Goal: Task Accomplishment & Management: Use online tool/utility

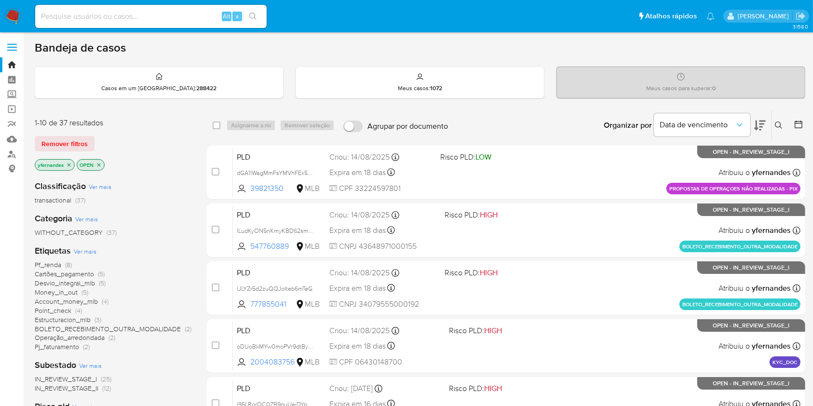
click at [84, 245] on div "Etiquetas Ver mais Pf_renda (8) Cartões_pagamento (5) Desvio_integral_mlb (5) M…" at bounding box center [113, 298] width 157 height 107
click at [83, 249] on span "Ver mais" at bounding box center [85, 251] width 23 height 9
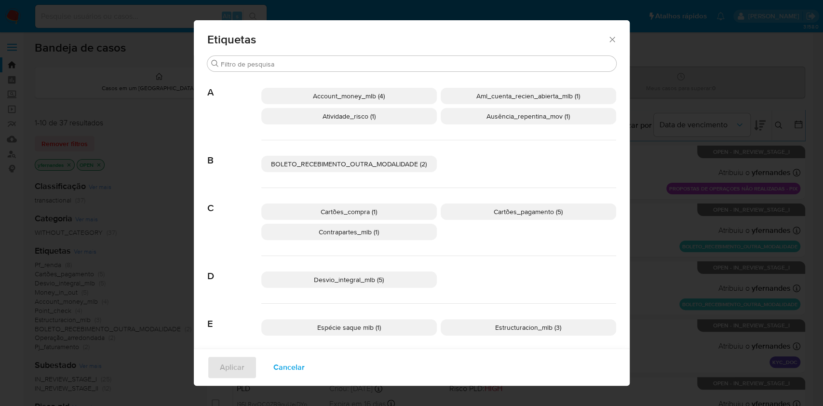
click at [396, 212] on p "Cartões_compra (1)" at bounding box center [349, 212] width 176 height 16
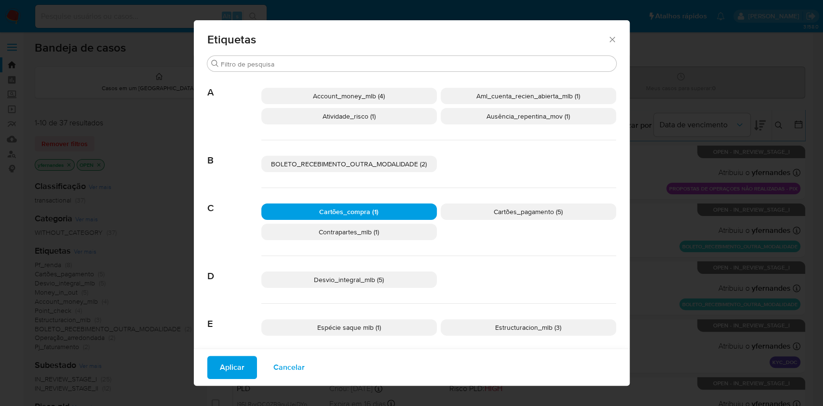
click at [494, 212] on span "Cartões_pagamento (5)" at bounding box center [528, 212] width 69 height 10
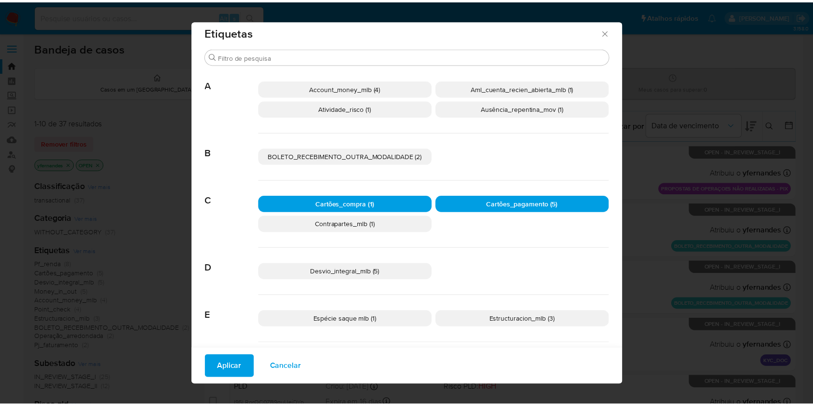
scroll to position [9, 0]
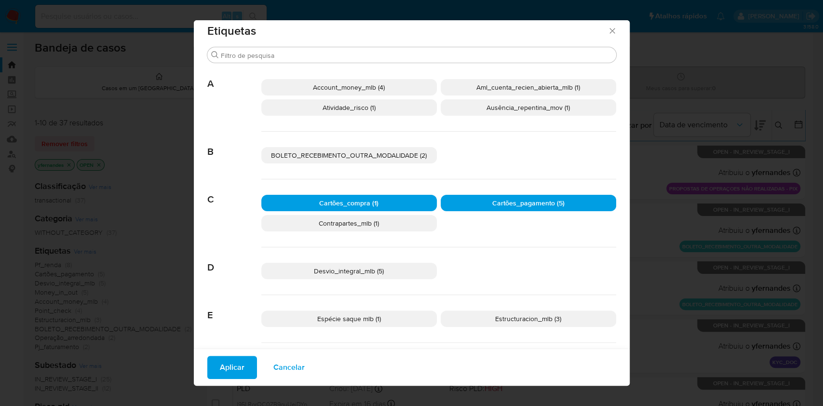
click at [233, 358] on span "Aplicar" at bounding box center [232, 367] width 25 height 21
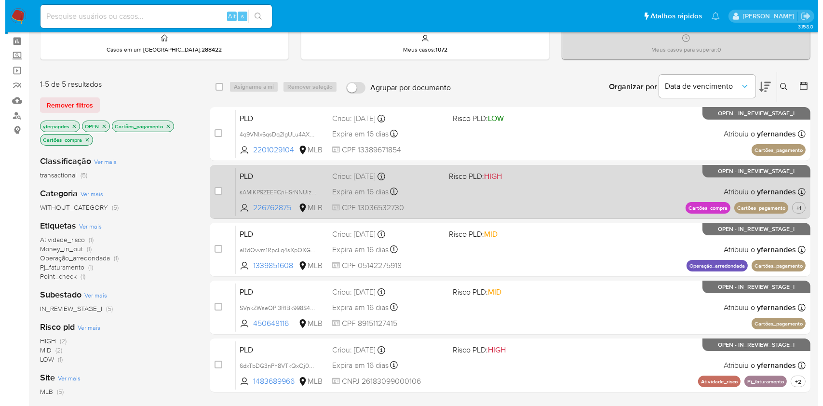
scroll to position [49, 0]
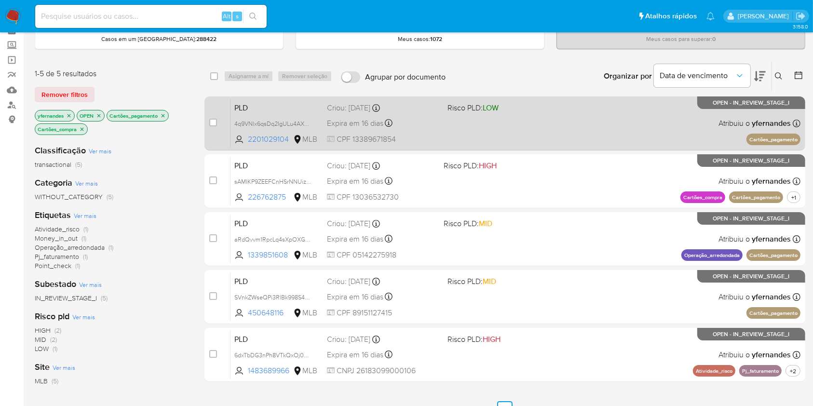
click at [550, 135] on div "PLD 4q9VNlx6qsDq2IgULu4AXd3R 2201029104 MLB Risco PLD: LOW Criou: 12/08/2025 Cr…" at bounding box center [516, 123] width 570 height 49
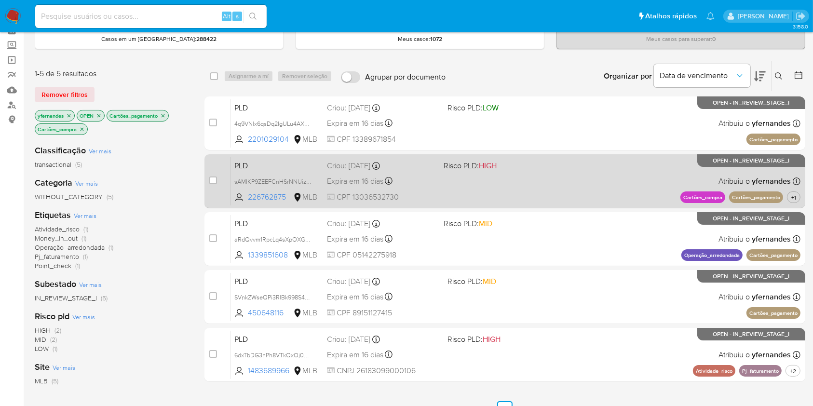
click at [495, 177] on div "PLD sAMIKP9ZEEFCnHSrNNUizKp0 226762875 MLB Risco PLD: HIGH Criou: 12/08/2025 Cr…" at bounding box center [516, 181] width 570 height 49
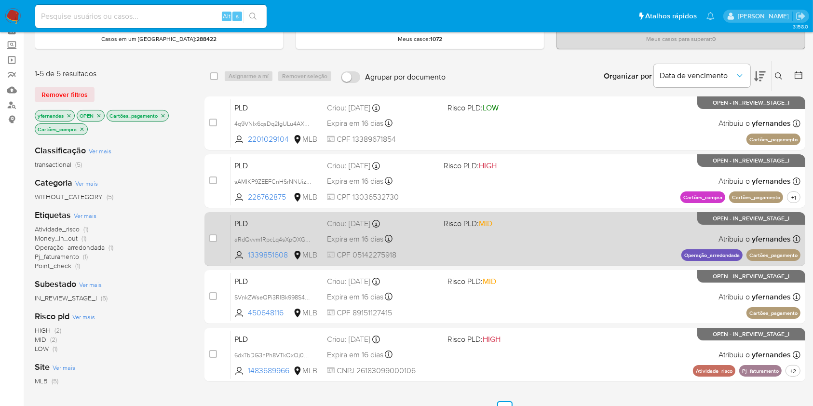
click at [474, 242] on div "PLD aRdQvvm1RpcLq4sXpOXGMLuh 1339851608 MLB Risco PLD: MID Criou: 12/08/2025 Cr…" at bounding box center [516, 239] width 570 height 49
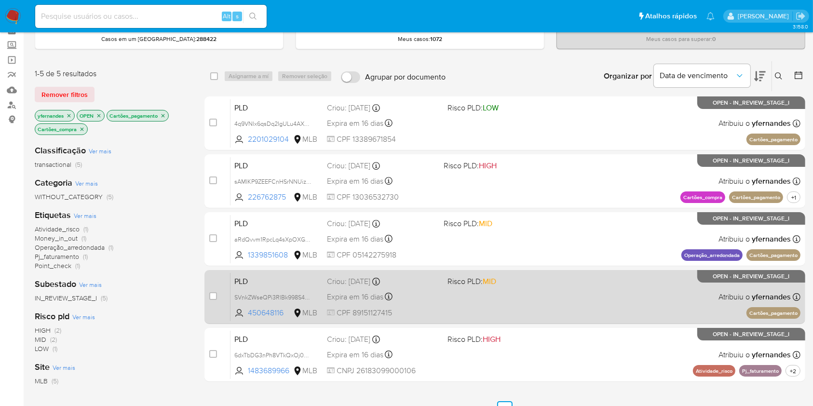
click at [428, 301] on div "Expira em 16 dias Expira em 26/09/2025 00:11:01" at bounding box center [383, 296] width 112 height 13
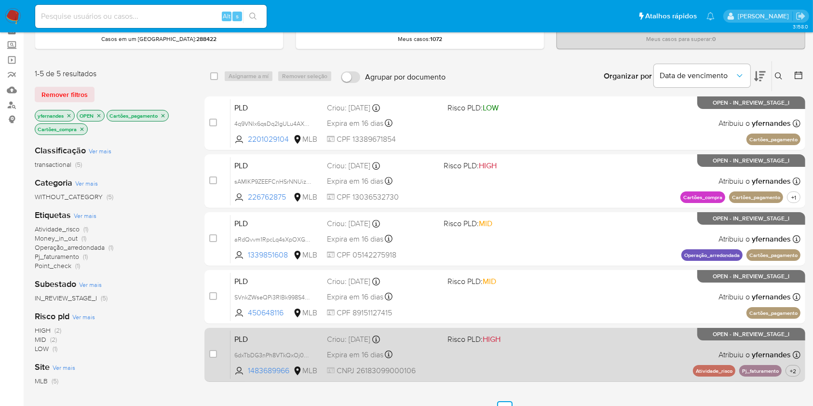
click at [401, 351] on div "Expira em 16 dias Expira em 26/09/2025 00:09:52" at bounding box center [383, 354] width 112 height 13
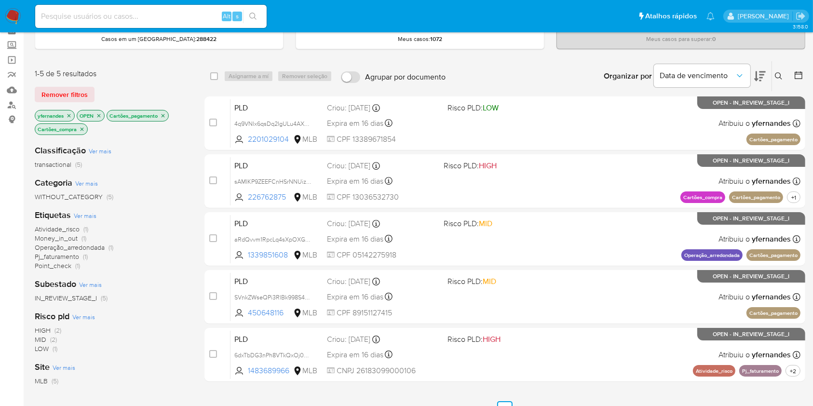
click at [166, 116] on icon "close-filter" at bounding box center [163, 116] width 6 height 6
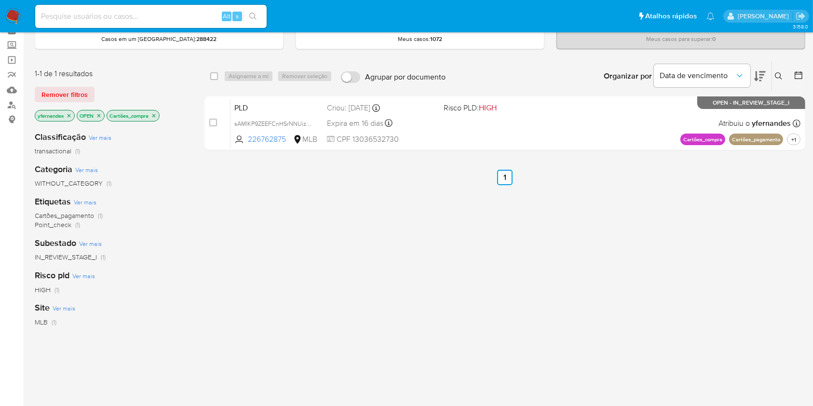
click at [154, 113] on icon "close-filter" at bounding box center [154, 116] width 6 height 6
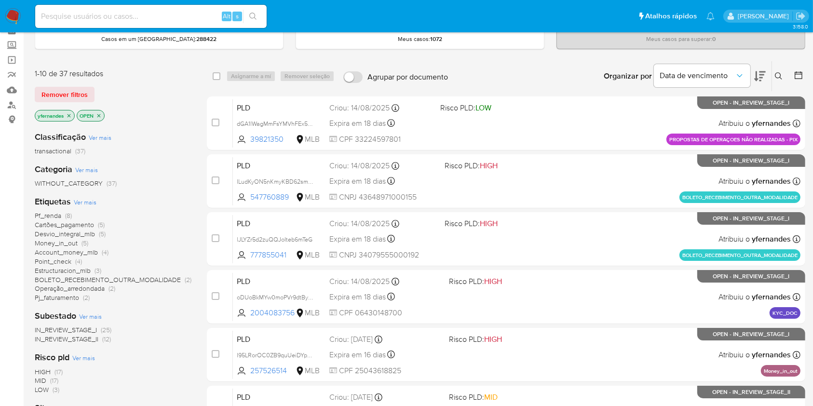
click at [85, 200] on span "Ver mais" at bounding box center [85, 202] width 23 height 9
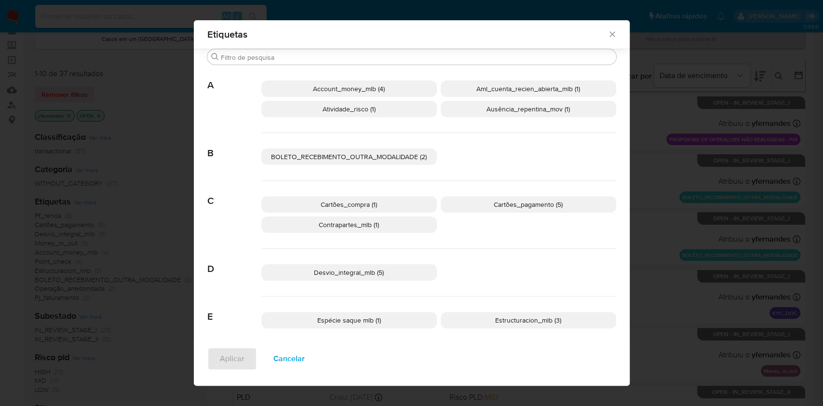
scroll to position [269, 0]
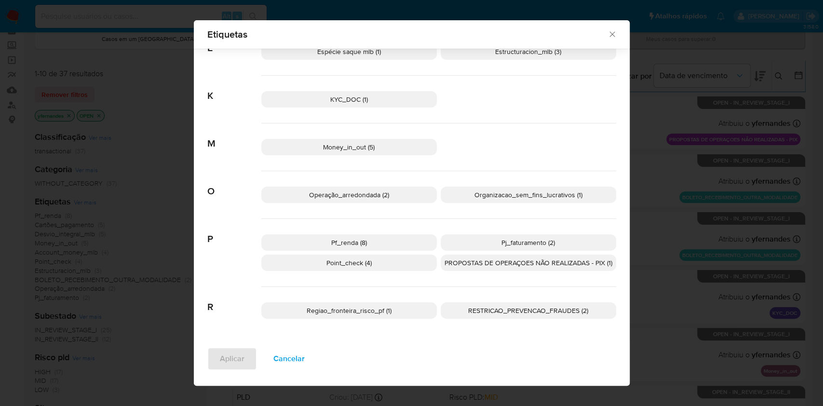
click at [505, 258] on span "PROPOSTAS DE OPERAÇOES NÃO REALIZADAS - PIX (1)" at bounding box center [529, 263] width 168 height 10
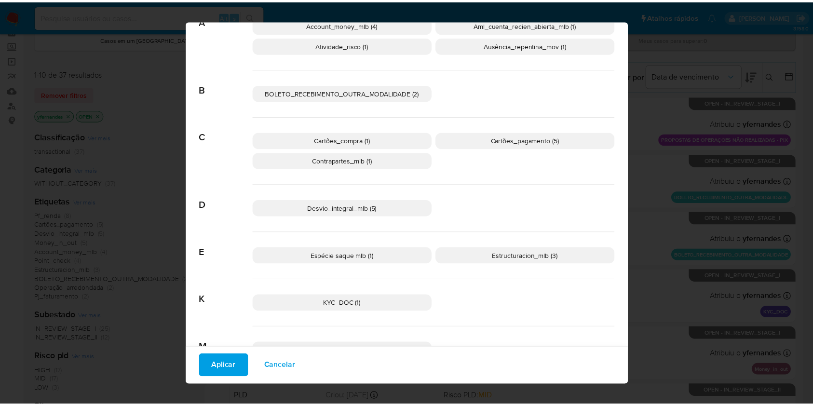
scroll to position [0, 0]
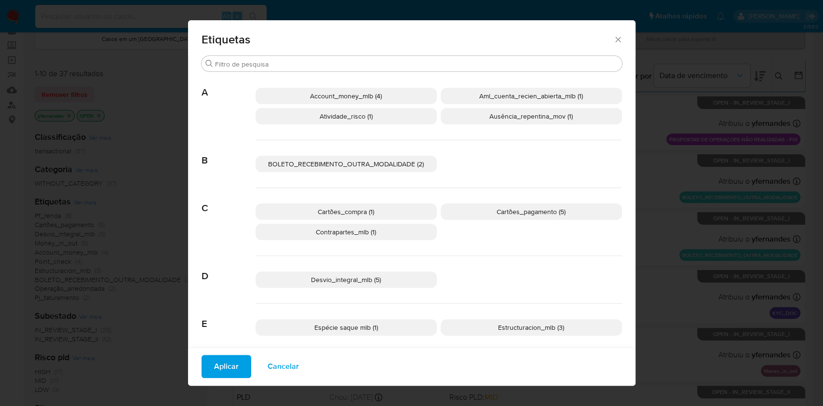
click at [407, 156] on p "BOLETO_RECEBIMENTO_OUTRA_MODALIDADE (2)" at bounding box center [346, 164] width 181 height 16
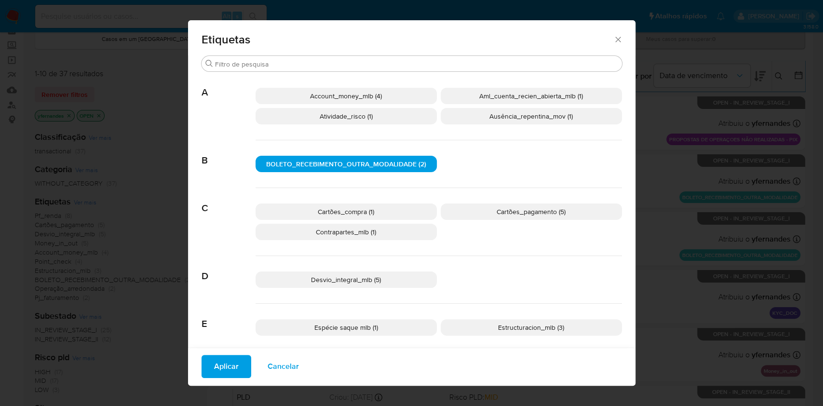
click at [234, 362] on span "Aplicar" at bounding box center [226, 366] width 25 height 21
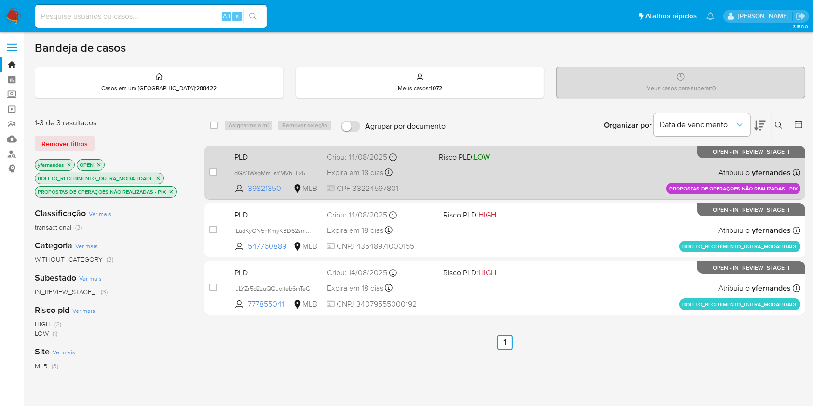
click at [470, 179] on div "PLD dGA1lWagMmFsYMVhFEx5ixY2 39821350 MLB Risco PLD: LOW Criou: 14/08/2025 Crio…" at bounding box center [516, 172] width 570 height 49
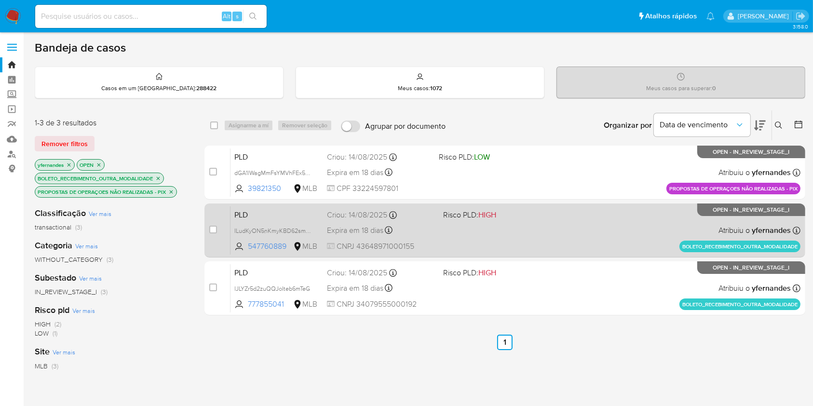
click at [439, 241] on div "PLD ILudKyON5nKmyKBD62smpxK5 547760889 MLB Risco PLD: HIGH Criou: 14/08/2025 Cr…" at bounding box center [516, 230] width 570 height 49
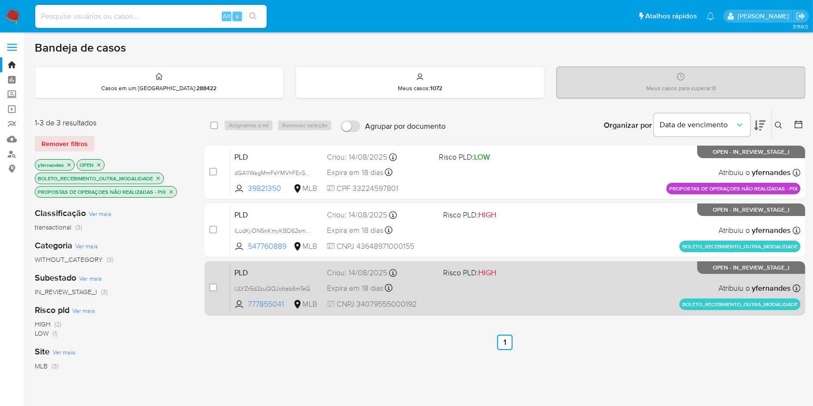
click at [422, 274] on div "Criou: 14/08/2025 Criou: 14/08/2025 09:35:33" at bounding box center [381, 273] width 109 height 11
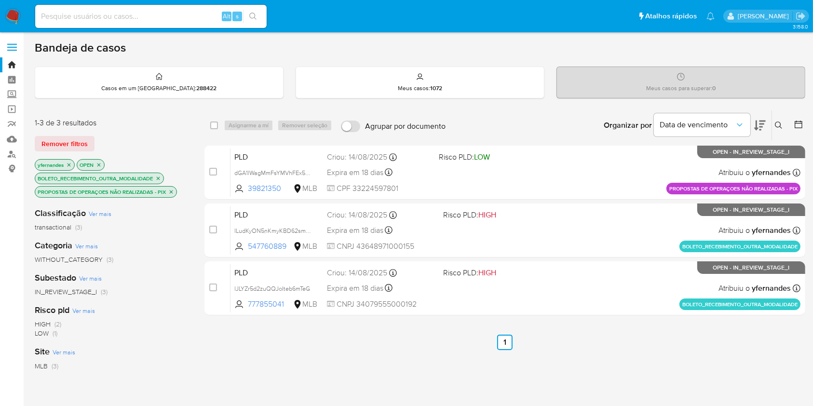
click at [157, 177] on icon "close-filter" at bounding box center [158, 179] width 6 height 6
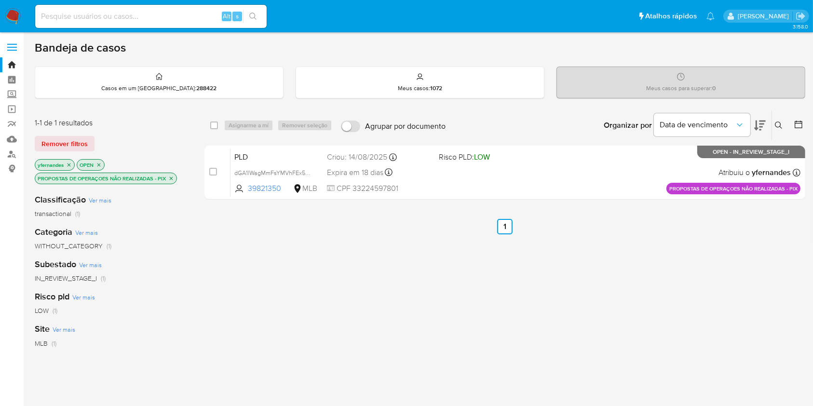
click at [170, 177] on icon "close-filter" at bounding box center [171, 179] width 6 height 6
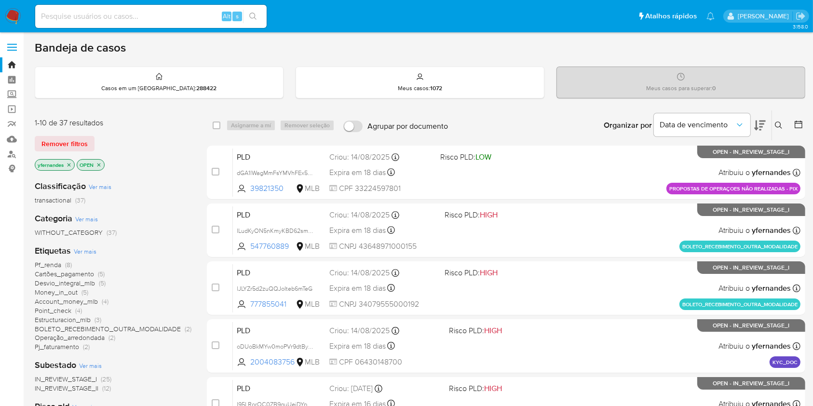
click at [77, 249] on span "Ver mais" at bounding box center [85, 251] width 23 height 9
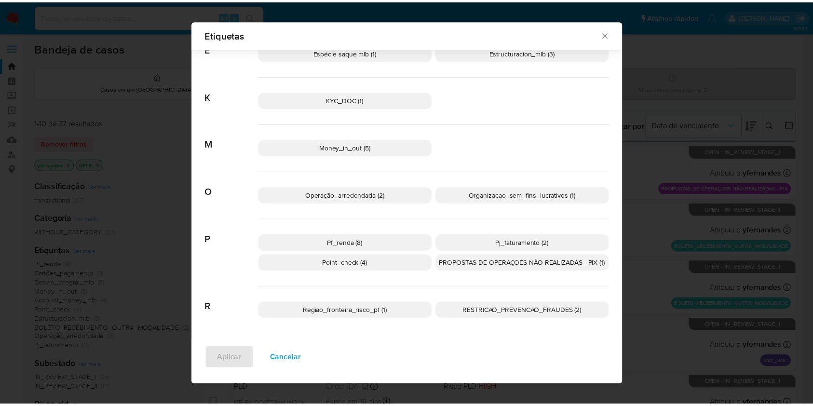
scroll to position [269, 0]
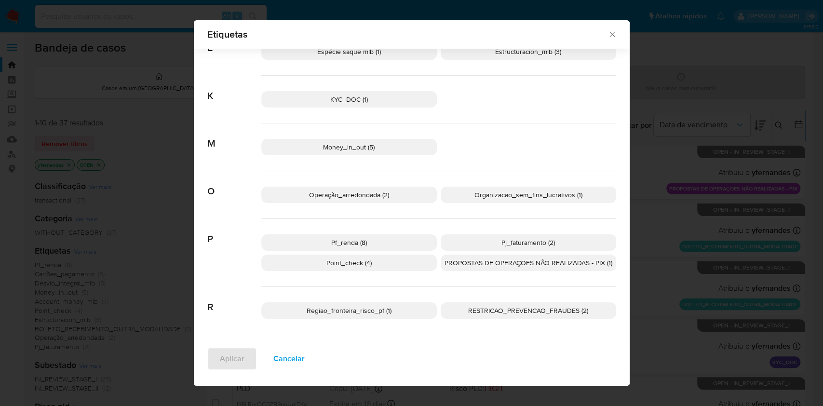
click at [350, 239] on span "Pf_renda (8)" at bounding box center [349, 243] width 36 height 10
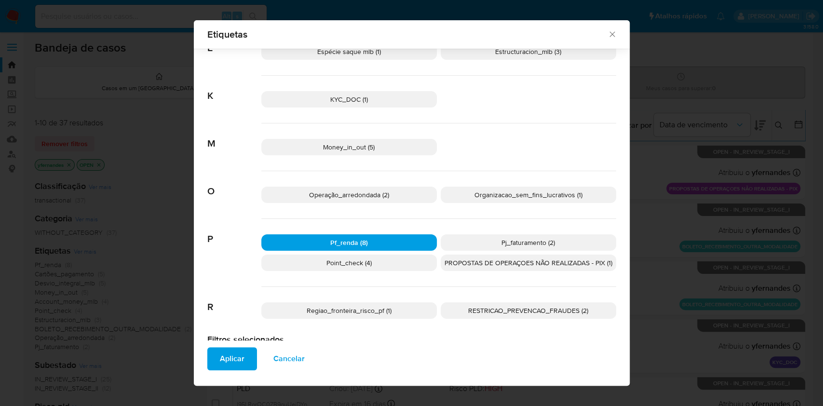
click at [231, 365] on span "Aplicar" at bounding box center [232, 358] width 25 height 21
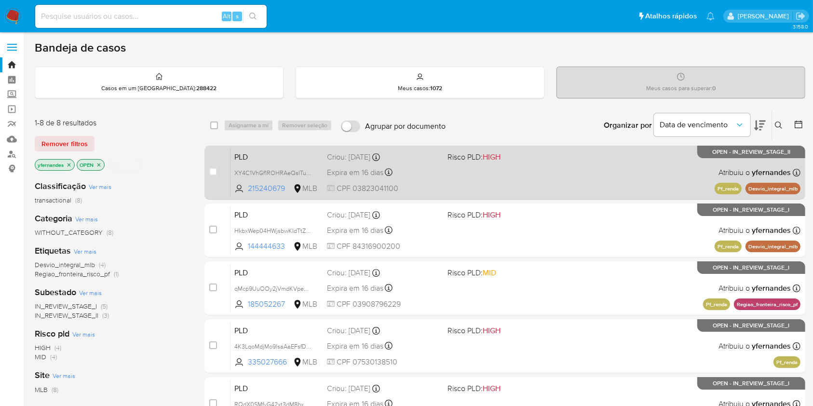
scroll to position [274, 0]
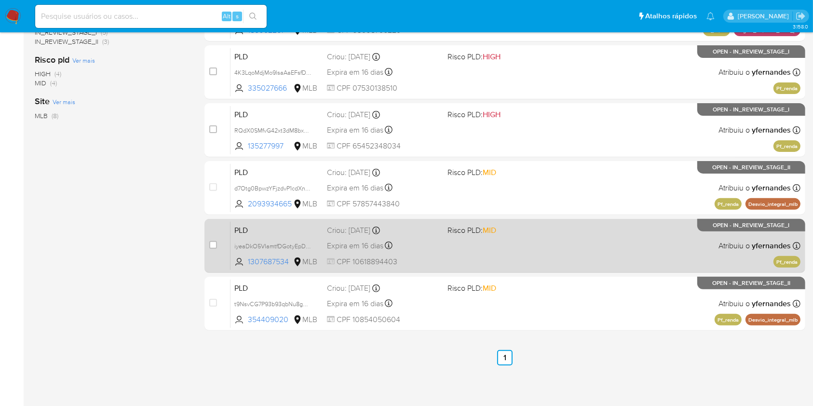
click at [474, 255] on div "PLD iyeaDkO5VIamtfDGotyEpDBD 1307687534 MLB Risco PLD: MID Criou: 12/08/2025 Cr…" at bounding box center [516, 245] width 570 height 49
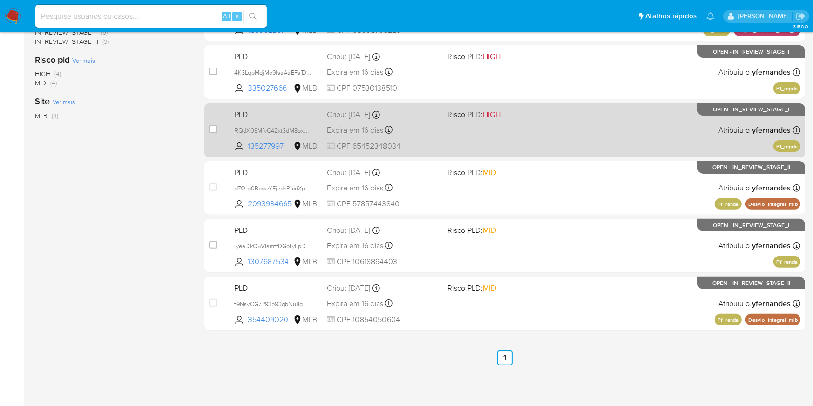
click at [479, 136] on div "PLD RQdX0SMfvG42xt3dM8bx7tcQ 135277997 MLB Risco PLD: HIGH Criou: 12/08/2025 Cr…" at bounding box center [516, 130] width 570 height 49
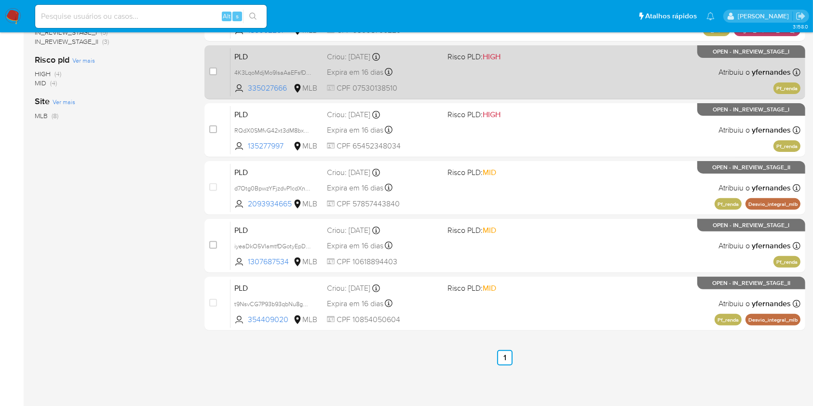
click at [478, 76] on div "PLD 4K3LqoMdjMo9lsaAaEFsfDTU 335027666 MLB Risco PLD: HIGH Criou: 12/08/2025 Cr…" at bounding box center [516, 72] width 570 height 49
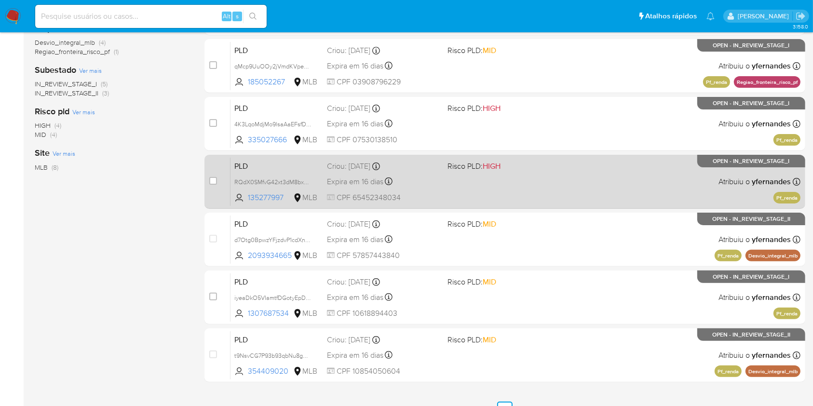
scroll to position [185, 0]
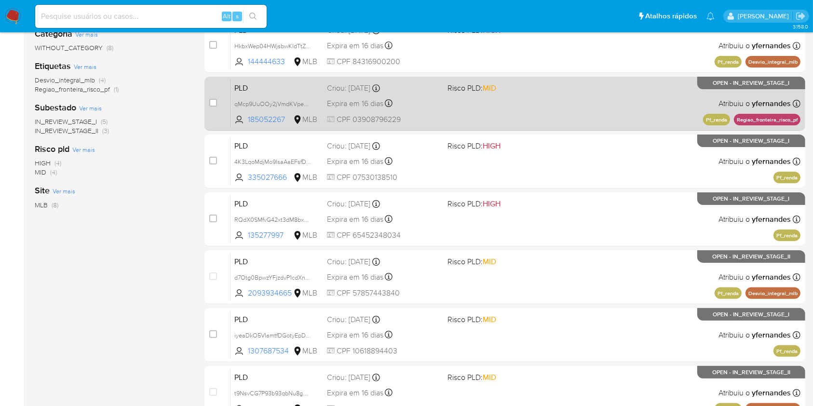
click at [443, 114] on div "PLD qMcp9UuOOy2jVmdKVpe6bbDx 185052267 MLB Risco PLD: MID Criou: 12/08/2025 Cri…" at bounding box center [516, 103] width 570 height 49
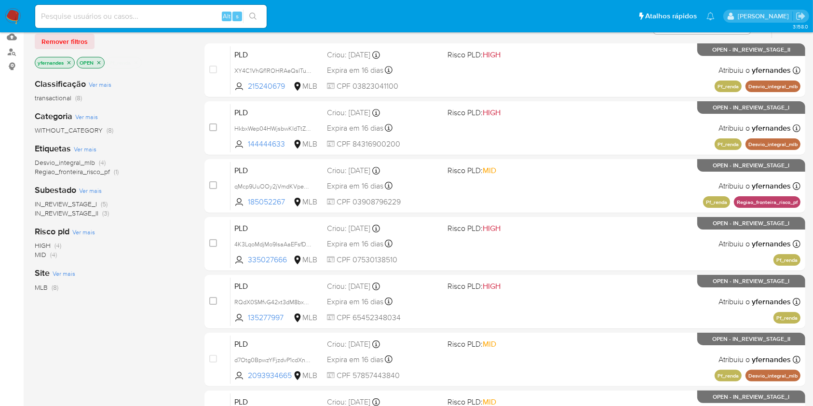
scroll to position [99, 0]
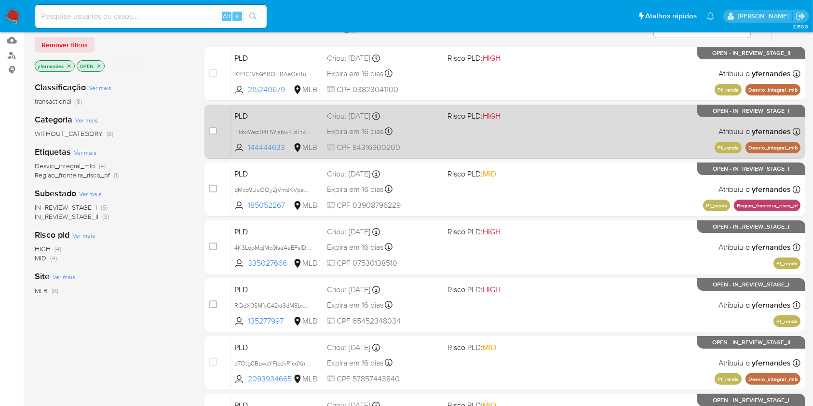
click at [434, 134] on div "Expira em 16 dias Expira em 26/09/2025 00:09:10" at bounding box center [383, 131] width 112 height 13
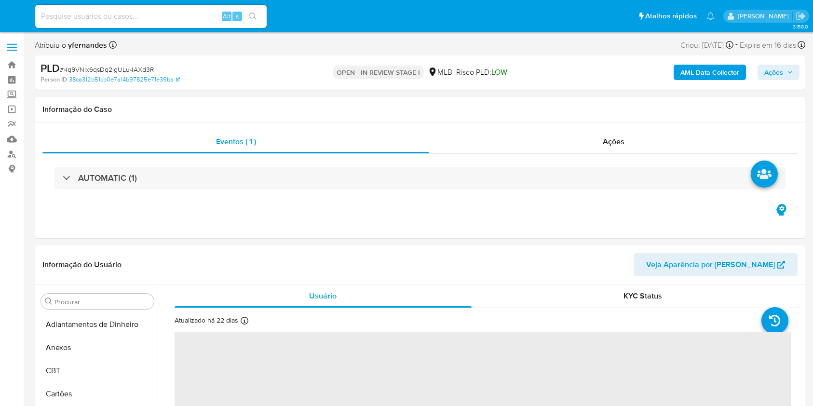
select select "10"
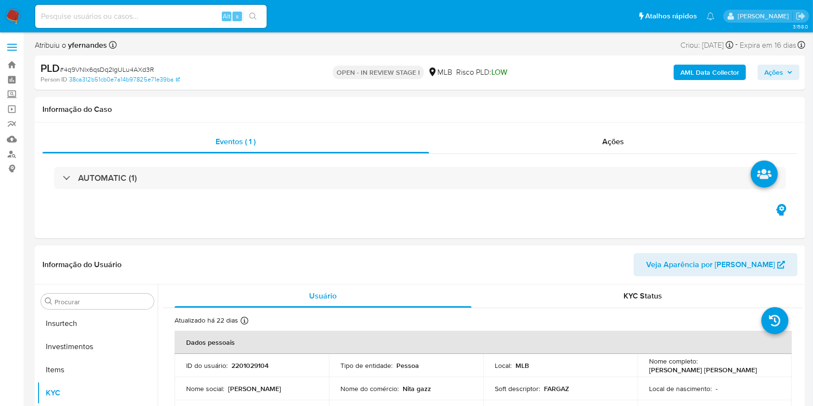
scroll to position [454, 0]
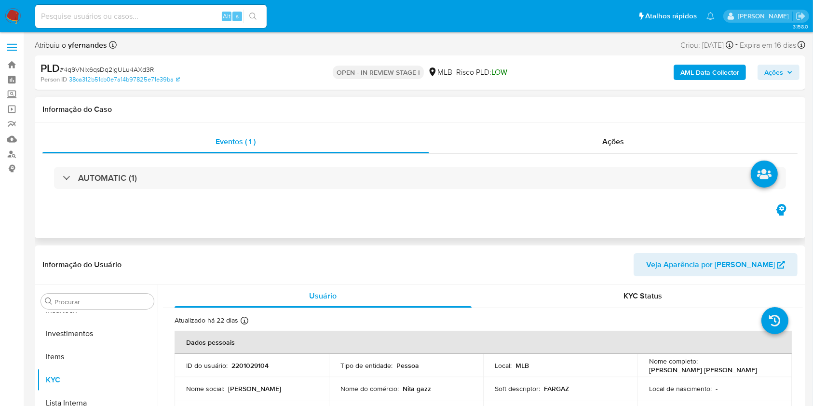
click at [360, 164] on div "AUTOMATIC (1)" at bounding box center [419, 178] width 755 height 48
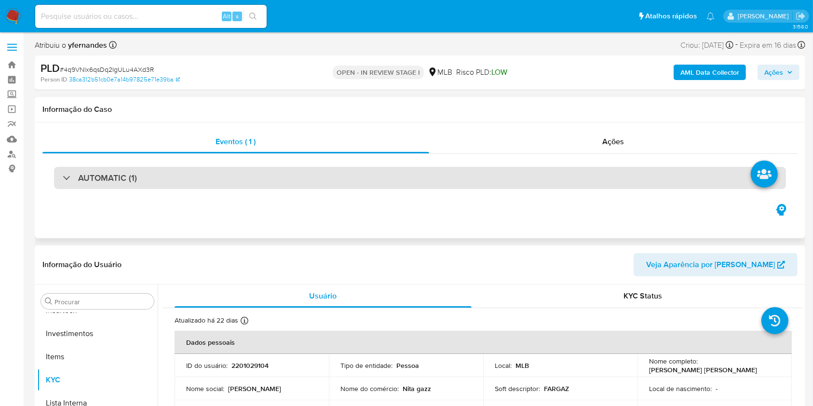
click at [360, 172] on div "AUTOMATIC (1)" at bounding box center [420, 178] width 732 height 22
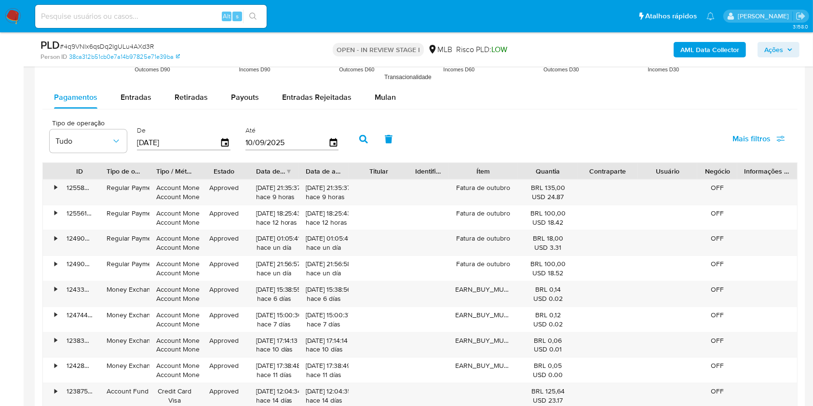
scroll to position [1344, 0]
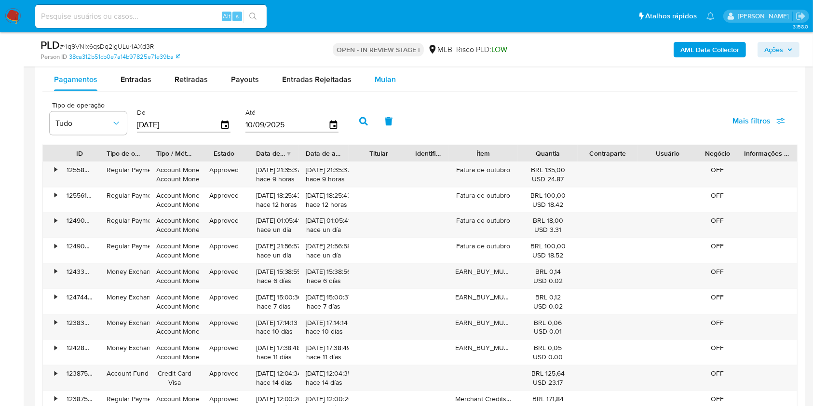
click at [385, 83] on span "Mulan" at bounding box center [385, 79] width 21 height 11
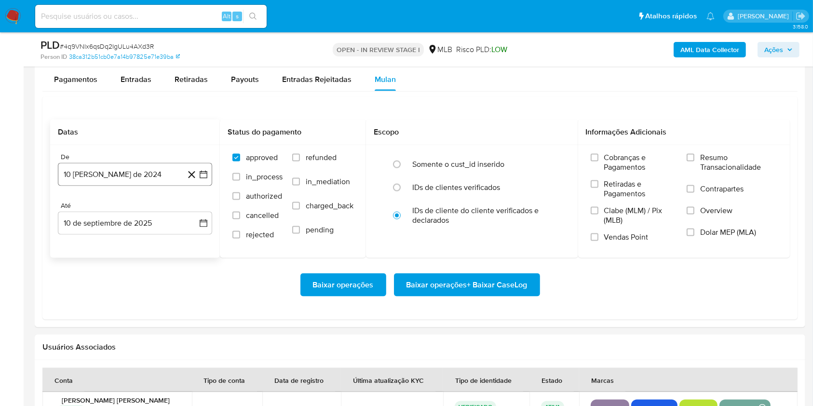
click at [79, 177] on button "10 [PERSON_NAME] de 2024" at bounding box center [135, 174] width 154 height 23
click at [123, 201] on div "agosto 2024 agosto 2024 lun lunes mar martes mié miércoles jue jueves vie viern…" at bounding box center [135, 265] width 154 height 152
click at [137, 209] on span "agosto 2024" at bounding box center [131, 209] width 44 height 10
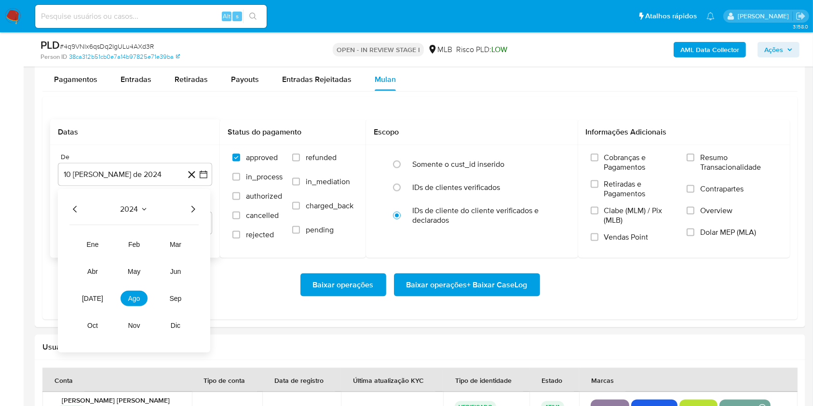
click at [193, 211] on icon "Año siguiente" at bounding box center [193, 210] width 12 height 12
click at [95, 295] on span "[DATE]" at bounding box center [92, 299] width 21 height 8
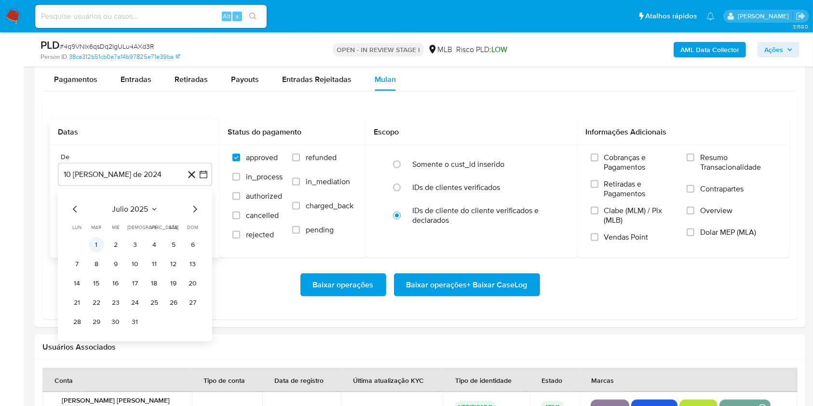
click at [99, 242] on button "1" at bounding box center [96, 244] width 15 height 15
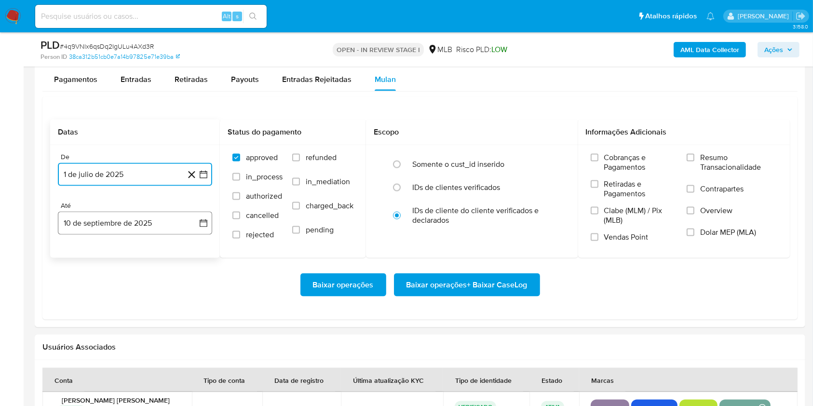
click at [95, 232] on button "10 de septiembre de 2025" at bounding box center [135, 223] width 154 height 23
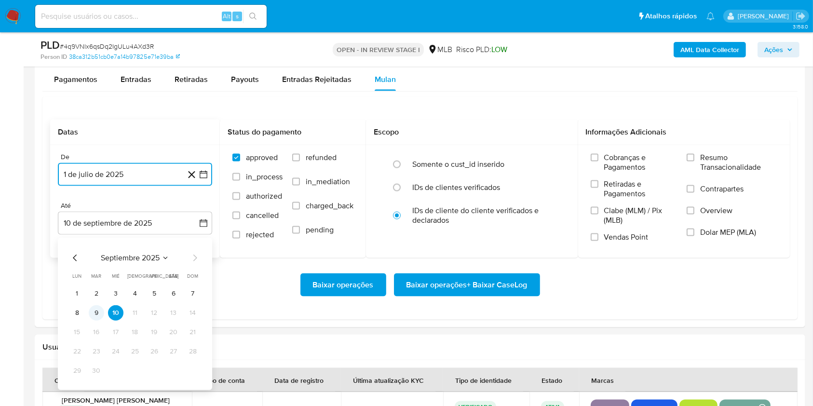
click at [100, 314] on button "9" at bounding box center [96, 312] width 15 height 15
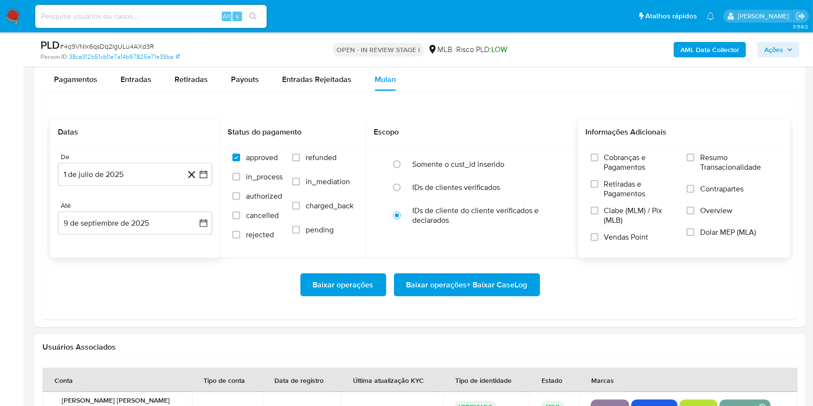
click at [734, 166] on span "Resumo Transacionalidade" at bounding box center [738, 162] width 77 height 19
click at [695, 162] on input "Resumo Transacionalidade" at bounding box center [691, 158] width 8 height 8
click at [468, 280] on span "Baixar operações + Baixar CaseLog" at bounding box center [467, 284] width 121 height 21
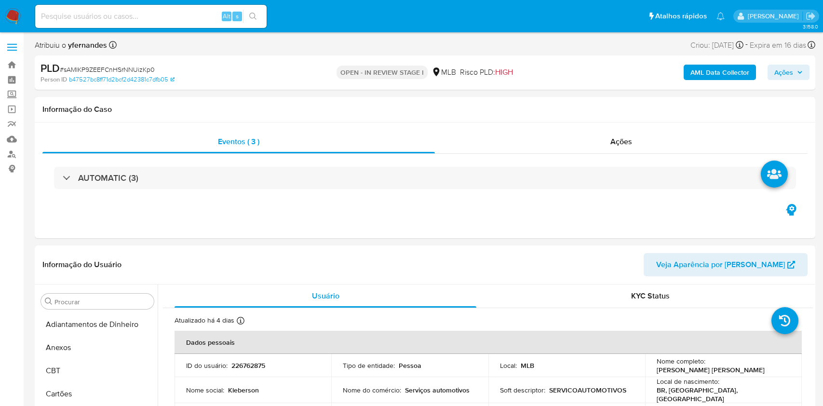
select select "10"
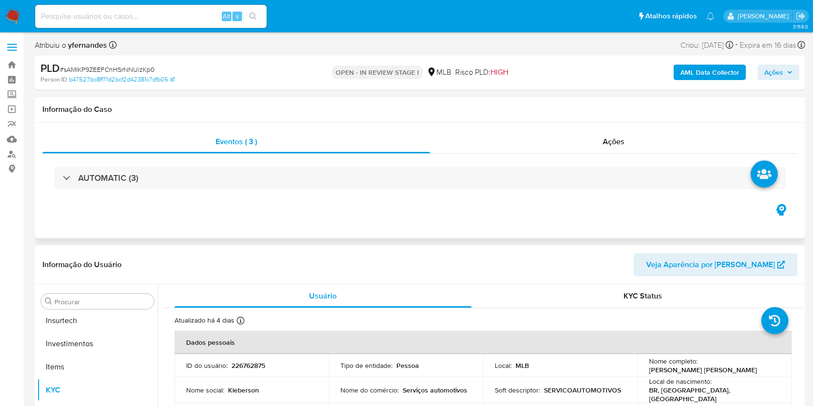
scroll to position [454, 0]
click at [271, 191] on div "AUTOMATIC (3)" at bounding box center [419, 178] width 755 height 48
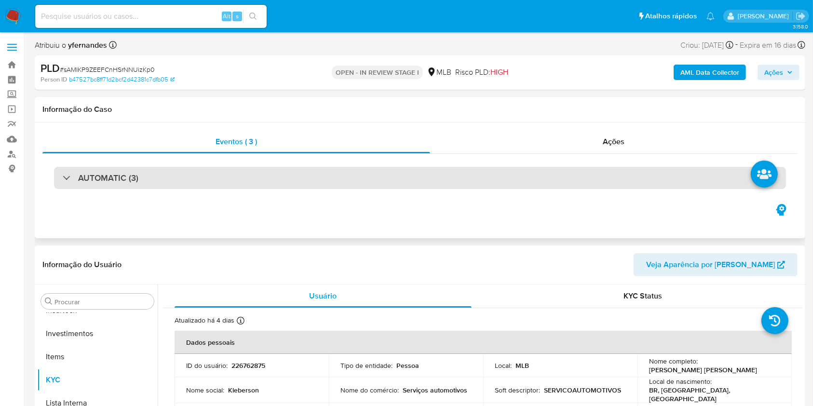
click at [259, 178] on div "AUTOMATIC (3)" at bounding box center [420, 178] width 732 height 22
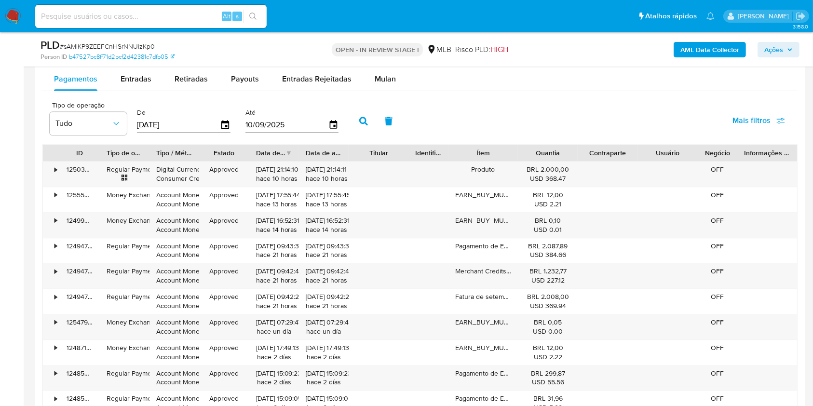
scroll to position [2319, 0]
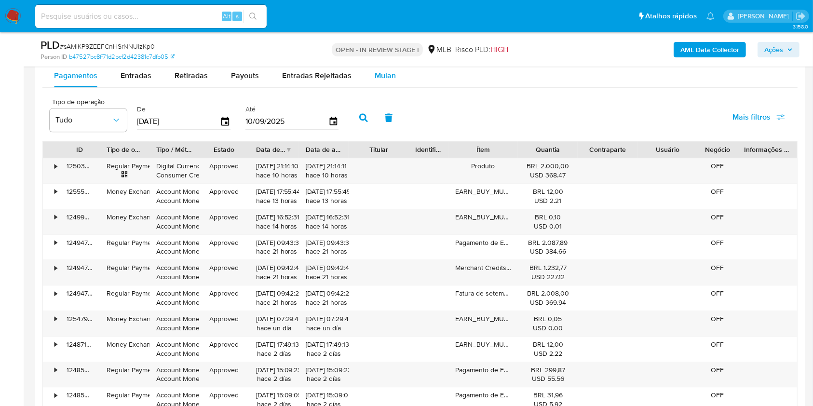
click at [387, 82] on div "Mulan" at bounding box center [385, 75] width 21 height 23
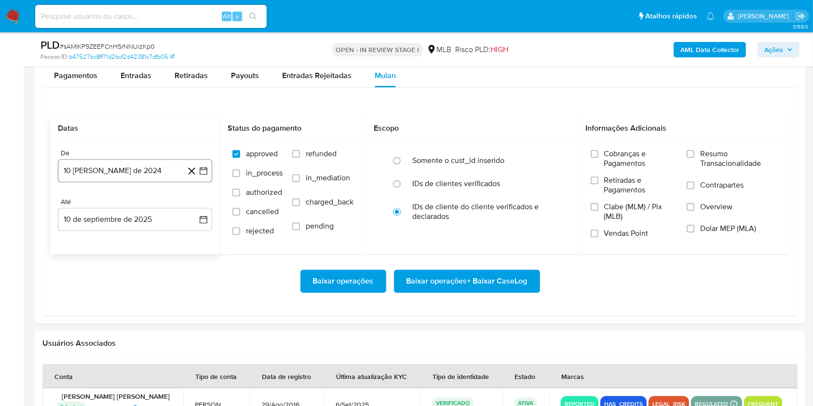
click at [123, 171] on button "10 [PERSON_NAME] de 2024" at bounding box center [135, 170] width 154 height 23
click at [140, 201] on span "agosto 2024" at bounding box center [131, 206] width 44 height 10
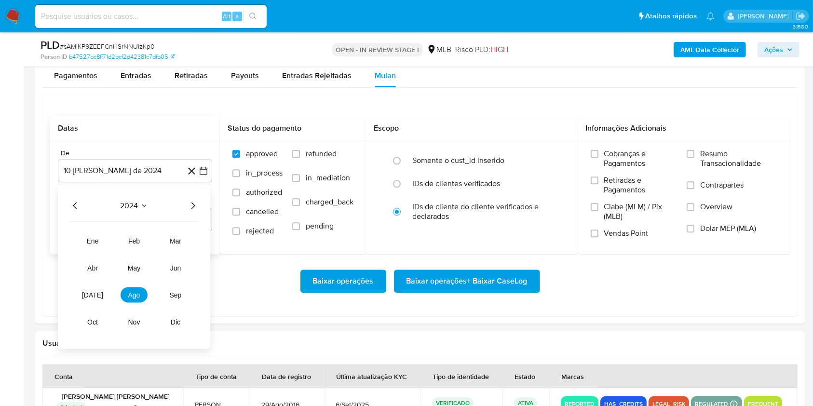
click at [192, 204] on icon "Año siguiente" at bounding box center [193, 206] width 12 height 12
click at [89, 293] on span "[DATE]" at bounding box center [92, 295] width 21 height 8
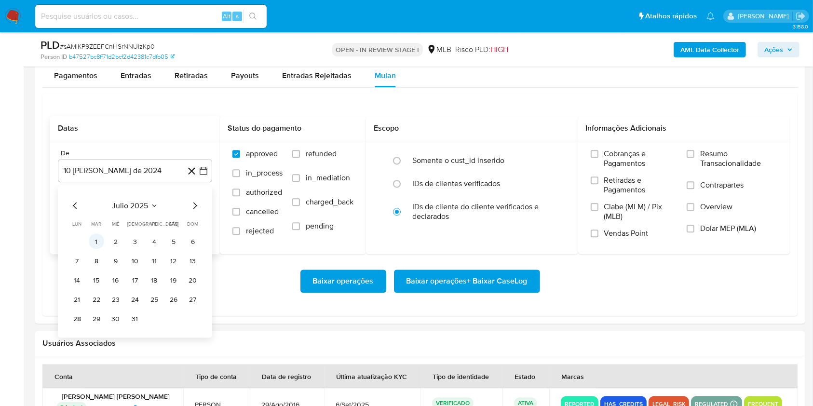
click at [95, 242] on button "1" at bounding box center [96, 240] width 15 height 15
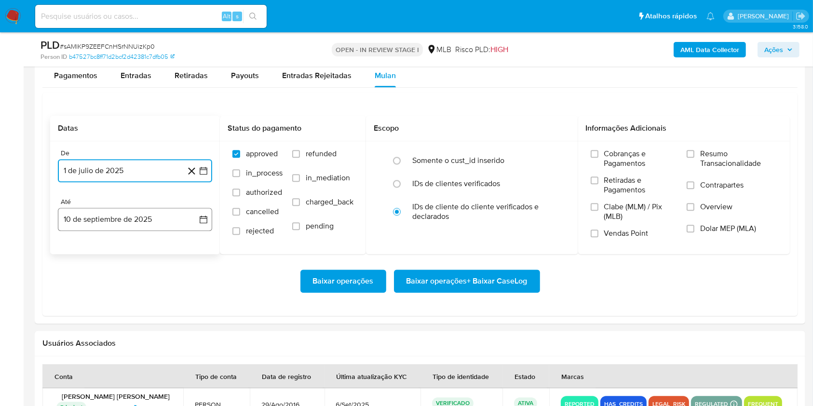
click at [86, 211] on button "10 de septiembre de 2025" at bounding box center [135, 219] width 154 height 23
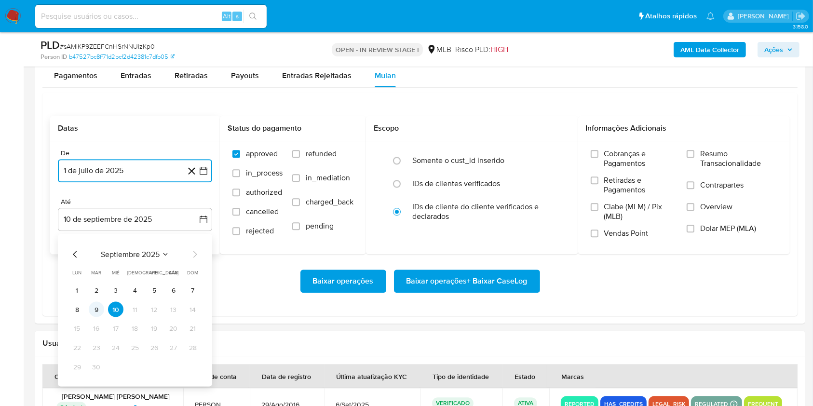
click at [95, 307] on button "9" at bounding box center [96, 308] width 15 height 15
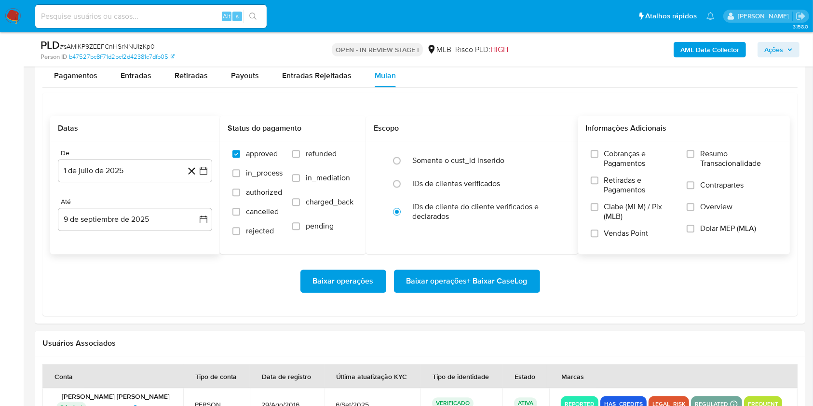
click at [700, 144] on div "Cobranças e Pagamentos Retiradas e Pagamentos Clabe (MLM) / Pix (MLB) Vendas Po…" at bounding box center [684, 197] width 212 height 112
click at [701, 149] on span "Resumo Transacionalidade" at bounding box center [738, 158] width 77 height 19
click at [695, 150] on input "Resumo Transacionalidade" at bounding box center [691, 154] width 8 height 8
click at [513, 271] on span "Baixar operações + Baixar CaseLog" at bounding box center [467, 281] width 121 height 21
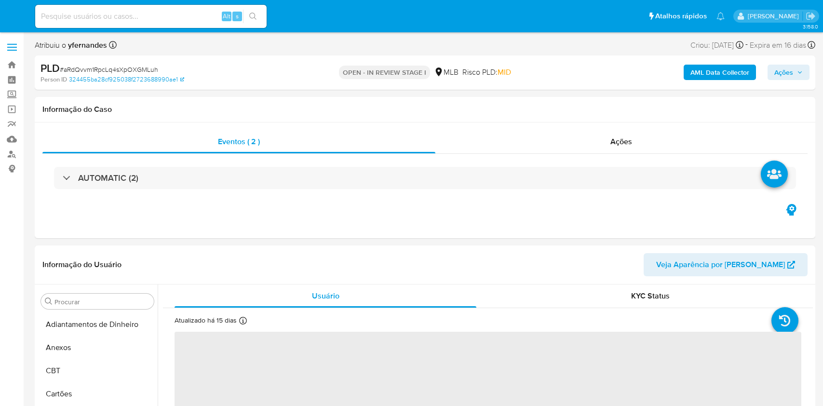
select select "10"
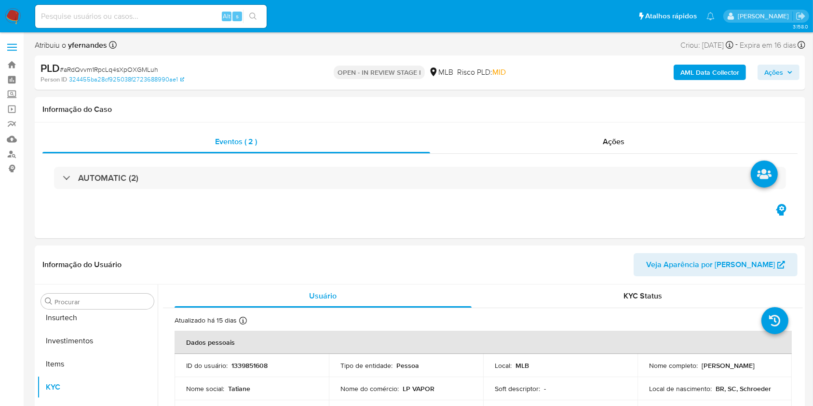
scroll to position [454, 0]
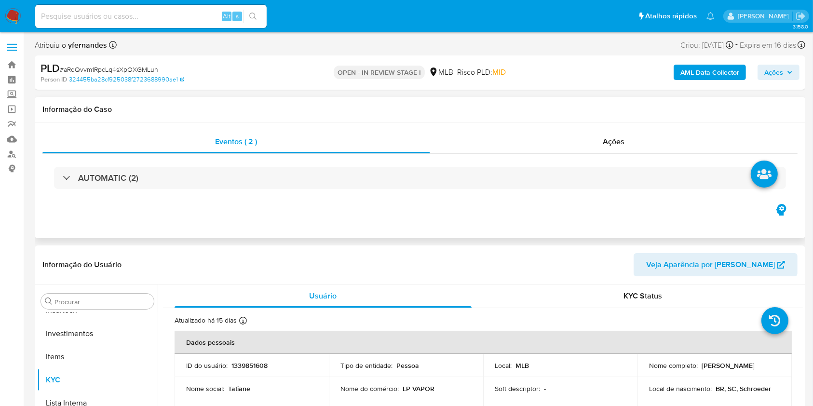
click at [110, 198] on div "AUTOMATIC (2)" at bounding box center [419, 178] width 755 height 48
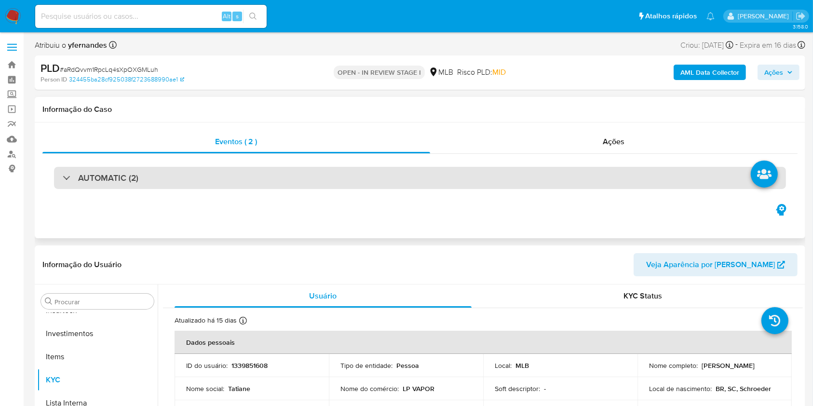
click at [92, 173] on h3 "AUTOMATIC (2)" at bounding box center [108, 178] width 60 height 11
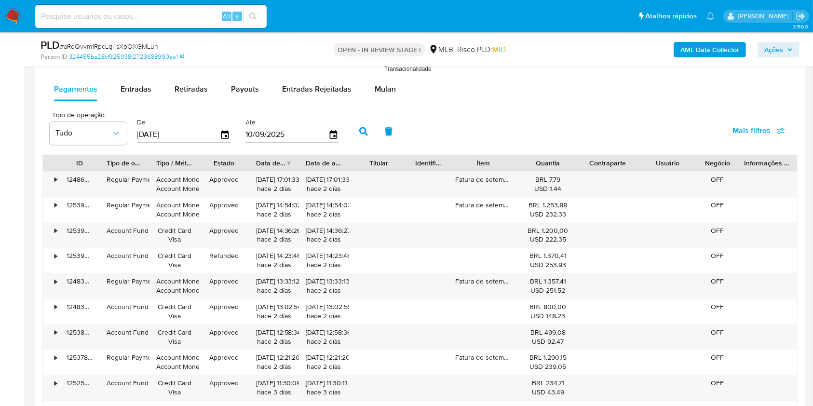
scroll to position [1934, 0]
click at [368, 90] on button "Mulan" at bounding box center [385, 90] width 44 height 23
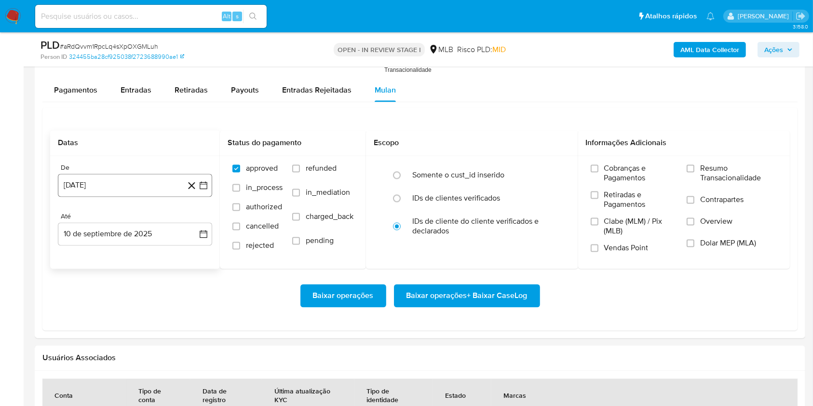
click at [120, 183] on button "10 [PERSON_NAME] de 2024" at bounding box center [135, 185] width 154 height 23
click at [122, 217] on span "agosto 2024" at bounding box center [131, 220] width 44 height 10
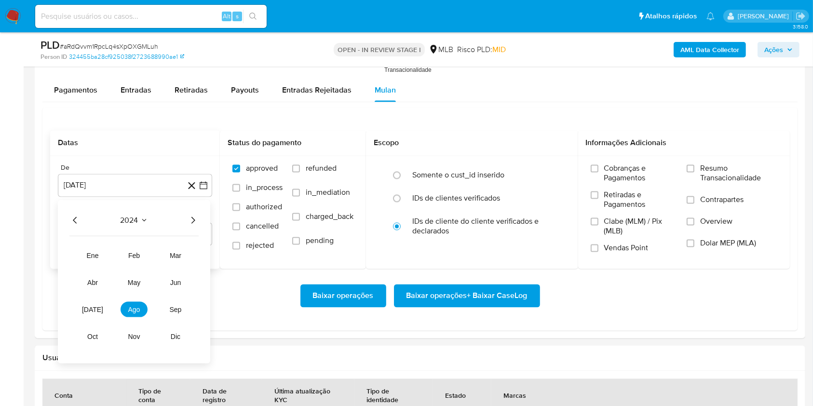
click at [190, 219] on icon "Año siguiente" at bounding box center [193, 220] width 12 height 12
click at [94, 303] on button "[DATE]" at bounding box center [92, 308] width 27 height 15
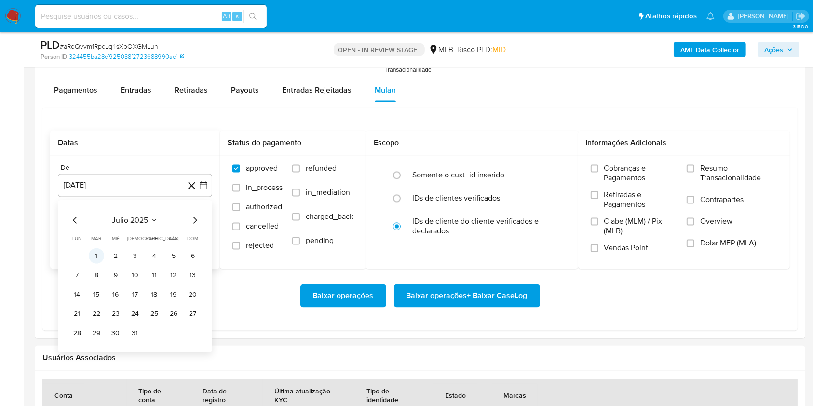
click at [98, 251] on button "1" at bounding box center [96, 255] width 15 height 15
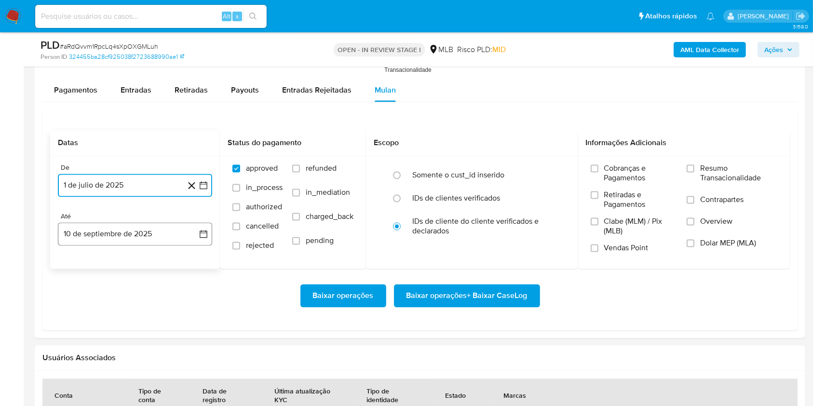
click at [87, 226] on button "10 de septiembre de 2025" at bounding box center [135, 233] width 154 height 23
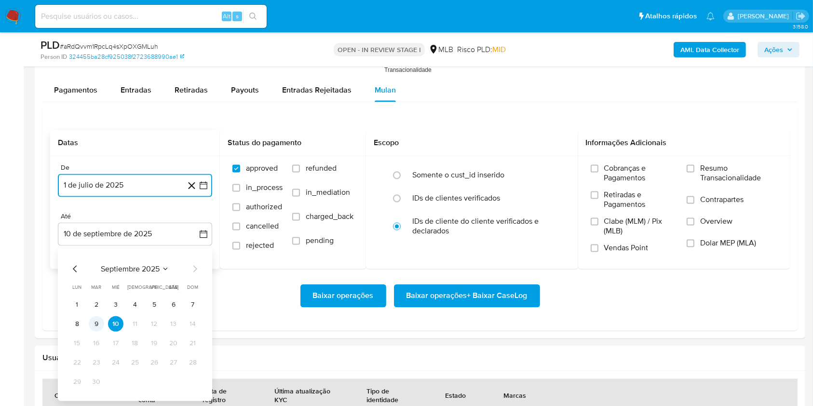
click at [93, 326] on button "9" at bounding box center [96, 323] width 15 height 15
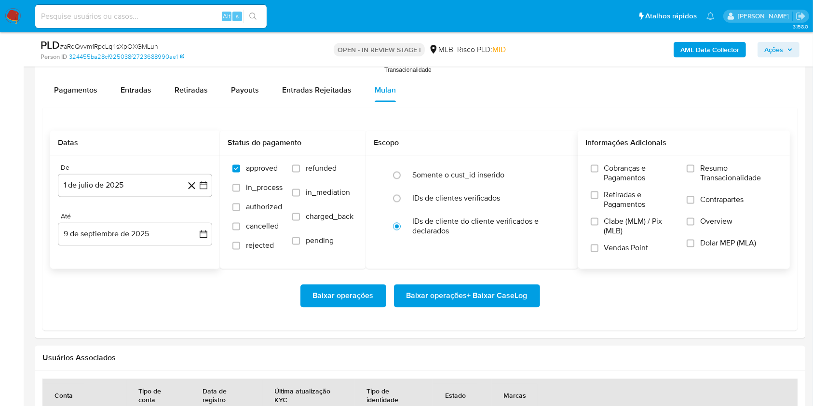
click at [718, 173] on span "Resumo Transacionalidade" at bounding box center [738, 172] width 77 height 19
click at [695, 172] on input "Resumo Transacionalidade" at bounding box center [691, 168] width 8 height 8
click at [467, 291] on span "Baixar operações + Baixar CaseLog" at bounding box center [467, 295] width 121 height 21
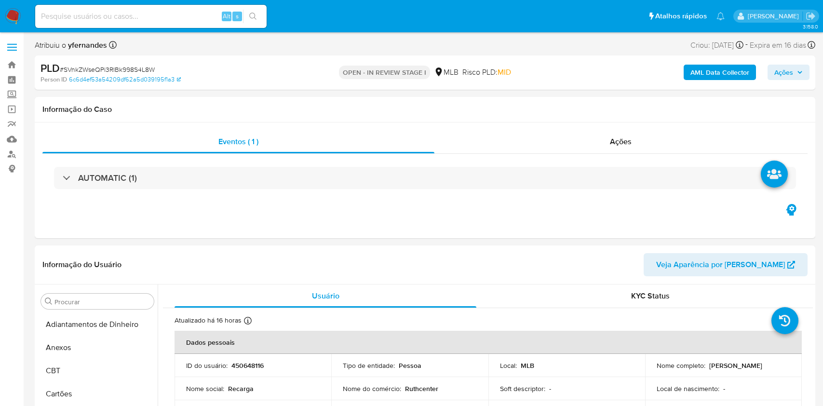
select select "10"
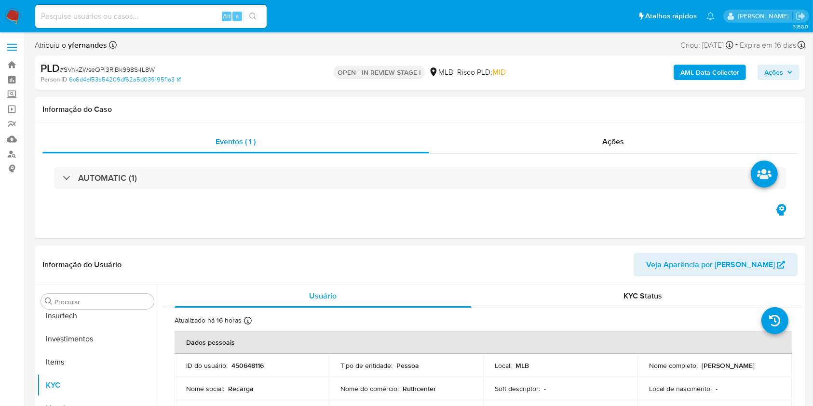
scroll to position [454, 0]
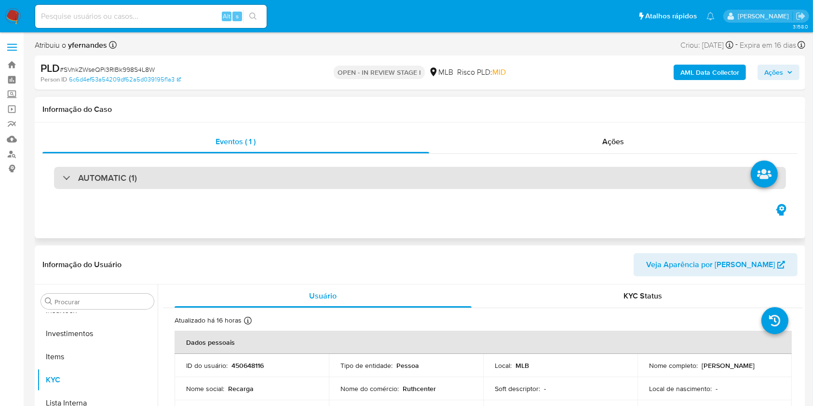
click at [134, 188] on div "AUTOMATIC (1)" at bounding box center [420, 178] width 732 height 22
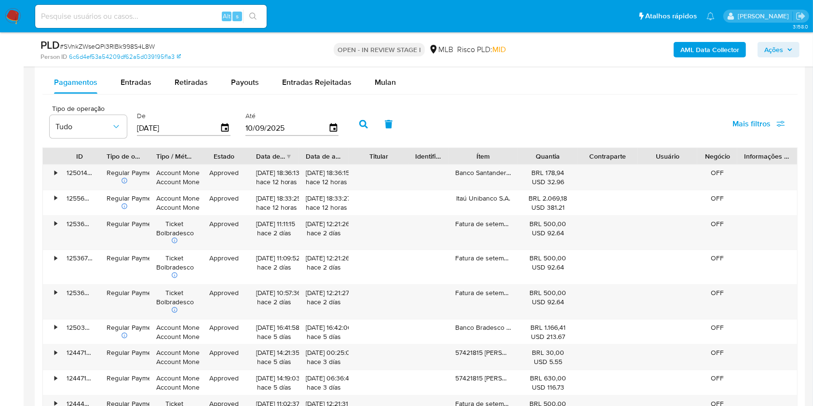
scroll to position [1307, 0]
click at [375, 88] on span "Mulan" at bounding box center [385, 83] width 21 height 11
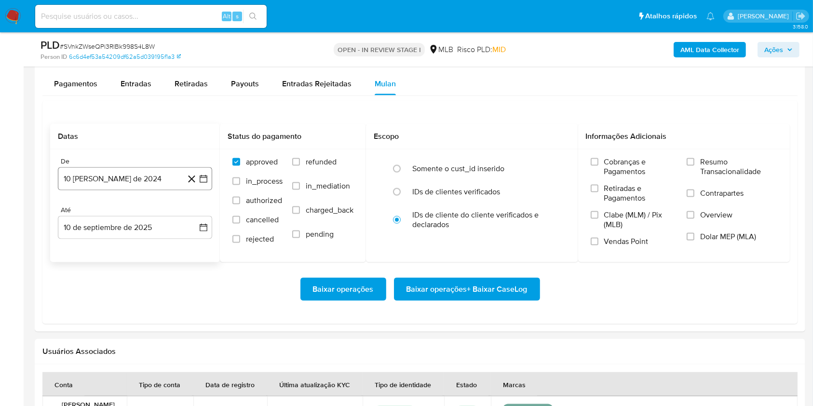
click at [120, 188] on button "[DATE]" at bounding box center [135, 178] width 154 height 23
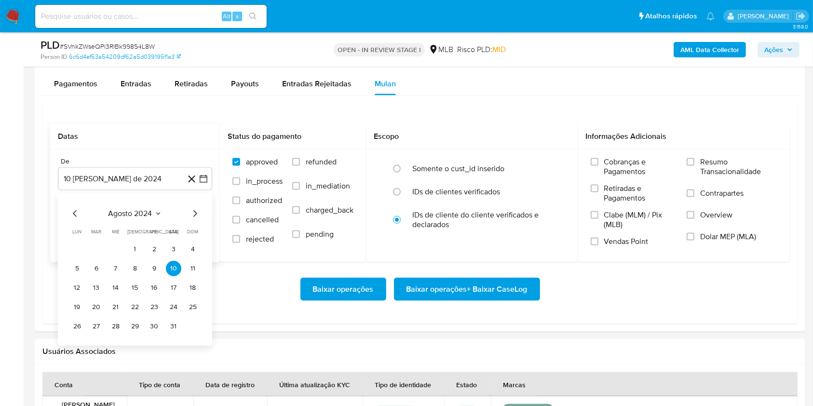
click at [123, 218] on div "agosto 2024" at bounding box center [134, 214] width 131 height 12
click at [127, 211] on span "agosto 2024" at bounding box center [131, 214] width 44 height 10
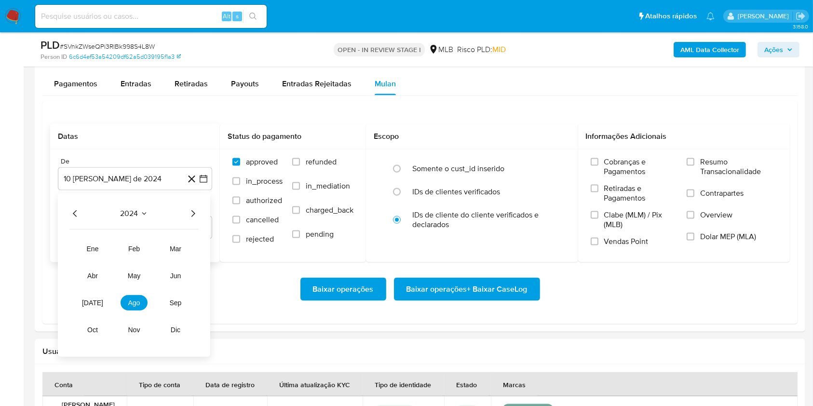
click at [189, 210] on icon "Año siguiente" at bounding box center [193, 214] width 12 height 12
click at [99, 294] on tr "ene feb mar abr may jun jul ago sep oct nov dic" at bounding box center [134, 289] width 110 height 96
click at [98, 296] on button "[DATE]" at bounding box center [92, 302] width 27 height 15
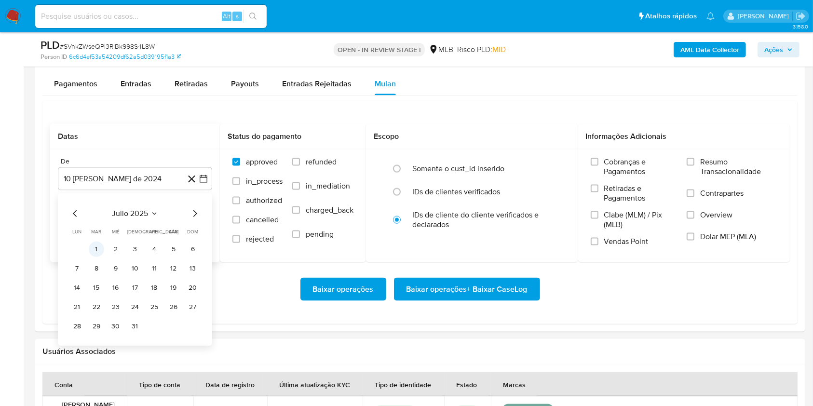
click at [96, 248] on button "1" at bounding box center [96, 249] width 15 height 15
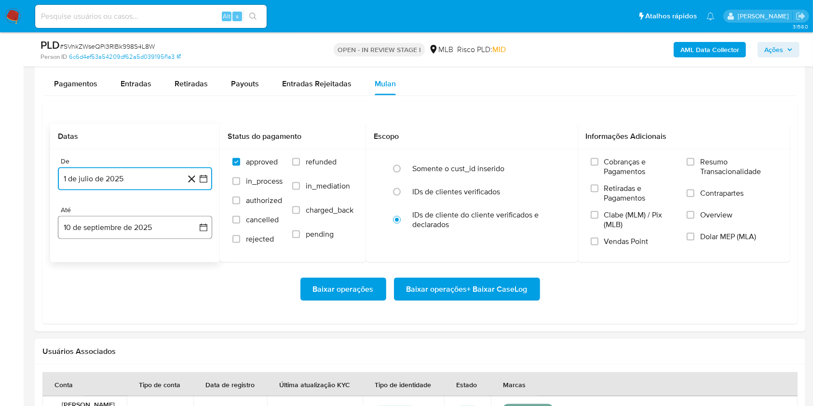
click at [91, 226] on button "10 de septiembre de 2025" at bounding box center [135, 227] width 154 height 23
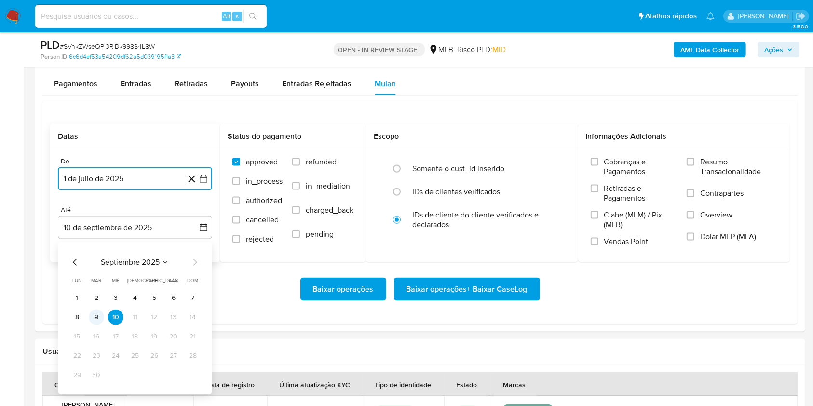
click at [96, 319] on button "9" at bounding box center [96, 317] width 15 height 15
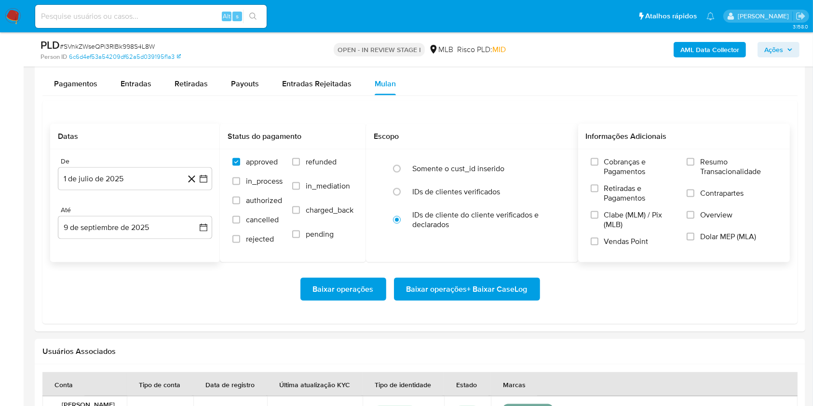
click at [741, 174] on span "Resumo Transacionalidade" at bounding box center [738, 166] width 77 height 19
click at [695, 166] on input "Resumo Transacionalidade" at bounding box center [691, 162] width 8 height 8
click at [511, 289] on span "Baixar operações + Baixar CaseLog" at bounding box center [467, 289] width 121 height 21
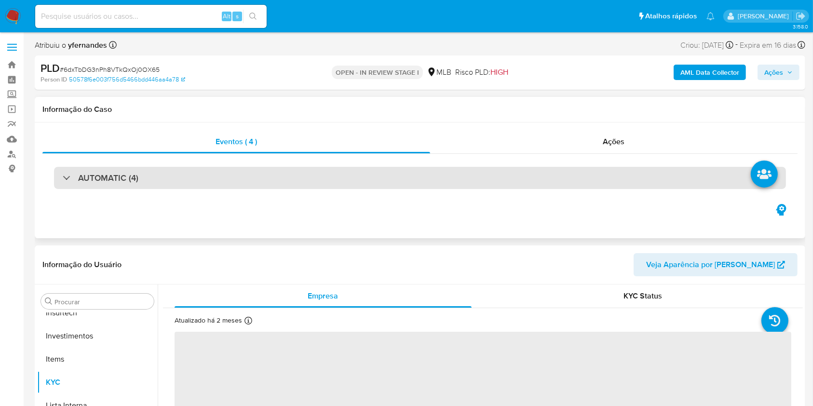
scroll to position [454, 0]
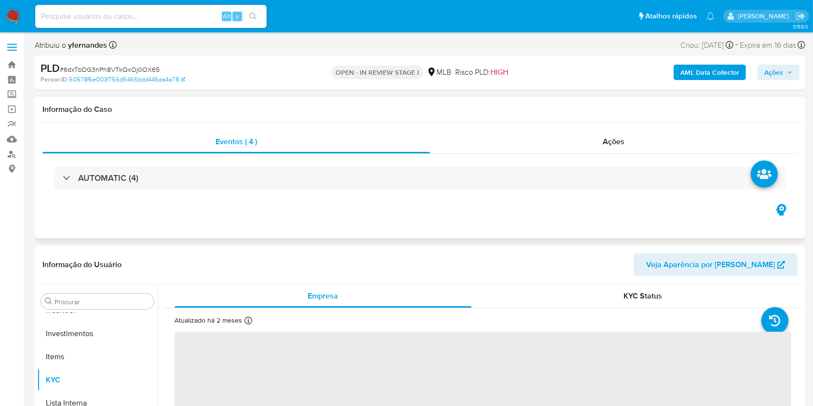
click at [320, 192] on div "AUTOMATIC (4)" at bounding box center [419, 178] width 755 height 48
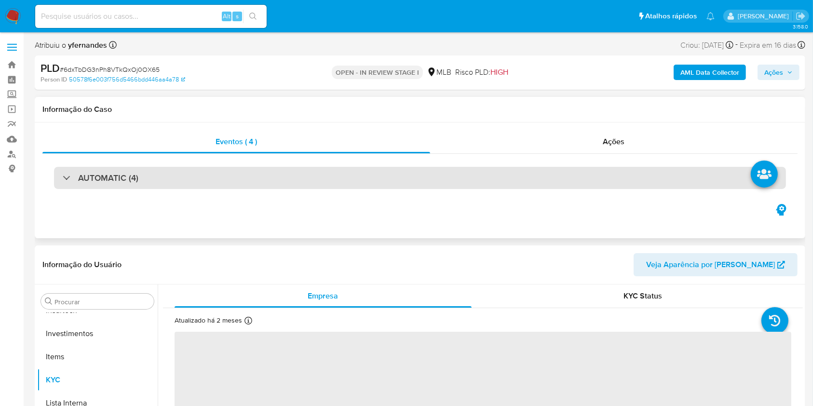
click at [313, 185] on div "AUTOMATIC (4)" at bounding box center [420, 178] width 732 height 22
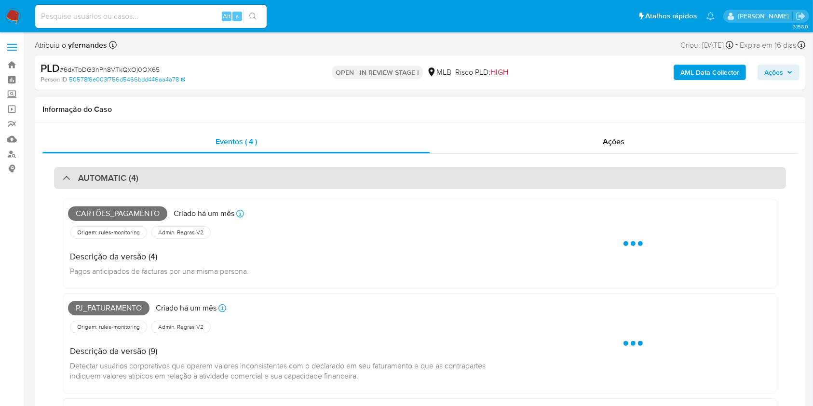
select select "10"
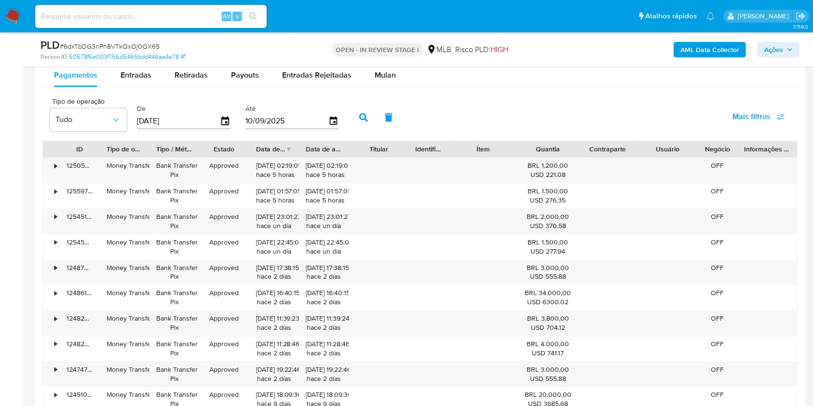
scroll to position [1958, 0]
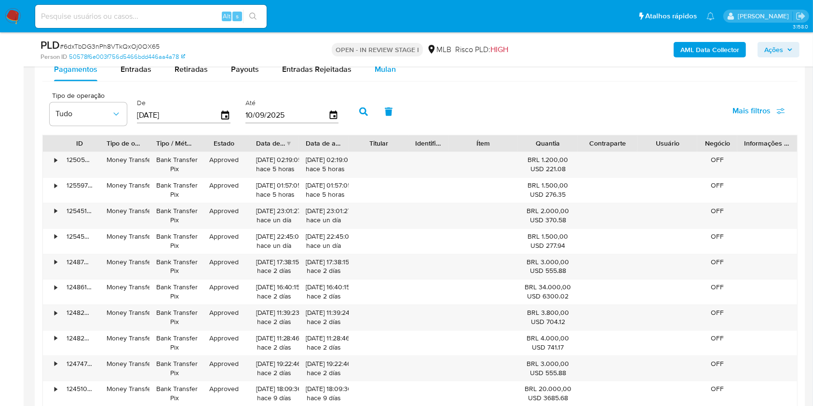
click at [388, 69] on span "Mulan" at bounding box center [385, 69] width 21 height 11
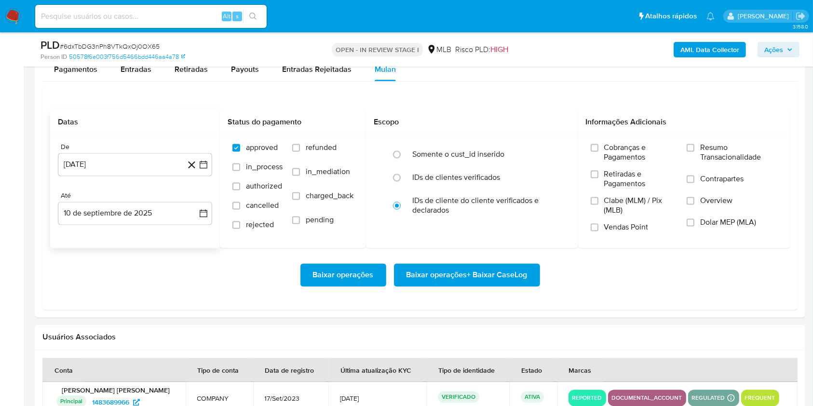
click at [91, 177] on div "De 10 [PERSON_NAME] de 2024 [DATE] Até 10 de septiembre de 2025 [DATE]" at bounding box center [135, 191] width 170 height 113
click at [108, 167] on button "10 [PERSON_NAME] de 2024" at bounding box center [135, 164] width 154 height 23
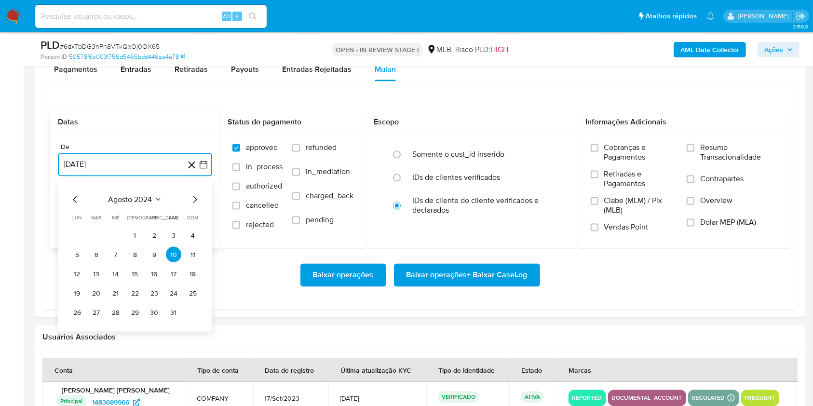
click at [118, 195] on span "agosto 2024" at bounding box center [131, 200] width 44 height 10
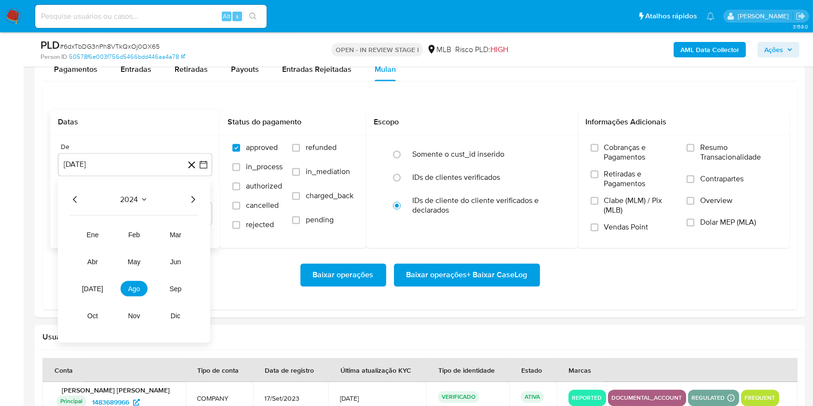
click at [190, 203] on icon "Año siguiente" at bounding box center [193, 200] width 12 height 12
click at [93, 289] on span "[DATE]" at bounding box center [92, 289] width 21 height 8
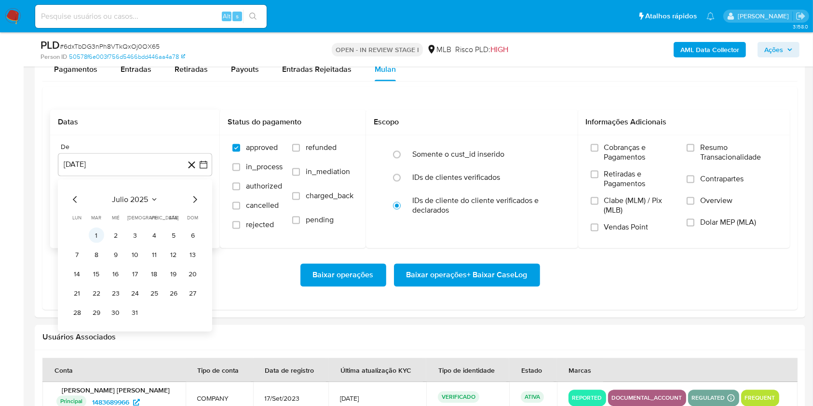
click at [97, 233] on button "1" at bounding box center [96, 235] width 15 height 15
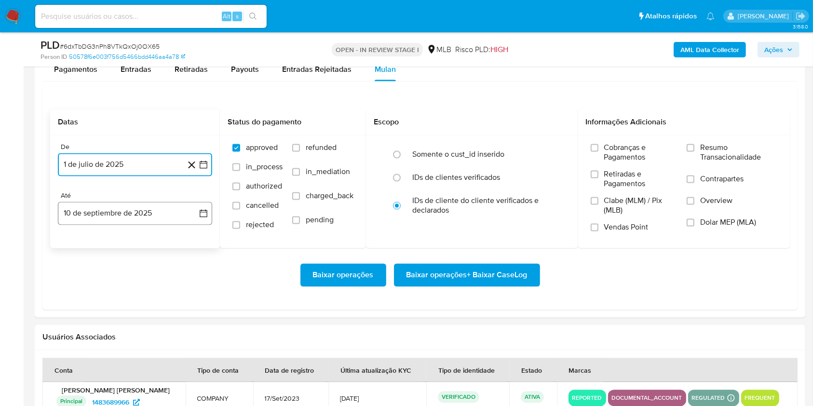
click at [86, 211] on button "10 de septiembre de 2025" at bounding box center [135, 213] width 154 height 23
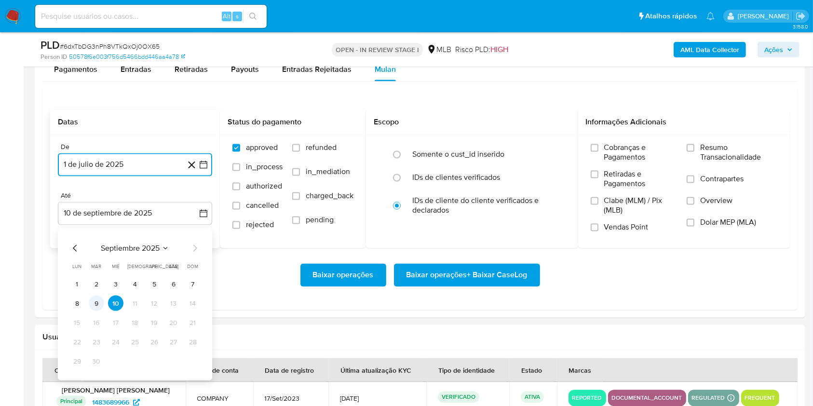
click at [95, 300] on button "9" at bounding box center [96, 303] width 15 height 15
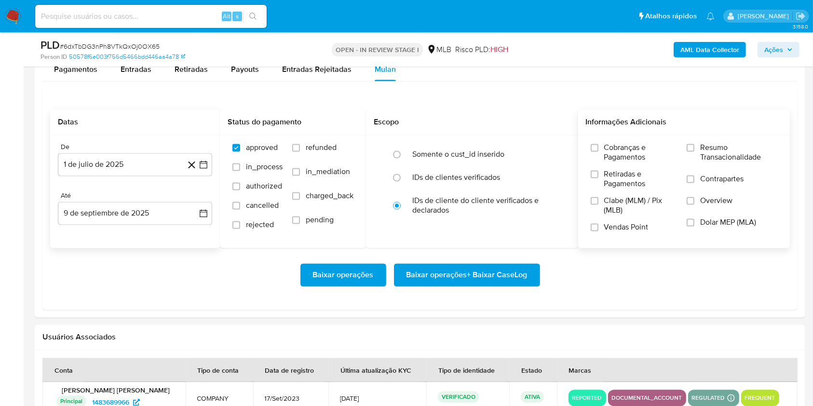
click at [695, 160] on label "Resumo Transacionalidade" at bounding box center [732, 158] width 91 height 31
click at [695, 151] on input "Resumo Transacionalidade" at bounding box center [691, 148] width 8 height 8
click at [524, 264] on span "Baixar operações + Baixar CaseLog" at bounding box center [467, 274] width 121 height 21
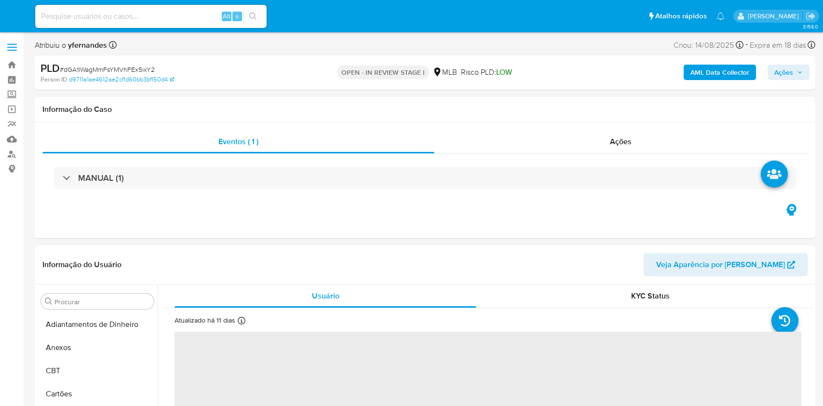
select select "10"
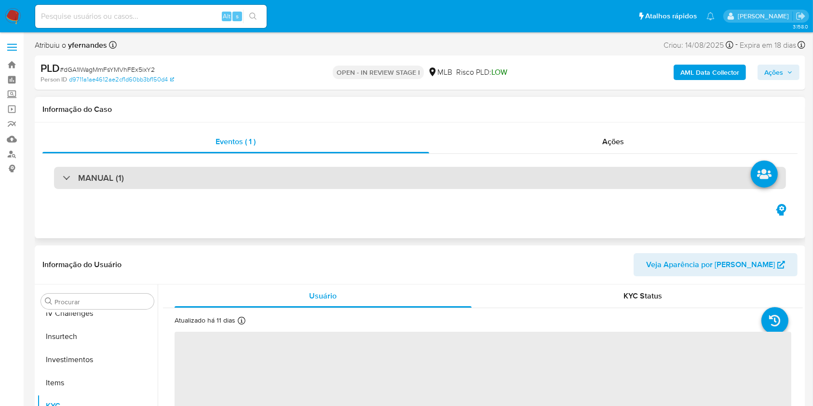
scroll to position [454, 0]
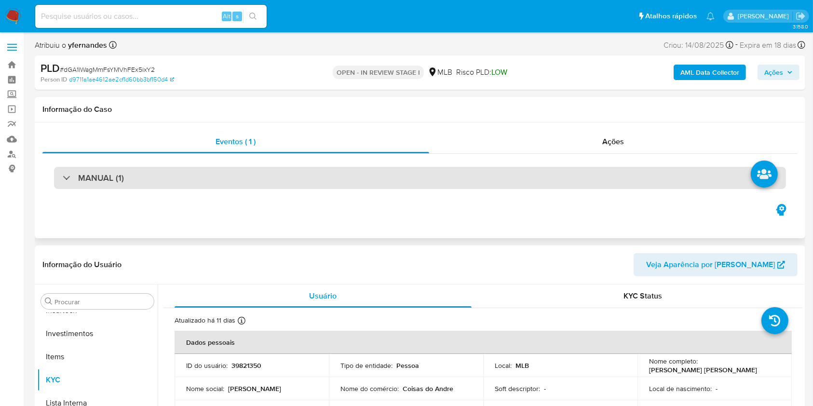
click at [268, 176] on div "MANUAL (1)" at bounding box center [420, 178] width 732 height 22
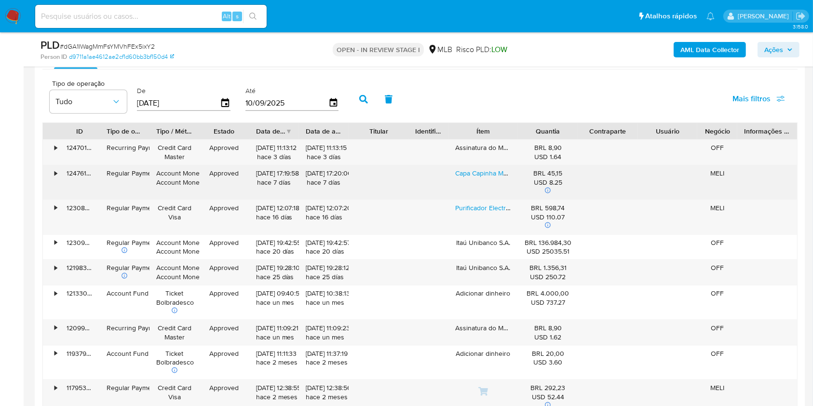
scroll to position [993, 0]
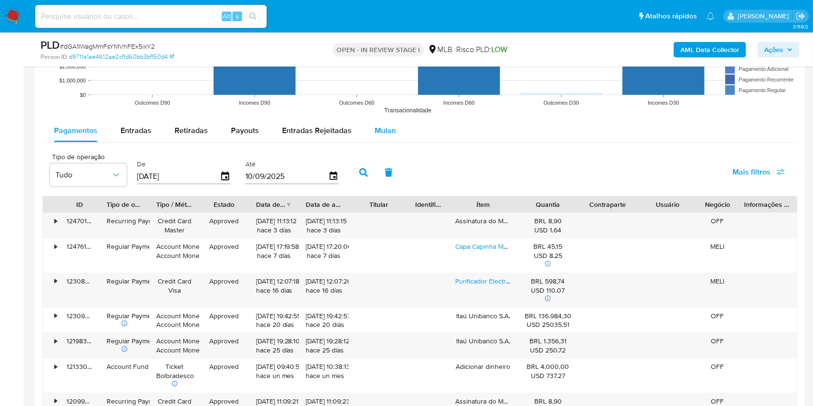
click at [380, 134] on span "Mulan" at bounding box center [385, 130] width 21 height 11
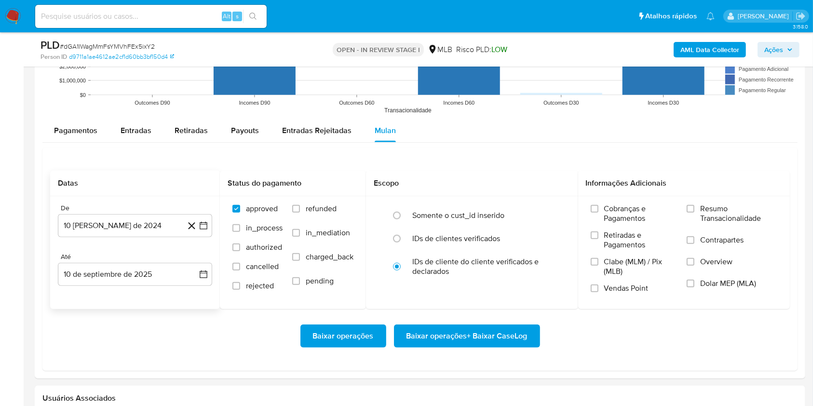
click at [127, 238] on div "De 10 [PERSON_NAME] de 2024 [DATE] Até 10 de septiembre de 2025 [DATE]" at bounding box center [135, 252] width 170 height 113
click at [123, 226] on button "10 [PERSON_NAME] de 2024" at bounding box center [135, 225] width 154 height 23
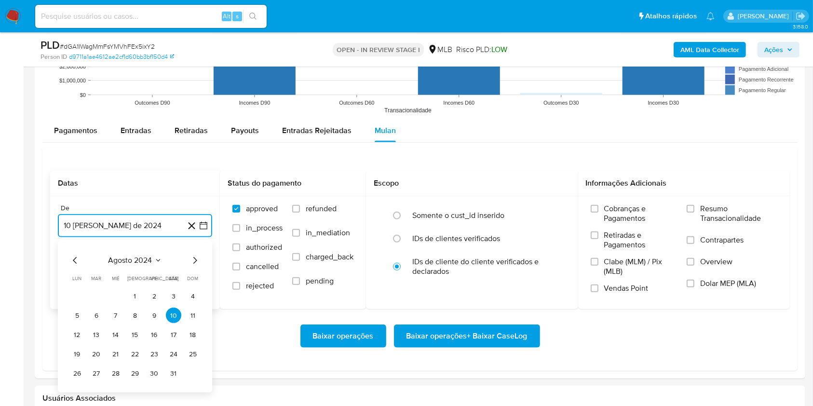
click at [125, 257] on span "agosto 2024" at bounding box center [131, 261] width 44 height 10
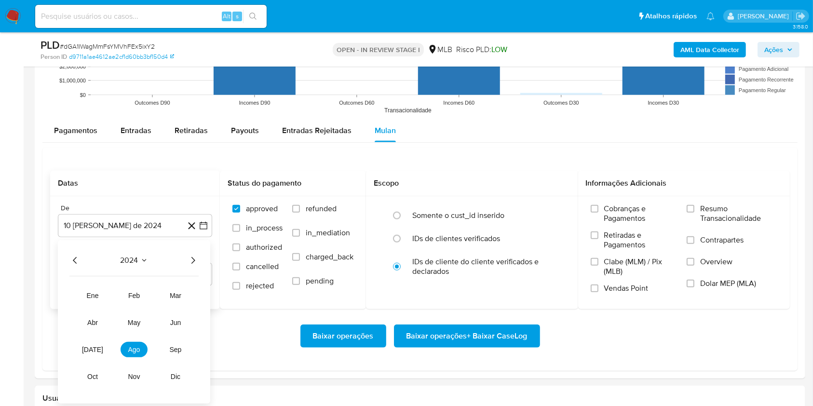
click at [189, 262] on icon "Año siguiente" at bounding box center [193, 261] width 12 height 12
click at [136, 322] on span "may" at bounding box center [134, 323] width 13 height 8
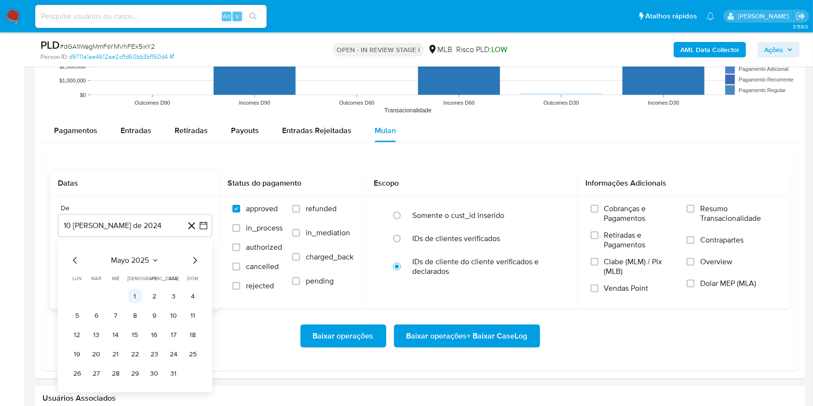
click at [135, 294] on button "1" at bounding box center [134, 296] width 15 height 15
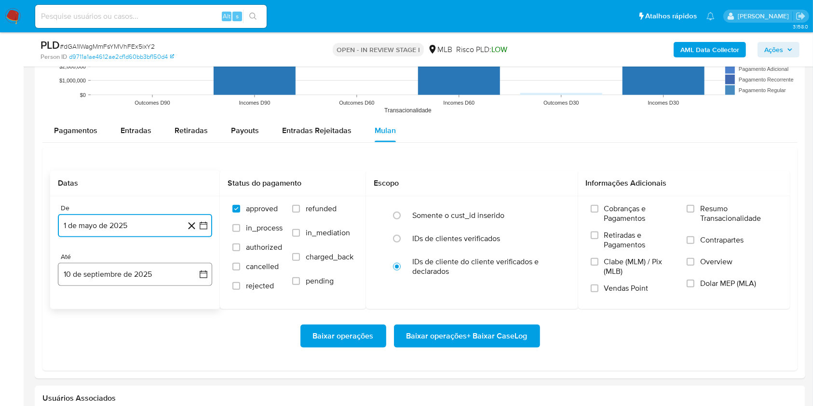
click at [124, 274] on button "10 de septiembre de 2025" at bounding box center [135, 274] width 154 height 23
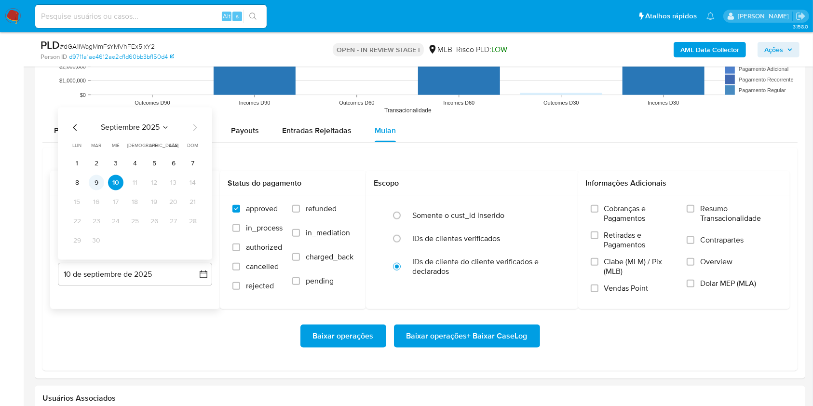
click at [100, 182] on button "9" at bounding box center [96, 182] width 15 height 15
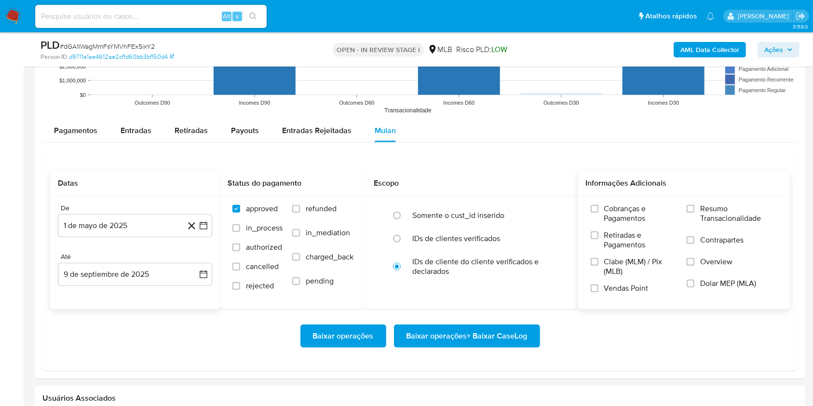
click at [723, 227] on label "Resumo Transacionalidade" at bounding box center [732, 219] width 91 height 31
click at [695, 213] on input "Resumo Transacionalidade" at bounding box center [691, 209] width 8 height 8
click at [455, 345] on span "Baixar operações + Baixar CaseLog" at bounding box center [467, 336] width 121 height 21
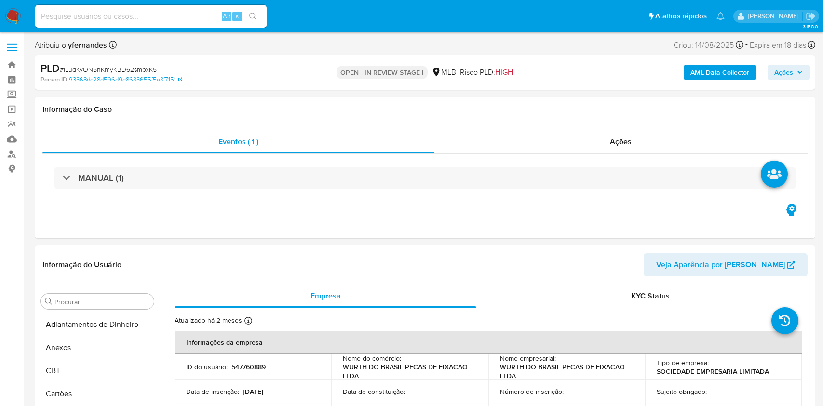
select select "10"
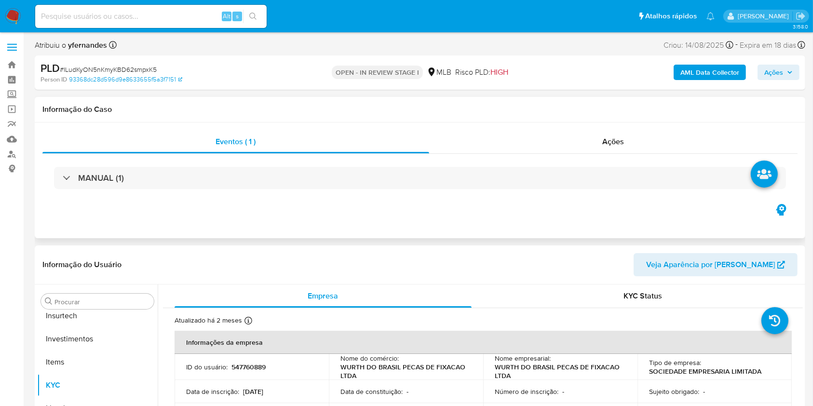
scroll to position [454, 0]
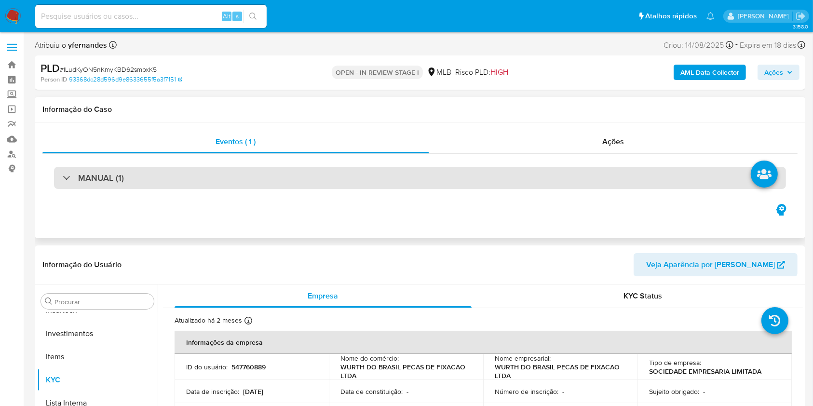
click at [367, 174] on div "MANUAL (1)" at bounding box center [420, 178] width 732 height 22
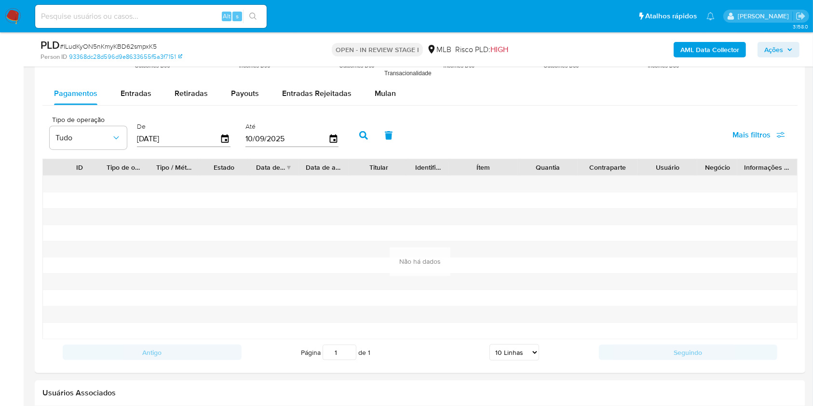
scroll to position [1096, 0]
click at [381, 102] on div "Mulan" at bounding box center [385, 93] width 21 height 23
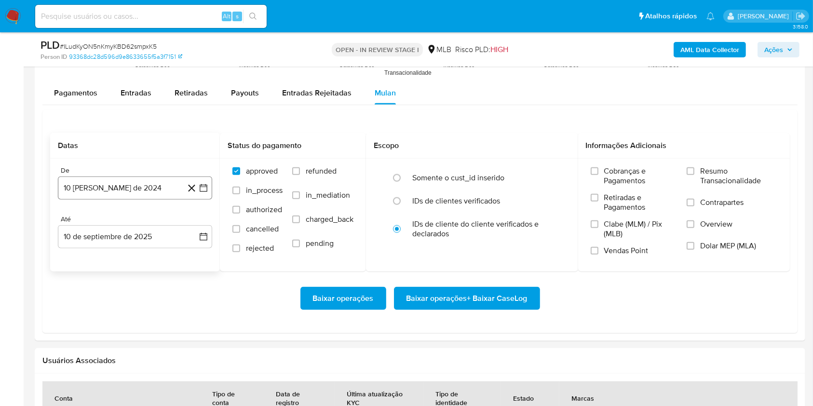
click at [153, 188] on button "10 [PERSON_NAME] de 2024" at bounding box center [135, 188] width 154 height 23
click at [130, 229] on div "agosto 2024 agosto 2024 lun lunes mar martes mié miércoles jue jueves vie viern…" at bounding box center [134, 280] width 131 height 126
click at [116, 222] on span "agosto 2024" at bounding box center [131, 223] width 44 height 10
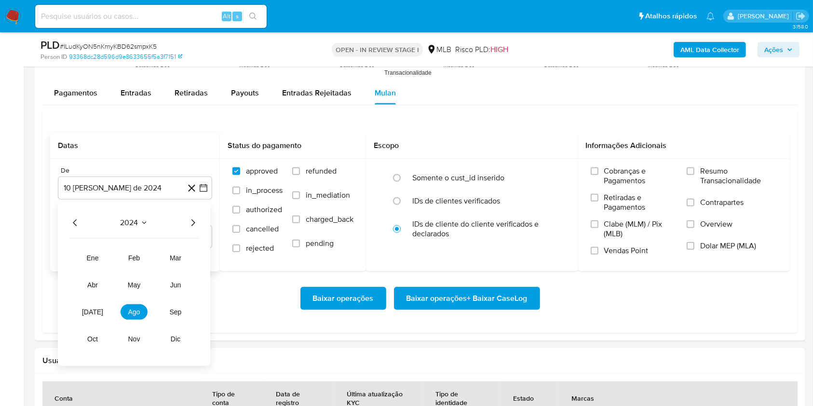
click at [193, 221] on icon "Año siguiente" at bounding box center [193, 222] width 4 height 7
click at [90, 317] on button "[DATE]" at bounding box center [92, 311] width 27 height 15
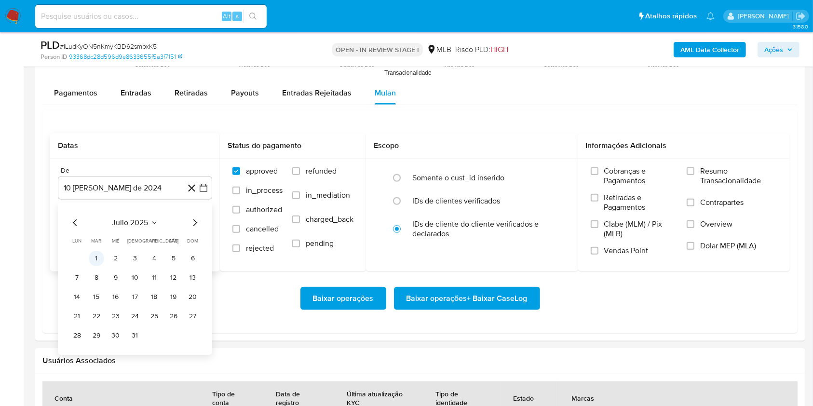
click at [98, 257] on button "1" at bounding box center [96, 258] width 15 height 15
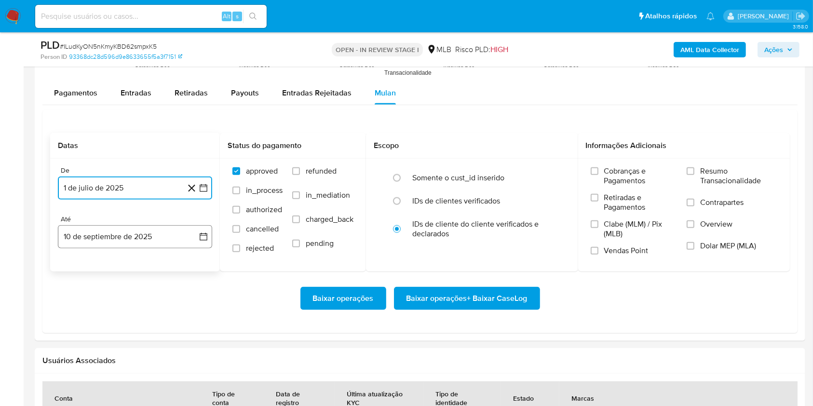
click at [88, 238] on button "10 de septiembre de 2025" at bounding box center [135, 236] width 154 height 23
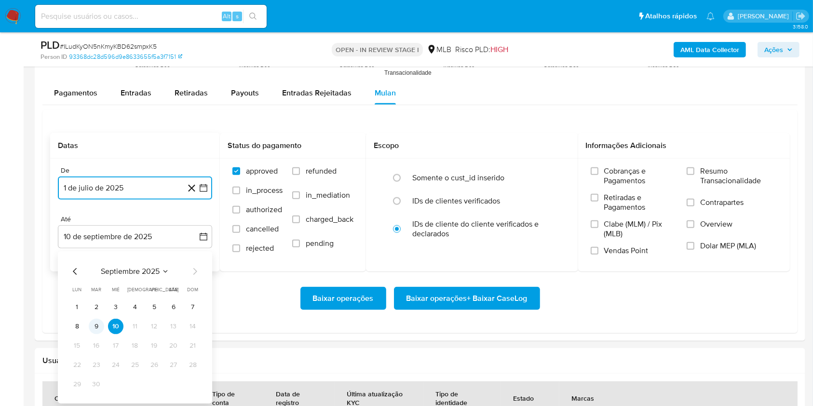
click at [96, 321] on button "9" at bounding box center [96, 326] width 15 height 15
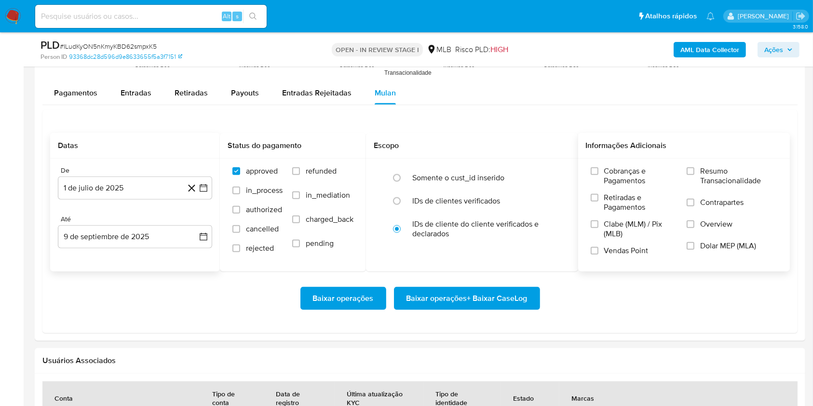
click at [697, 174] on label "Resumo Transacionalidade" at bounding box center [732, 181] width 91 height 31
click at [695, 174] on input "Resumo Transacionalidade" at bounding box center [691, 171] width 8 height 8
click at [485, 288] on span "Baixar operações + Baixar CaseLog" at bounding box center [467, 298] width 121 height 21
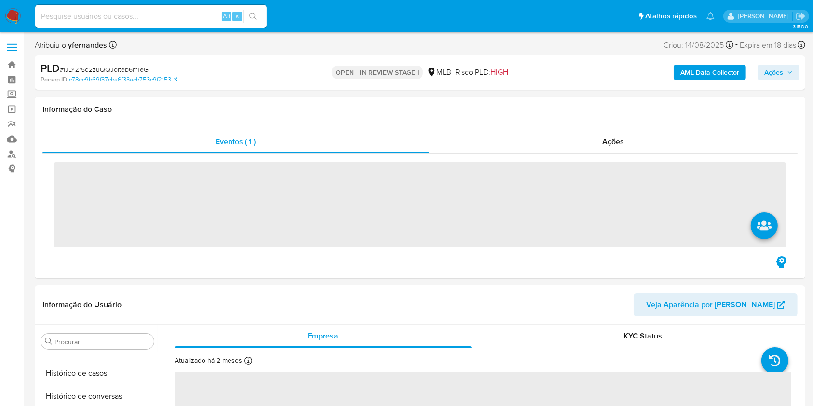
scroll to position [415, 0]
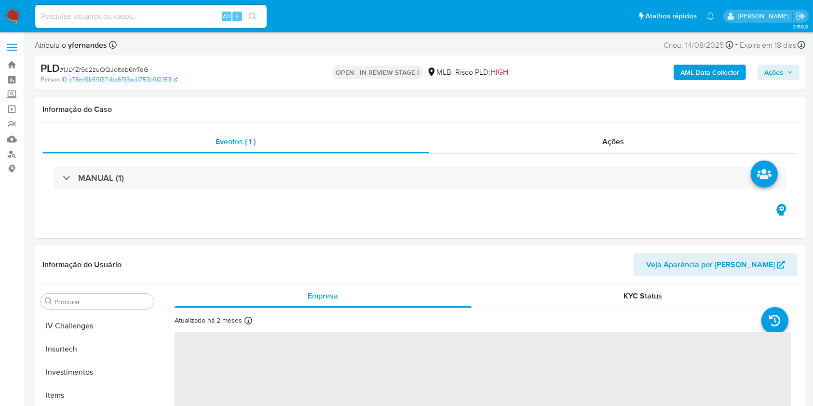
select select "10"
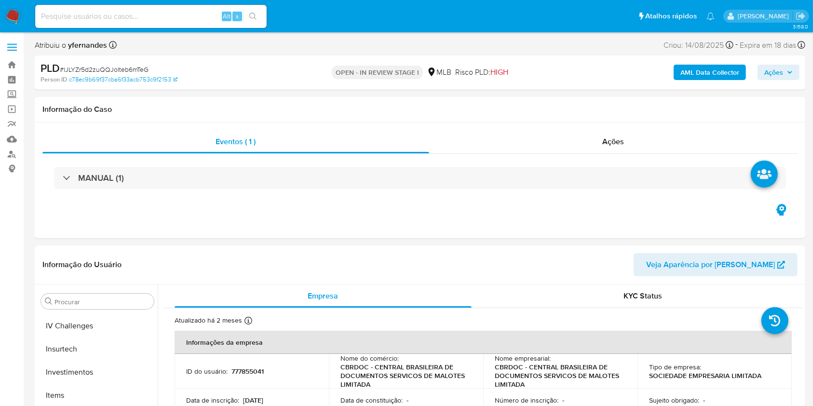
scroll to position [454, 0]
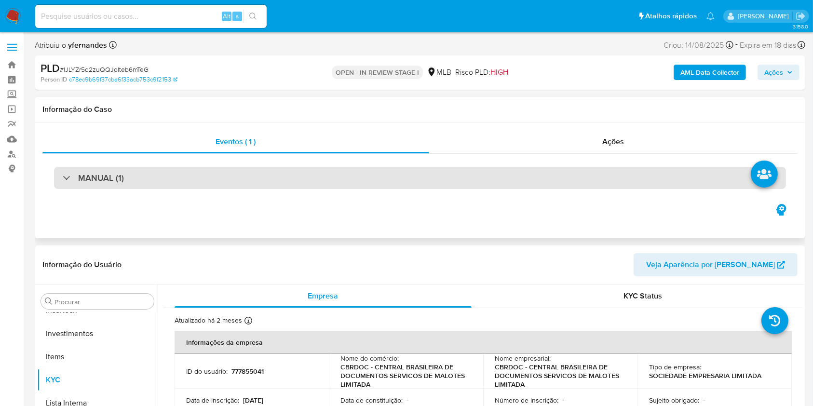
click at [352, 175] on div "MANUAL (1)" at bounding box center [420, 178] width 732 height 22
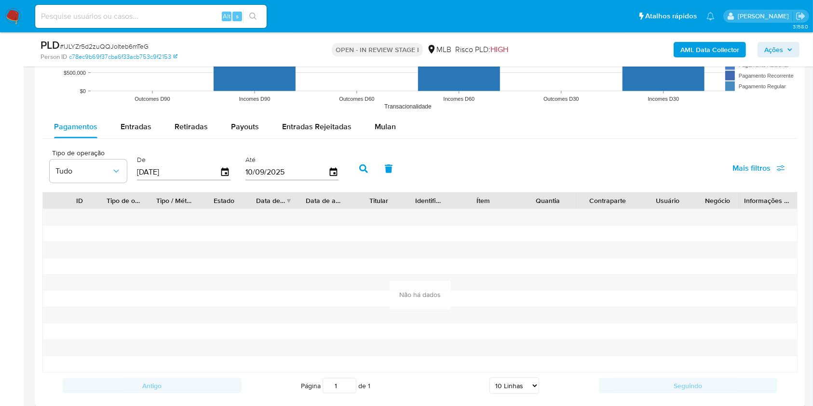
scroll to position [1084, 0]
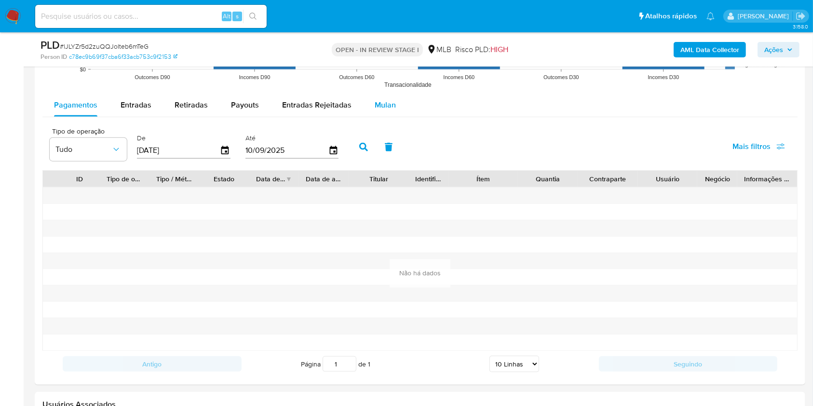
click at [380, 104] on span "Mulan" at bounding box center [385, 104] width 21 height 11
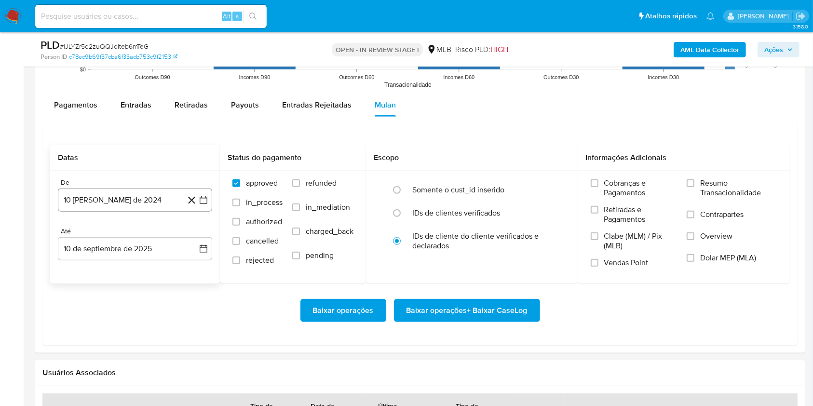
click at [113, 199] on button "10 [PERSON_NAME] de 2024" at bounding box center [135, 200] width 154 height 23
drag, startPoint x: 118, startPoint y: 222, endPoint x: 118, endPoint y: 228, distance: 5.8
click at [118, 228] on div "agosto 2024 agosto 2024 lun lunes mar martes mié miércoles jue jueves vie viern…" at bounding box center [135, 291] width 154 height 152
click at [146, 235] on span "agosto 2024" at bounding box center [131, 235] width 44 height 10
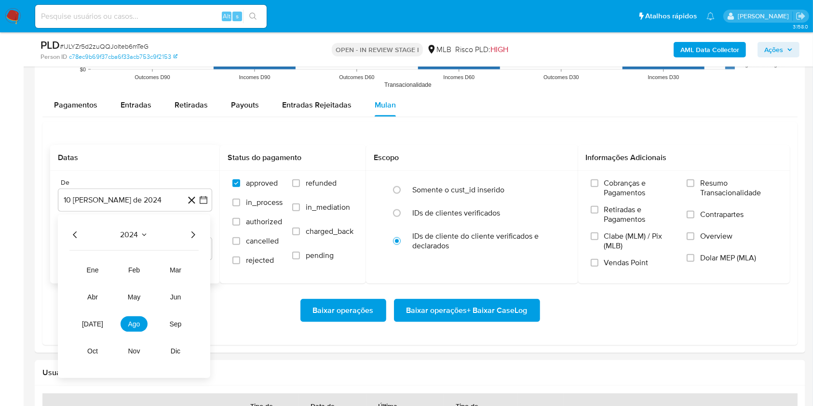
click at [192, 237] on icon "Año siguiente" at bounding box center [193, 235] width 4 height 7
click at [102, 325] on button "jul" at bounding box center [92, 323] width 27 height 15
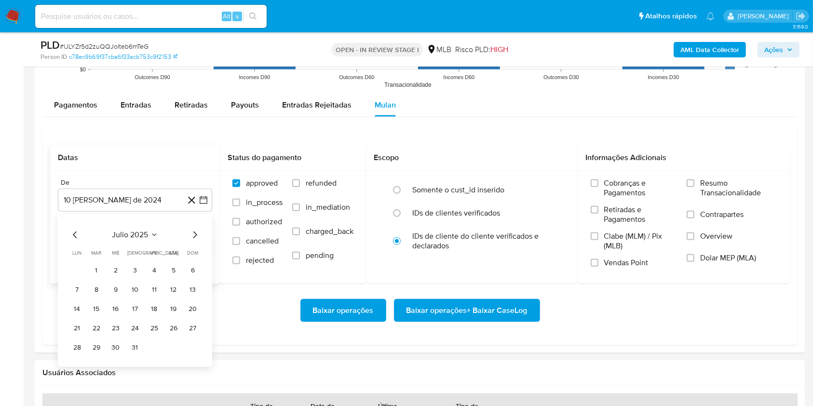
click at [97, 263] on td "1" at bounding box center [96, 270] width 15 height 15
click at [95, 268] on button "1" at bounding box center [96, 270] width 15 height 15
click at [85, 231] on div "Até" at bounding box center [135, 231] width 154 height 9
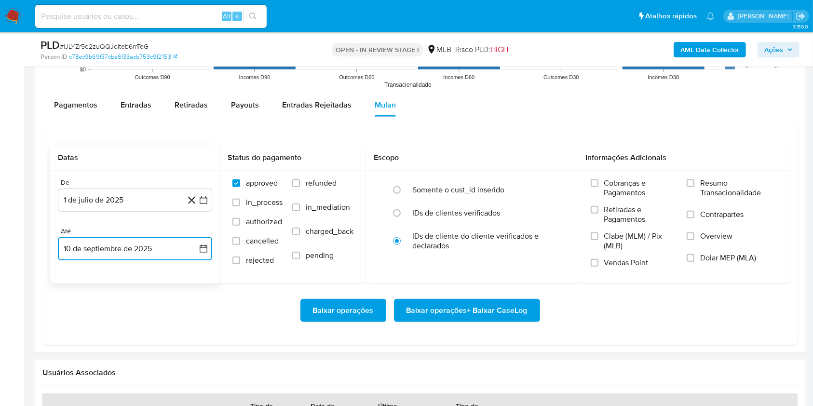
click at [87, 248] on button "10 de septiembre de 2025" at bounding box center [135, 248] width 154 height 23
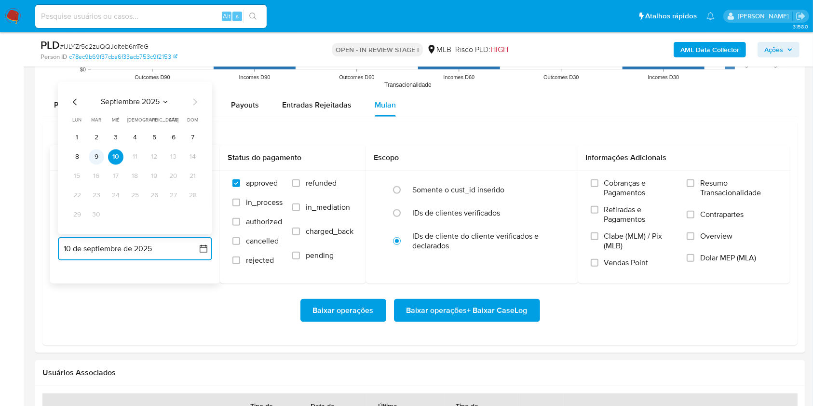
click at [93, 154] on button "9" at bounding box center [96, 157] width 15 height 15
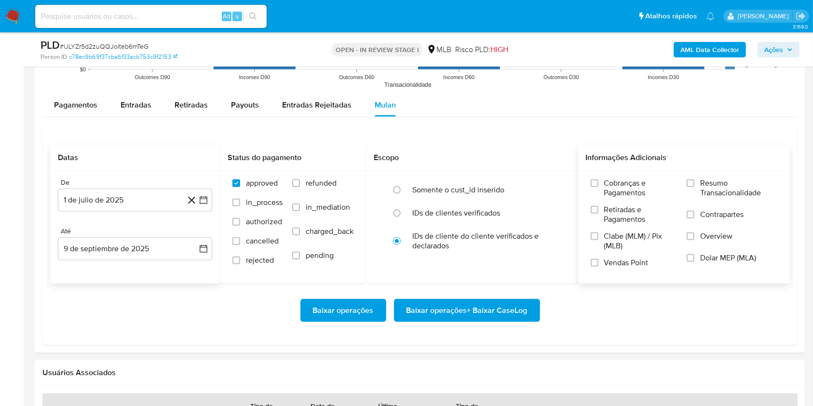
click at [718, 200] on label "Resumo Transacionalidade" at bounding box center [732, 193] width 91 height 31
click at [695, 187] on input "Resumo Transacionalidade" at bounding box center [691, 183] width 8 height 8
click at [420, 309] on span "Baixar operações + Baixar CaseLog" at bounding box center [467, 310] width 121 height 21
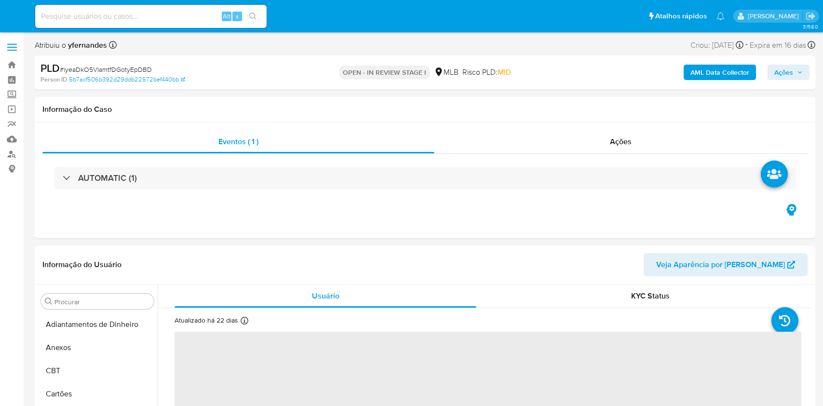
select select "10"
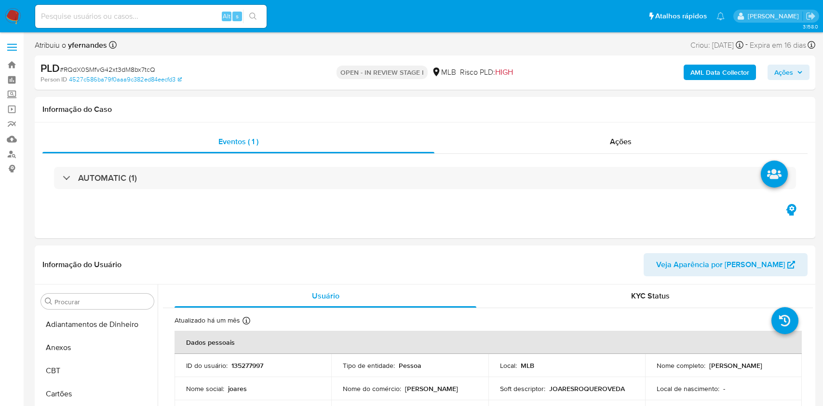
select select "10"
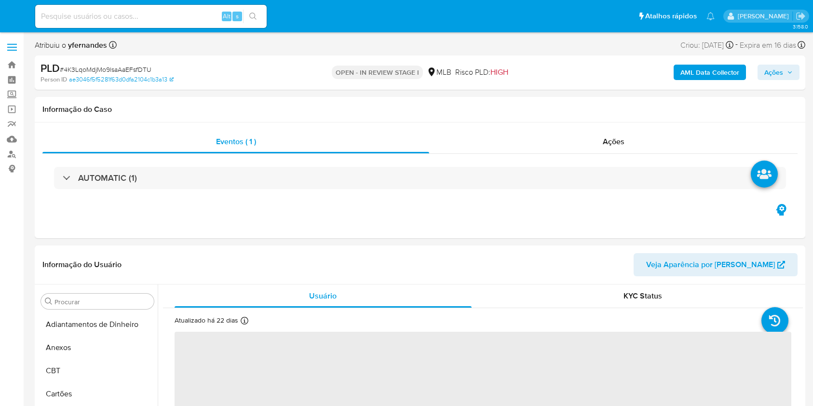
select select "10"
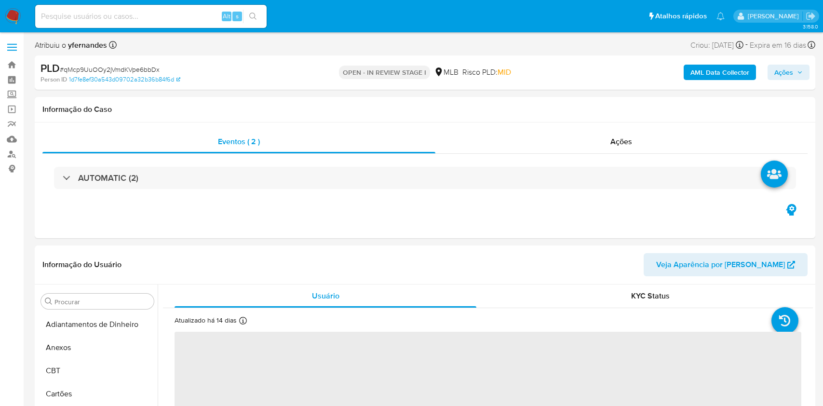
select select "10"
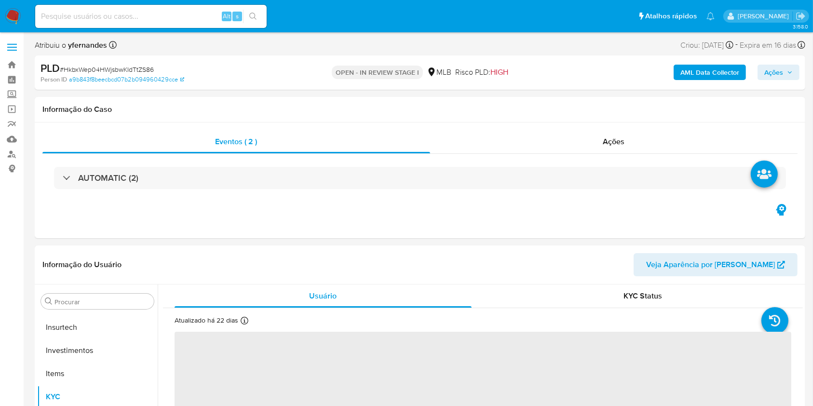
scroll to position [454, 0]
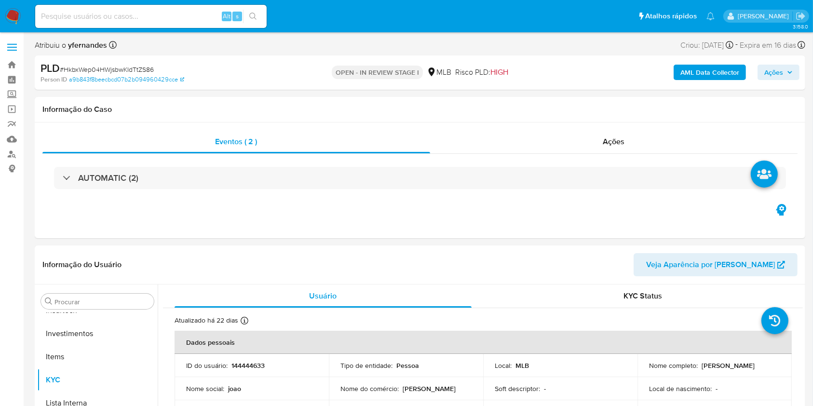
select select "10"
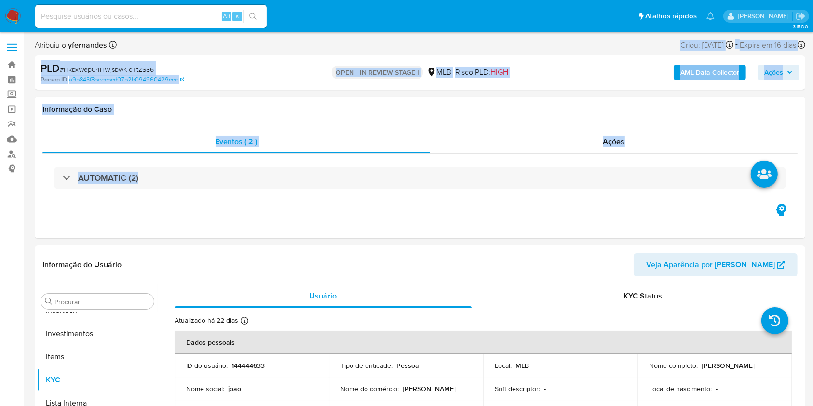
drag, startPoint x: 306, startPoint y: 188, endPoint x: 127, endPoint y: -61, distance: 306.5
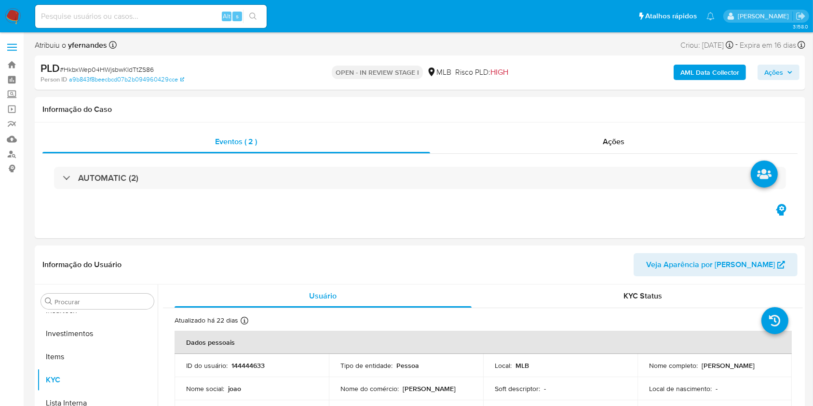
click at [266, 45] on div "Atribuiu o yfernandes Asignado el: 20/08/2025 16:35:57 Criou: 12/08/2025 Criou:…" at bounding box center [420, 47] width 771 height 17
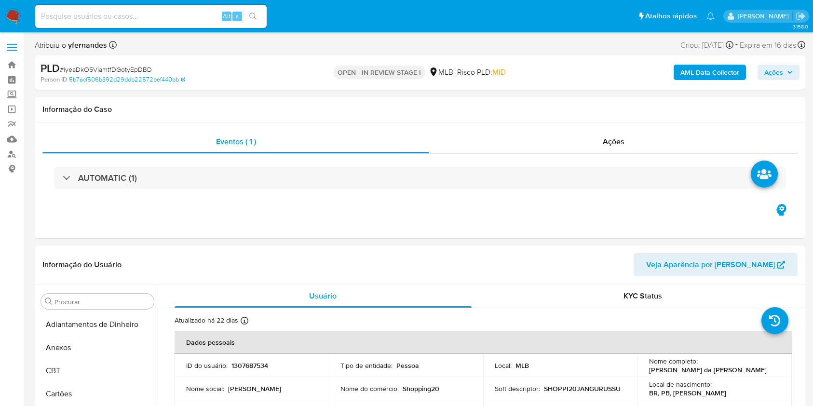
select select "10"
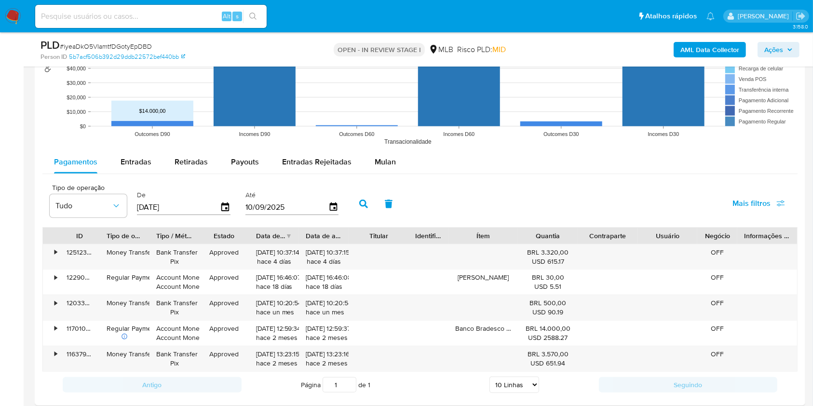
scroll to position [1029, 0]
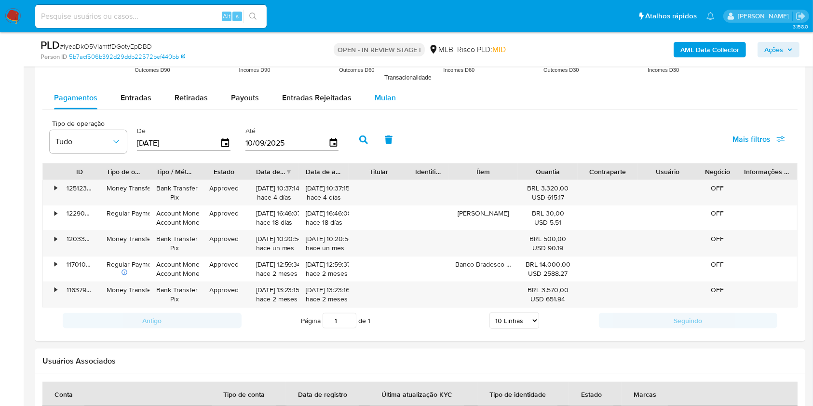
click at [392, 90] on button "Mulan" at bounding box center [385, 97] width 44 height 23
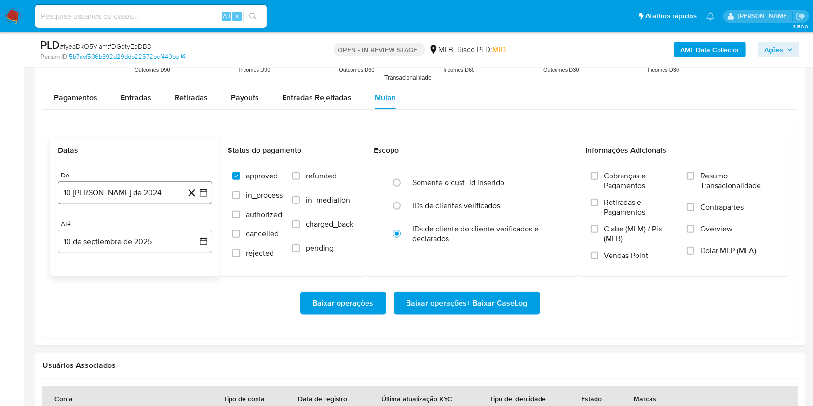
click at [157, 182] on button "10 [PERSON_NAME] de 2024" at bounding box center [135, 192] width 154 height 23
click at [129, 227] on span "agosto 2024" at bounding box center [131, 228] width 44 height 10
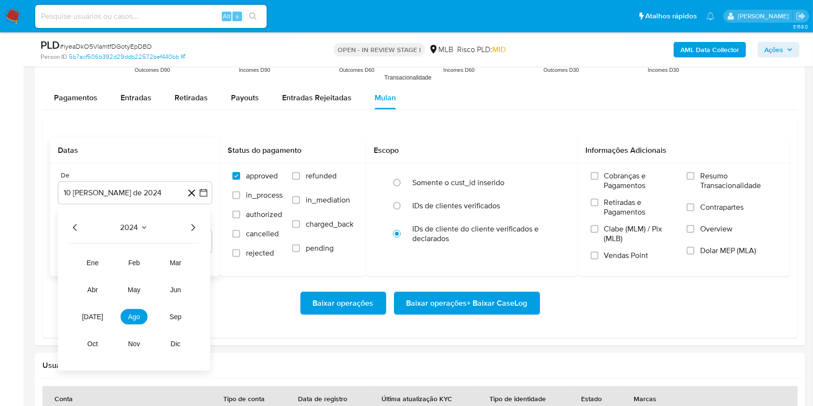
click at [190, 223] on icon "Año siguiente" at bounding box center [193, 228] width 12 height 12
click at [92, 307] on tr "ene feb mar abr may jun jul ago sep oct nov dic" at bounding box center [134, 303] width 110 height 96
click at [93, 312] on button "[DATE]" at bounding box center [92, 316] width 27 height 15
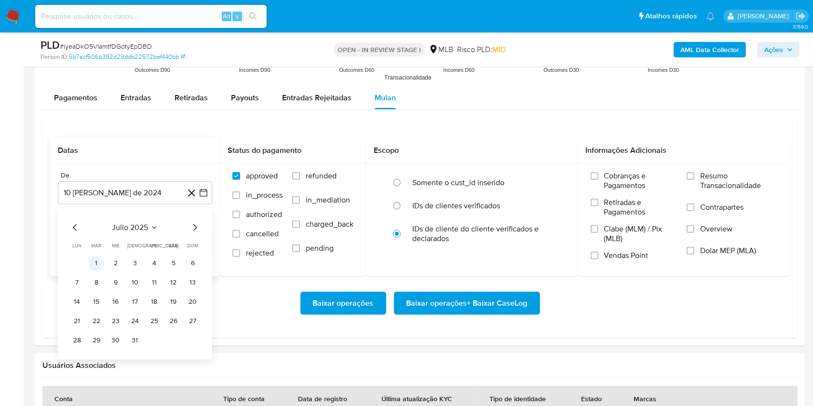
click at [95, 261] on button "1" at bounding box center [96, 263] width 15 height 15
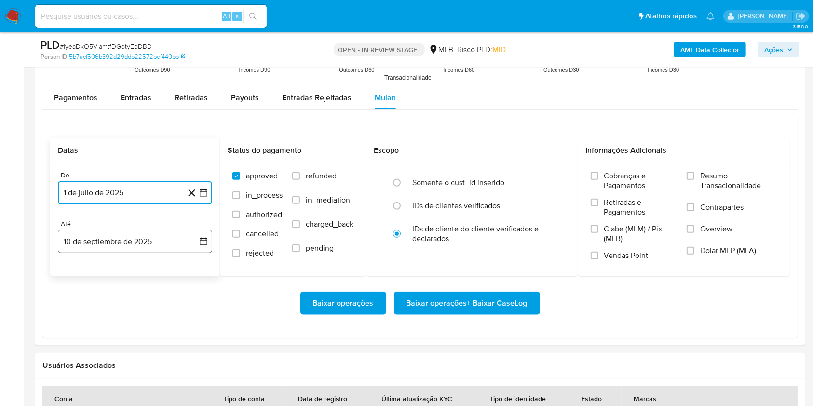
click at [96, 245] on button "10 de septiembre de 2025" at bounding box center [135, 241] width 154 height 23
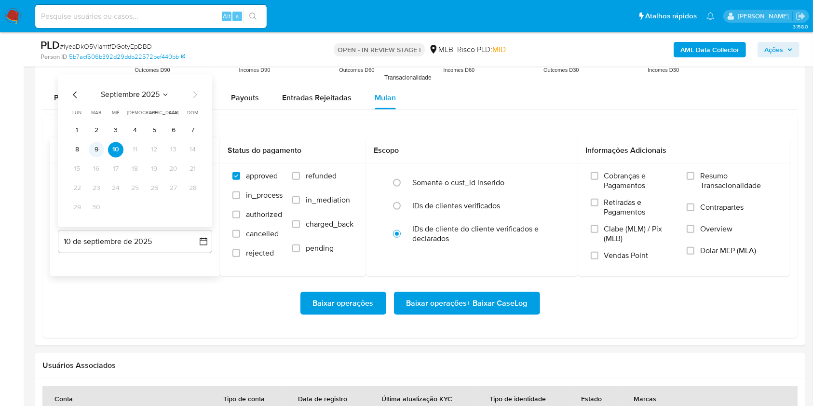
click at [100, 153] on button "9" at bounding box center [96, 149] width 15 height 15
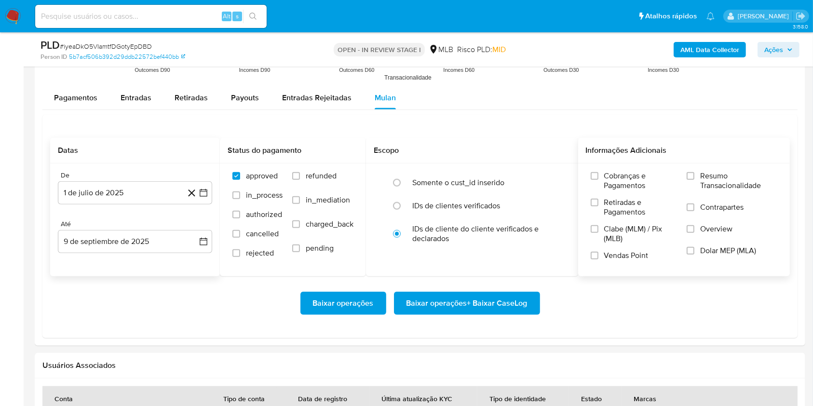
click at [709, 178] on span "Resumo Transacionalidade" at bounding box center [738, 180] width 77 height 19
click at [695, 178] on input "Resumo Transacionalidade" at bounding box center [691, 176] width 8 height 8
click at [514, 300] on span "Baixar operações + Baixar CaseLog" at bounding box center [467, 303] width 121 height 21
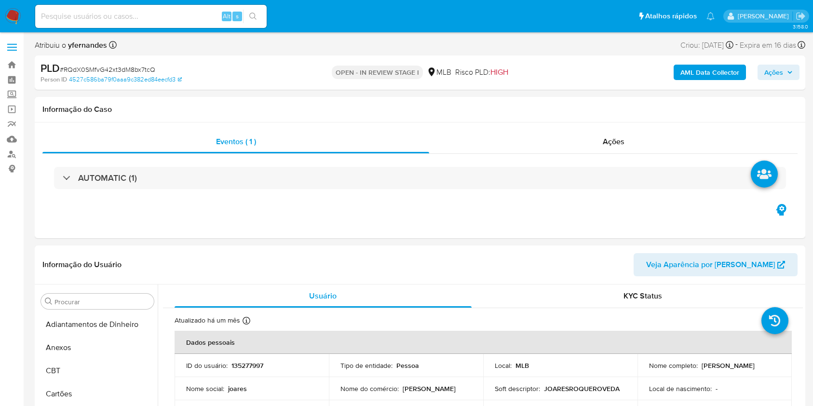
select select "10"
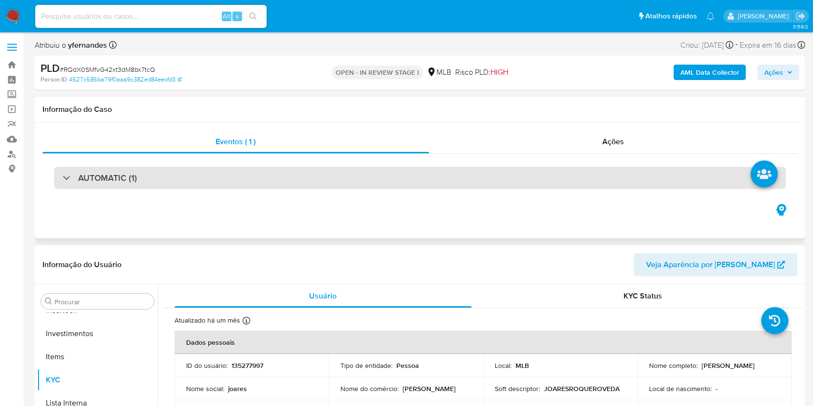
click at [274, 188] on div "AUTOMATIC (1)" at bounding box center [420, 178] width 732 height 22
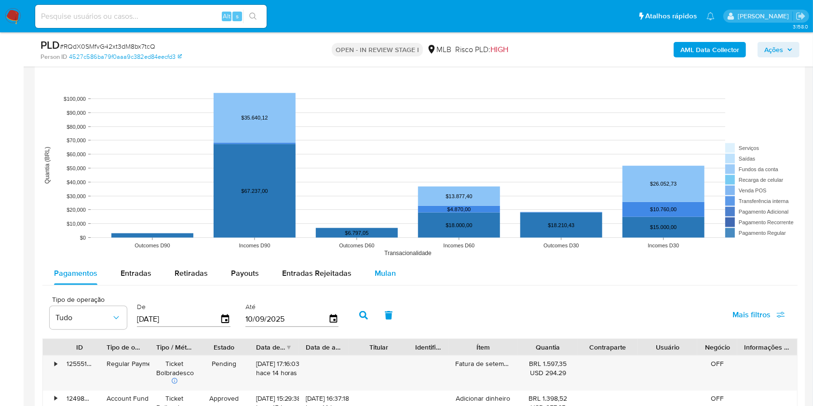
click at [387, 267] on div "Mulan" at bounding box center [385, 273] width 21 height 23
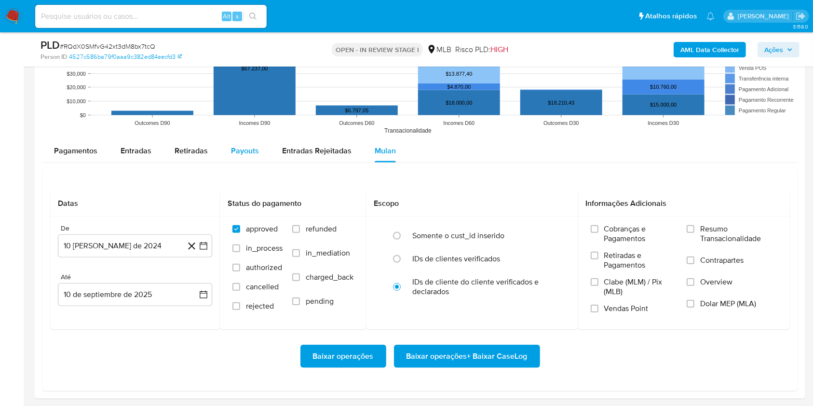
scroll to position [1093, 0]
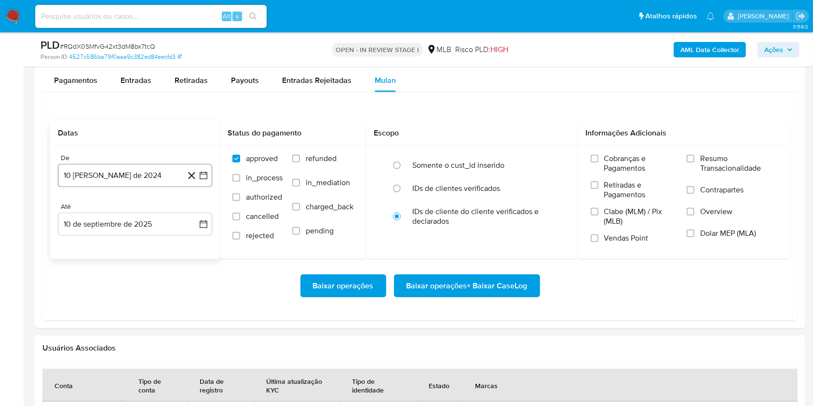
click at [129, 164] on button "10 de agosto de 2024" at bounding box center [135, 175] width 154 height 23
click at [126, 214] on span "agosto 2024" at bounding box center [131, 210] width 44 height 10
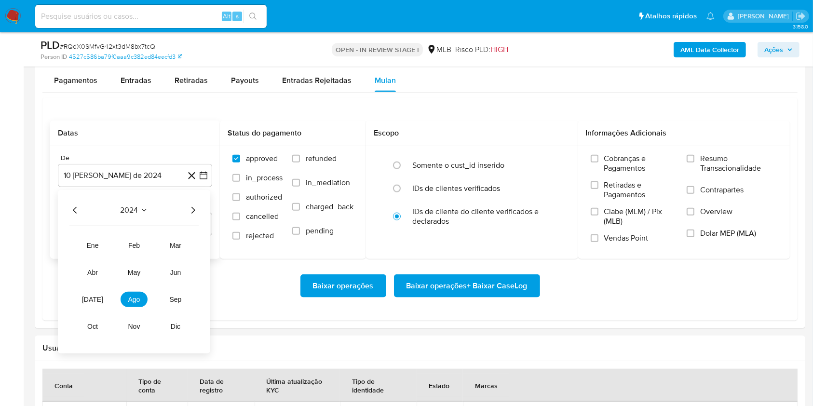
click at [191, 206] on icon "Año siguiente" at bounding box center [193, 210] width 12 height 12
click at [91, 303] on span "jul" at bounding box center [92, 300] width 21 height 8
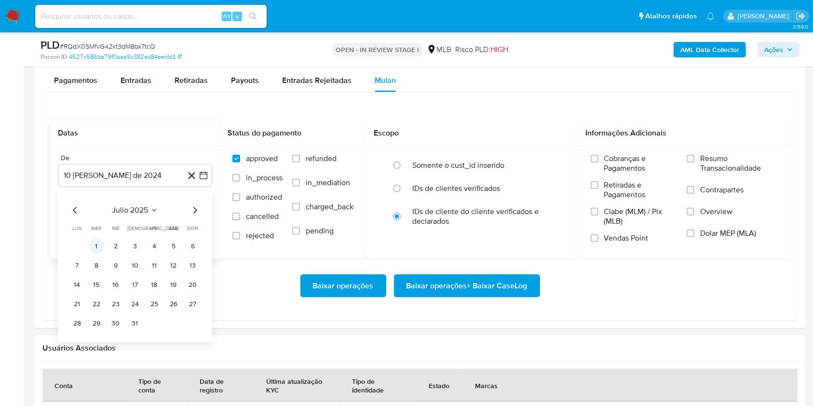
click at [102, 245] on button "1" at bounding box center [96, 245] width 15 height 15
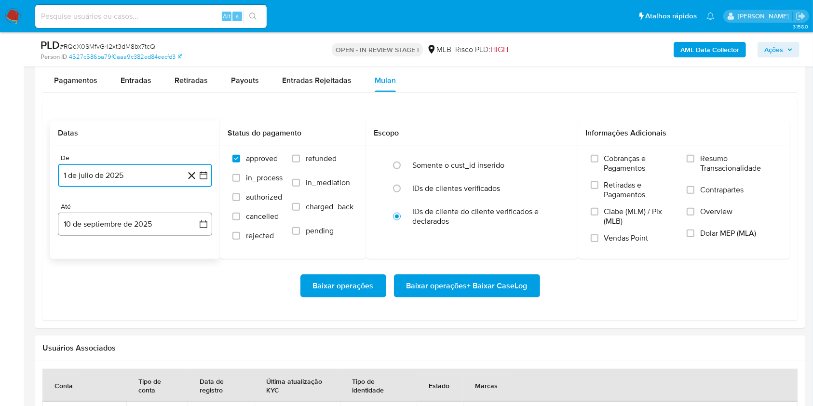
click at [104, 225] on button "10 de septiembre de 2025" at bounding box center [135, 224] width 154 height 23
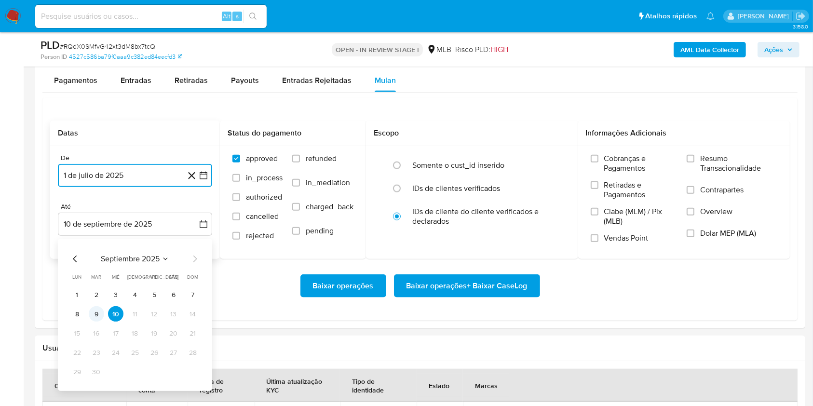
click at [95, 314] on button "9" at bounding box center [96, 313] width 15 height 15
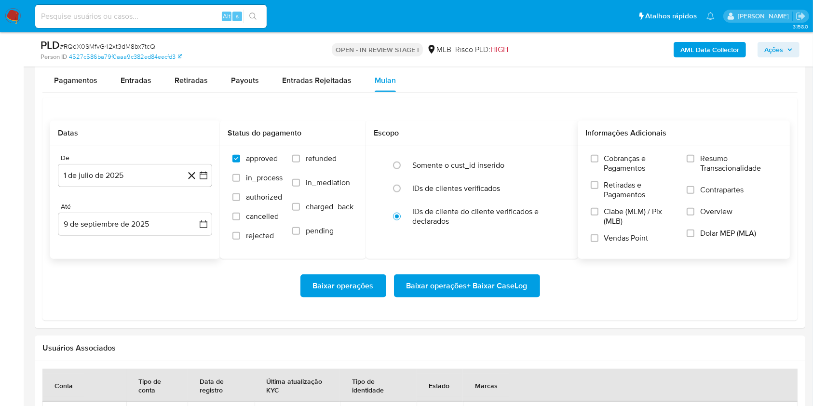
click at [701, 169] on span "Resumo Transacionalidade" at bounding box center [738, 163] width 77 height 19
click at [695, 163] on input "Resumo Transacionalidade" at bounding box center [691, 159] width 8 height 8
click at [489, 294] on span "Baixar operações + Baixar CaseLog" at bounding box center [467, 285] width 121 height 21
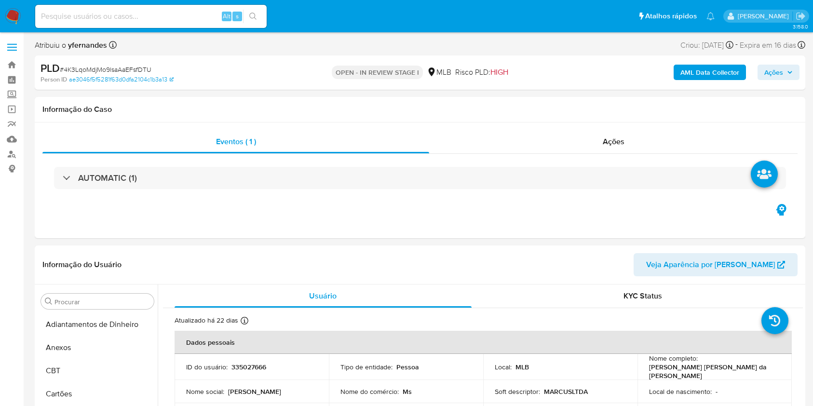
select select "10"
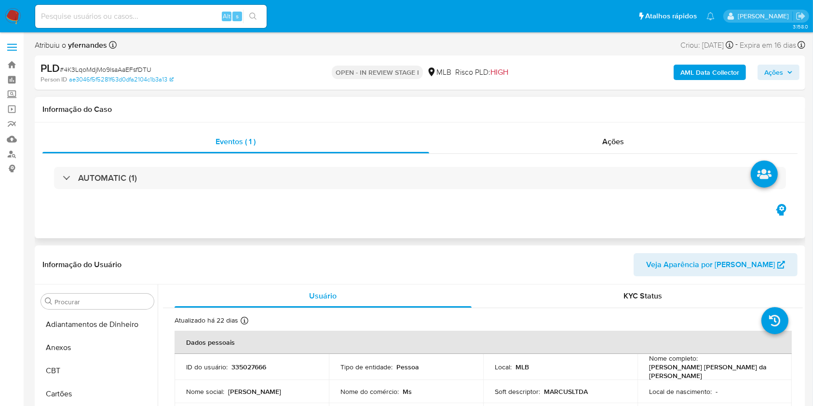
scroll to position [454, 0]
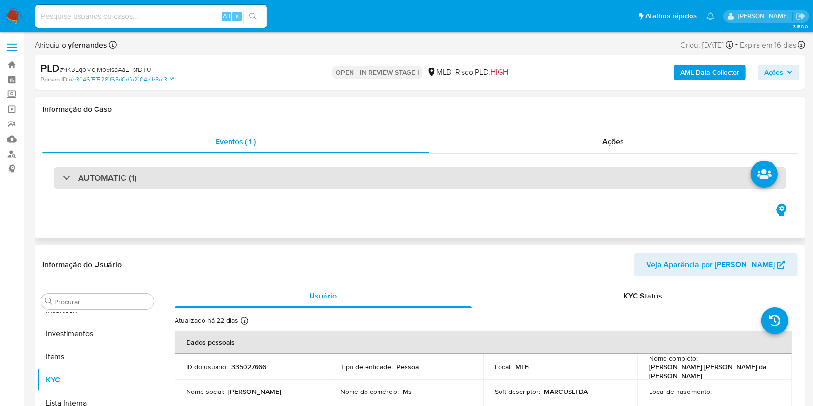
drag, startPoint x: 232, startPoint y: 197, endPoint x: 227, endPoint y: 188, distance: 10.8
click at [231, 198] on div "AUTOMATIC (1)" at bounding box center [419, 178] width 755 height 48
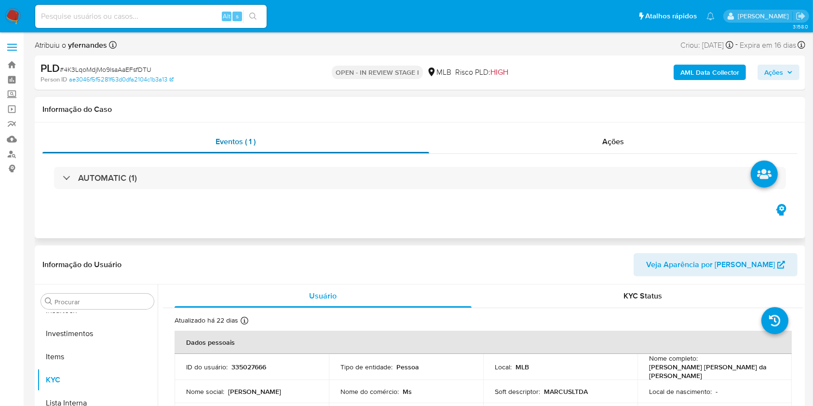
click at [225, 184] on div "AUTOMATIC (1)" at bounding box center [420, 178] width 732 height 22
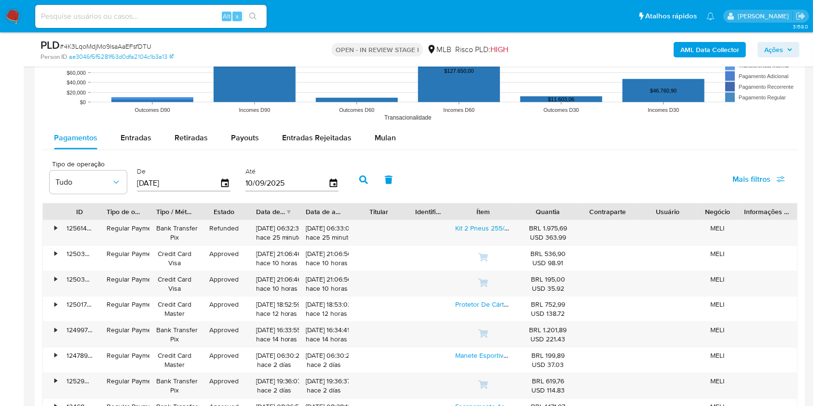
scroll to position [1093, 0]
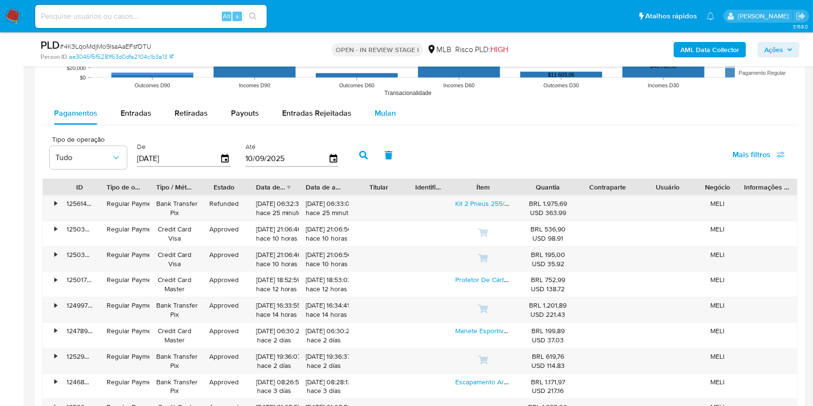
click at [383, 118] on span "Mulan" at bounding box center [385, 113] width 21 height 11
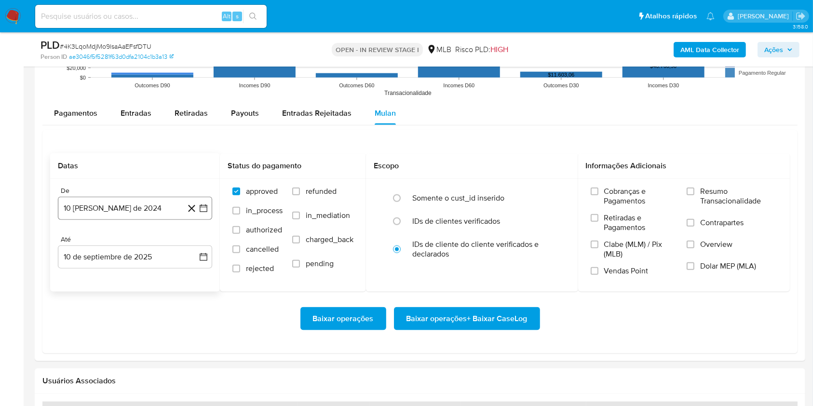
click at [108, 198] on button "10 [PERSON_NAME] de 2024" at bounding box center [135, 208] width 154 height 23
click at [136, 246] on span "agosto 2024" at bounding box center [131, 243] width 44 height 10
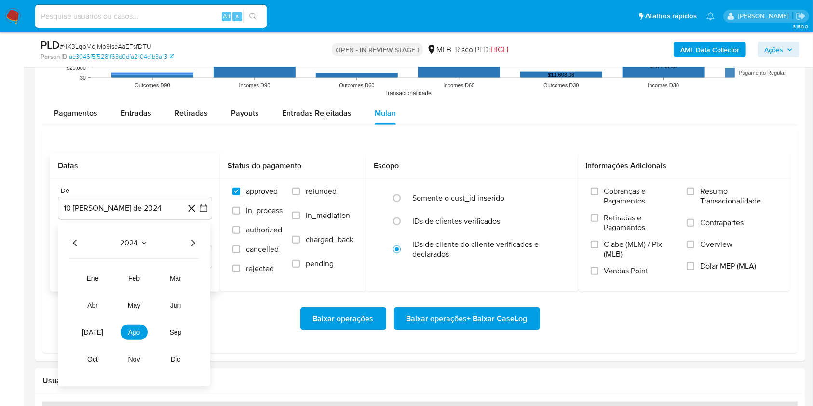
click at [187, 237] on icon "Año siguiente" at bounding box center [193, 243] width 12 height 12
click at [92, 338] on button "[DATE]" at bounding box center [92, 332] width 27 height 15
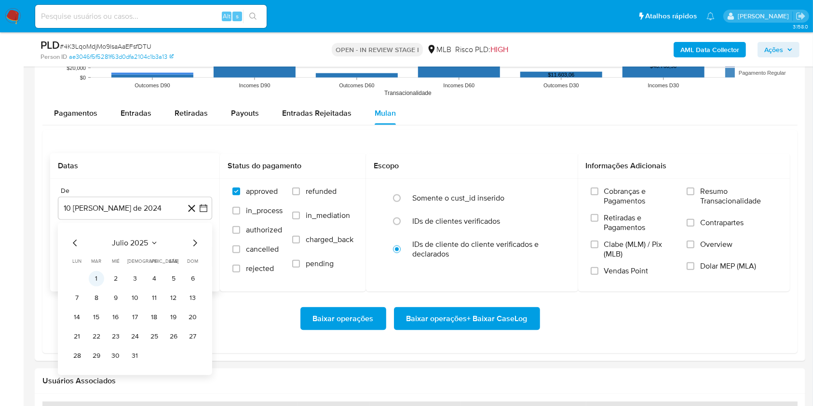
click at [95, 278] on button "1" at bounding box center [96, 278] width 15 height 15
click at [100, 238] on div "Até" at bounding box center [135, 239] width 154 height 9
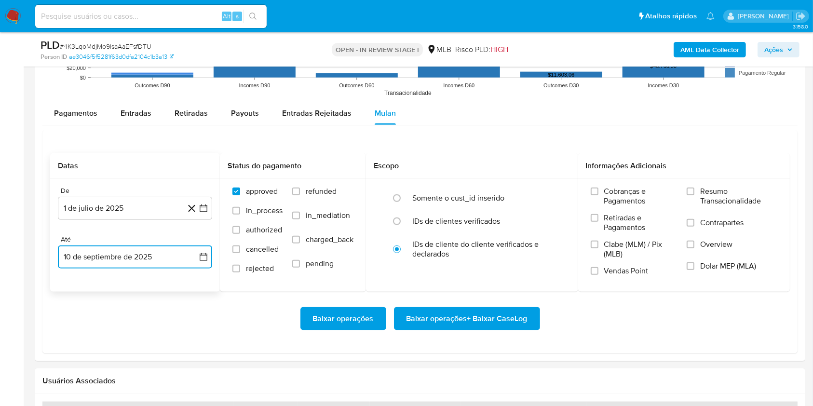
click at [110, 258] on button "10 de septiembre de 2025" at bounding box center [135, 256] width 154 height 23
click at [93, 168] on button "9" at bounding box center [96, 165] width 15 height 15
click at [716, 197] on span "Resumo Transacionalidade" at bounding box center [738, 196] width 77 height 19
click at [695, 195] on input "Resumo Transacionalidade" at bounding box center [691, 192] width 8 height 8
click at [466, 313] on span "Baixar operações + Baixar CaseLog" at bounding box center [467, 318] width 121 height 21
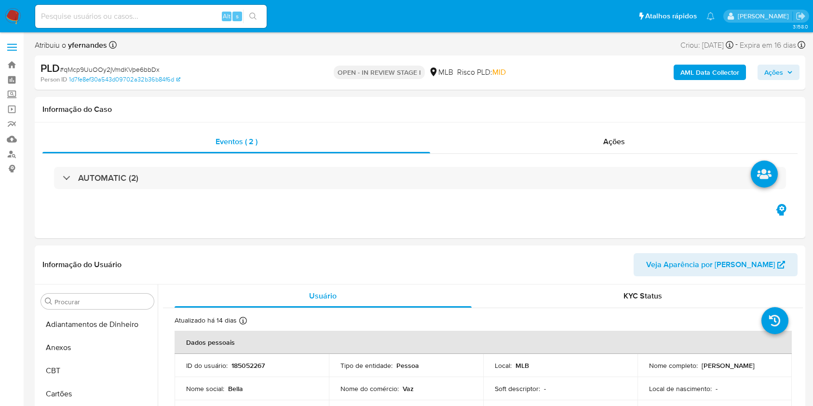
select select "10"
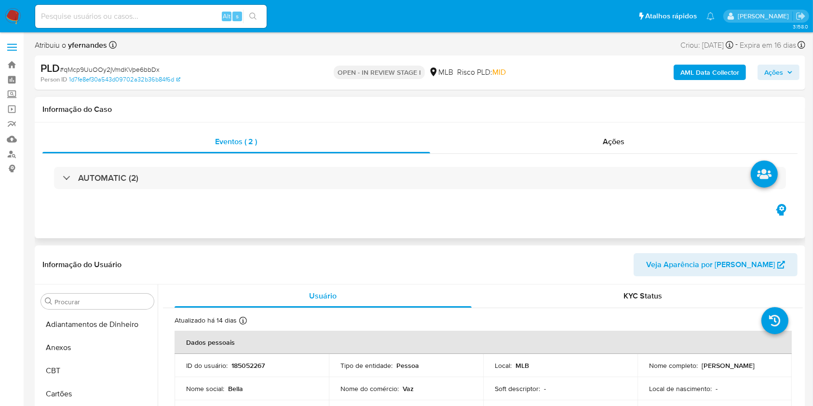
scroll to position [454, 0]
click at [286, 190] on div "AUTOMATIC (2)" at bounding box center [419, 178] width 755 height 48
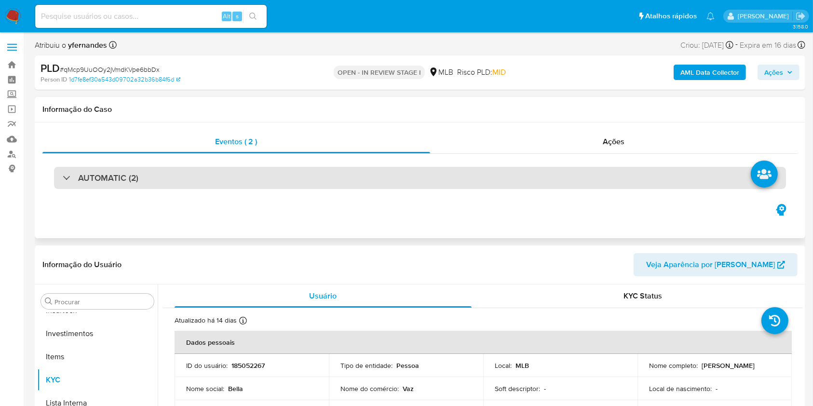
click at [285, 187] on div "AUTOMATIC (2)" at bounding box center [420, 178] width 732 height 22
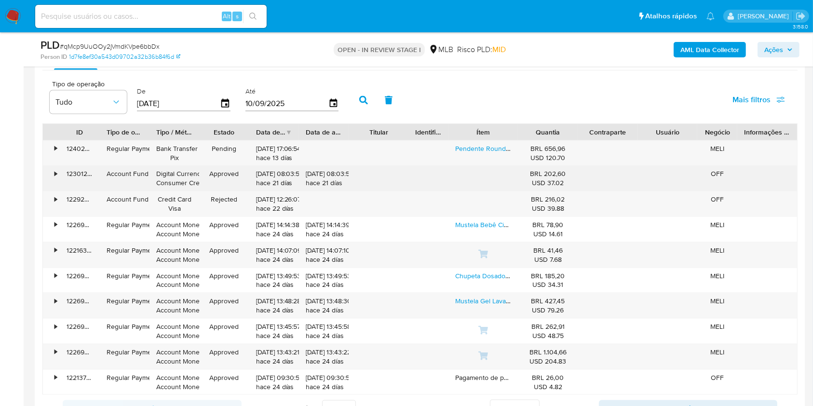
scroll to position [1222, 0]
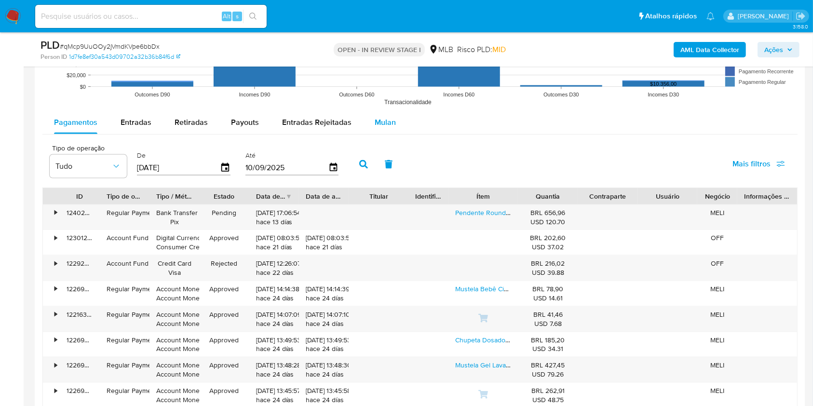
click at [381, 129] on div "Mulan" at bounding box center [385, 122] width 21 height 23
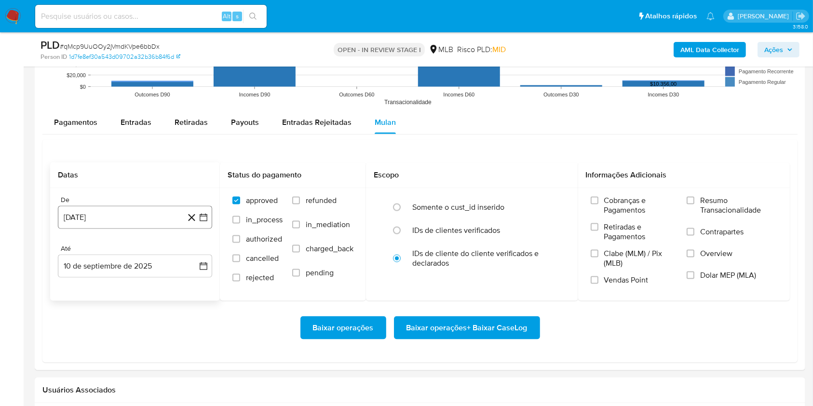
click at [123, 206] on button "10 [PERSON_NAME] de 2024" at bounding box center [135, 217] width 154 height 23
click at [120, 245] on div "agosto 2024 agosto 2024 lun lunes mar martes mié miércoles jue jueves vie viern…" at bounding box center [135, 308] width 154 height 152
click at [193, 252] on icon "Mes siguiente" at bounding box center [195, 252] width 12 height 12
click at [128, 256] on span "septiembre 2024" at bounding box center [130, 252] width 59 height 10
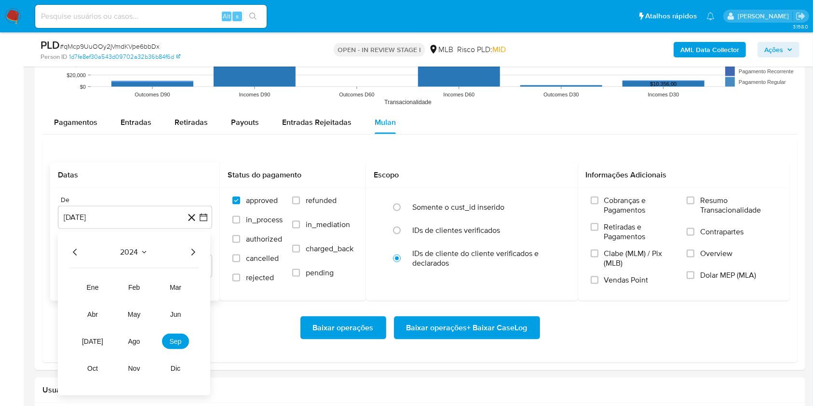
click at [191, 252] on icon "Año siguiente" at bounding box center [193, 252] width 12 height 12
click at [90, 347] on button "[DATE]" at bounding box center [92, 341] width 27 height 15
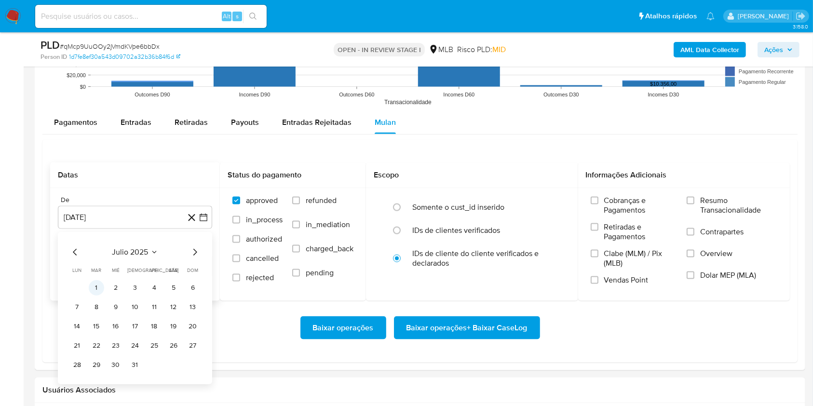
click at [97, 284] on button "1" at bounding box center [96, 287] width 15 height 15
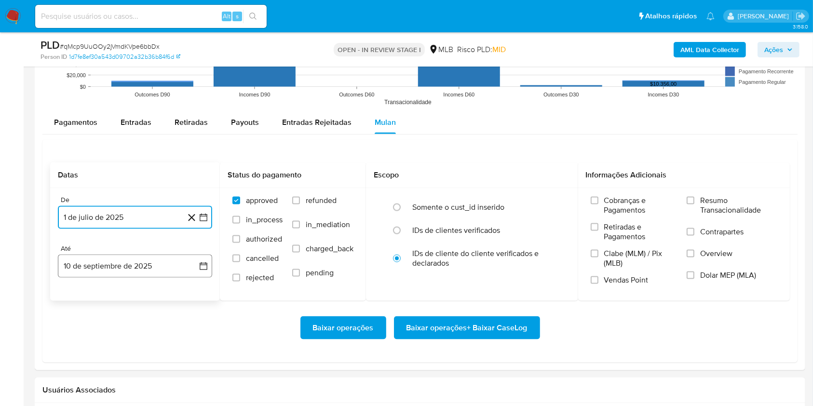
click at [103, 256] on button "10 de septiembre de 2025" at bounding box center [135, 266] width 154 height 23
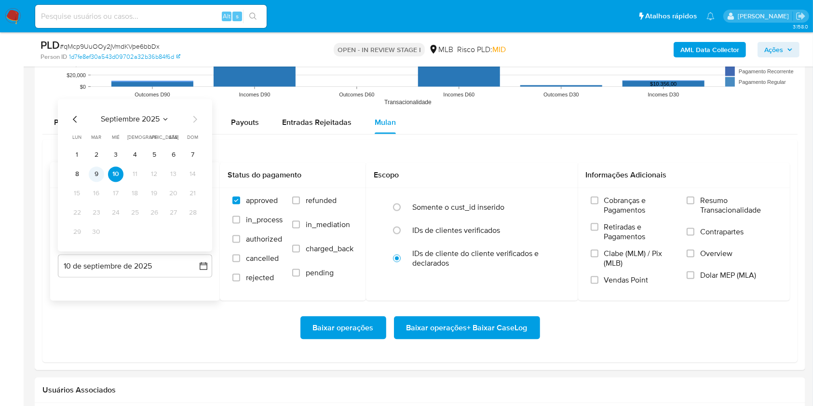
click at [89, 168] on td "9" at bounding box center [96, 173] width 15 height 15
click at [97, 176] on button "9" at bounding box center [96, 173] width 15 height 15
click at [745, 204] on span "Resumo Transacionalidade" at bounding box center [738, 205] width 77 height 19
click at [695, 204] on input "Resumo Transacionalidade" at bounding box center [691, 201] width 8 height 8
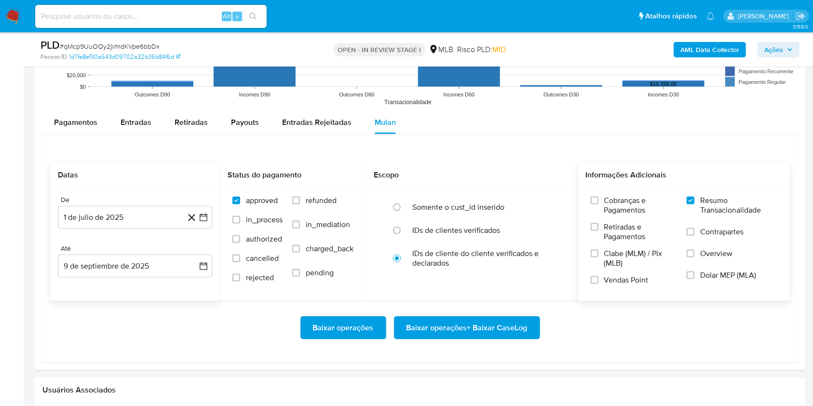
click at [480, 326] on span "Baixar operações + Baixar CaseLog" at bounding box center [467, 327] width 121 height 21
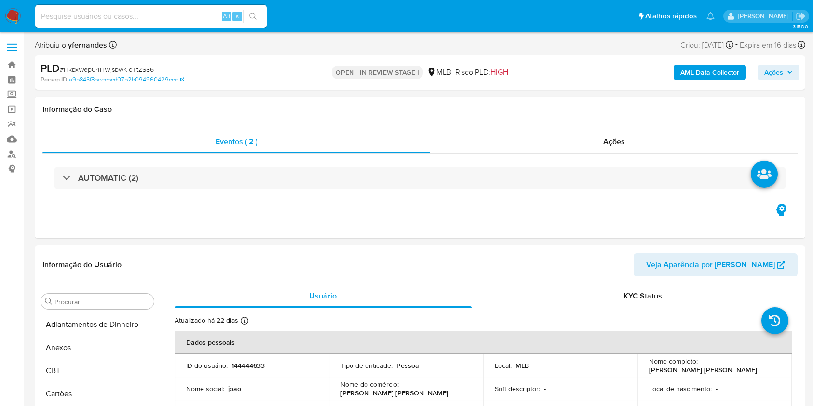
select select "10"
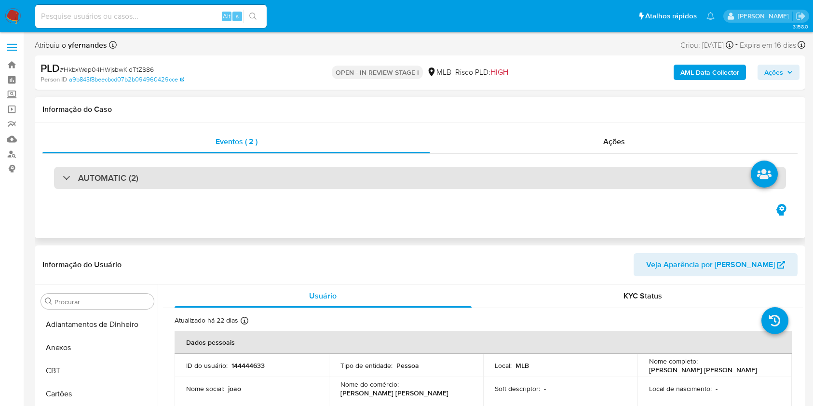
click at [308, 185] on div "AUTOMATIC (2)" at bounding box center [420, 178] width 732 height 22
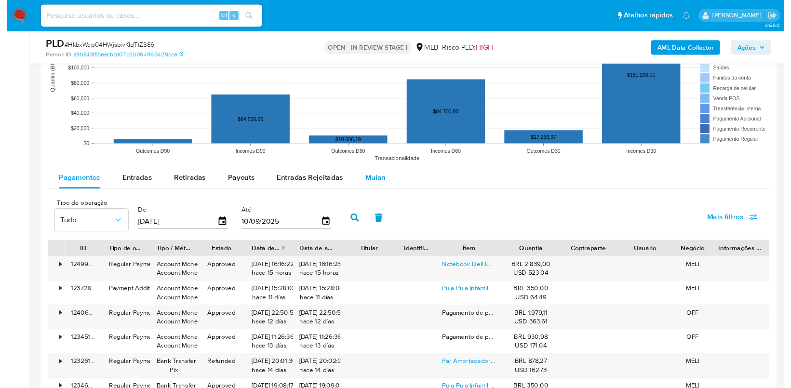
scroll to position [1158, 0]
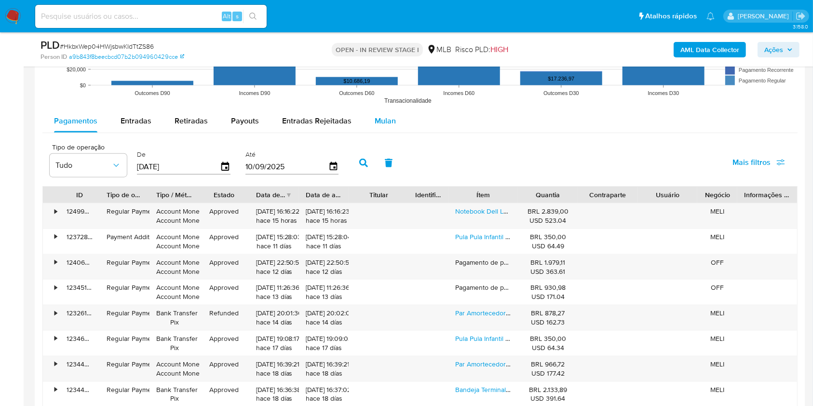
click at [376, 123] on span "Mulan" at bounding box center [385, 120] width 21 height 11
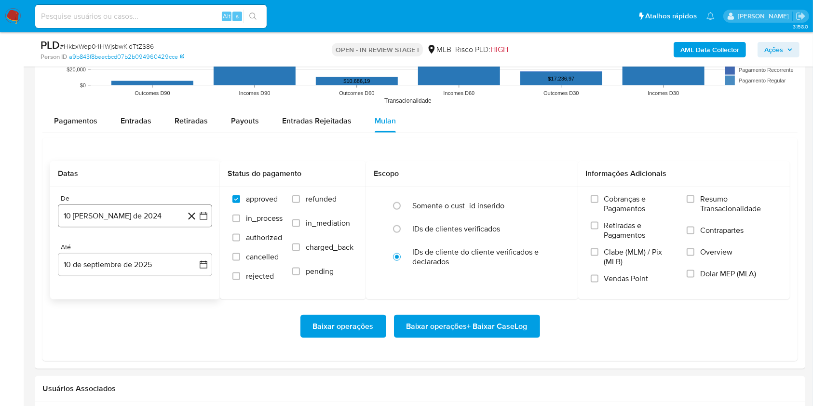
click at [103, 223] on button "10 de agosto de 2024" at bounding box center [135, 215] width 154 height 23
click at [127, 252] on span "agosto 2024" at bounding box center [131, 251] width 44 height 10
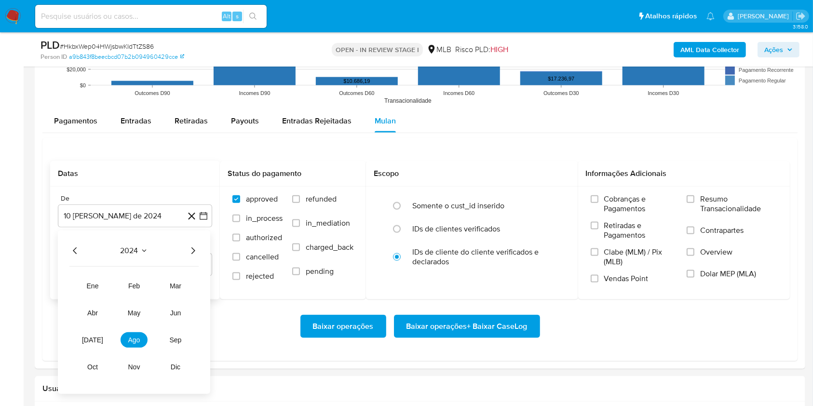
click at [189, 249] on icon "Año siguiente" at bounding box center [193, 251] width 12 height 12
click at [88, 338] on span "jul" at bounding box center [92, 340] width 21 height 8
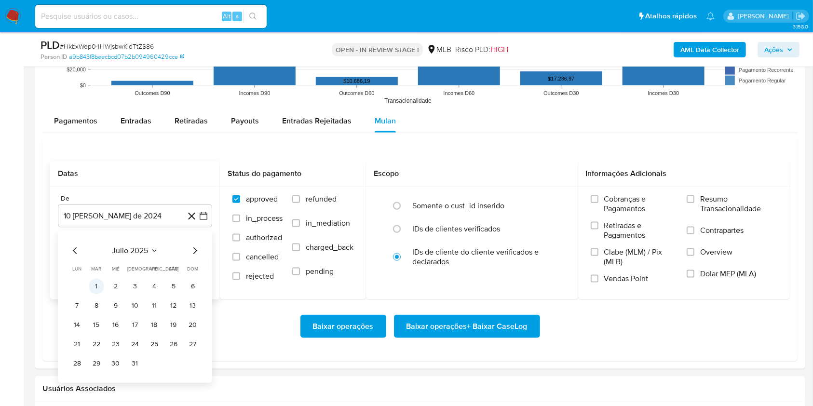
click at [97, 285] on button "1" at bounding box center [96, 286] width 15 height 15
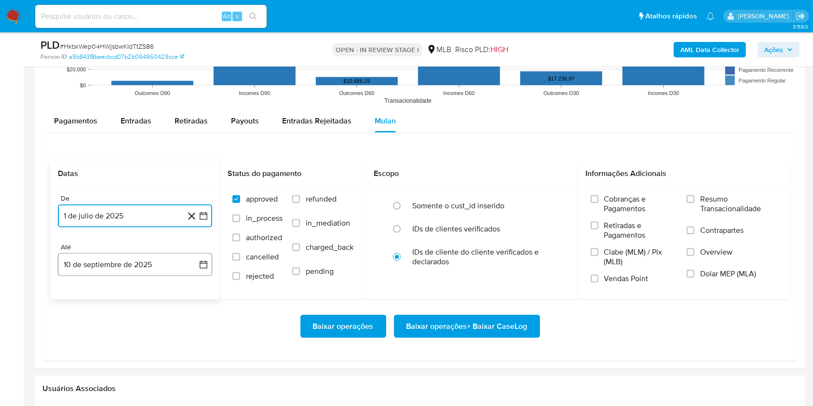
click at [97, 268] on button "10 de septiembre de 2025" at bounding box center [135, 264] width 154 height 23
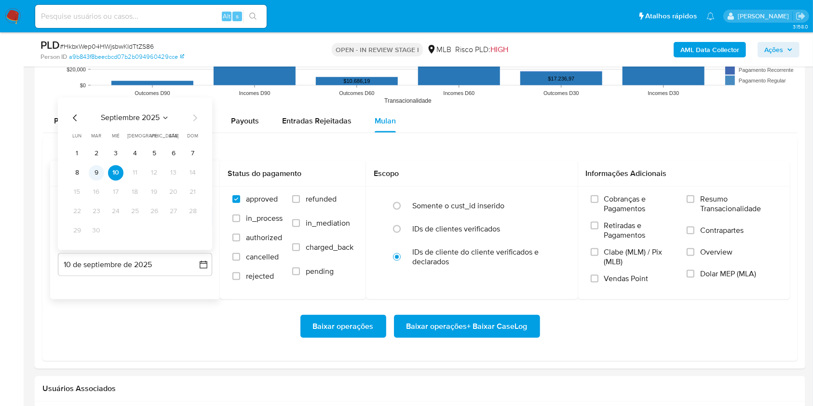
click at [95, 172] on button "9" at bounding box center [96, 172] width 15 height 15
click label "Resumo Transacionalidade"
click input "Resumo Transacionalidade"
click span "Baixar operações + Baixar CaseLog"
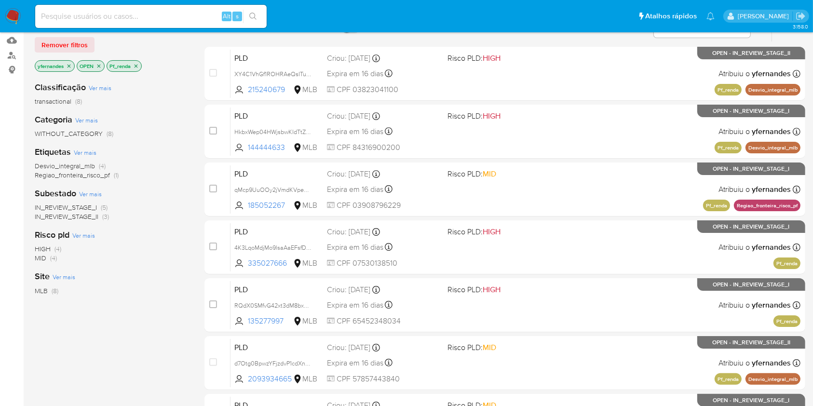
scroll to position [99, 0]
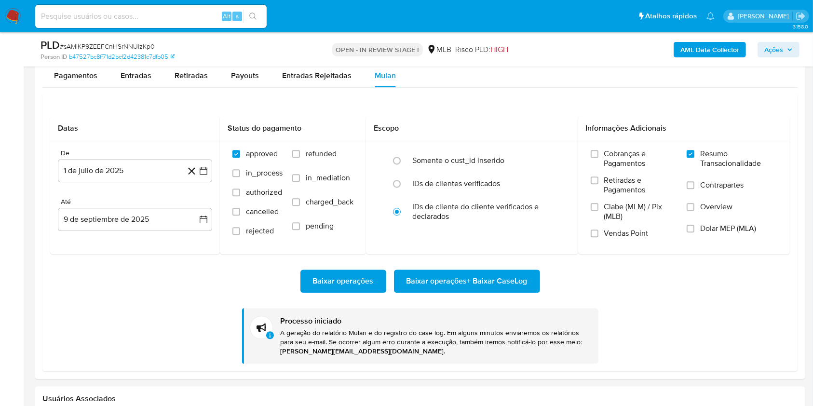
scroll to position [410, 0]
click at [123, 43] on span "# sAMIKP9ZEEFCnHSrNNUizKp0" at bounding box center [107, 46] width 95 height 10
click at [120, 42] on span "# sAMIKP9ZEEFCnHSrNNUizKp0" at bounding box center [107, 46] width 95 height 10
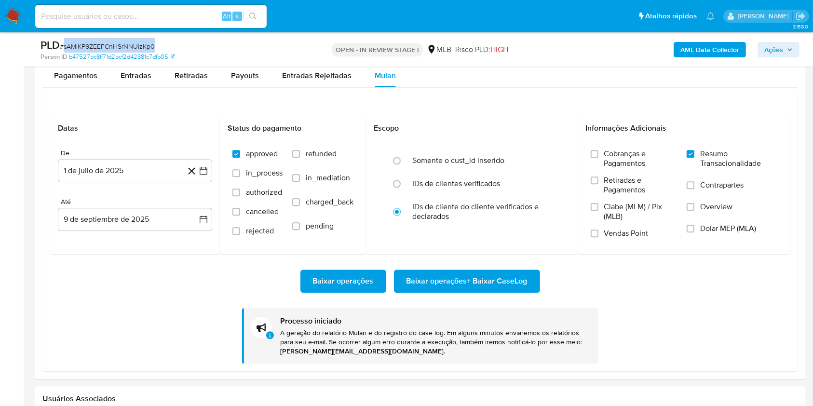
click at [152, 43] on span "# sAMIKP9ZEEFCnHSrNNUizKp0" at bounding box center [107, 46] width 95 height 10
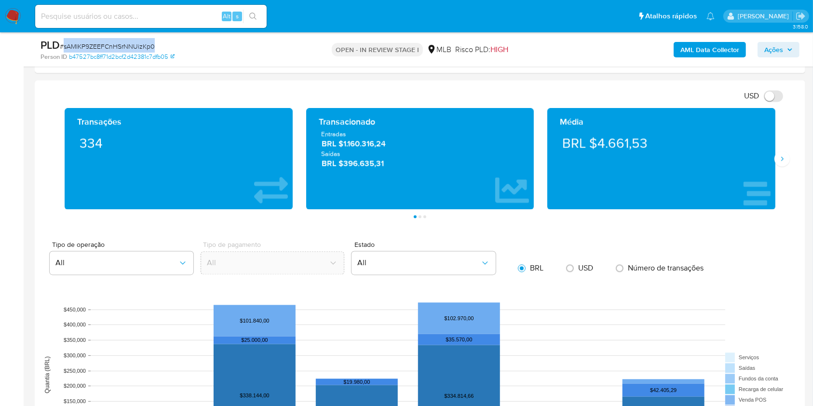
scroll to position [1820, 0]
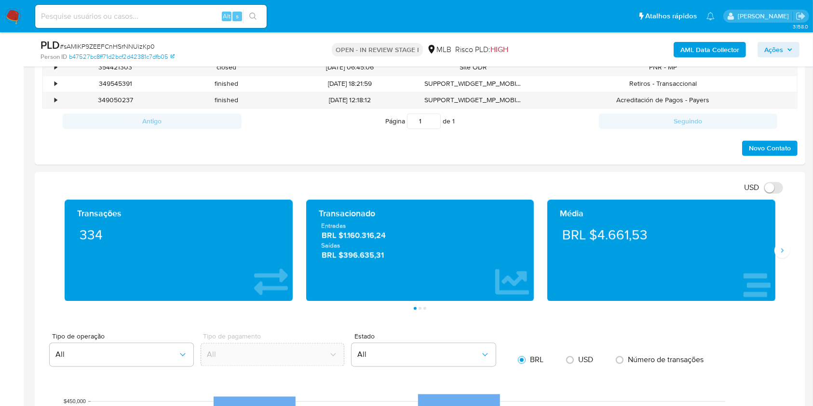
click at [779, 259] on div "Média BRL $4.661,53" at bounding box center [662, 250] width 242 height 101
click at [780, 251] on icon "Siguiente" at bounding box center [782, 251] width 8 height 8
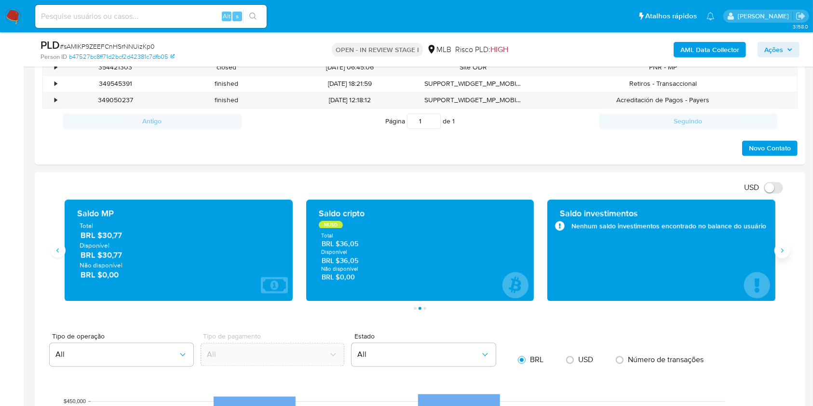
click at [780, 251] on icon "Siguiente" at bounding box center [782, 251] width 8 height 8
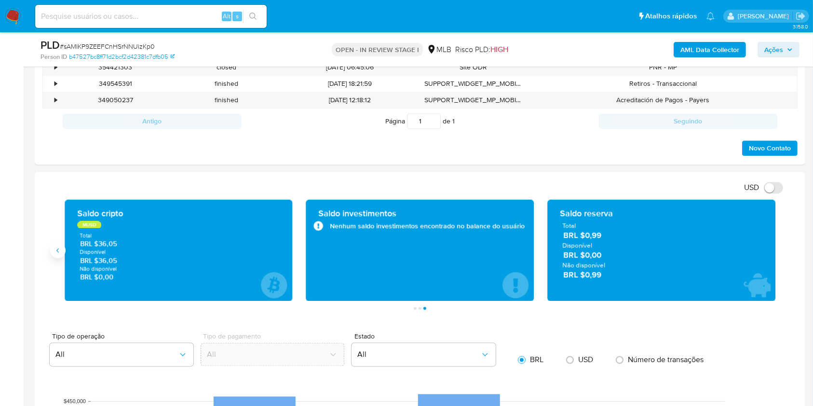
click at [62, 253] on button "Anterior" at bounding box center [57, 250] width 15 height 15
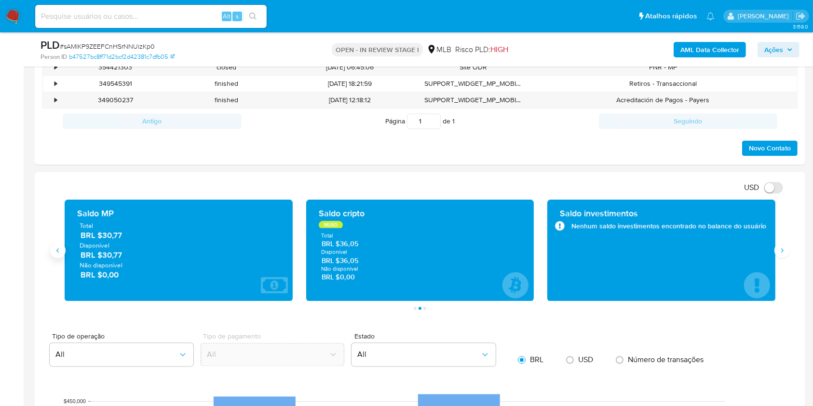
click at [62, 253] on button "Anterior" at bounding box center [57, 250] width 15 height 15
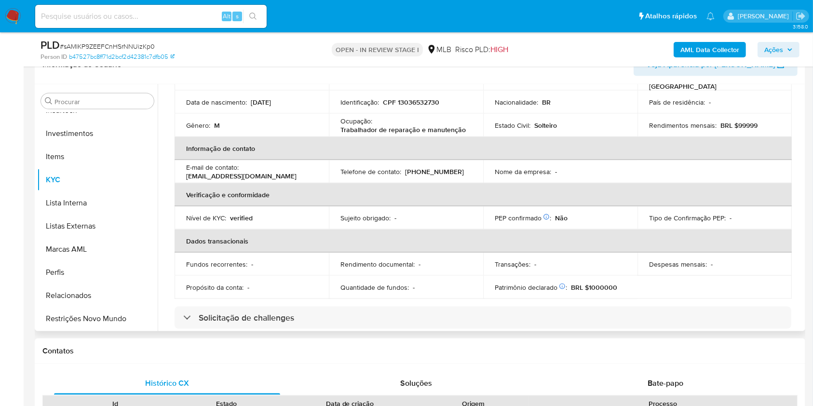
scroll to position [0, 0]
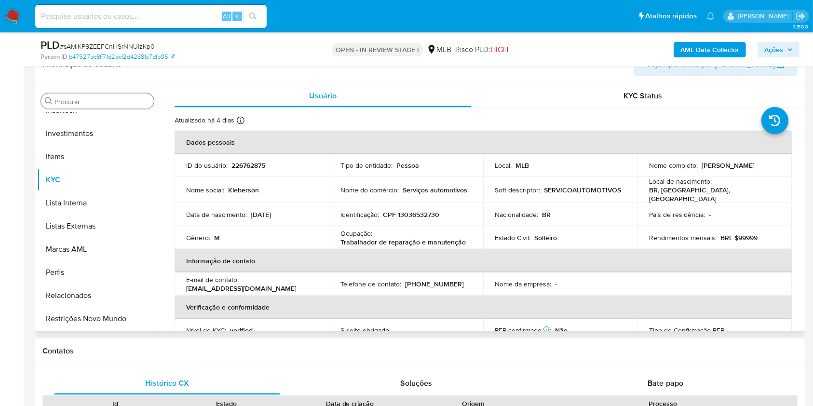
click at [107, 106] on div "Procurar" at bounding box center [97, 101] width 113 height 15
click at [100, 102] on input "Procurar" at bounding box center [101, 101] width 95 height 9
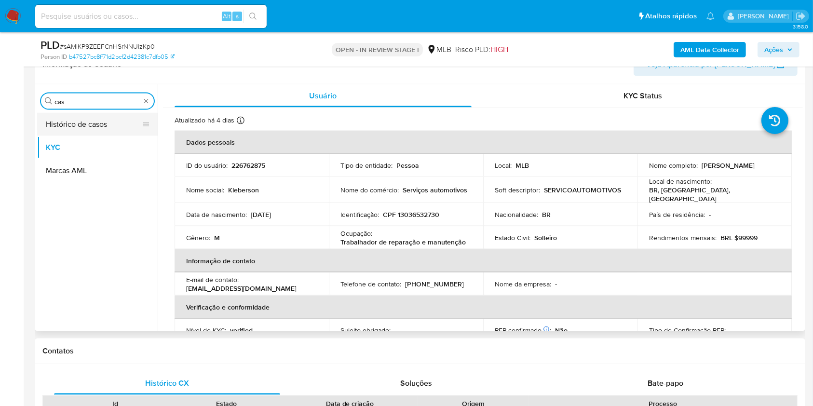
click at [77, 127] on button "Histórico de casos" at bounding box center [93, 124] width 113 height 23
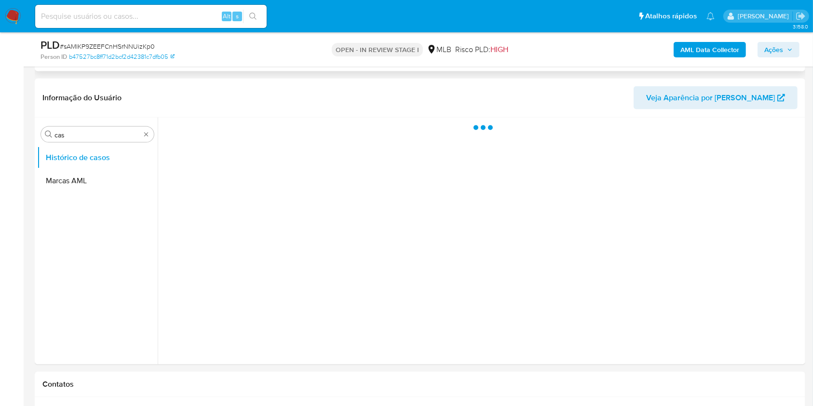
scroll to position [1370, 0]
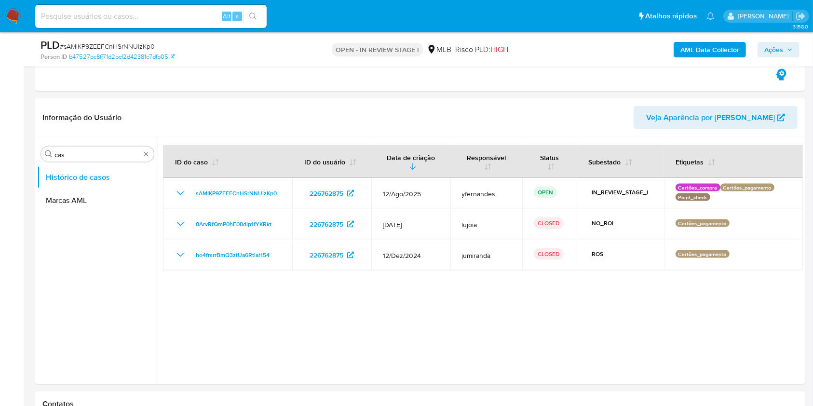
drag, startPoint x: 178, startPoint y: 251, endPoint x: 349, endPoint y: 42, distance: 270.1
click at [178, 251] on icon "Mostrar/Ocultar" at bounding box center [181, 255] width 12 height 12
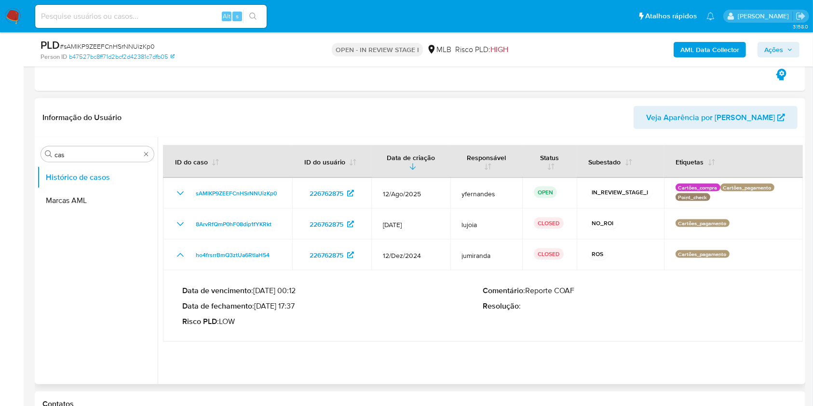
drag, startPoint x: 266, startPoint y: 305, endPoint x: 295, endPoint y: 307, distance: 28.5
click at [295, 307] on p "Data de fechamento : 13/01/2025 17:37" at bounding box center [332, 306] width 301 height 10
click at [96, 158] on input "cas" at bounding box center [97, 154] width 86 height 9
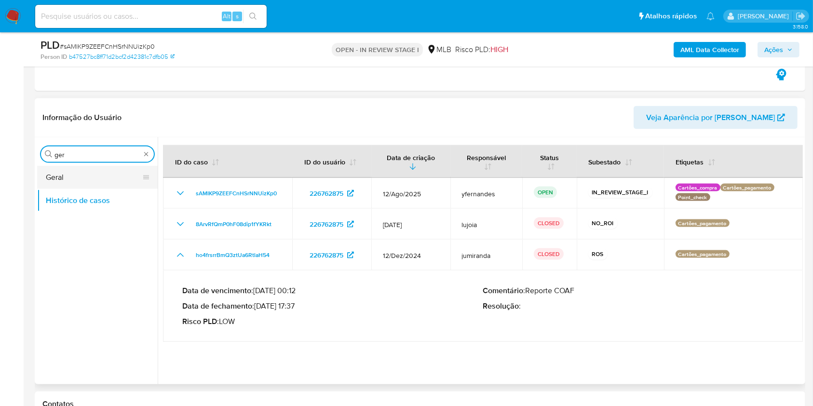
type input "ger"
click at [72, 173] on button "Geral" at bounding box center [93, 177] width 113 height 23
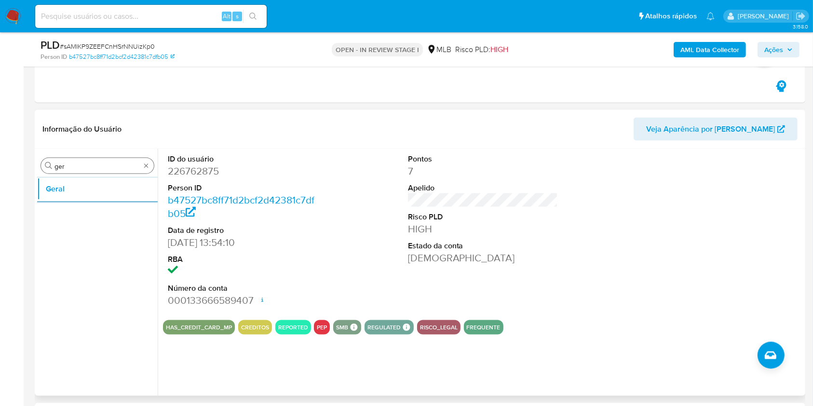
click at [98, 163] on input "ger" at bounding box center [97, 166] width 86 height 9
click at [96, 167] on input "ky" at bounding box center [97, 166] width 86 height 9
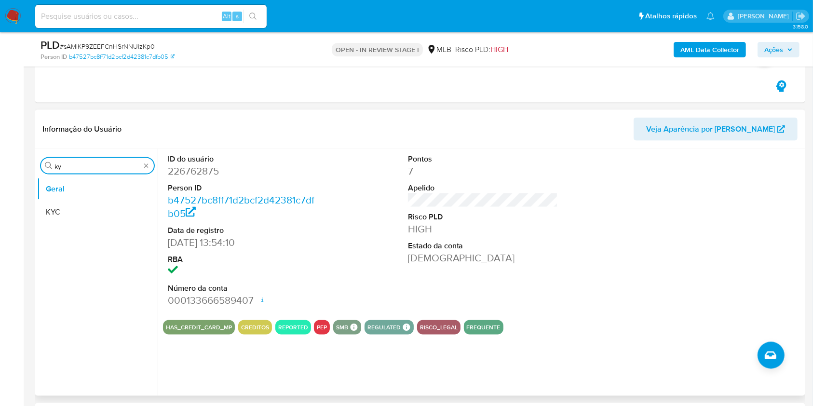
click at [95, 167] on input "ky" at bounding box center [97, 166] width 86 height 9
type input "do"
click at [73, 212] on button "Documentação" at bounding box center [93, 212] width 113 height 23
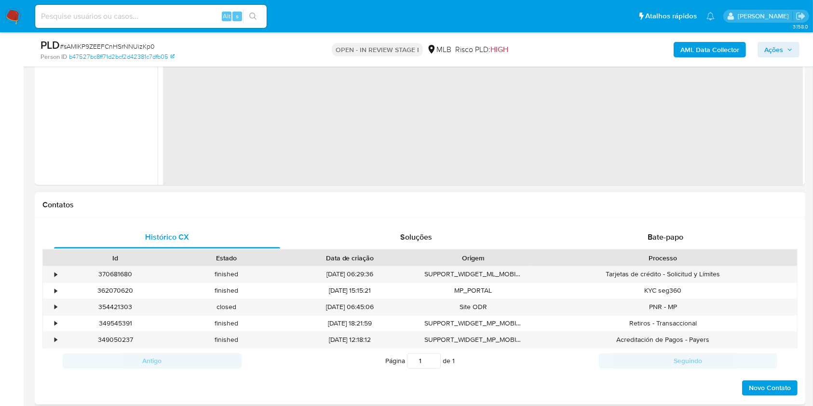
scroll to position [1627, 0]
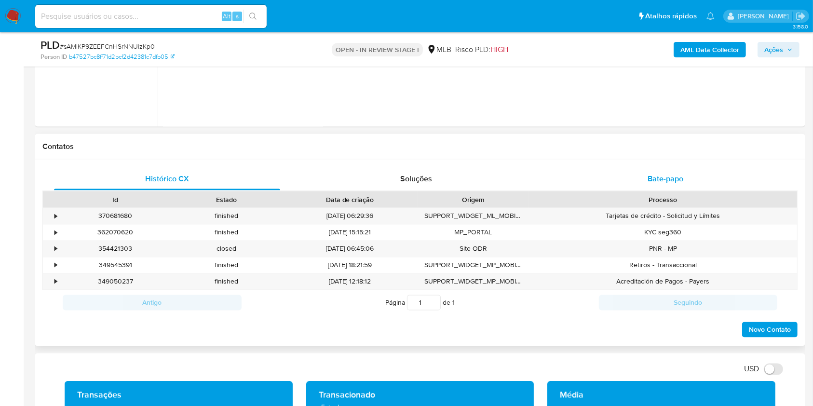
click at [652, 186] on div "Bate-papo" at bounding box center [666, 178] width 226 height 23
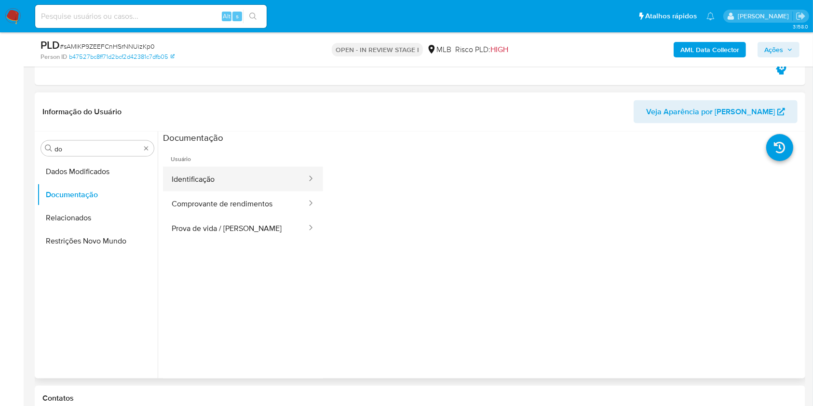
scroll to position [1370, 0]
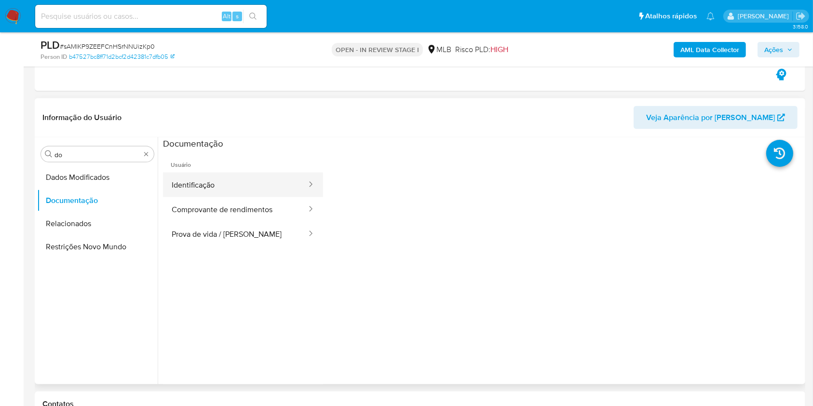
click at [233, 178] on button "Identificação" at bounding box center [235, 185] width 145 height 25
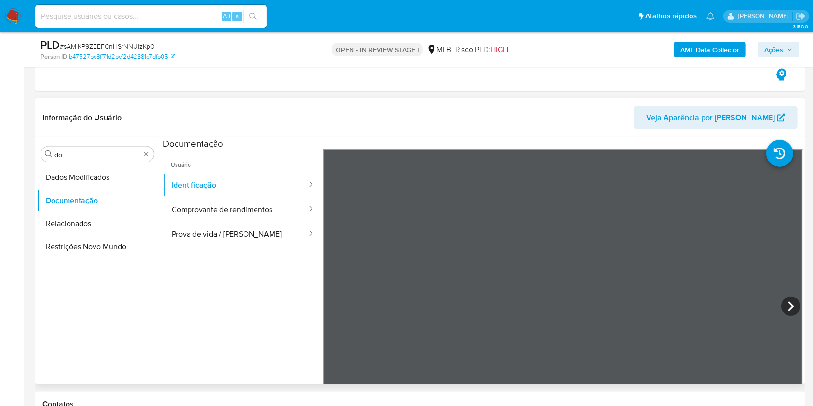
click at [474, 138] on section at bounding box center [483, 297] width 640 height 321
click at [781, 306] on icon at bounding box center [790, 306] width 19 height 19
click at [193, 209] on button "Comprovante de rendimentos" at bounding box center [235, 209] width 145 height 25
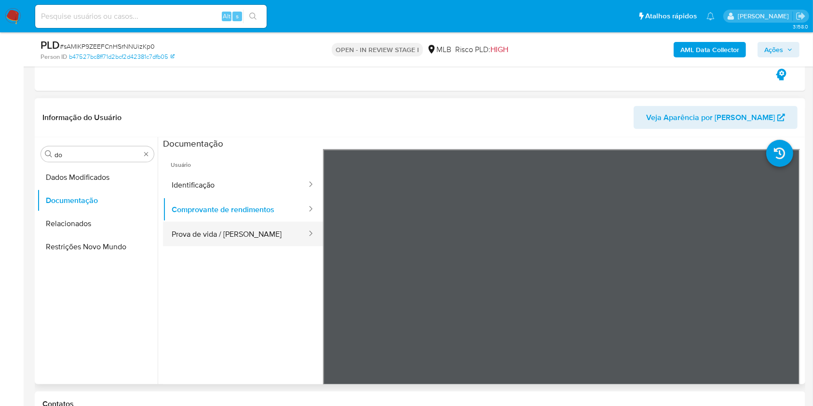
click at [244, 229] on button "Prova de vida / [PERSON_NAME]" at bounding box center [235, 234] width 145 height 25
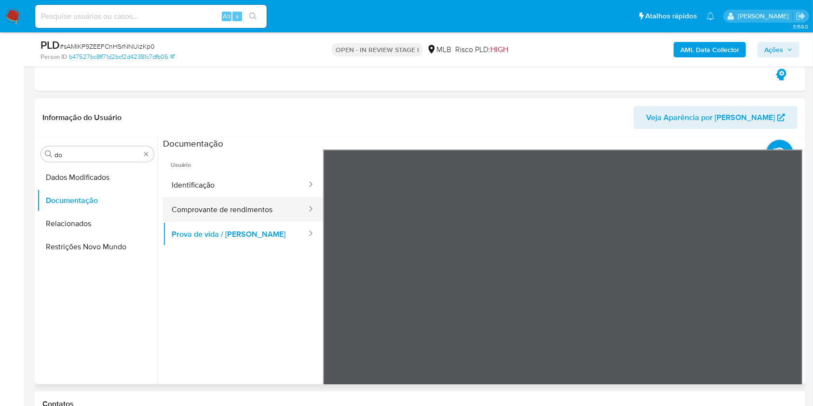
click at [207, 206] on button "Comprovante de rendimentos" at bounding box center [235, 209] width 145 height 25
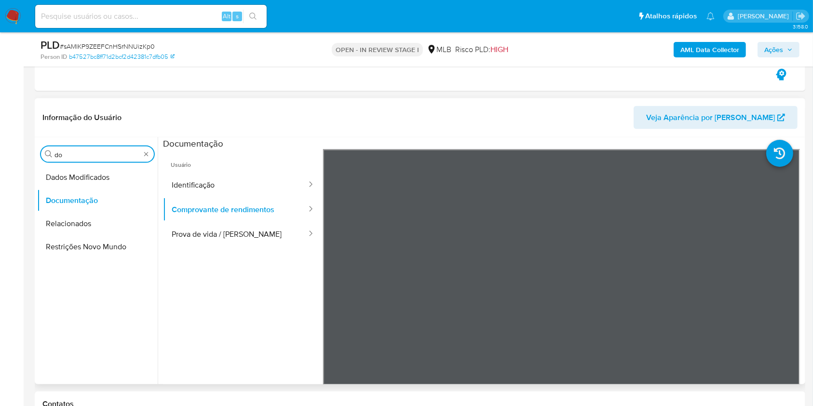
click at [87, 156] on input "do" at bounding box center [97, 154] width 86 height 9
type input "ky"
click at [73, 202] on button "KYC" at bounding box center [93, 200] width 113 height 23
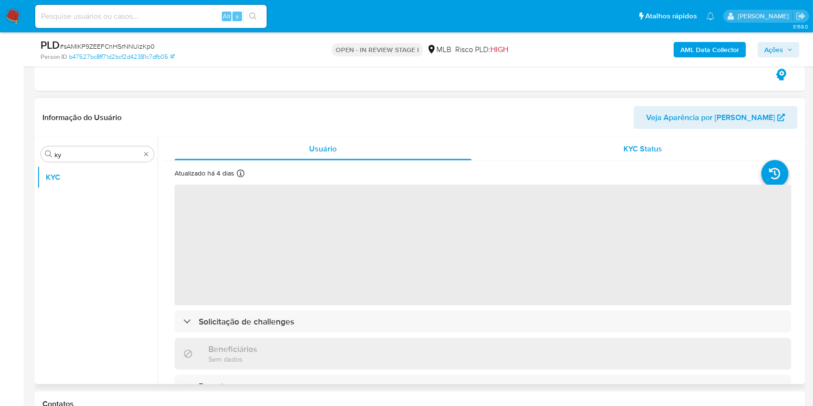
click at [598, 154] on div "KYC Status" at bounding box center [643, 148] width 297 height 23
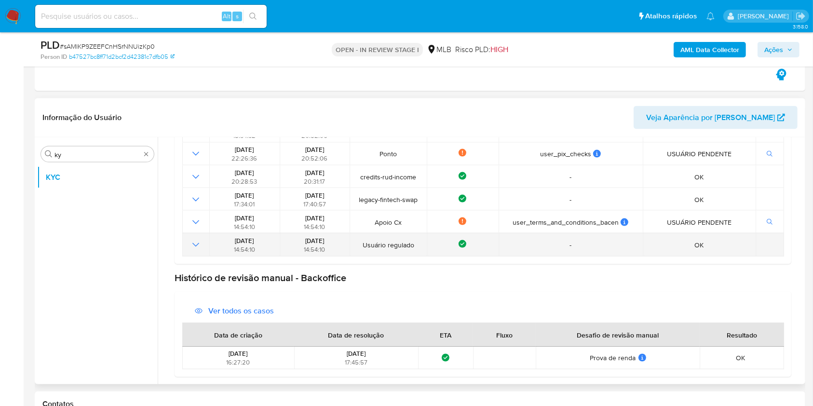
scroll to position [0, 0]
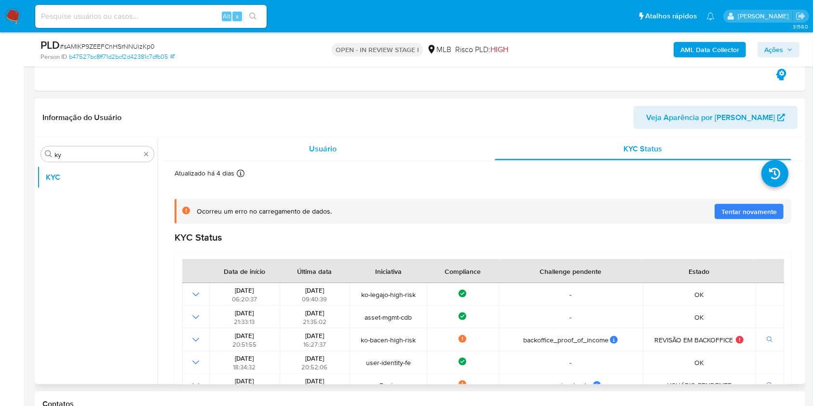
click at [247, 152] on div "Usuário" at bounding box center [323, 148] width 297 height 23
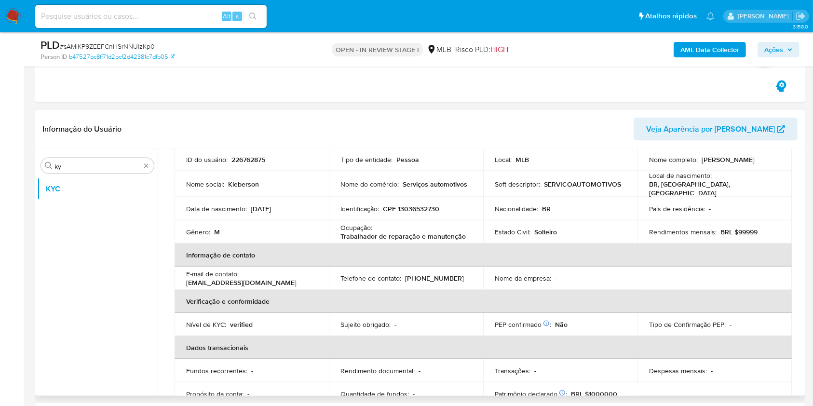
scroll to position [73, 0]
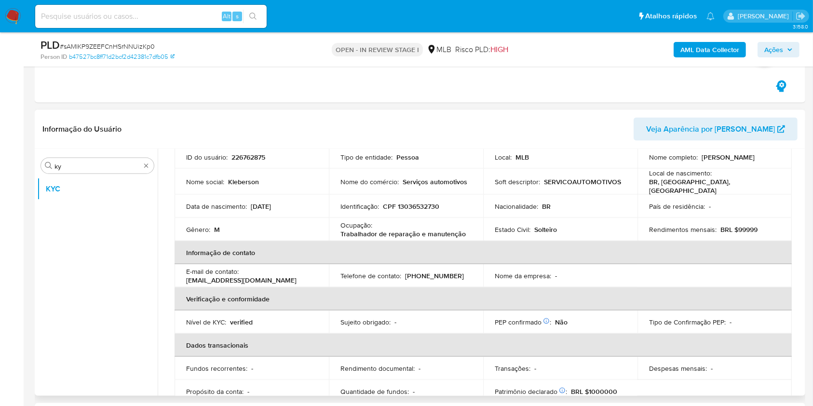
click at [401, 232] on p "Trabalhador de reparação e manutenção" at bounding box center [403, 234] width 125 height 9
copy div "Ocupação : Trabalhador de reparação e manutenção"
drag, startPoint x: 363, startPoint y: 199, endPoint x: 464, endPoint y: 228, distance: 105.2
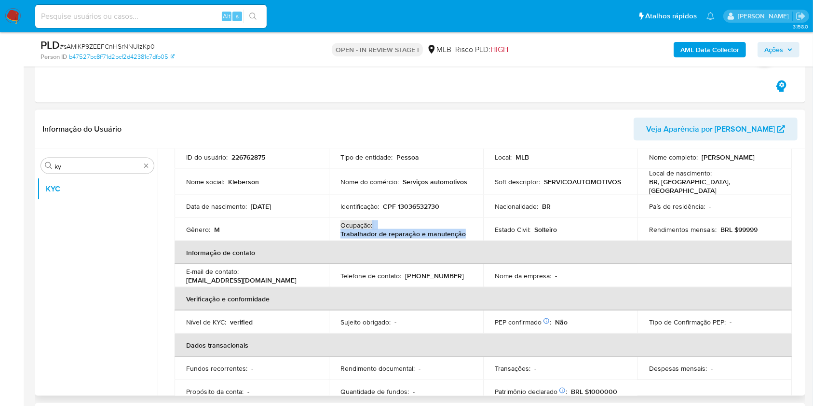
click at [363, 202] on p "Identificação :" at bounding box center [360, 206] width 39 height 9
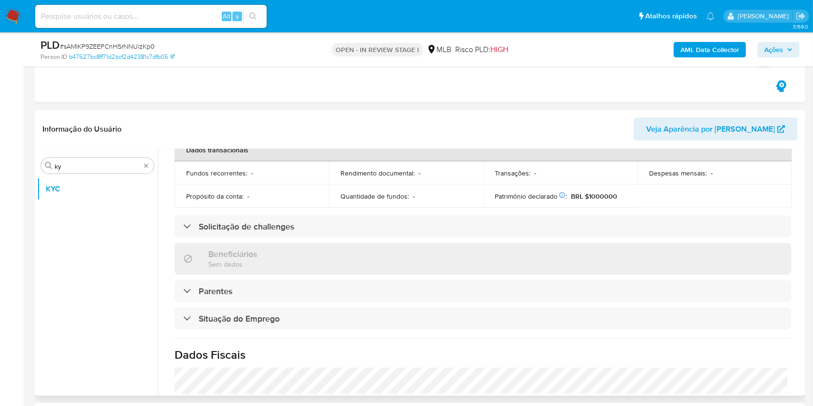
scroll to position [410, 0]
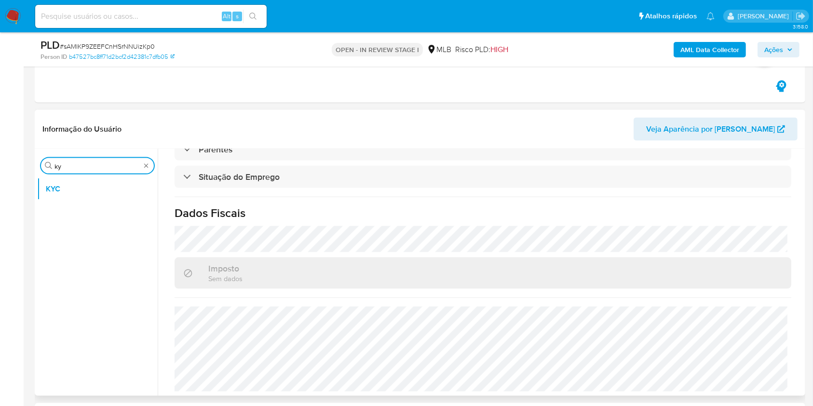
click at [98, 168] on input "ky" at bounding box center [97, 166] width 86 height 9
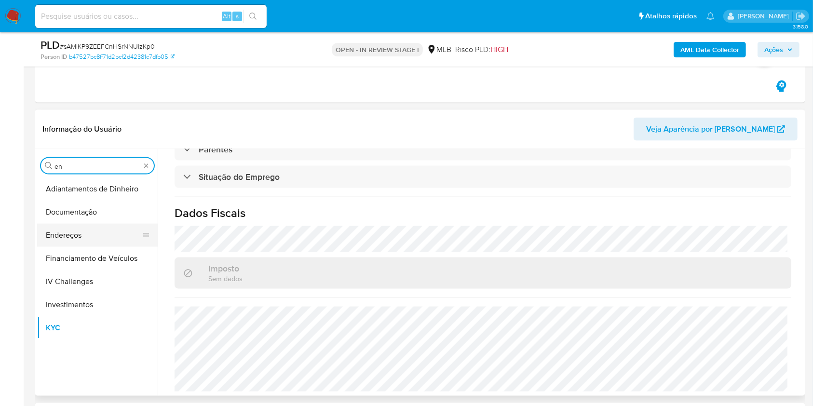
type input "en"
click at [67, 233] on button "Endereços" at bounding box center [93, 235] width 113 height 23
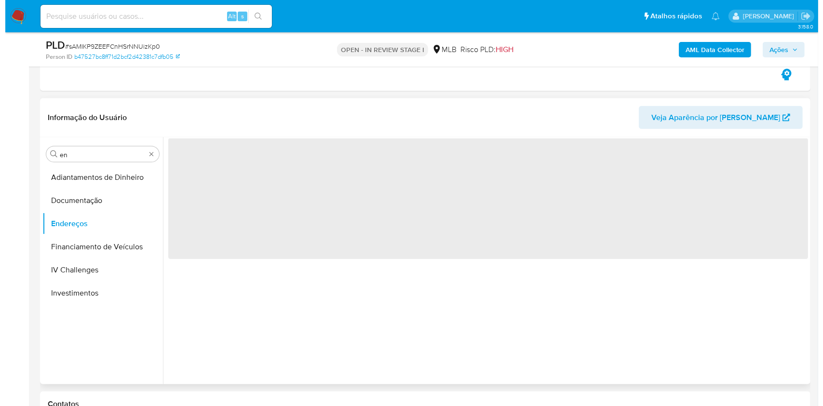
scroll to position [0, 0]
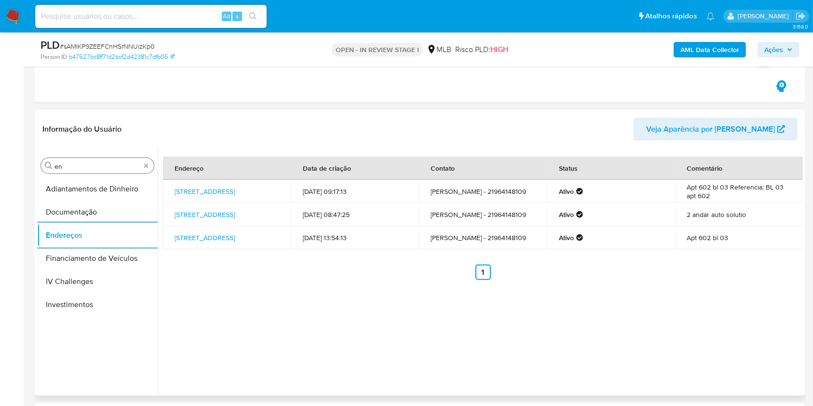
click at [89, 162] on input "en" at bounding box center [97, 166] width 86 height 9
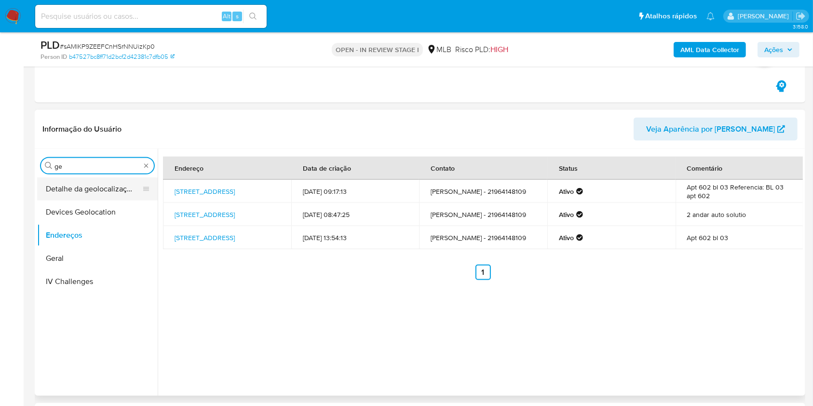
type input "ge"
click at [73, 179] on button "Detalhe da geolocalização" at bounding box center [93, 188] width 113 height 23
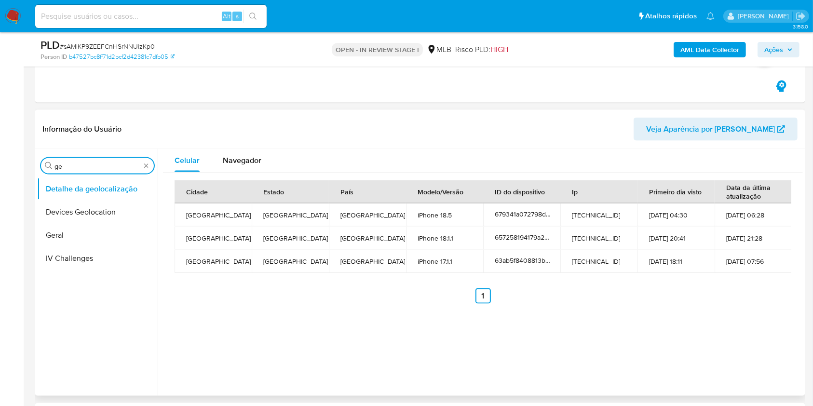
click at [78, 168] on input "ge" at bounding box center [97, 166] width 86 height 9
type input "res"
click at [61, 241] on button "Restrições Novo Mundo" at bounding box center [93, 235] width 113 height 23
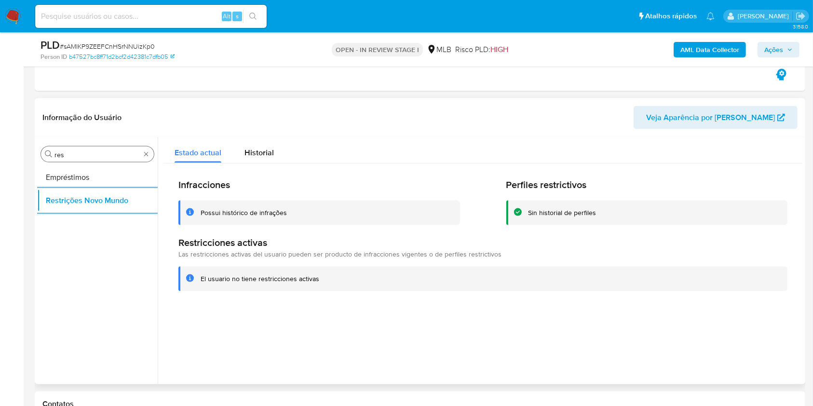
click at [75, 154] on input "res" at bounding box center [97, 154] width 86 height 9
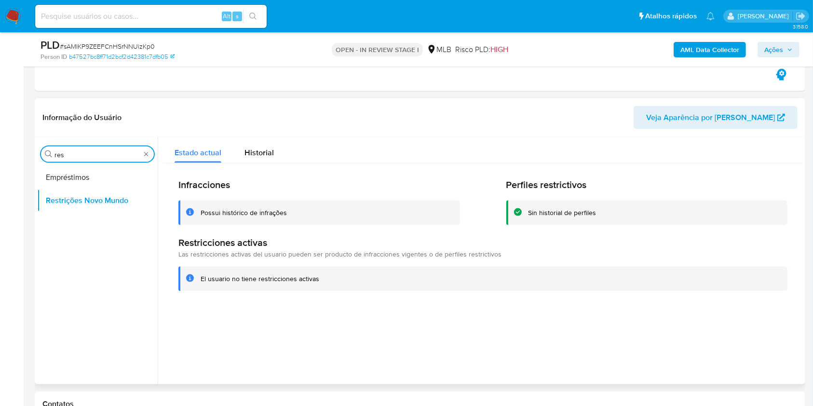
click at [75, 154] on input "res" at bounding box center [97, 154] width 86 height 9
click at [74, 154] on input "res" at bounding box center [97, 154] width 86 height 9
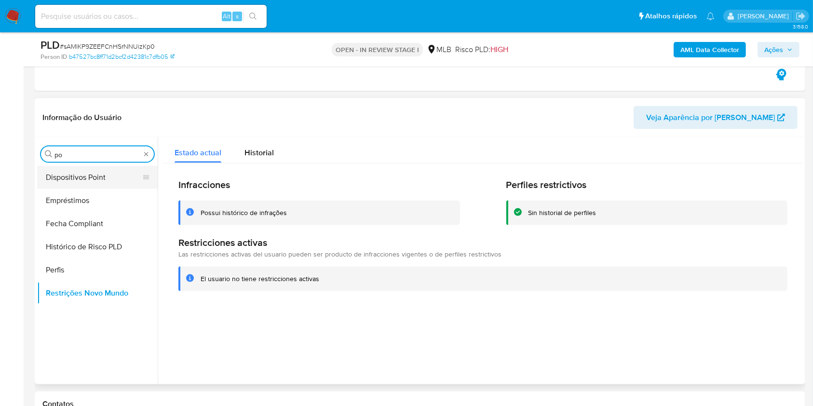
type input "po"
click at [67, 179] on button "Dispositivos Point" at bounding box center [93, 177] width 113 height 23
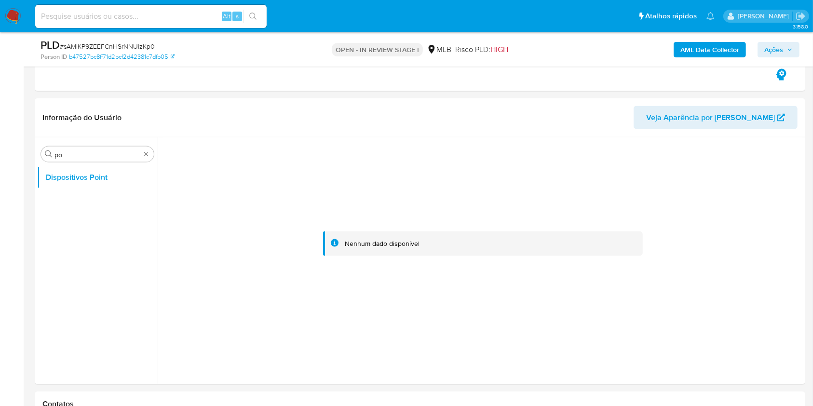
click at [707, 48] on b "AML Data Collector" at bounding box center [710, 49] width 59 height 15
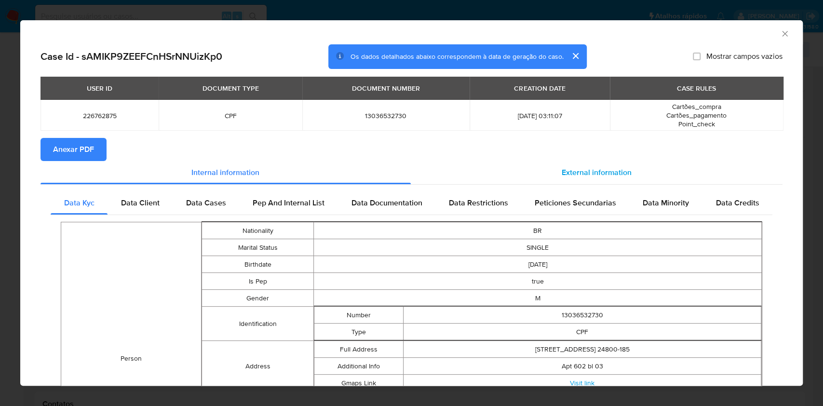
drag, startPoint x: 81, startPoint y: 149, endPoint x: 566, endPoint y: 181, distance: 485.8
click at [81, 150] on span "Anexar PDF" at bounding box center [73, 149] width 41 height 21
click at [587, 160] on section "Anexar PDF Creando" at bounding box center [412, 150] width 742 height 25
click at [586, 179] on span "External information" at bounding box center [597, 174] width 70 height 11
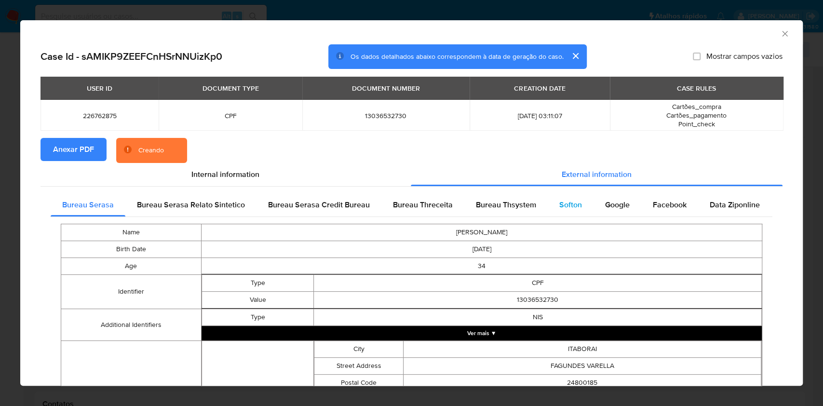
click at [585, 210] on div "Softon" at bounding box center [571, 204] width 46 height 23
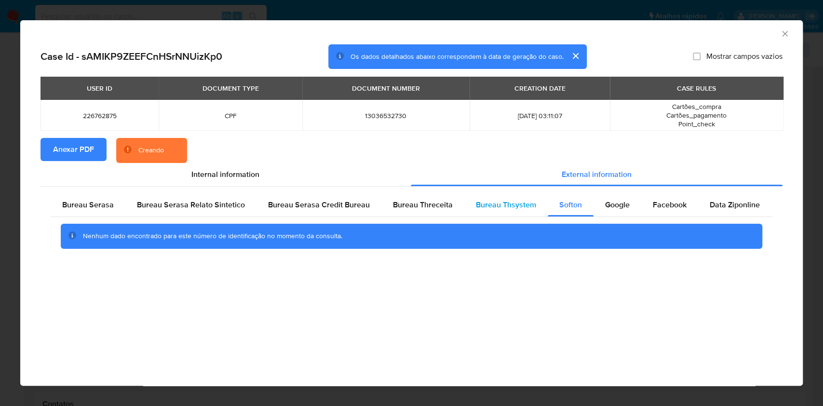
click at [534, 199] on div "Bureau Thsystem" at bounding box center [505, 204] width 83 height 23
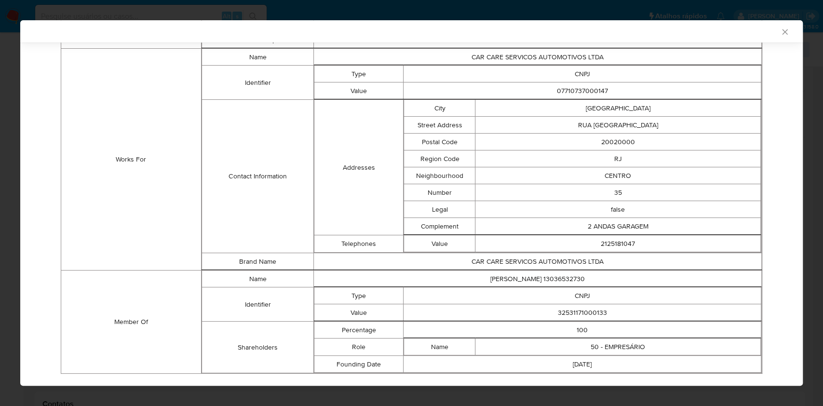
scroll to position [645, 0]
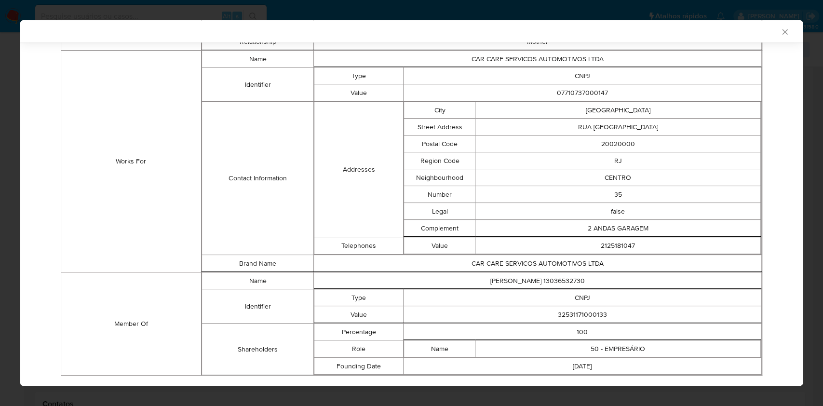
click at [579, 311] on td "32531171000133" at bounding box center [583, 314] width 358 height 17
copy td "32531171000133"
click at [348, 243] on td "Telephones" at bounding box center [358, 245] width 89 height 17
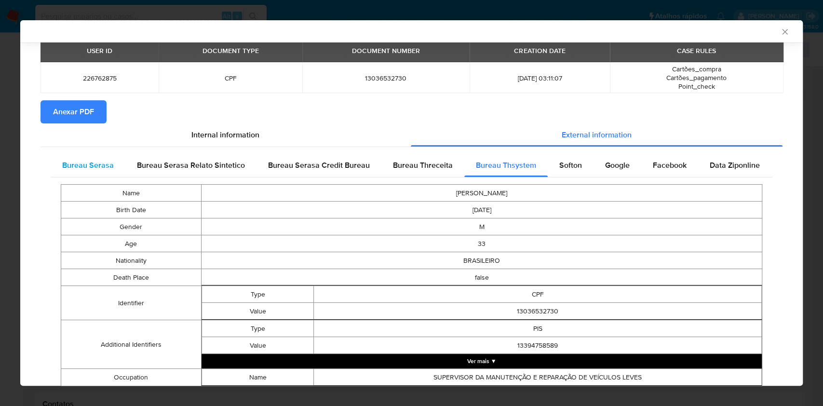
scroll to position [0, 0]
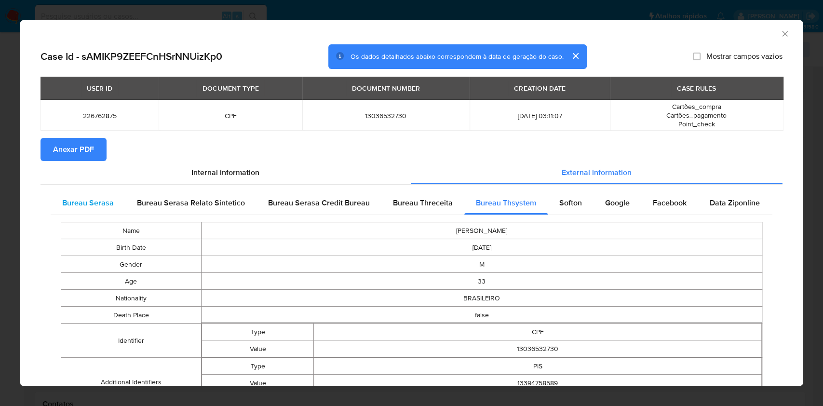
click at [101, 193] on div "Bureau Serasa" at bounding box center [88, 202] width 75 height 23
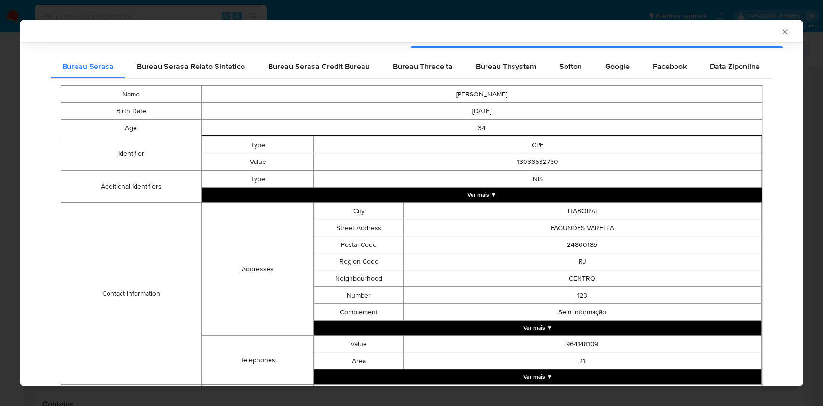
scroll to position [218, 0]
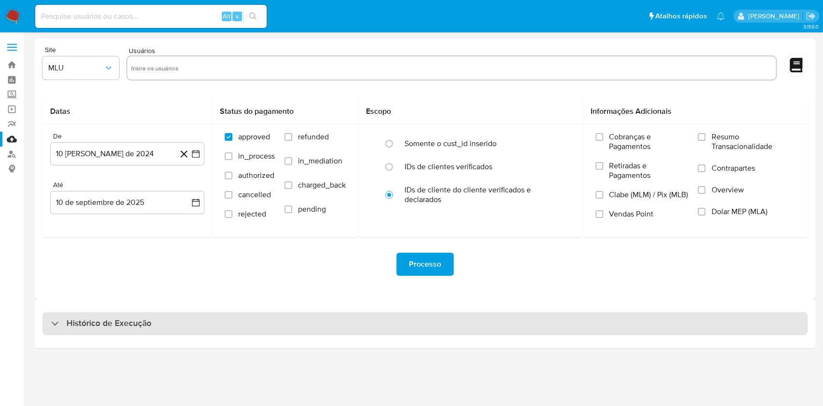
click at [444, 316] on div "Histórico de Execução" at bounding box center [424, 323] width 765 height 23
select select "10"
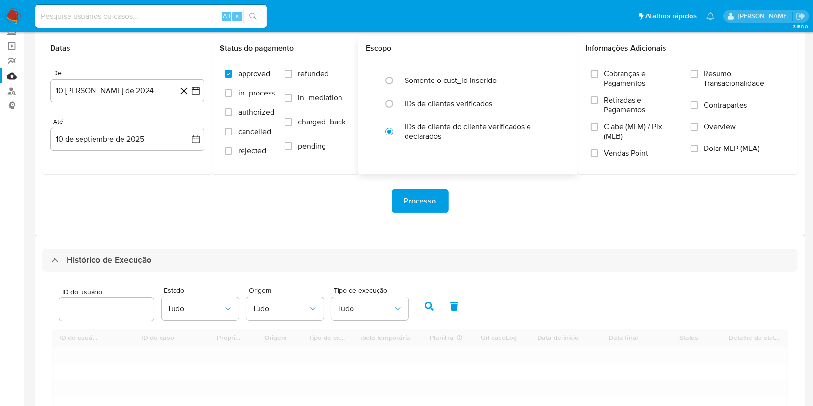
scroll to position [256, 0]
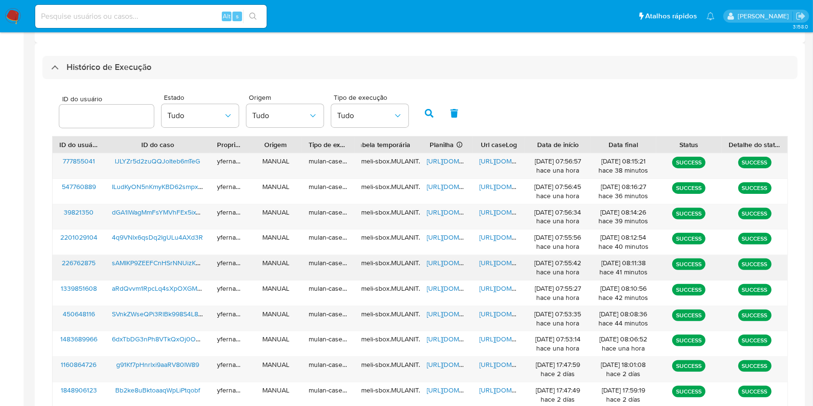
click at [444, 264] on span "[URL][DOMAIN_NAME]" at bounding box center [460, 263] width 67 height 10
click at [491, 260] on span "[URL][DOMAIN_NAME]" at bounding box center [512, 263] width 67 height 10
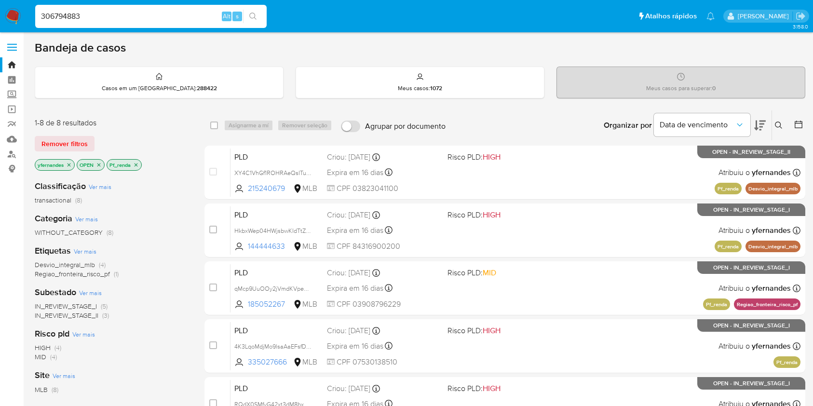
scroll to position [99, 0]
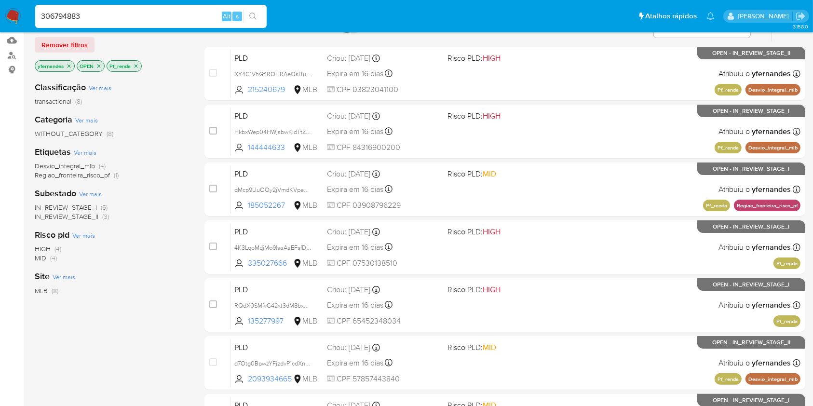
type input "306794883"
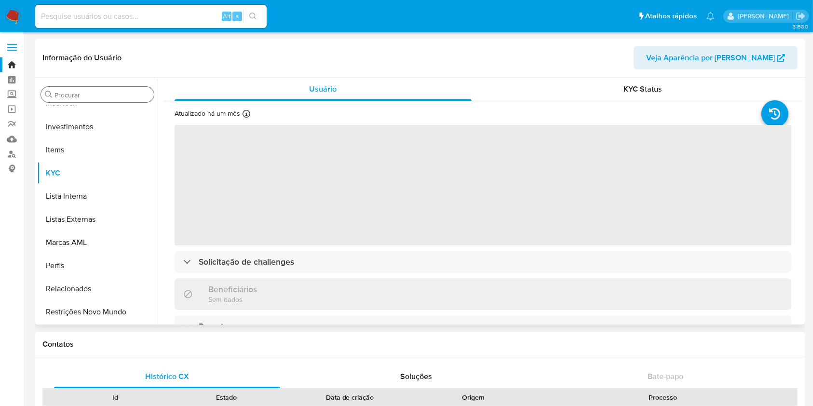
click at [76, 96] on input "Procurar" at bounding box center [101, 95] width 95 height 9
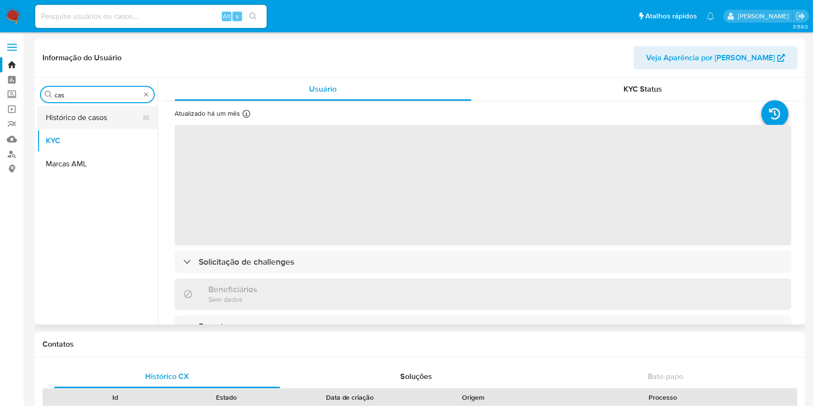
type input "cas"
click at [75, 126] on button "Histórico de casos" at bounding box center [93, 117] width 113 height 23
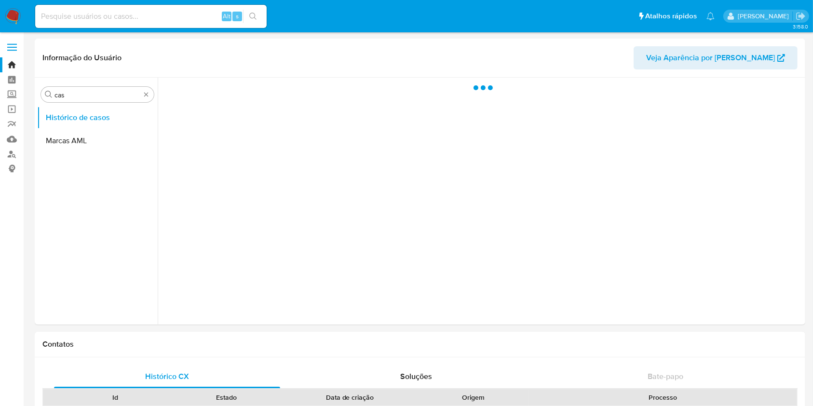
select select "10"
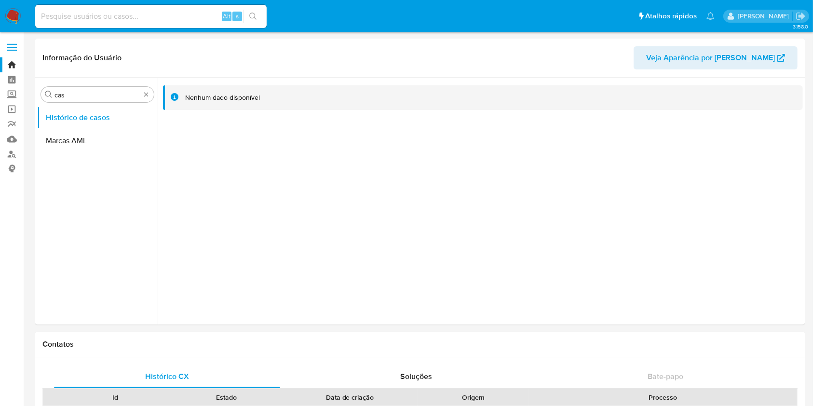
click at [13, 14] on img at bounding box center [13, 16] width 16 height 16
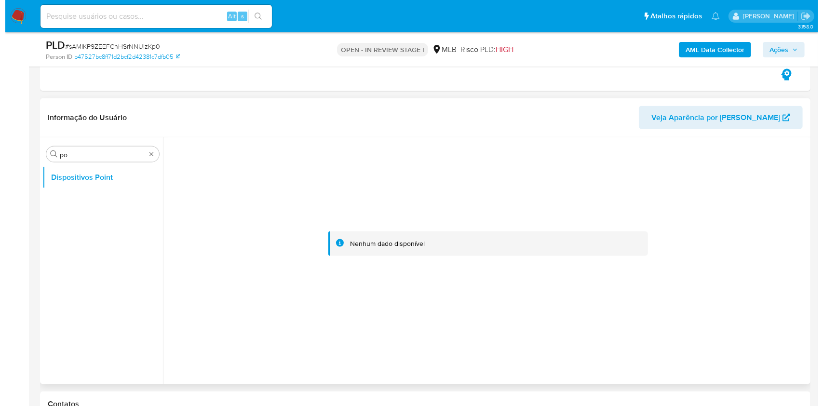
scroll to position [1370, 0]
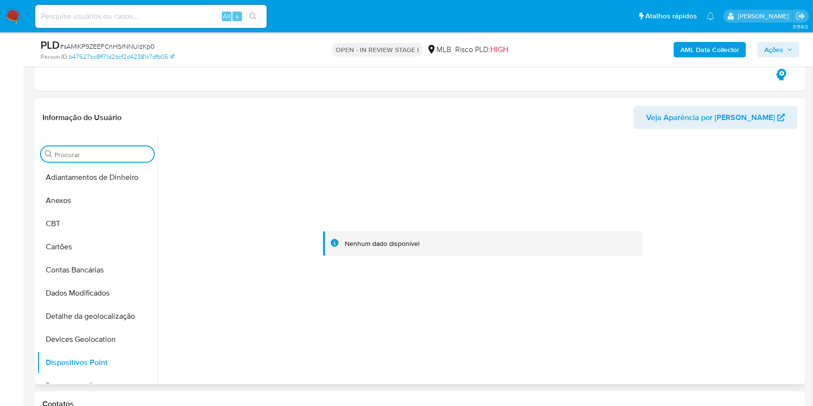
click at [85, 206] on button "Anexos" at bounding box center [97, 200] width 121 height 23
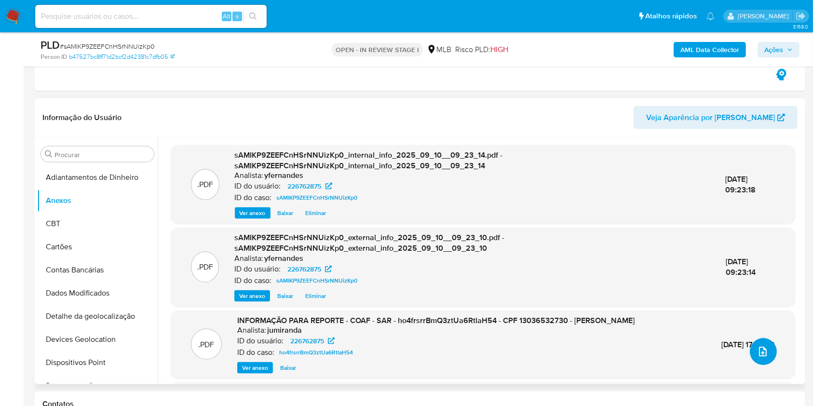
click at [762, 347] on icon "upload-file" at bounding box center [763, 352] width 12 height 12
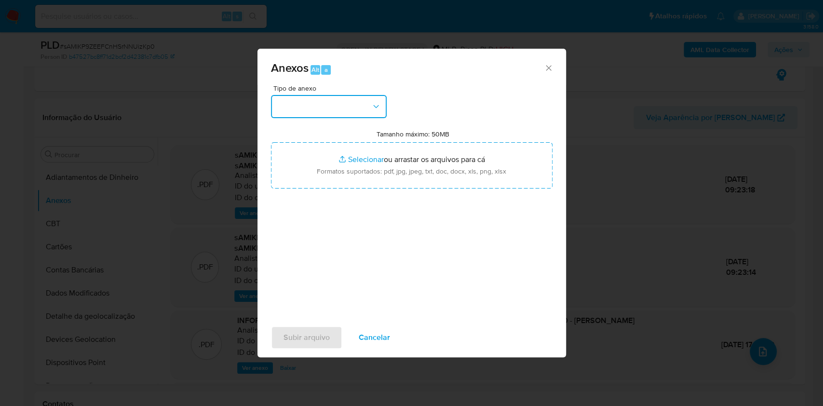
click at [333, 102] on button "button" at bounding box center [329, 106] width 116 height 23
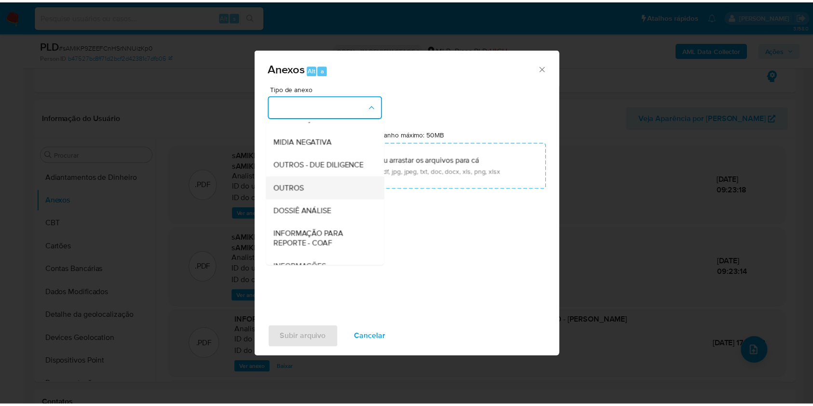
scroll to position [148, 0]
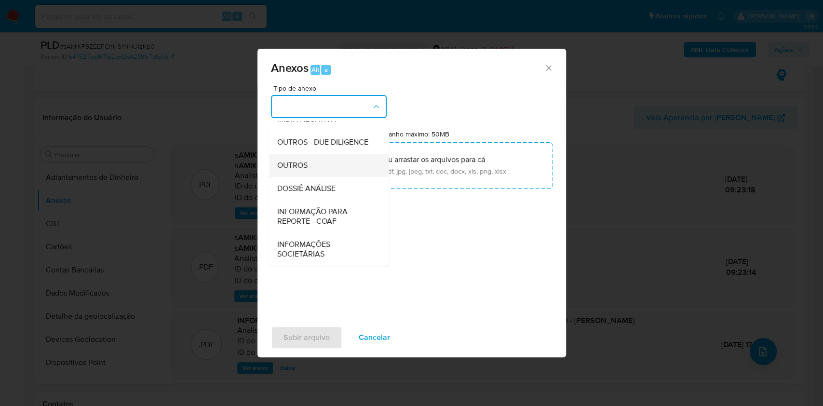
click at [307, 172] on div "OUTROS" at bounding box center [326, 165] width 98 height 23
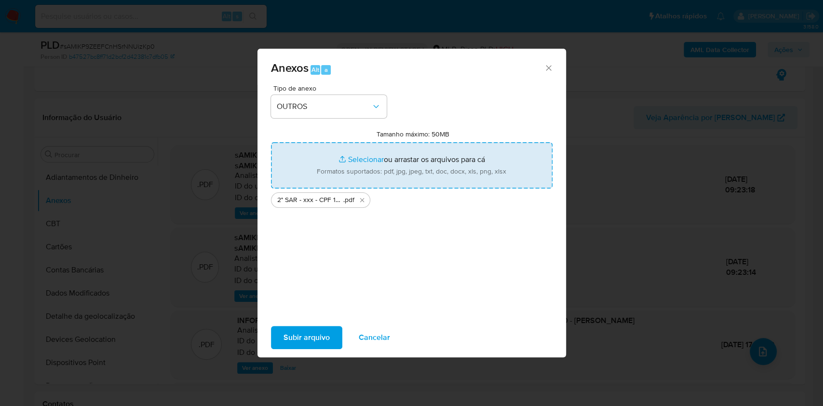
type input "C:\fakepath\Mulan 226762875_2025_09_10_07_07_46.xlsx"
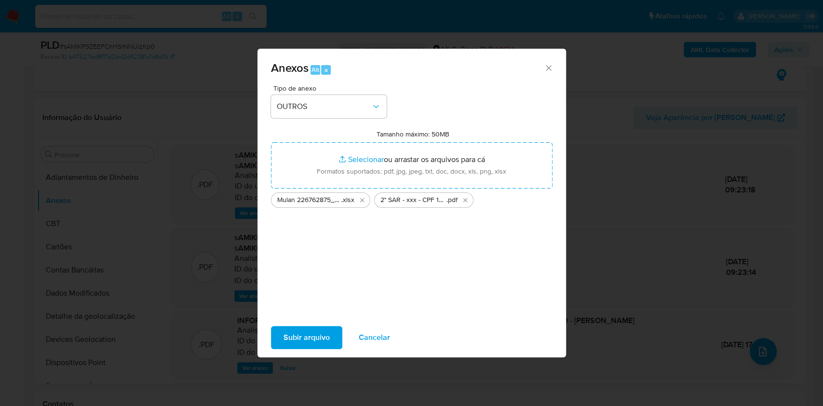
click at [315, 330] on span "Subir arquivo" at bounding box center [307, 337] width 46 height 21
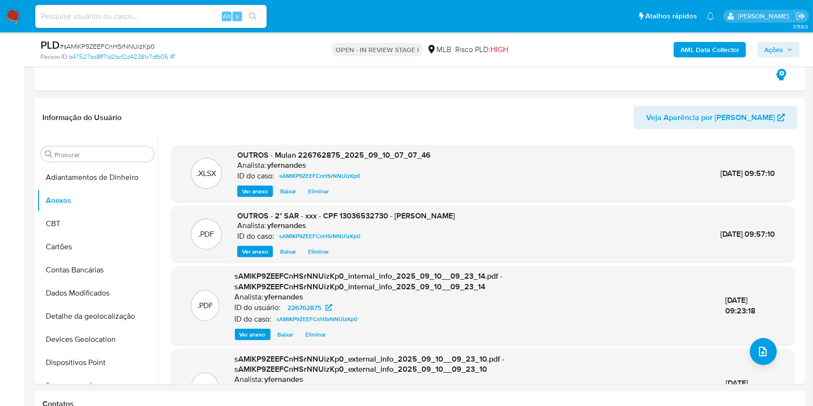
click at [777, 50] on span "Ações" at bounding box center [773, 49] width 19 height 15
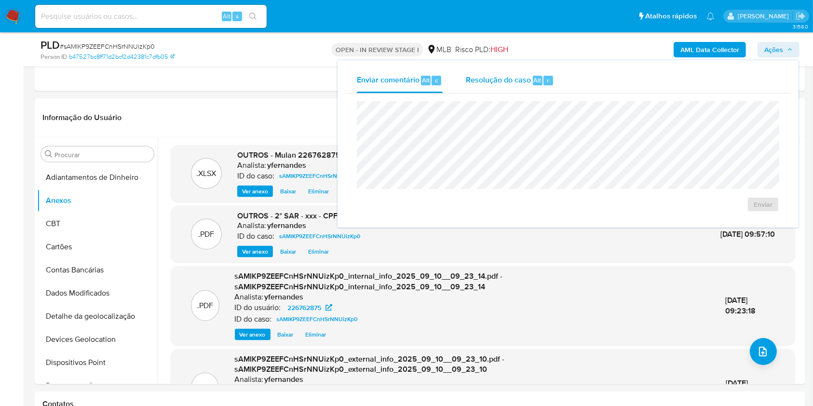
click at [515, 90] on div "Resolução do caso Alt r" at bounding box center [510, 80] width 88 height 25
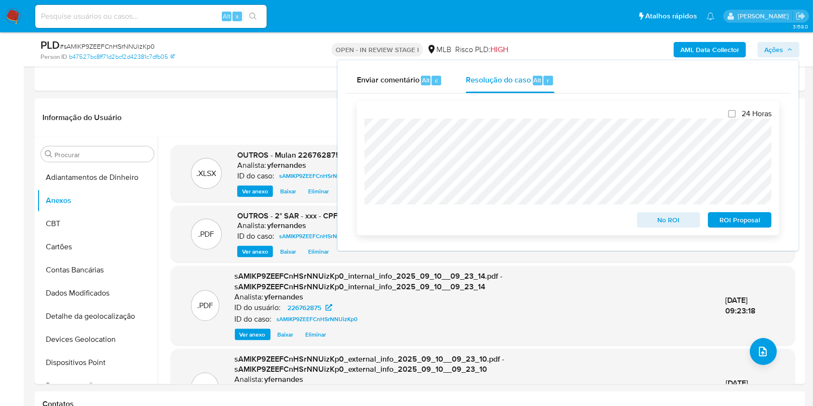
click at [748, 219] on span "ROI Proposal" at bounding box center [740, 220] width 50 height 14
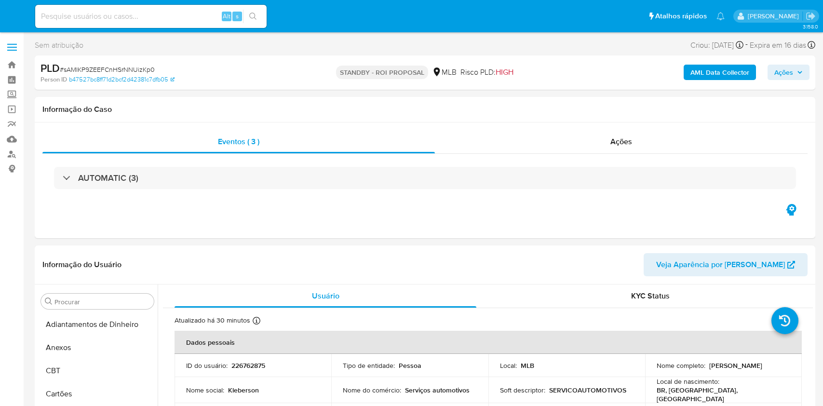
select select "10"
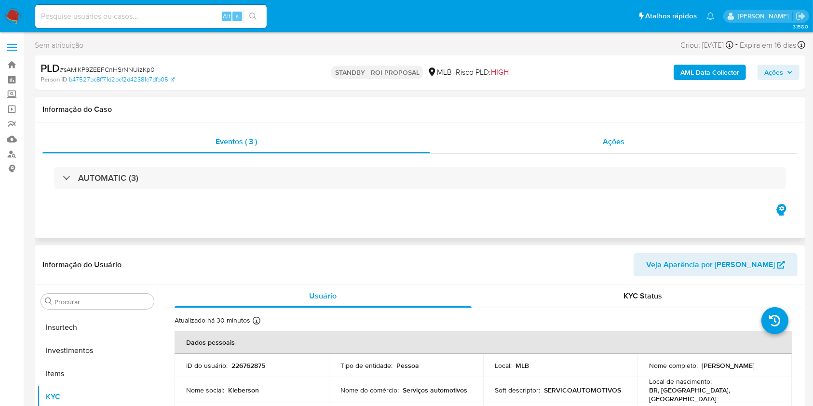
scroll to position [454, 0]
click at [540, 141] on div "Ações" at bounding box center [614, 141] width 368 height 23
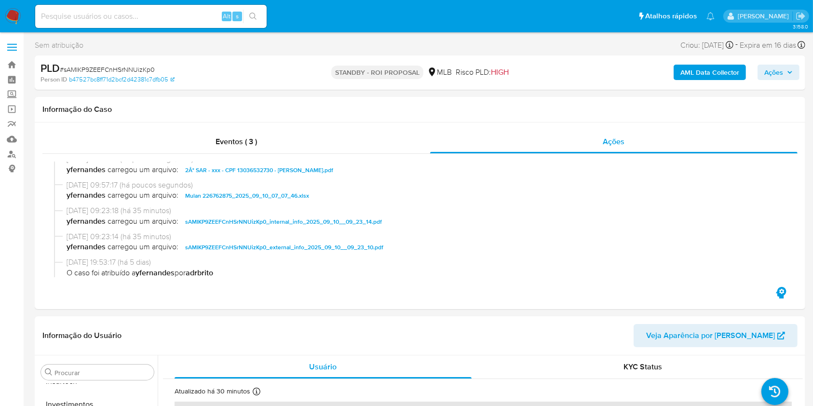
scroll to position [0, 0]
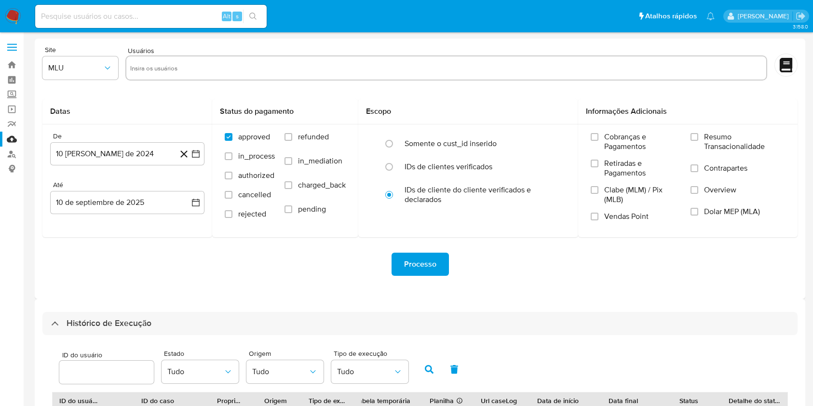
select select "10"
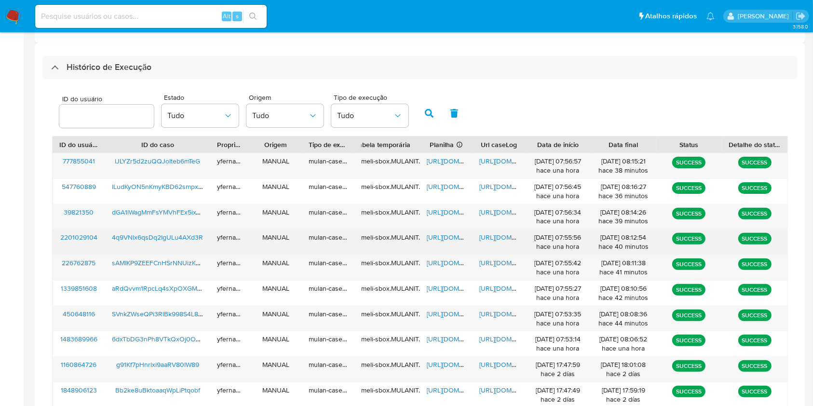
click at [441, 236] on span "[URL][DOMAIN_NAME]" at bounding box center [460, 237] width 67 height 10
click at [486, 237] on span "[URL][DOMAIN_NAME]" at bounding box center [512, 237] width 67 height 10
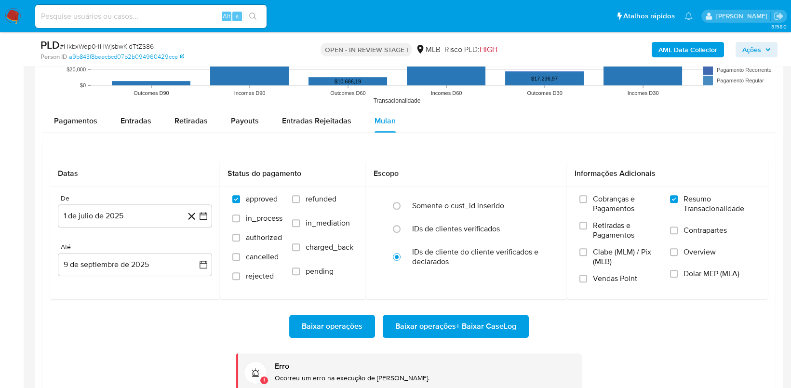
scroll to position [454, 0]
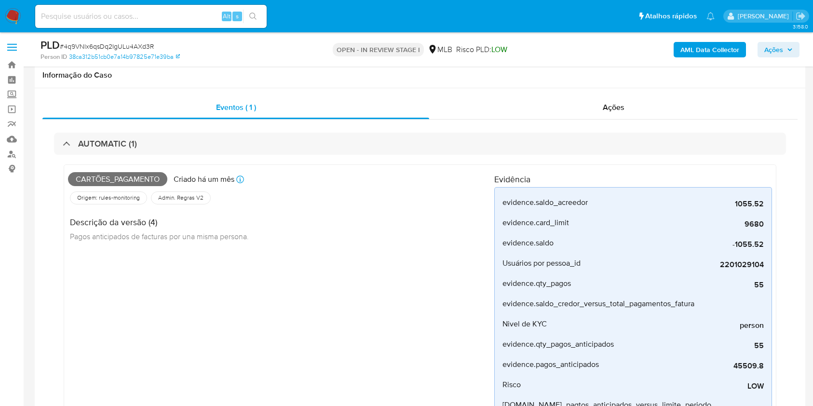
click at [127, 45] on span "# 4q9VNlx6qsDq2IgULu4AXd3R" at bounding box center [107, 46] width 94 height 10
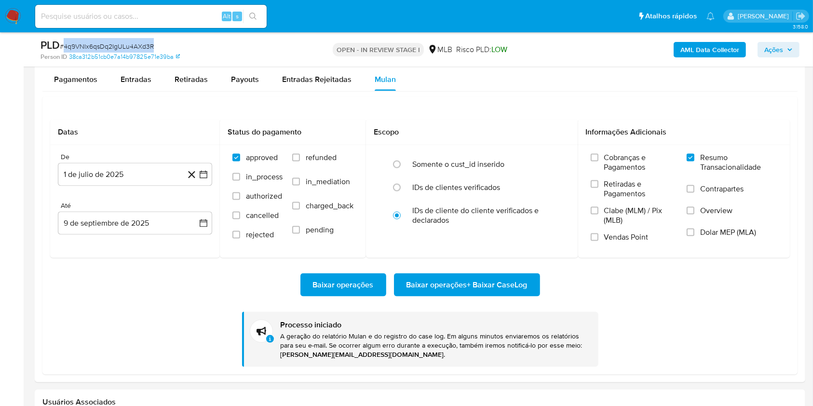
click at [127, 45] on span "# 4q9VNlx6qsDq2IgULu4AXd3R" at bounding box center [107, 46] width 94 height 10
copy span "4q9VNlx6qsDq2IgULu4AXd3R"
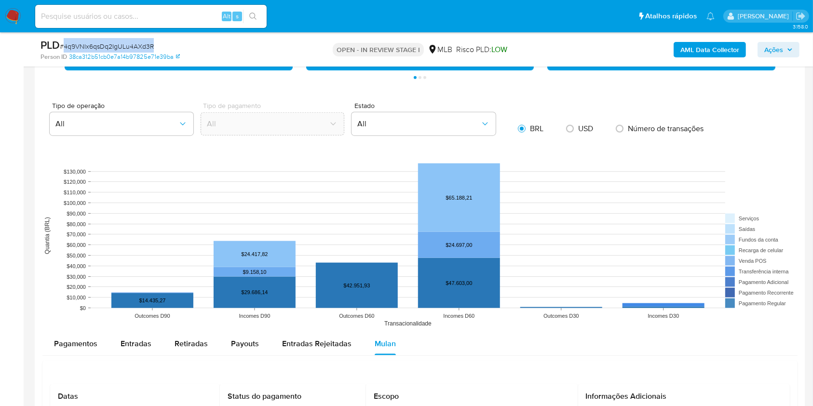
scroll to position [900, 0]
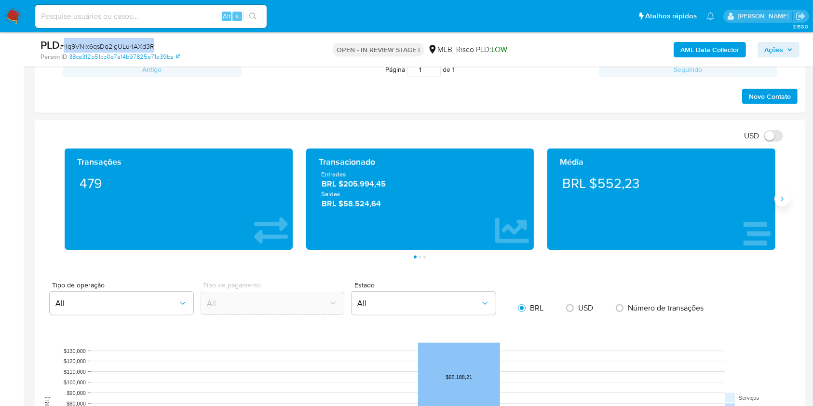
click at [777, 197] on button "Siguiente" at bounding box center [782, 198] width 15 height 15
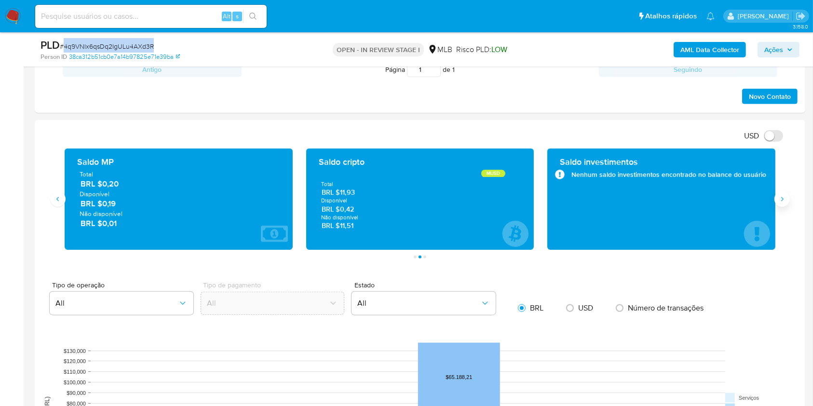
click at [777, 197] on button "Siguiente" at bounding box center [782, 198] width 15 height 15
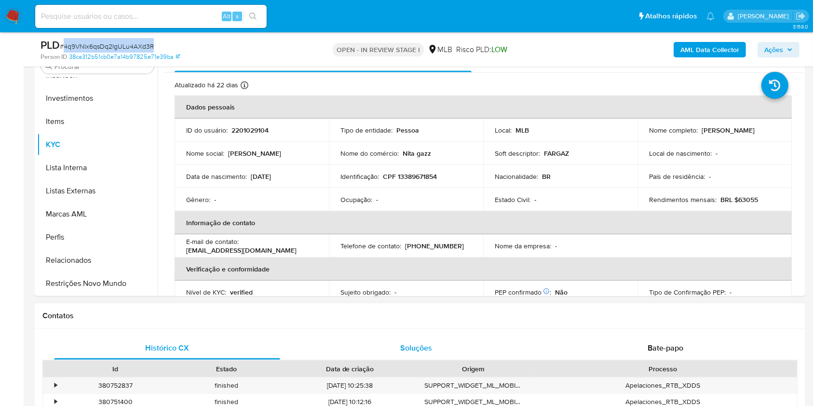
scroll to position [450, 0]
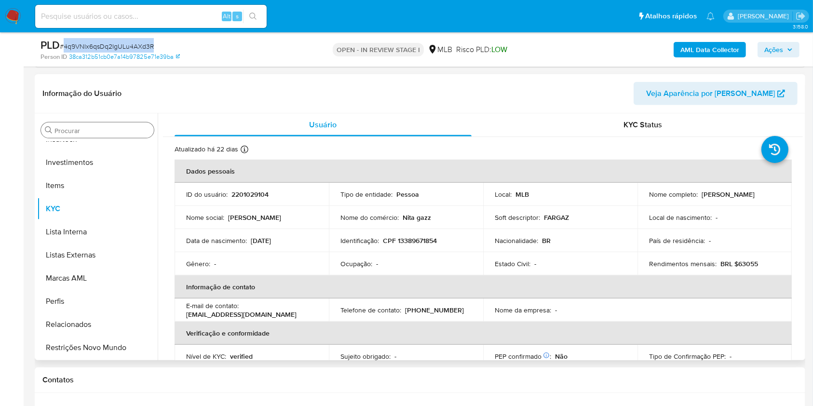
click at [108, 132] on input "Procurar" at bounding box center [101, 130] width 95 height 9
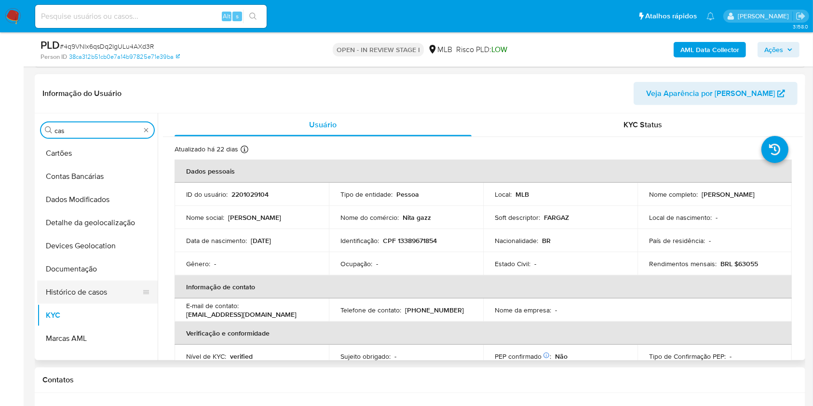
scroll to position [0, 0]
click at [71, 281] on button "Histórico de casos" at bounding box center [93, 292] width 113 height 23
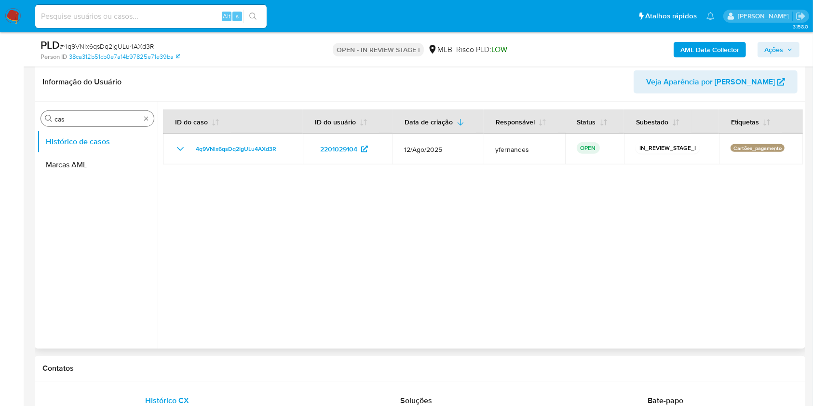
click at [97, 123] on div "Procurar cas" at bounding box center [97, 118] width 113 height 15
click at [91, 119] on input "cas" at bounding box center [97, 119] width 86 height 9
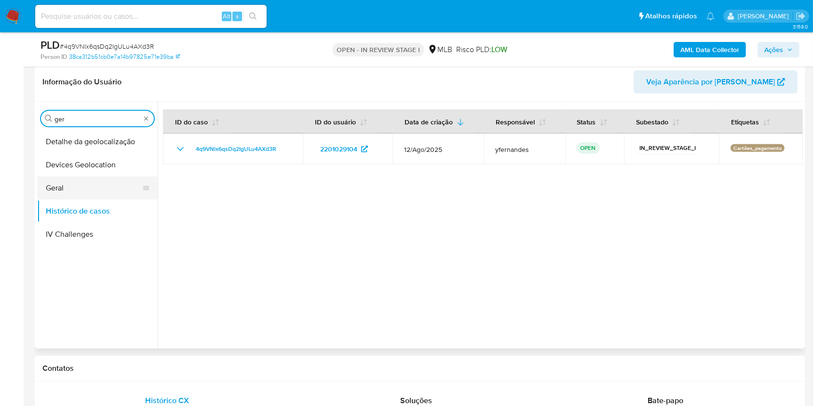
type input "ger"
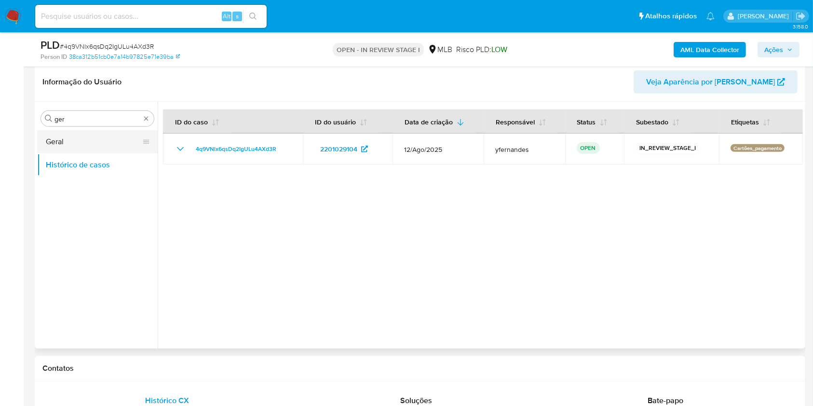
click at [74, 133] on button "Geral" at bounding box center [93, 141] width 113 height 23
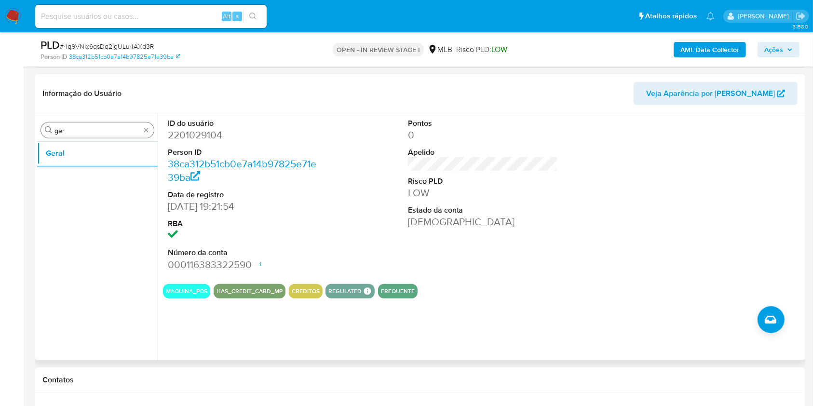
click at [103, 131] on input "ger" at bounding box center [97, 130] width 86 height 9
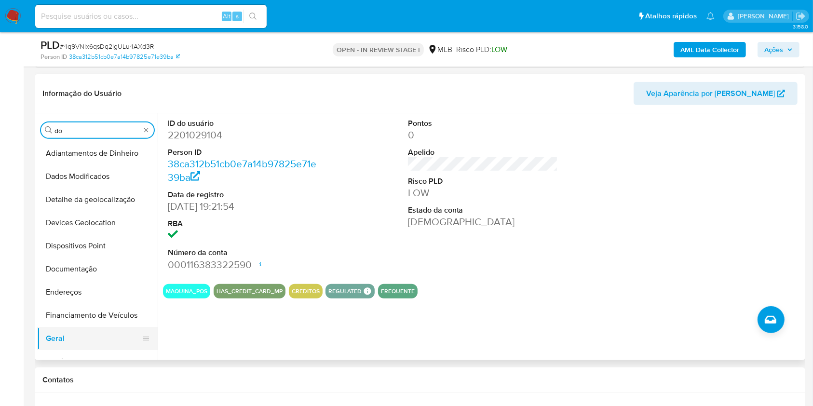
type input "do"
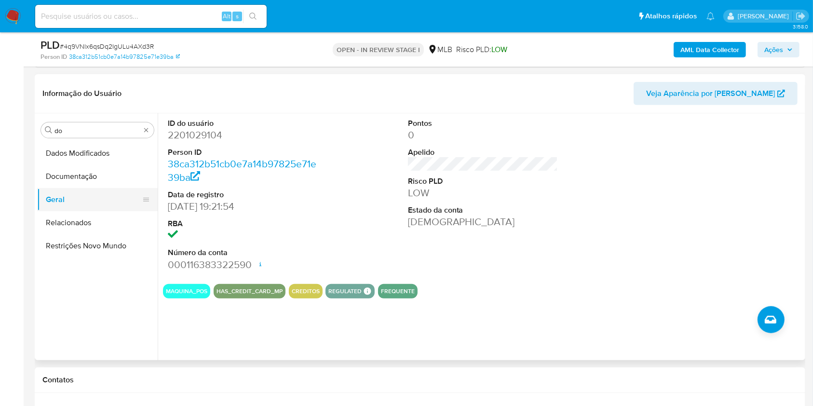
click at [95, 187] on button "Documentação" at bounding box center [97, 176] width 121 height 23
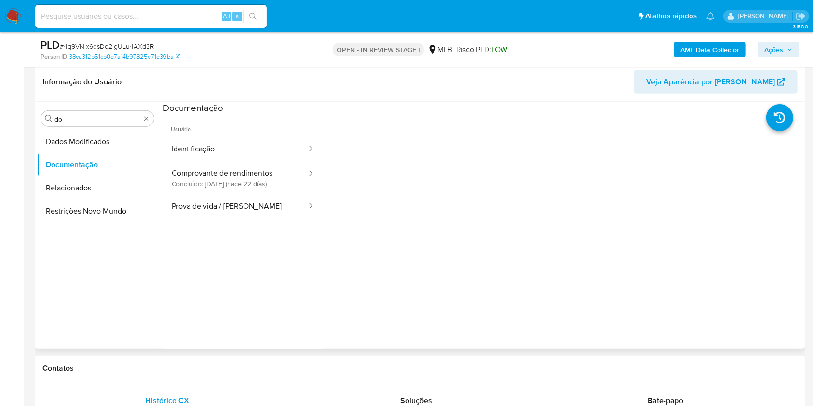
click at [212, 144] on button "Identificação" at bounding box center [235, 149] width 145 height 25
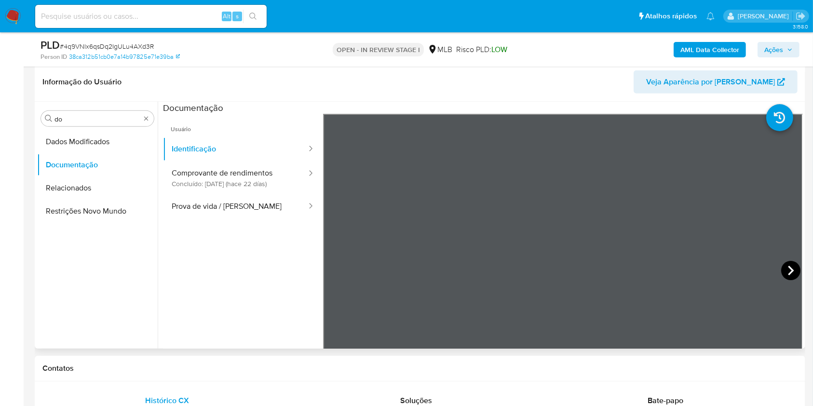
click at [787, 275] on icon at bounding box center [790, 270] width 19 height 19
click at [249, 197] on button "Prova de vida / [PERSON_NAME]" at bounding box center [235, 206] width 145 height 25
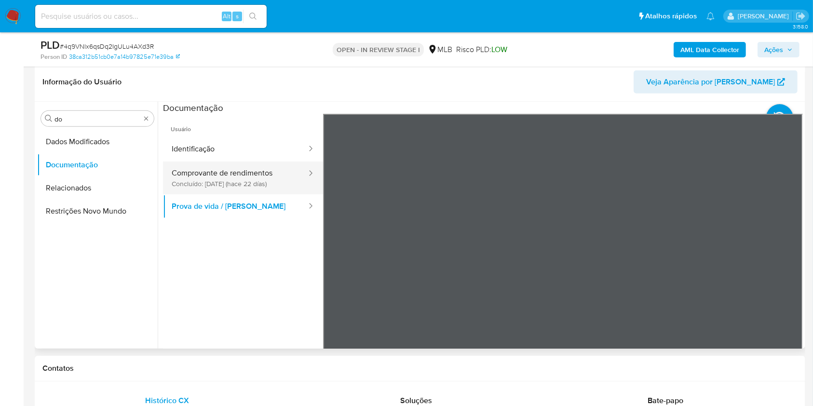
click at [234, 172] on button "Comprovante de rendimentos Concluído: [DATE] (hace 22 días)" at bounding box center [235, 178] width 145 height 33
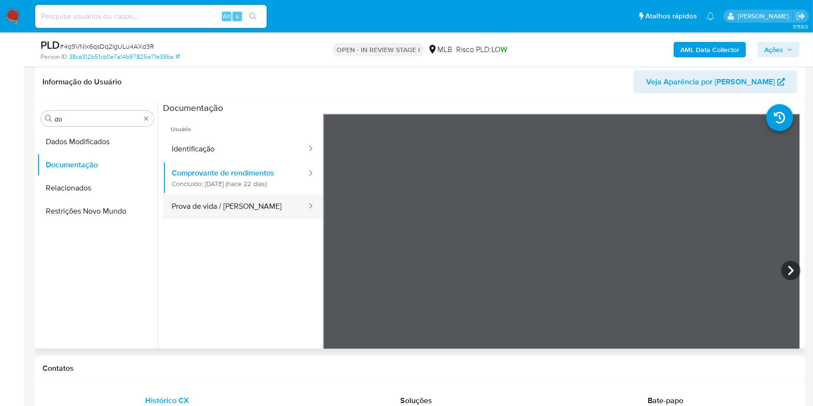
click at [201, 200] on button "Prova de vida / [PERSON_NAME]" at bounding box center [235, 206] width 145 height 25
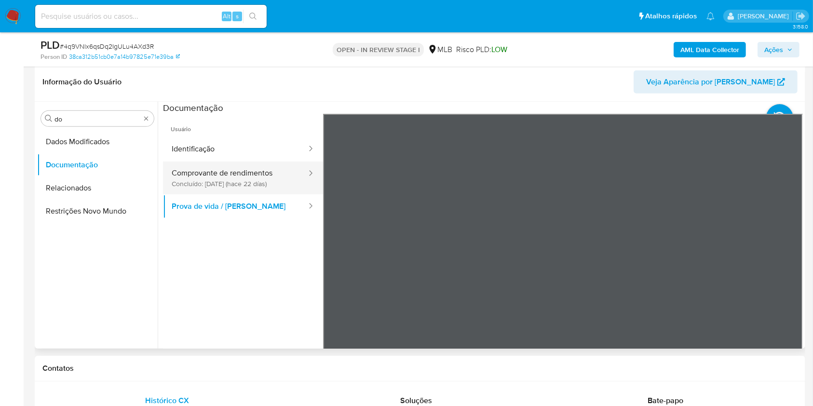
click at [243, 176] on button "Comprovante de rendimentos Concluído: [DATE] (hace 22 días)" at bounding box center [235, 178] width 145 height 33
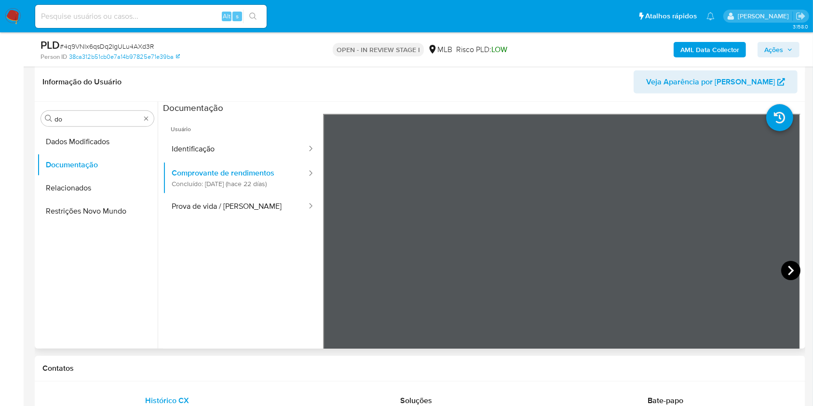
click at [785, 264] on icon at bounding box center [790, 270] width 19 height 19
click at [81, 117] on input "do" at bounding box center [97, 119] width 86 height 9
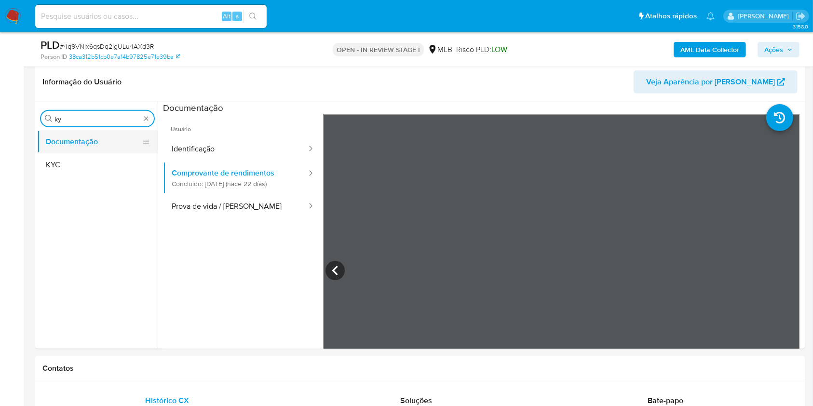
type input "ky"
click at [81, 149] on button "Documentação" at bounding box center [93, 141] width 113 height 23
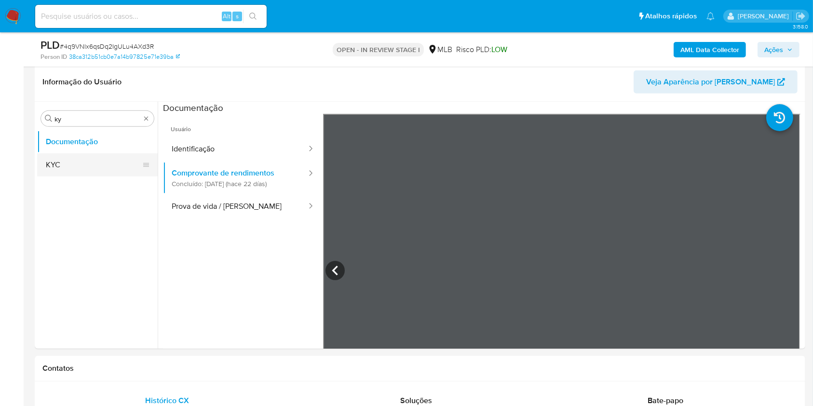
click at [87, 172] on button "KYC" at bounding box center [93, 164] width 113 height 23
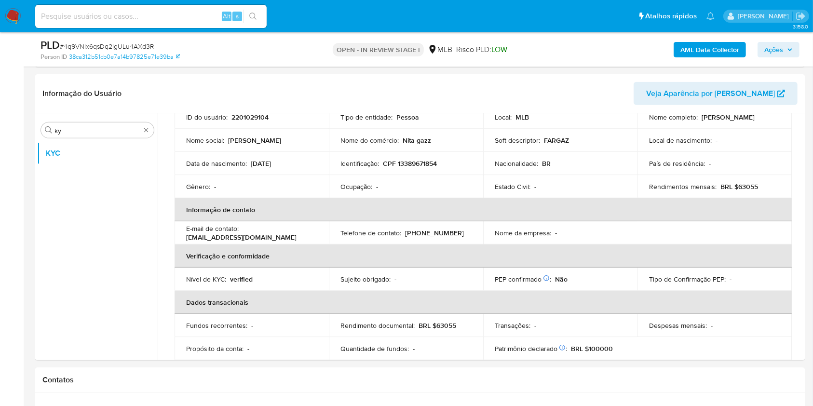
scroll to position [74, 0]
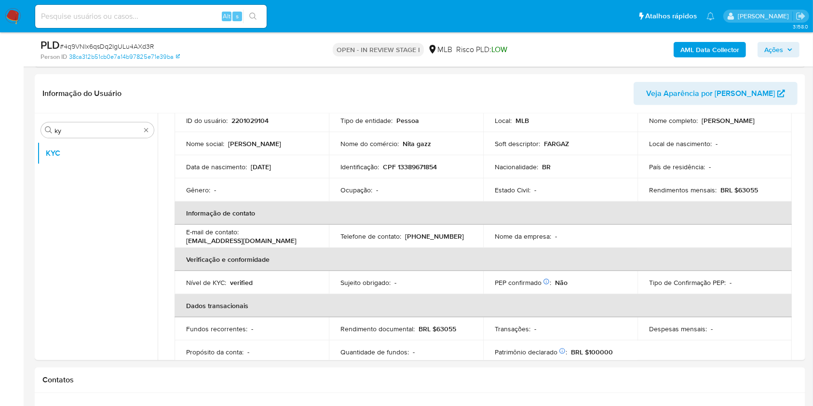
click at [742, 186] on p "BRL $63055" at bounding box center [740, 190] width 38 height 9
copy p "63055"
drag, startPoint x: 312, startPoint y: 218, endPoint x: 375, endPoint y: 217, distance: 62.7
click at [312, 218] on th "Informação de contato" at bounding box center [483, 213] width 617 height 23
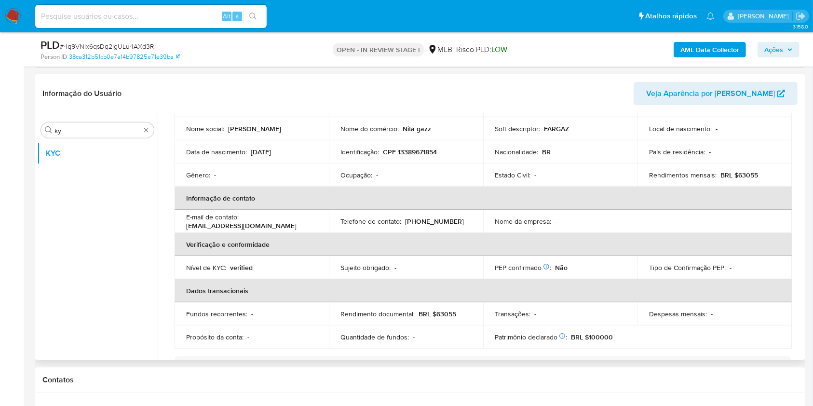
scroll to position [0, 0]
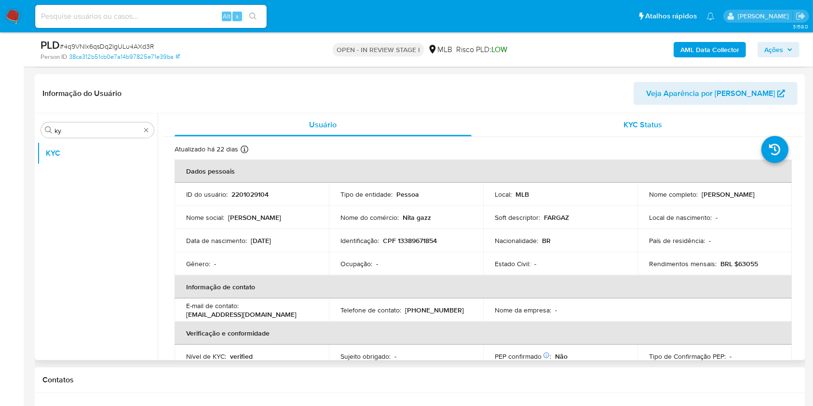
click at [598, 131] on div "KYC Status" at bounding box center [643, 124] width 297 height 23
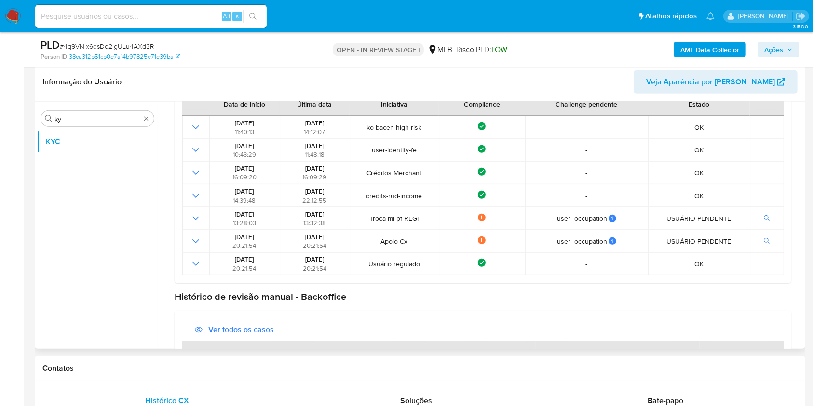
scroll to position [186, 0]
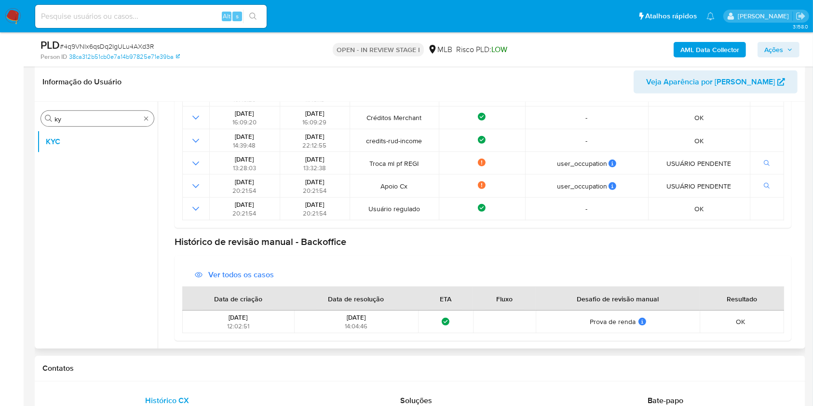
click at [102, 119] on input "ky" at bounding box center [97, 119] width 86 height 9
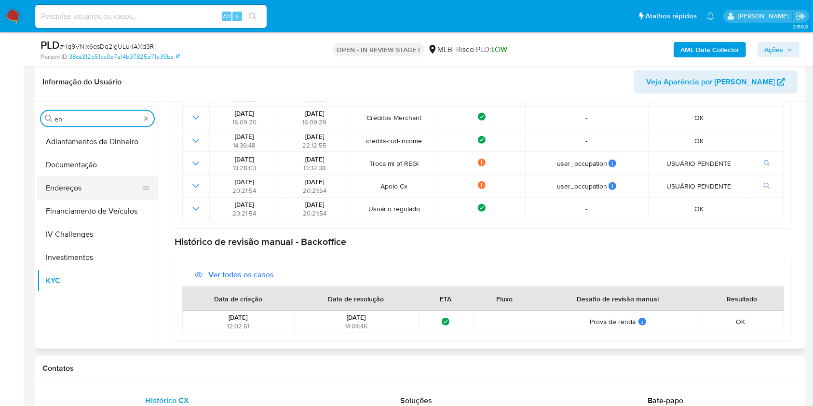
type input "en"
click at [54, 191] on button "Endereços" at bounding box center [93, 188] width 113 height 23
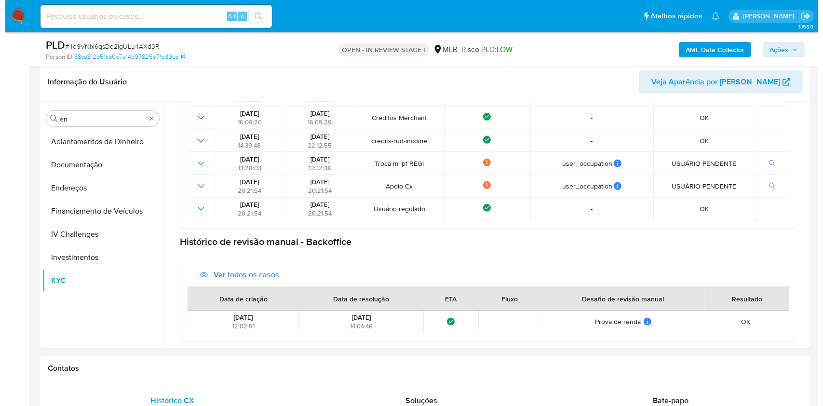
scroll to position [0, 0]
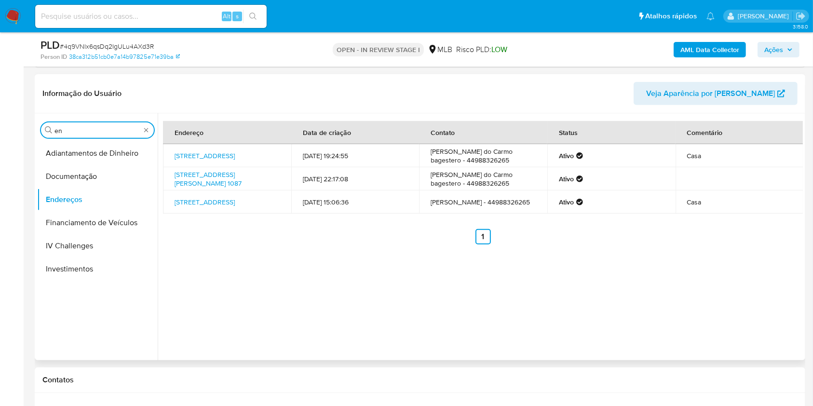
click at [98, 129] on input "en" at bounding box center [97, 130] width 86 height 9
type input "ge"
click at [76, 152] on button "Detalhe da geolocalização" at bounding box center [93, 153] width 113 height 23
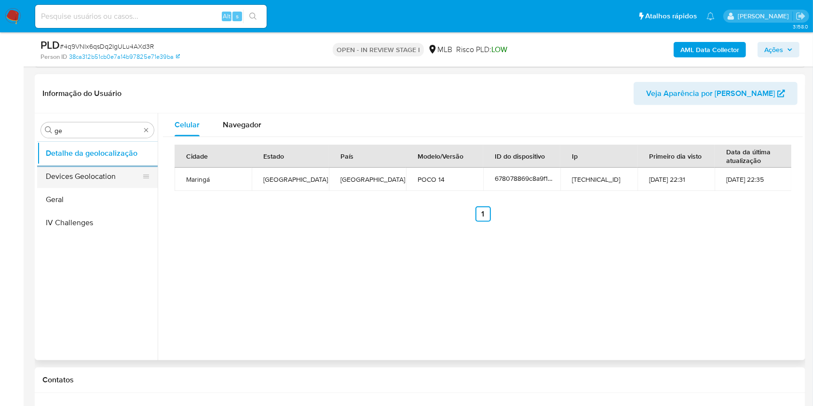
click at [105, 171] on button "Devices Geolocation" at bounding box center [93, 176] width 113 height 23
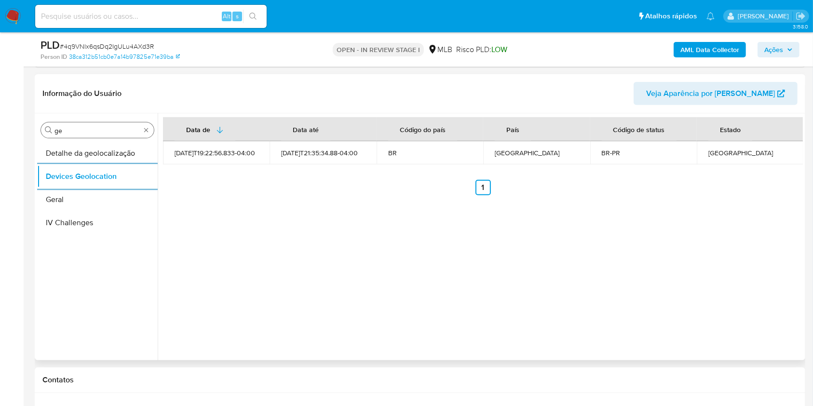
click at [83, 125] on div "Procurar ge" at bounding box center [97, 130] width 113 height 15
click at [81, 125] on div "Procurar ge" at bounding box center [97, 130] width 113 height 15
drag, startPoint x: 81, startPoint y: 125, endPoint x: 71, endPoint y: 134, distance: 12.3
click at [78, 128] on input "ge" at bounding box center [97, 130] width 86 height 9
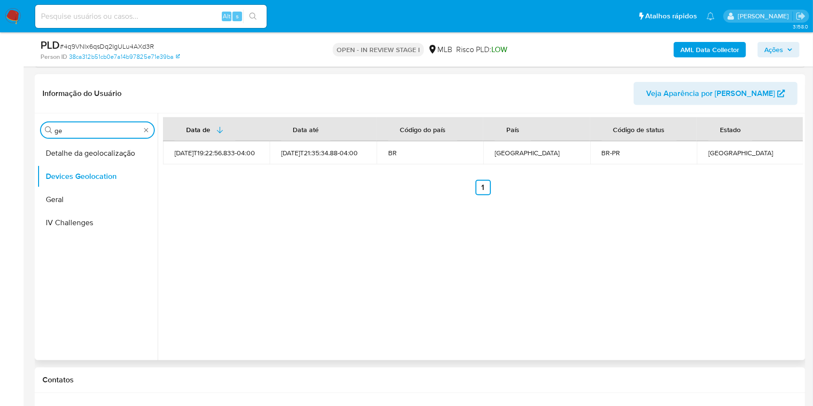
click at [71, 134] on input "ge" at bounding box center [97, 130] width 86 height 9
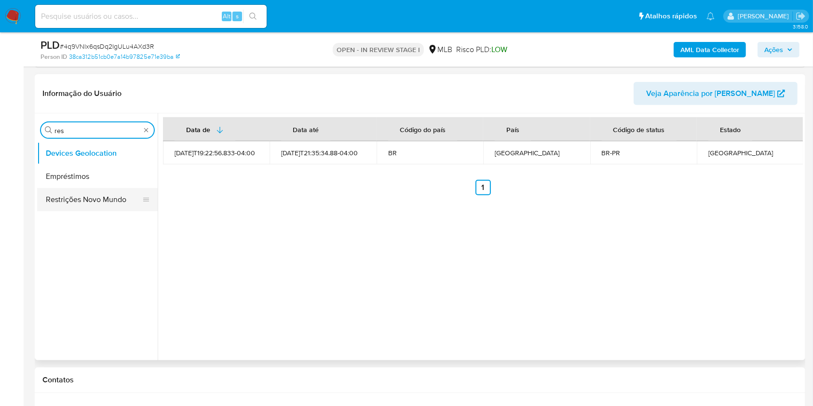
type input "res"
click at [74, 205] on button "Restrições Novo Mundo" at bounding box center [93, 199] width 113 height 23
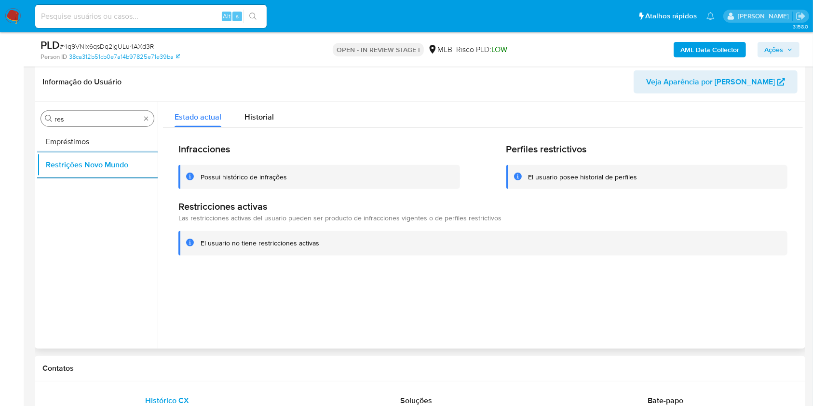
click at [99, 122] on input "res" at bounding box center [97, 119] width 86 height 9
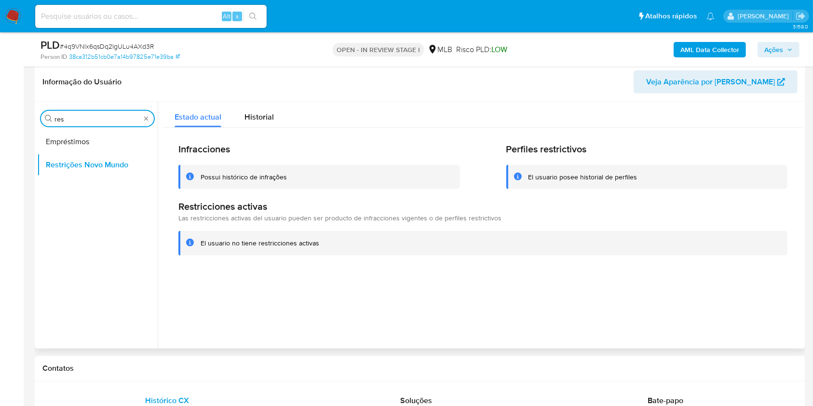
click at [99, 122] on input "res" at bounding box center [97, 119] width 86 height 9
type input "po"
click at [84, 137] on button "Dispositivos Point" at bounding box center [97, 141] width 121 height 23
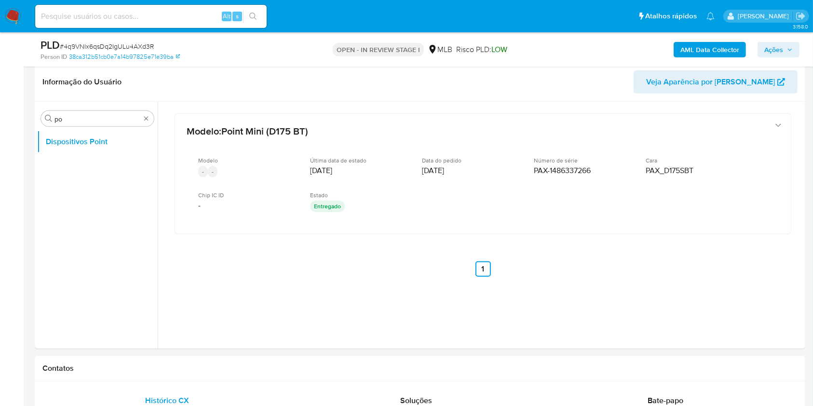
click at [731, 56] on b "AML Data Collector" at bounding box center [710, 49] width 59 height 15
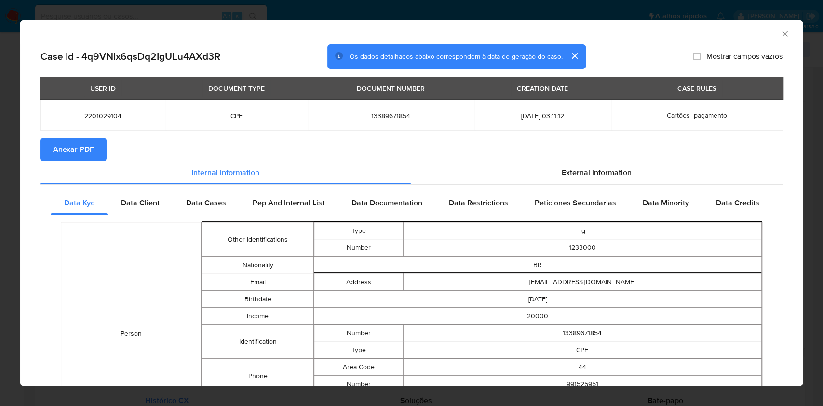
click at [75, 149] on span "Anexar PDF" at bounding box center [73, 149] width 41 height 21
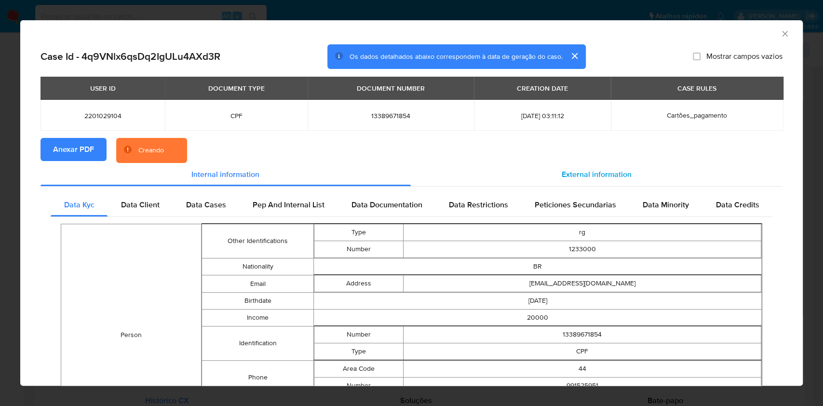
click at [609, 172] on span "External information" at bounding box center [597, 174] width 70 height 11
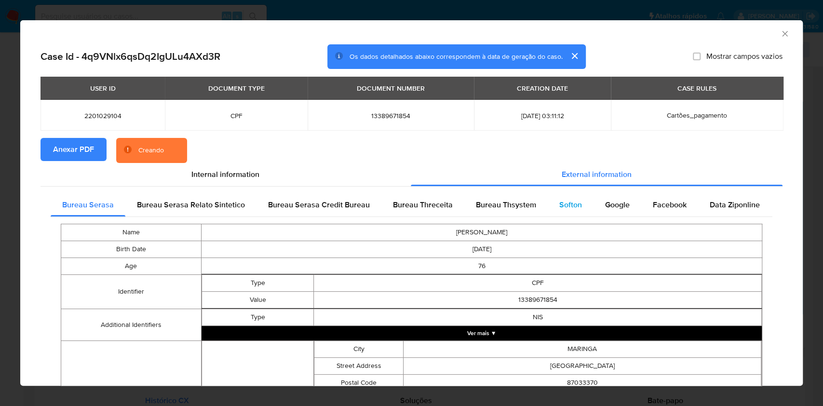
click at [577, 205] on div "Softon" at bounding box center [571, 204] width 46 height 23
click at [528, 211] on div "Bureau Thsystem" at bounding box center [505, 204] width 83 height 23
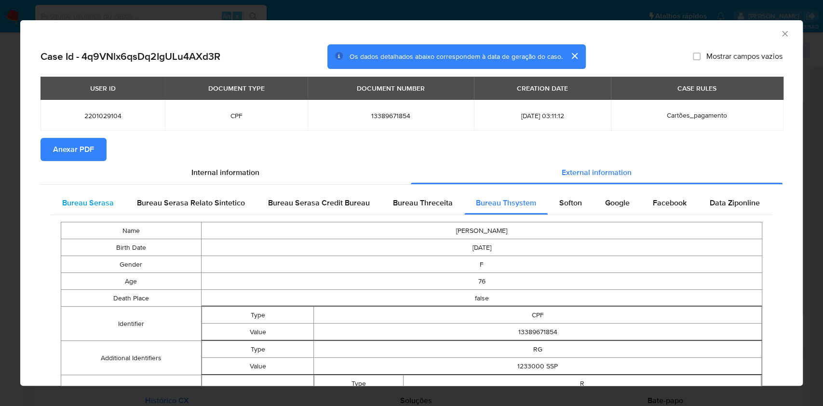
click at [82, 198] on span "Bureau Serasa" at bounding box center [88, 202] width 52 height 11
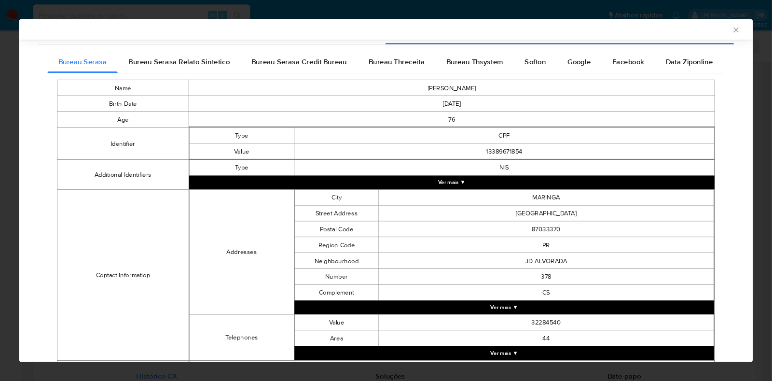
scroll to position [218, 0]
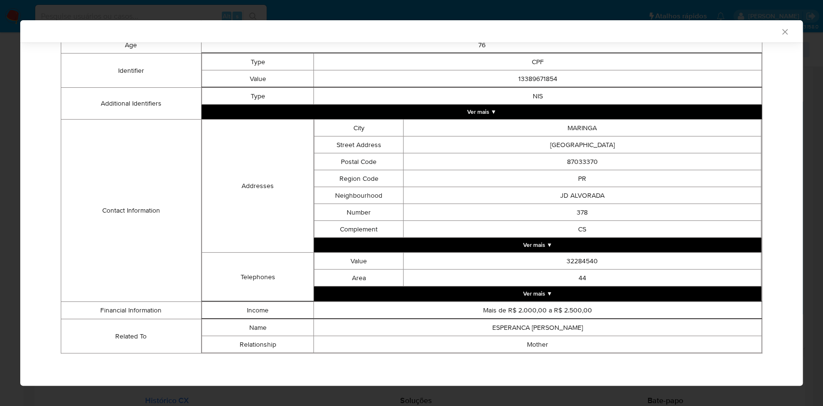
click at [66, 241] on td "Contact Information" at bounding box center [131, 211] width 140 height 182
click at [0, 207] on div "AML Data Collector Case Id - 4q9VNlx6qsDq2IgULu4AXd3R Os dados detalhados abaix…" at bounding box center [411, 203] width 823 height 406
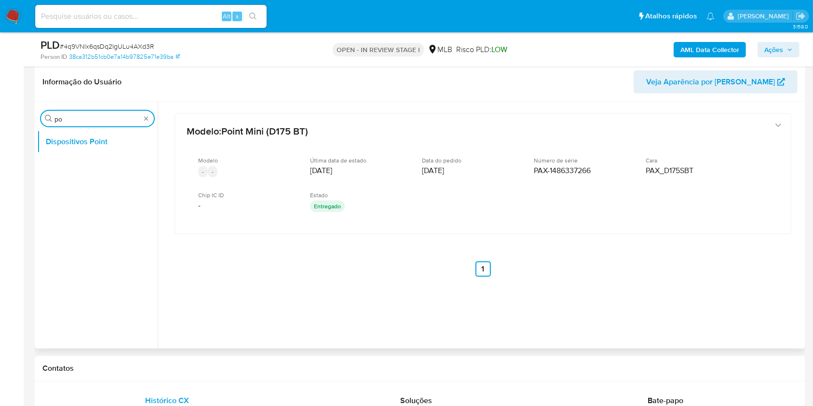
click at [109, 117] on input "po" at bounding box center [97, 119] width 86 height 9
click at [80, 167] on button "KYC" at bounding box center [97, 164] width 121 height 23
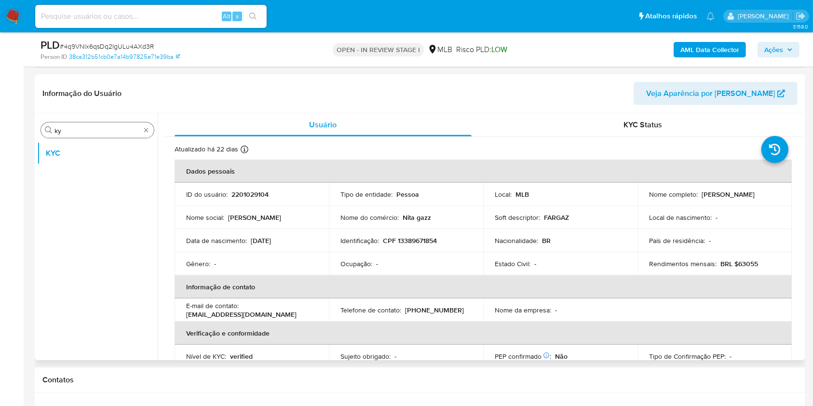
click at [104, 134] on input "ky" at bounding box center [97, 130] width 86 height 9
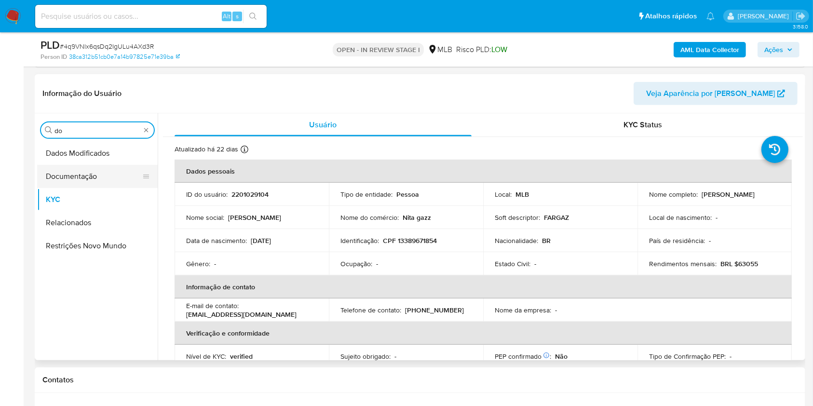
type input "do"
click at [66, 177] on button "Documentação" at bounding box center [93, 176] width 113 height 23
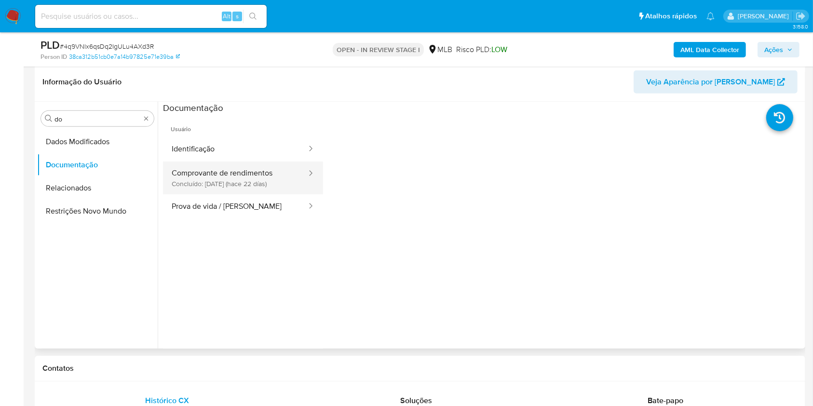
click at [228, 170] on button "Comprovante de rendimentos Concluído: [DATE] (hace 22 días)" at bounding box center [235, 178] width 145 height 33
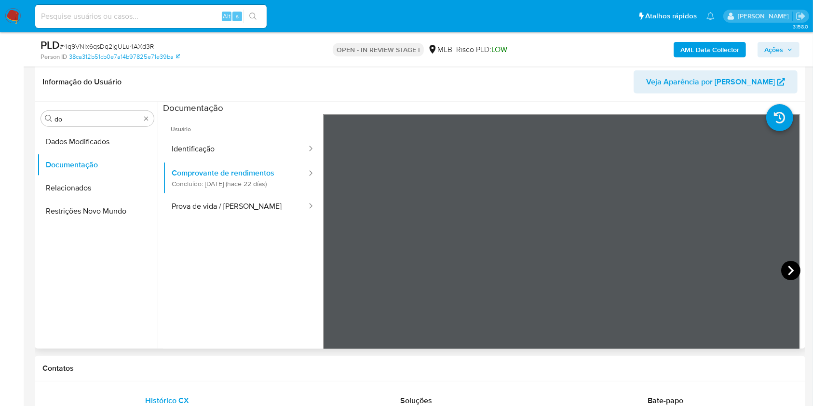
click at [783, 262] on icon at bounding box center [790, 270] width 19 height 19
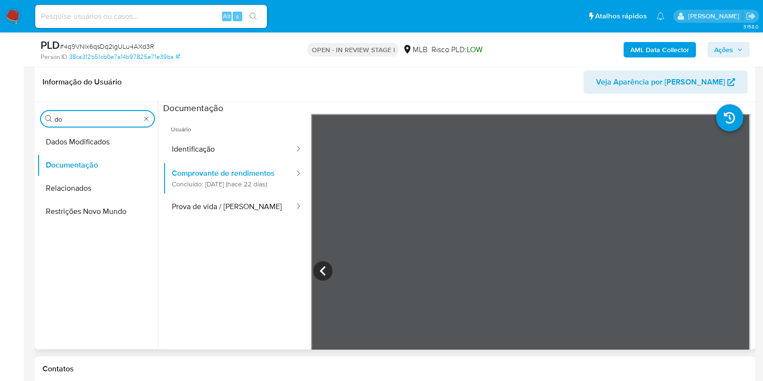
click at [118, 116] on input "do" at bounding box center [97, 119] width 86 height 9
click at [117, 117] on input "do" at bounding box center [97, 119] width 86 height 9
click at [659, 43] on b "AML Data Collector" at bounding box center [659, 49] width 59 height 15
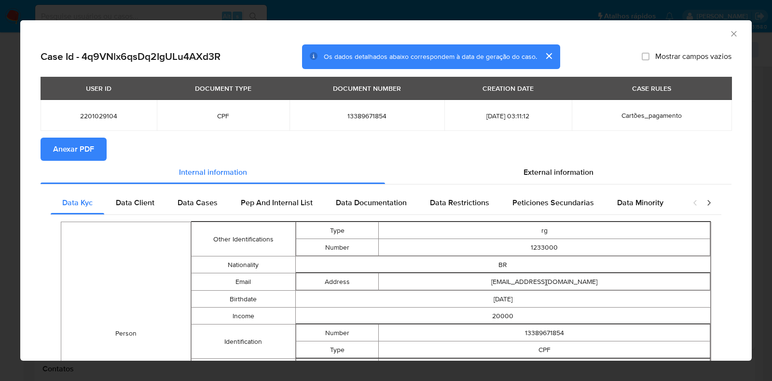
click at [535, 157] on section "Anexar PDF" at bounding box center [386, 148] width 691 height 23
click at [534, 159] on section "Anexar PDF" at bounding box center [386, 148] width 691 height 23
click at [523, 169] on span "External information" at bounding box center [558, 171] width 70 height 11
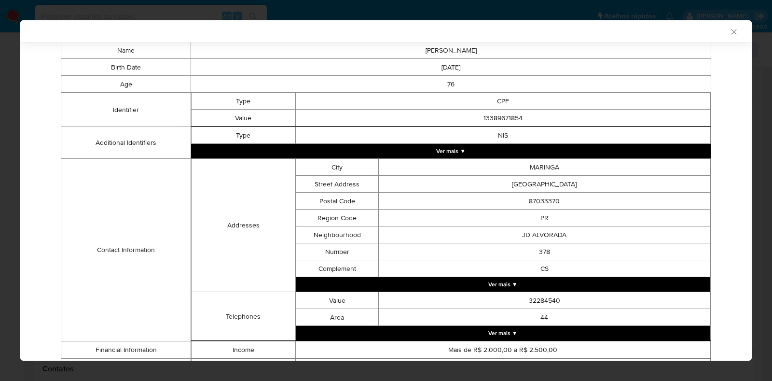
scroll to position [246, 0]
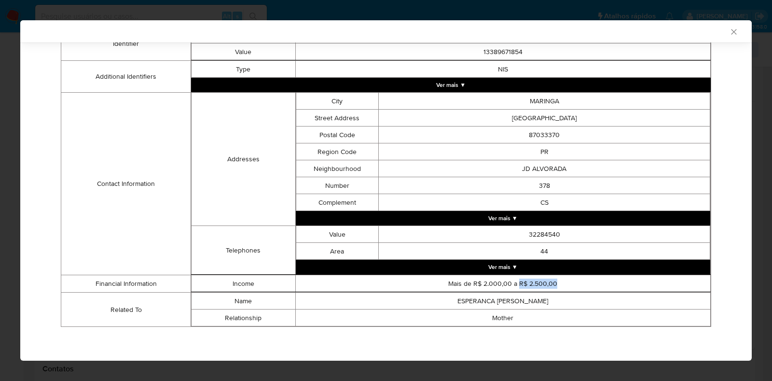
drag, startPoint x: 559, startPoint y: 283, endPoint x: 512, endPoint y: 286, distance: 47.4
click at [512, 286] on td "Mais de R$ 2.000,00 a R$ 2.500,00" at bounding box center [502, 283] width 415 height 17
copy td "R$ 2.500,00"
click at [0, 161] on div "AML Data Collector Case Id - 4q9VNlx6qsDq2IgULu4AXd3R Os dados detalhados abaix…" at bounding box center [386, 190] width 772 height 381
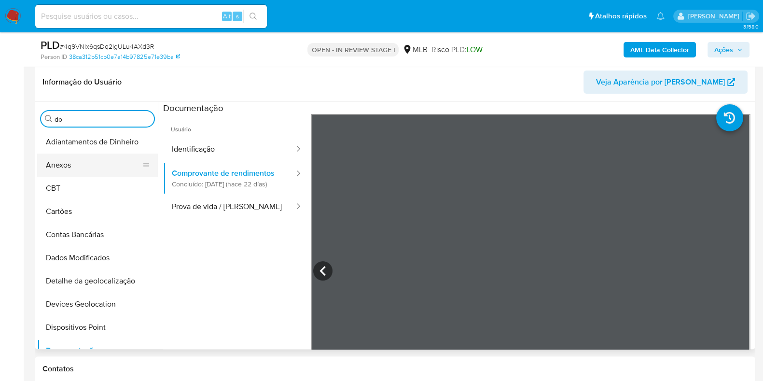
click at [77, 158] on button "Anexos" at bounding box center [93, 164] width 113 height 23
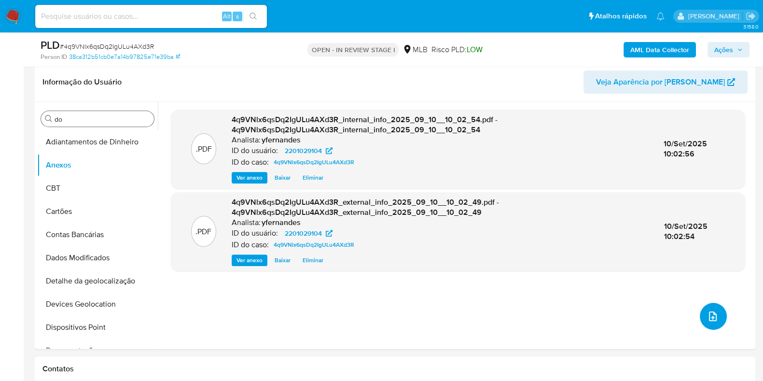
click at [715, 317] on button "upload-file" at bounding box center [712, 315] width 27 height 27
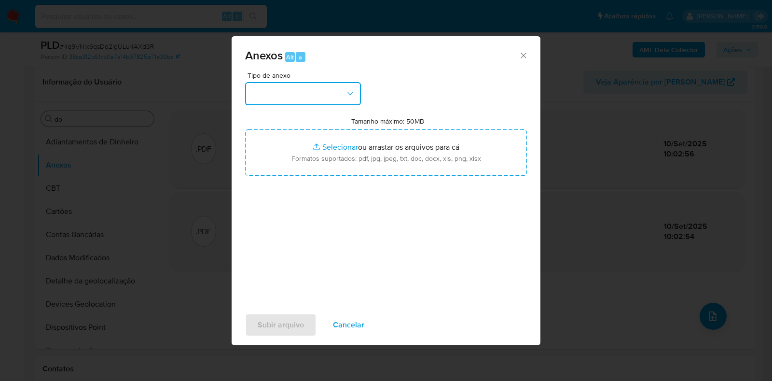
click at [313, 93] on button "button" at bounding box center [303, 93] width 116 height 23
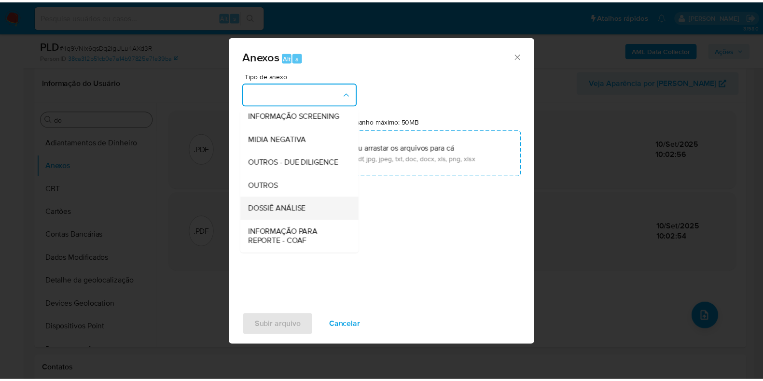
scroll to position [149, 0]
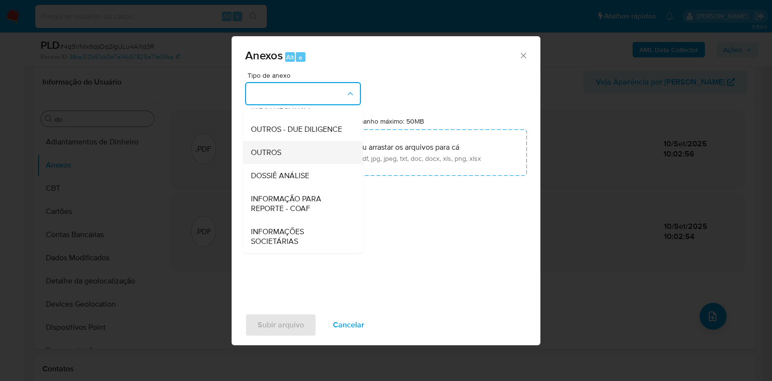
click at [289, 150] on div "OUTROS" at bounding box center [300, 152] width 98 height 23
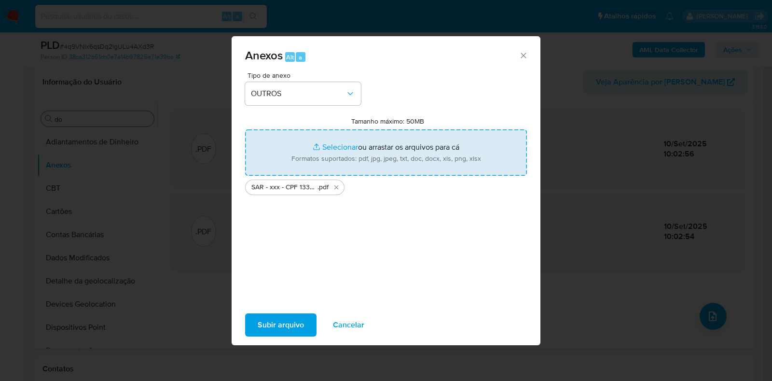
type input "C:\fakepath\Mulan 2201029104_2025_09_10_07_09_10.xlsx"
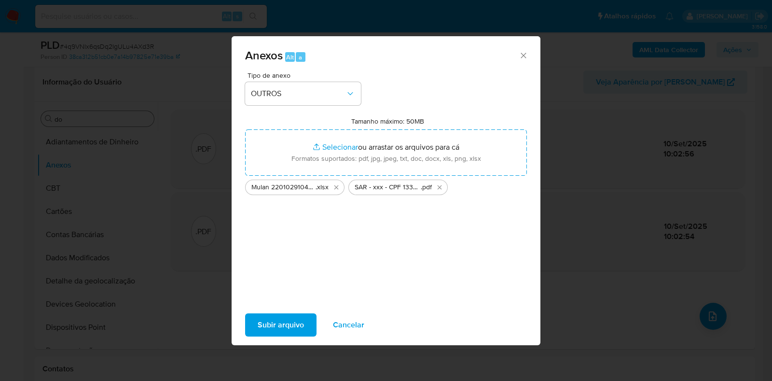
click at [268, 329] on span "Subir arquivo" at bounding box center [281, 324] width 46 height 21
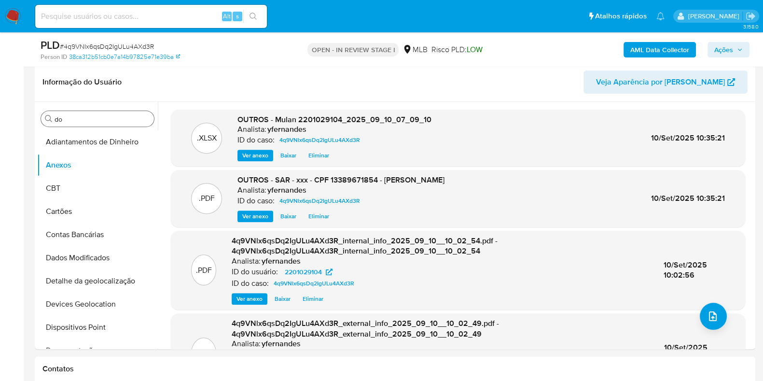
click at [730, 47] on span "Ações" at bounding box center [723, 49] width 19 height 15
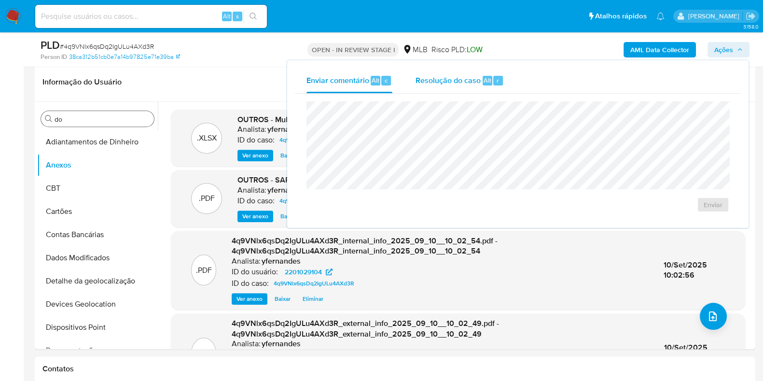
click at [487, 82] on span "Alt" at bounding box center [487, 80] width 8 height 9
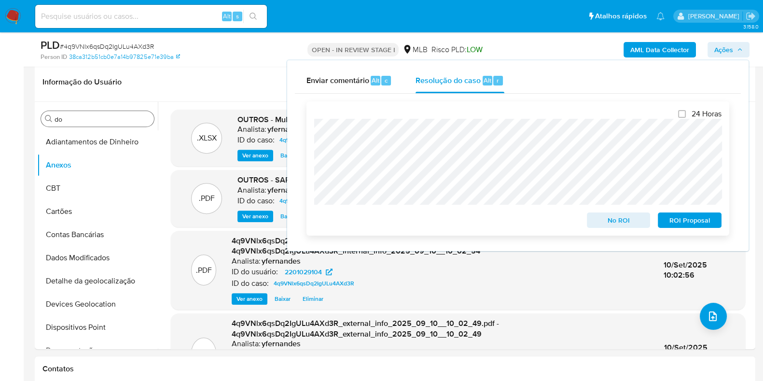
click at [695, 226] on span "ROI Proposal" at bounding box center [689, 220] width 50 height 14
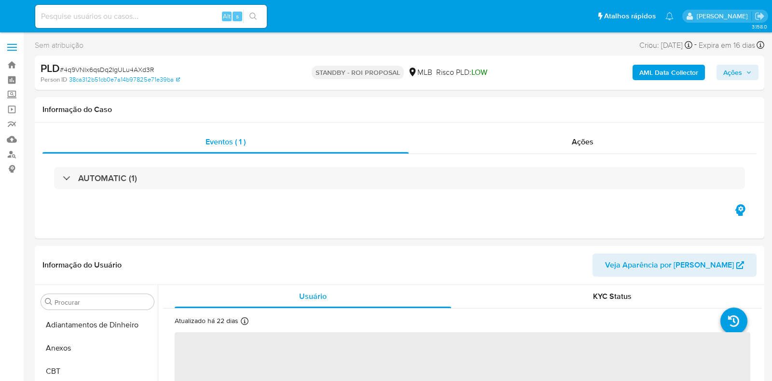
select select "10"
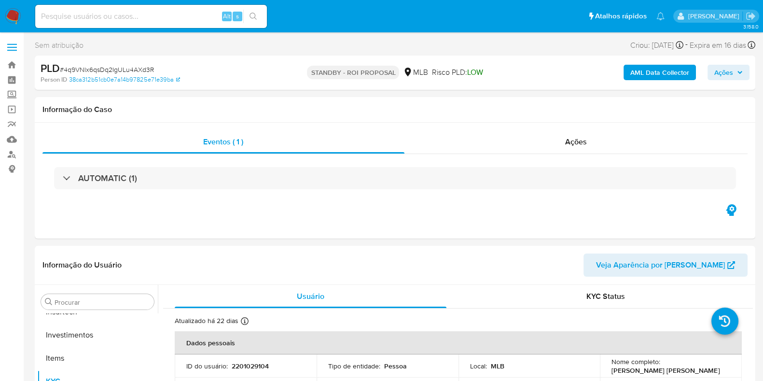
scroll to position [453, 0]
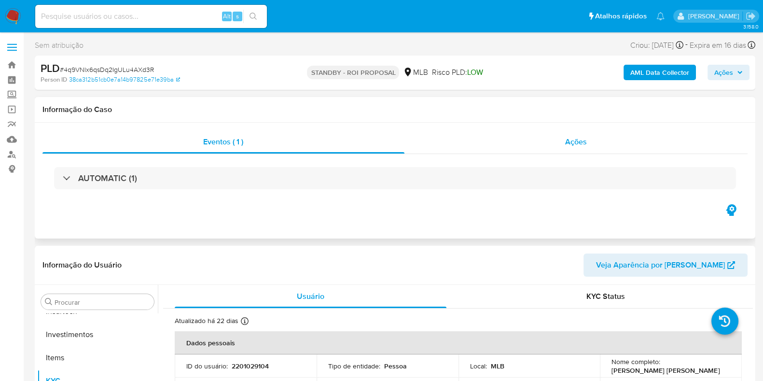
click at [522, 138] on div "Ações" at bounding box center [575, 141] width 343 height 23
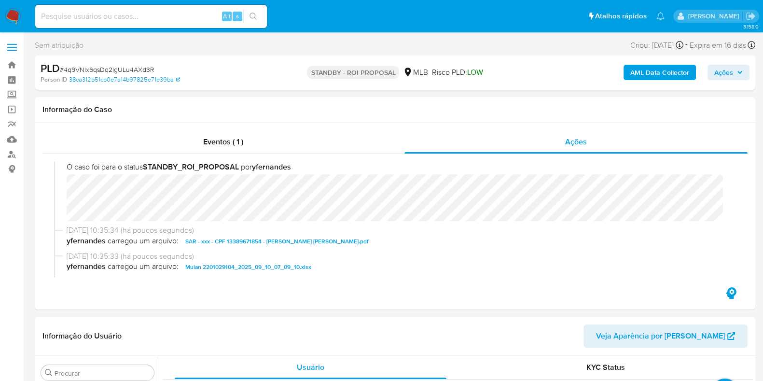
scroll to position [0, 0]
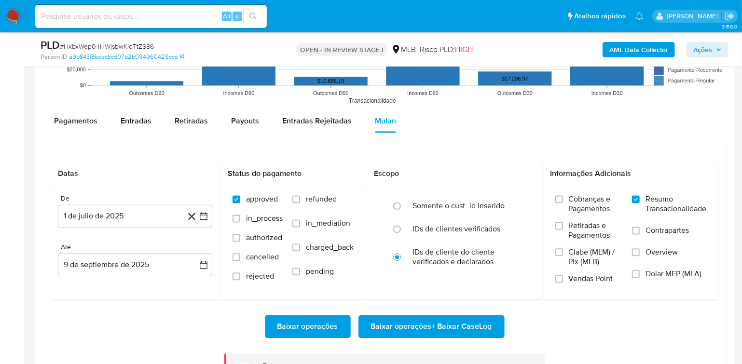
scroll to position [453, 0]
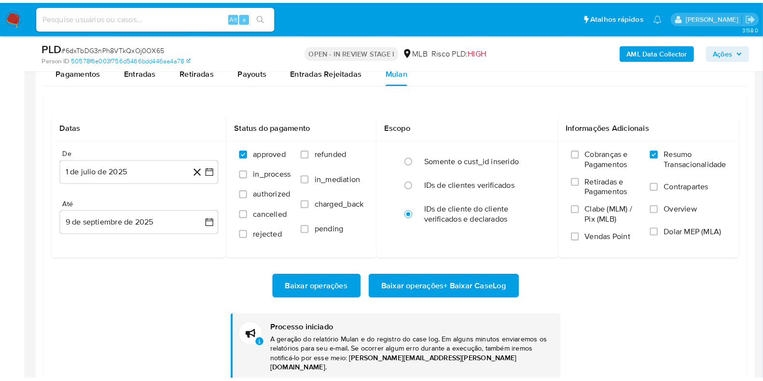
scroll to position [588, 0]
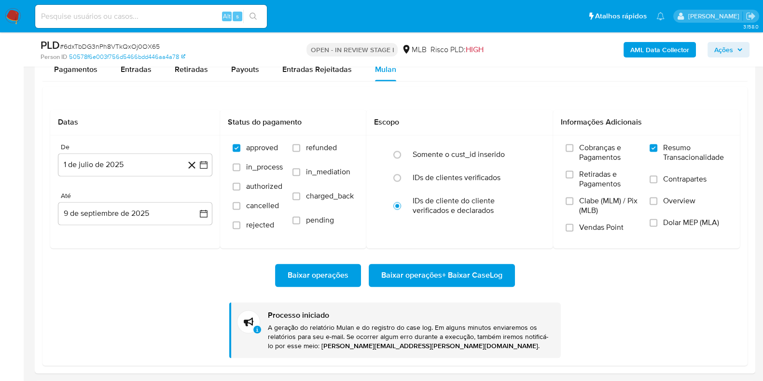
click at [96, 51] on span "# 6dxTbDG3nPh8VTkQxOj0OX65" at bounding box center [110, 46] width 100 height 10
copy span "6dxTbDG3nPh8VTkQxOj0OX65"
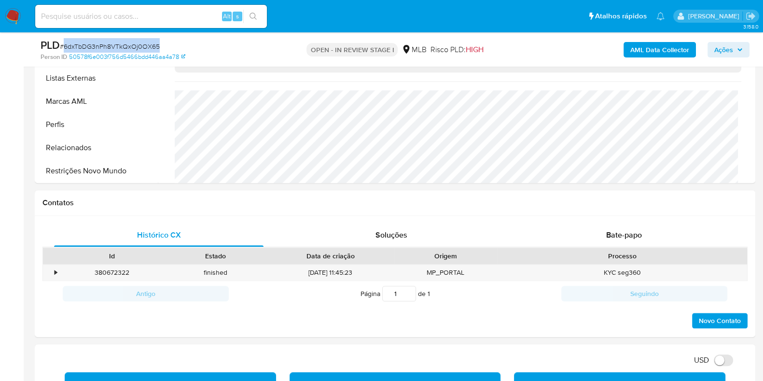
scroll to position [1507, 0]
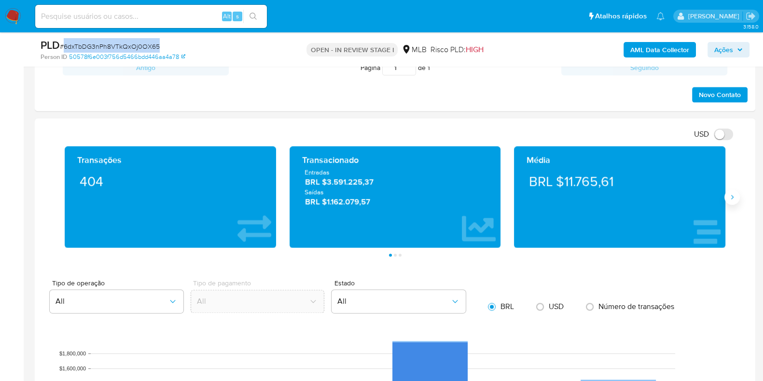
click at [728, 193] on icon "Siguiente" at bounding box center [732, 197] width 8 height 8
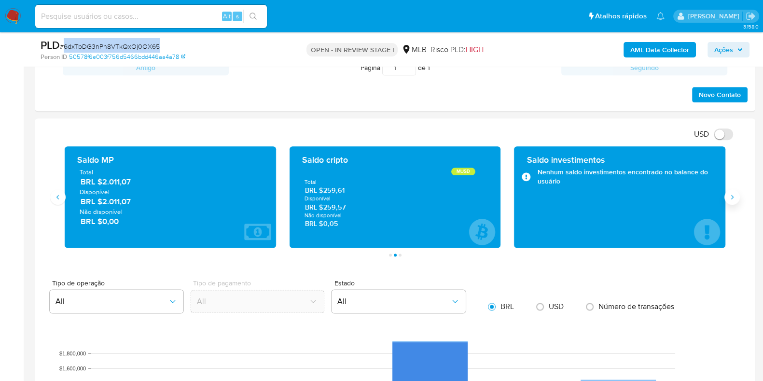
click at [728, 193] on icon "Siguiente" at bounding box center [732, 197] width 8 height 8
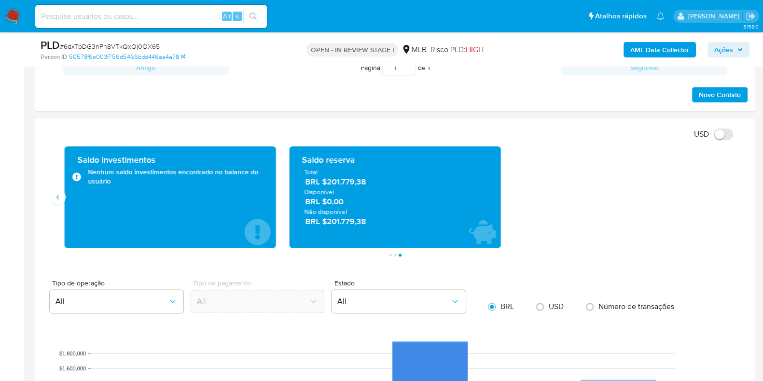
click at [354, 181] on span "BRL $201.779,38" at bounding box center [395, 182] width 180 height 11
click at [389, 95] on div "Novo Contato" at bounding box center [394, 91] width 705 height 23
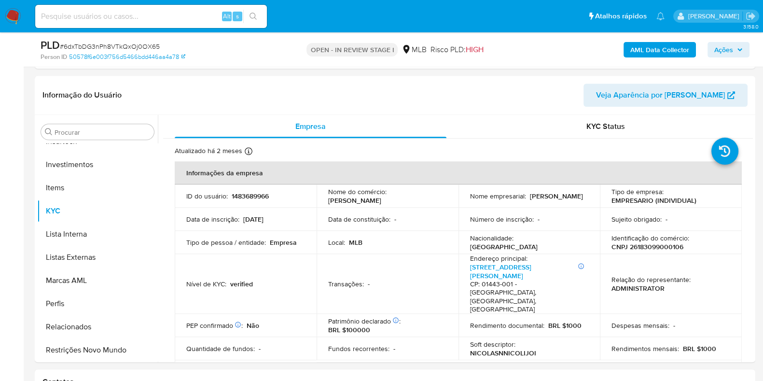
scroll to position [1085, 0]
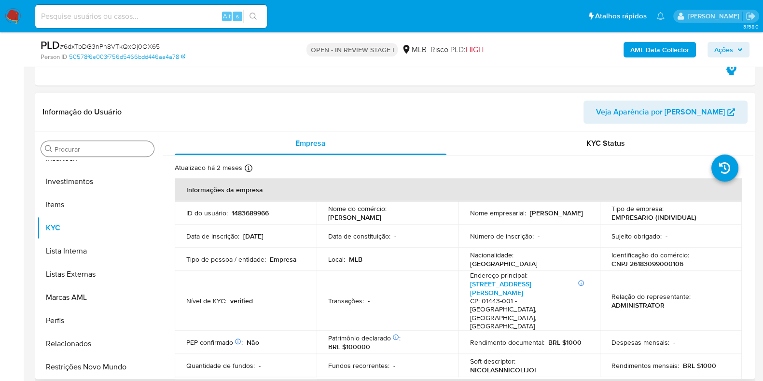
click at [96, 150] on input "Procurar" at bounding box center [101, 149] width 95 height 9
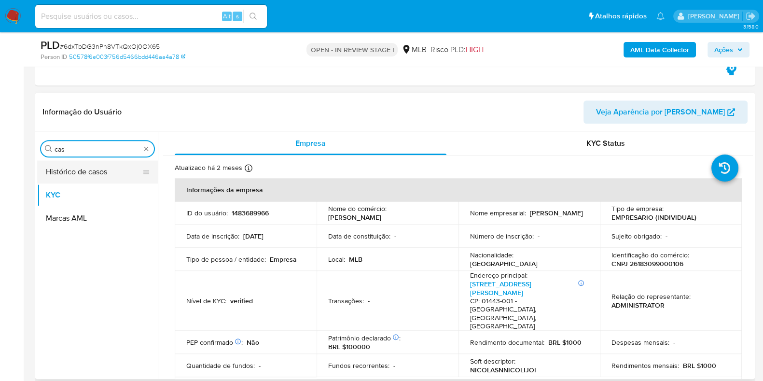
scroll to position [0, 0]
click at [82, 167] on button "Histórico de casos" at bounding box center [93, 171] width 113 height 23
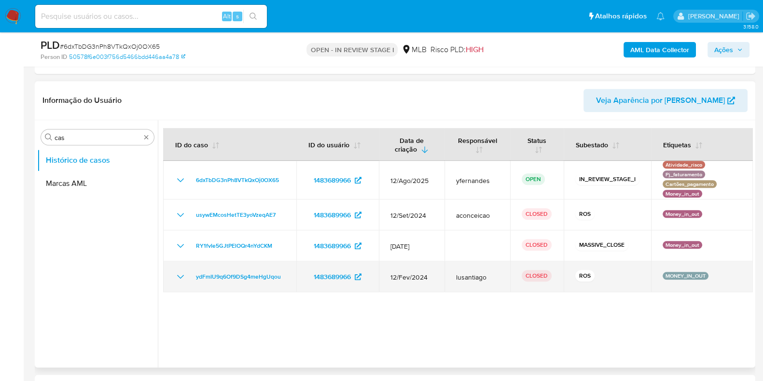
click at [178, 277] on icon "Mostrar/Ocultar" at bounding box center [181, 277] width 12 height 12
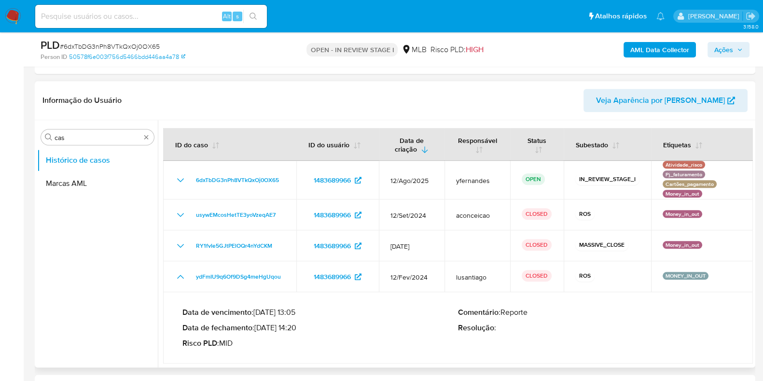
drag, startPoint x: 270, startPoint y: 327, endPoint x: 298, endPoint y: 328, distance: 28.5
click at [298, 328] on p "Data de fechamento : 07/03/2024 14:20" at bounding box center [319, 328] width 275 height 10
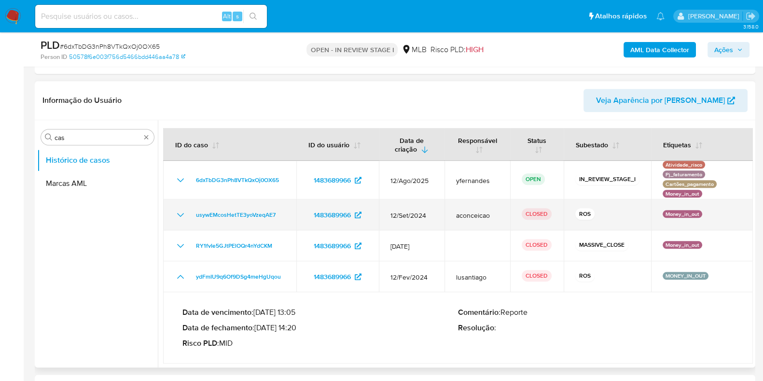
click at [180, 213] on icon "Mostrar/Ocultar" at bounding box center [181, 215] width 12 height 12
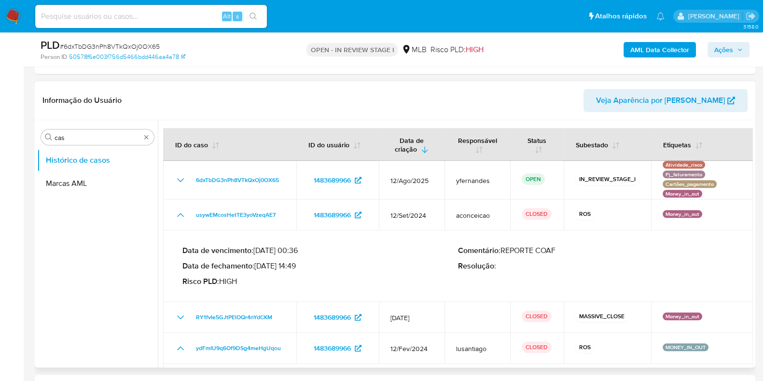
drag, startPoint x: 268, startPoint y: 266, endPoint x: 296, endPoint y: 265, distance: 28.0
click at [296, 265] on p "Data de fechamento : 15/10/2024 14:49" at bounding box center [319, 266] width 275 height 10
click at [99, 140] on div "Procurar cas" at bounding box center [97, 136] width 113 height 15
click at [96, 137] on input "cas" at bounding box center [97, 137] width 86 height 9
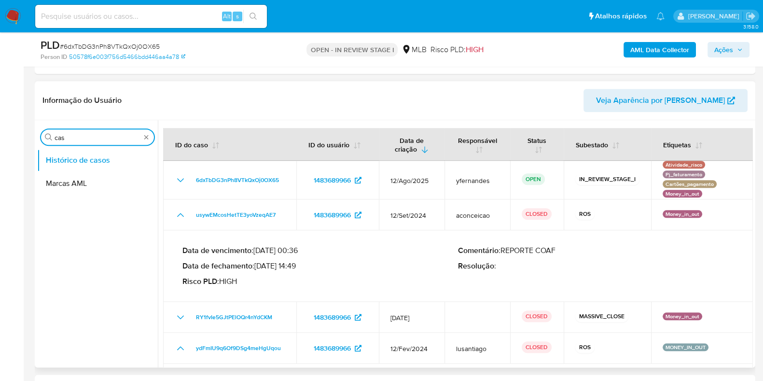
click at [96, 137] on input "cas" at bounding box center [97, 137] width 86 height 9
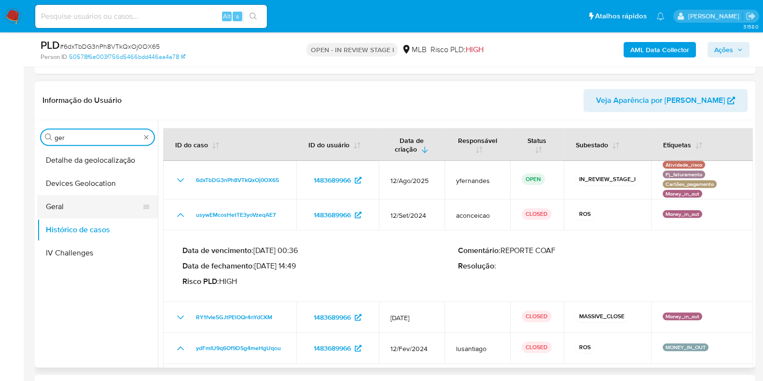
type input "ger"
click at [79, 195] on button "Geral" at bounding box center [93, 206] width 113 height 23
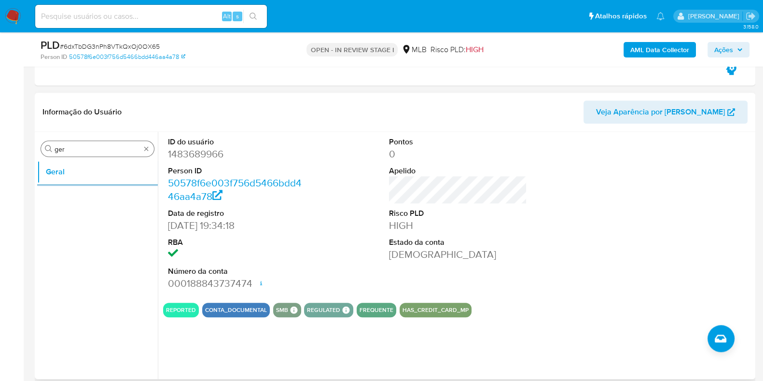
click at [80, 142] on div "Procurar ger" at bounding box center [97, 148] width 113 height 15
click at [69, 141] on div "Procurar ger" at bounding box center [97, 148] width 113 height 15
click at [60, 145] on input "ger" at bounding box center [97, 149] width 86 height 9
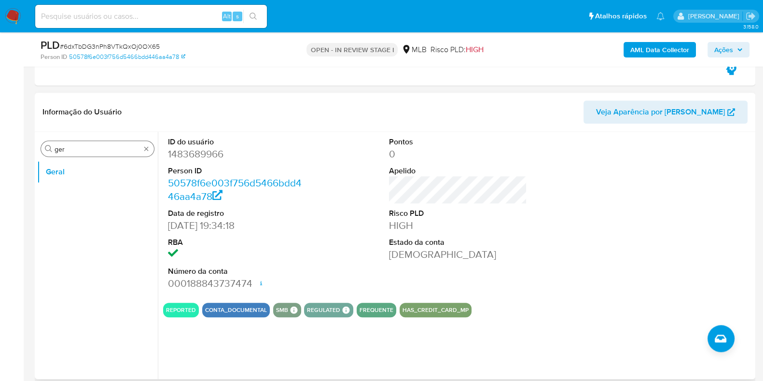
click at [60, 145] on input "ger" at bounding box center [97, 149] width 86 height 9
drag, startPoint x: 72, startPoint y: 137, endPoint x: 77, endPoint y: 142, distance: 7.2
click at [72, 137] on div "Procurar ger Geral" at bounding box center [97, 255] width 121 height 245
click at [82, 146] on input "ger" at bounding box center [97, 149] width 86 height 9
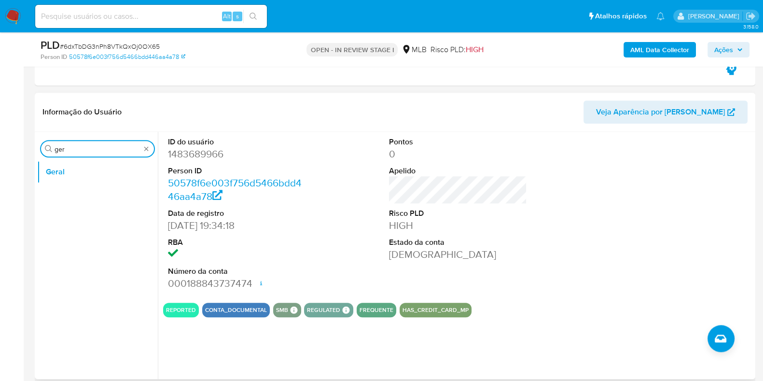
click at [82, 146] on input "ger" at bounding box center [97, 149] width 86 height 9
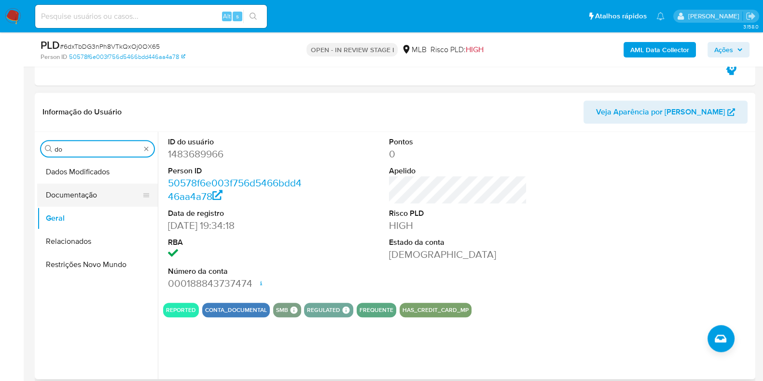
type input "do"
click at [72, 187] on button "Documentação" at bounding box center [93, 194] width 113 height 23
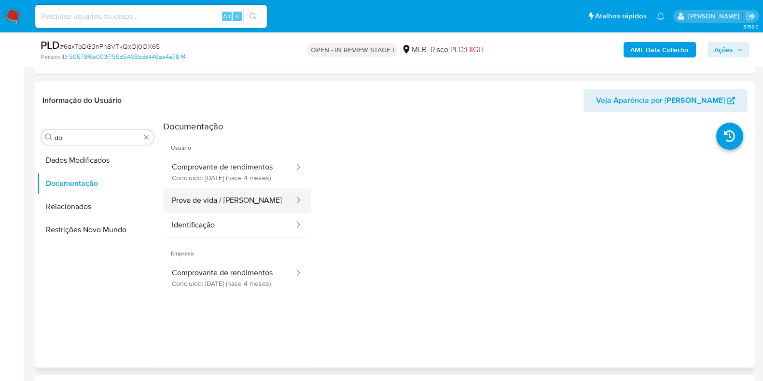
click at [212, 197] on button "Prova de vida / Selfie" at bounding box center [229, 200] width 132 height 25
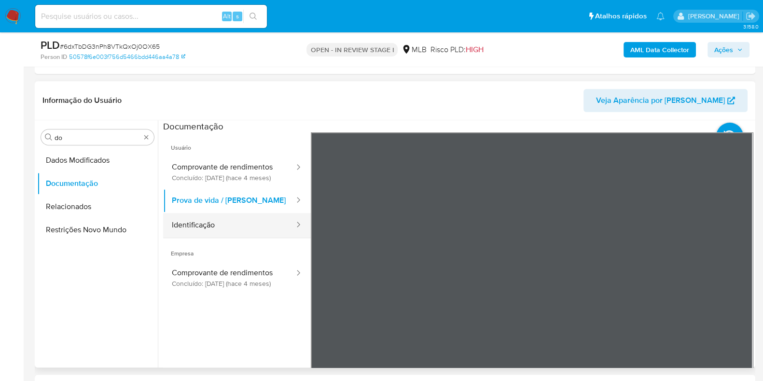
click at [200, 233] on button "Identificação" at bounding box center [229, 225] width 132 height 25
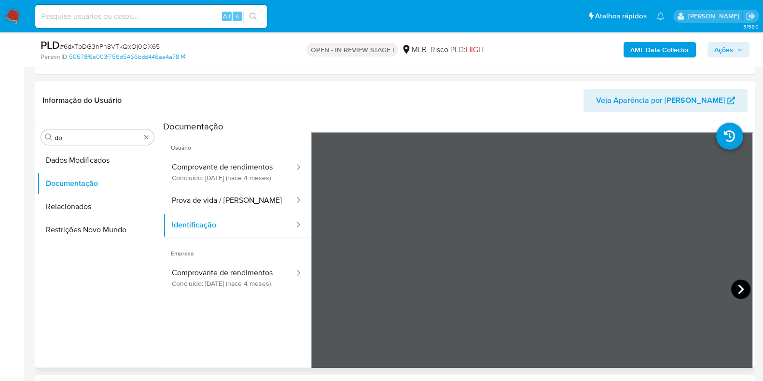
click at [733, 288] on icon at bounding box center [740, 288] width 19 height 19
click at [212, 178] on button "Comprovante de rendimentos Concluído: 05/05/2025 (hace 4 meses)" at bounding box center [229, 171] width 132 height 33
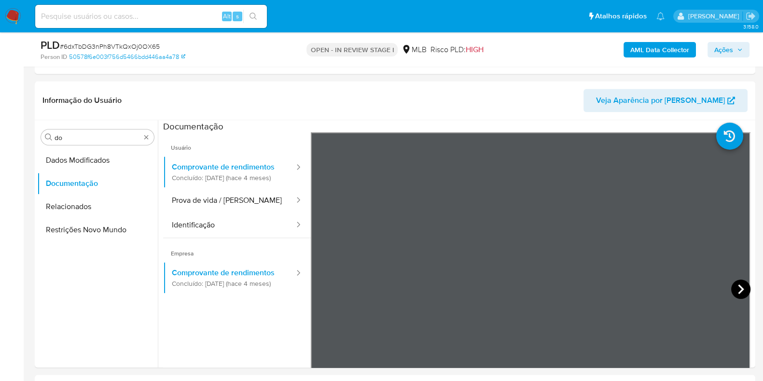
click at [737, 286] on icon at bounding box center [740, 288] width 19 height 19
click at [735, 281] on icon at bounding box center [740, 288] width 19 height 19
click at [731, 285] on icon at bounding box center [740, 288] width 19 height 19
click at [737, 290] on icon at bounding box center [740, 289] width 6 height 10
click at [320, 284] on icon at bounding box center [322, 288] width 19 height 19
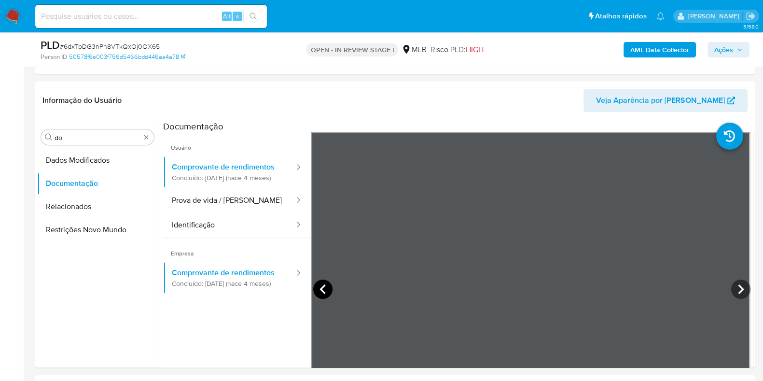
click at [320, 284] on icon at bounding box center [322, 288] width 19 height 19
click at [104, 137] on input "do" at bounding box center [97, 137] width 86 height 9
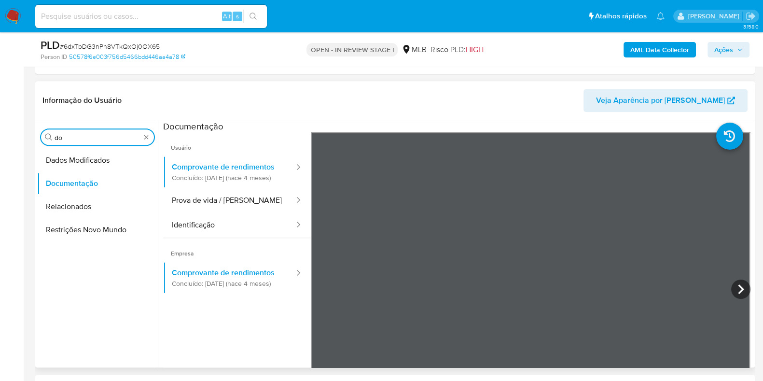
click at [104, 137] on input "do" at bounding box center [97, 137] width 86 height 9
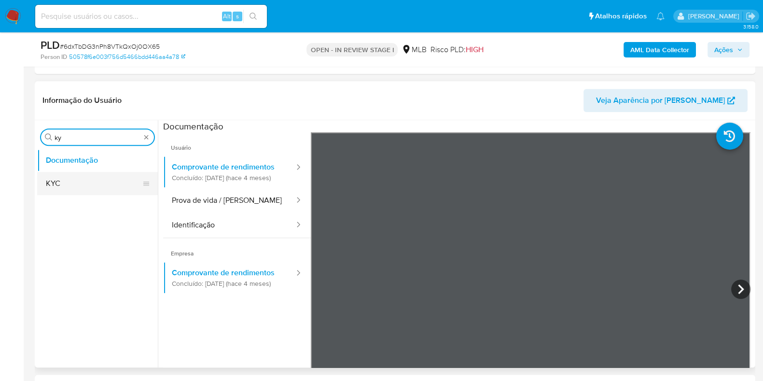
type input "ky"
click at [119, 174] on button "KYC" at bounding box center [93, 183] width 113 height 23
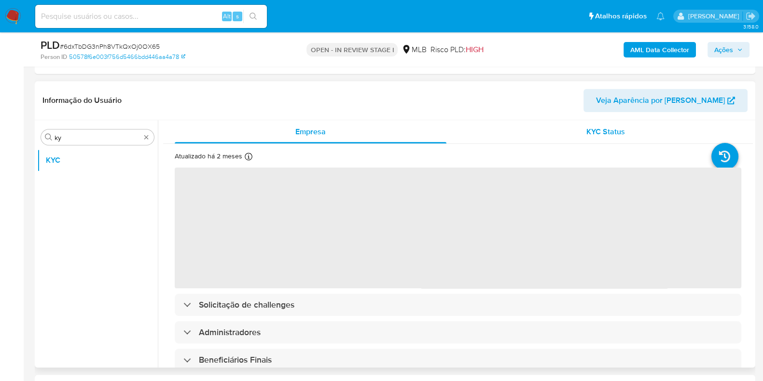
click at [579, 125] on div "KYC Status" at bounding box center [605, 131] width 272 height 23
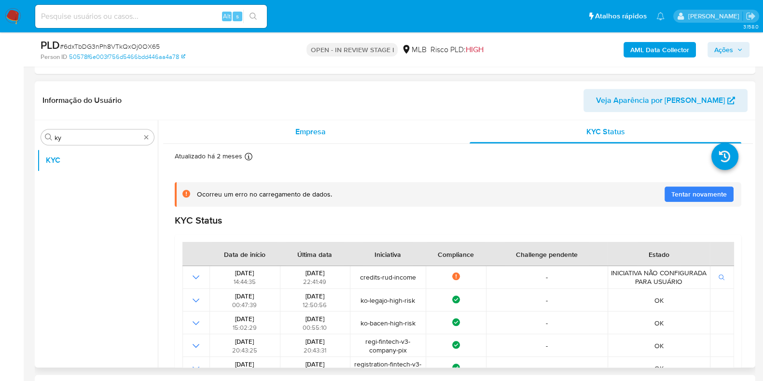
click at [308, 123] on div "Empresa" at bounding box center [311, 131] width 272 height 23
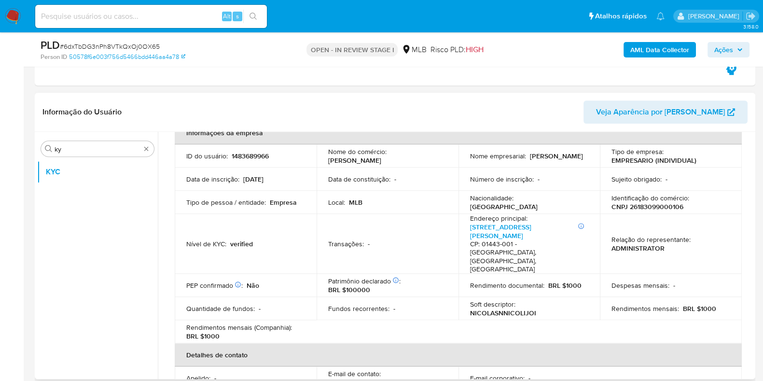
scroll to position [52, 0]
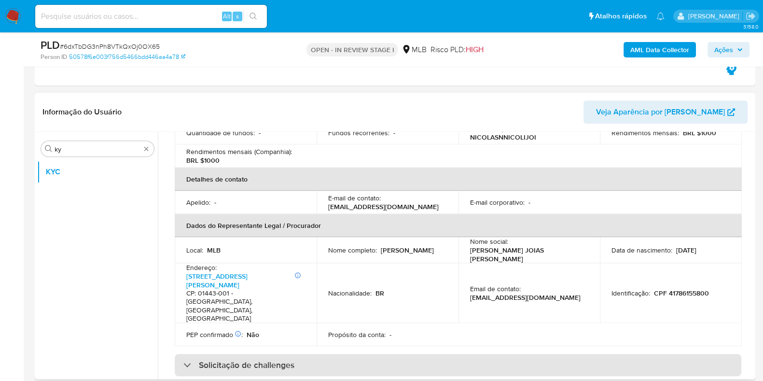
click at [378, 354] on div "Solicitação de challenges" at bounding box center [458, 365] width 566 height 22
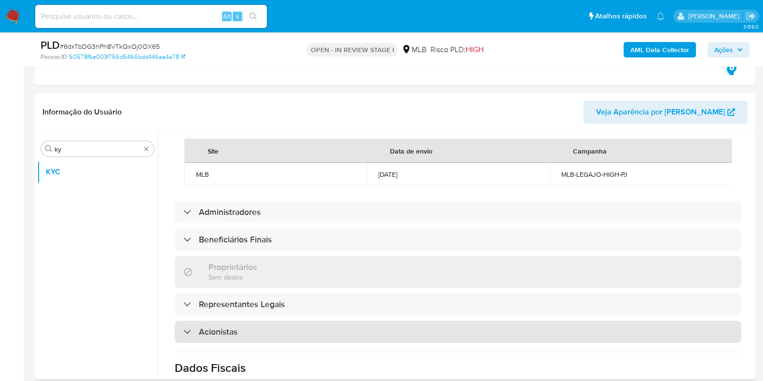
scroll to position [664, 0]
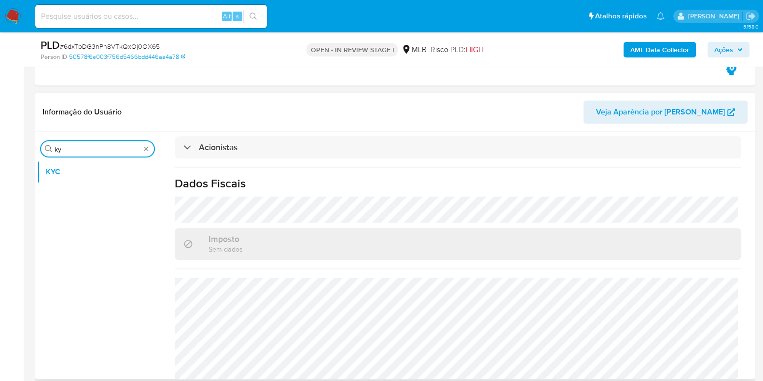
click at [87, 148] on input "ky" at bounding box center [97, 149] width 86 height 9
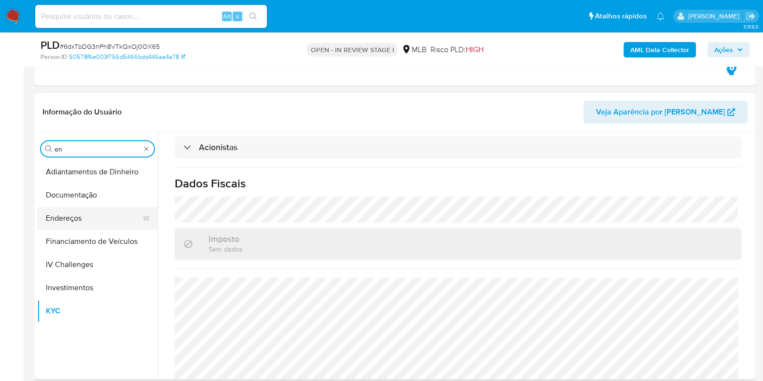
type input "en"
click at [95, 214] on button "Endereços" at bounding box center [93, 217] width 113 height 23
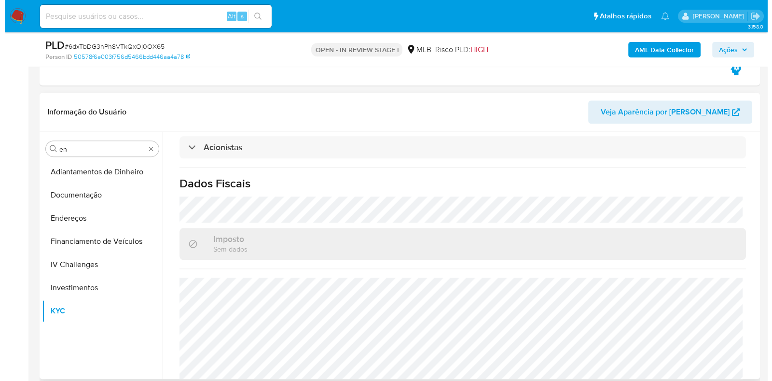
scroll to position [0, 0]
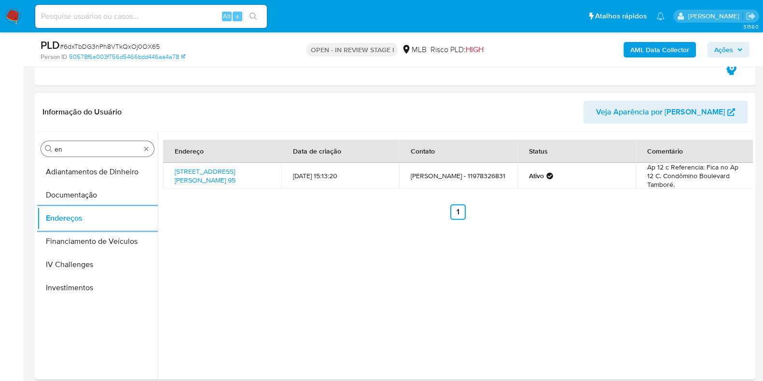
click at [94, 147] on input "en" at bounding box center [97, 149] width 86 height 9
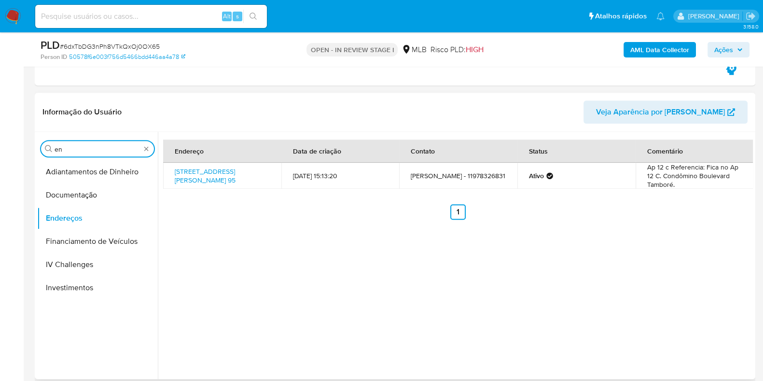
click at [94, 147] on input "en" at bounding box center [97, 149] width 86 height 9
type input "ge"
drag, startPoint x: 88, startPoint y: 162, endPoint x: 108, endPoint y: 154, distance: 21.4
click at [88, 163] on button "Detalhe da geolocalização" at bounding box center [93, 171] width 113 height 23
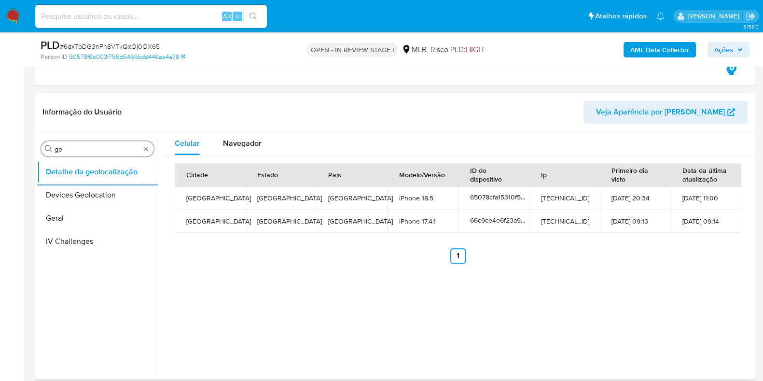
click at [97, 141] on div "Procurar ge" at bounding box center [97, 148] width 113 height 15
click at [91, 142] on div "Procurar ge" at bounding box center [97, 148] width 113 height 15
drag, startPoint x: 91, startPoint y: 142, endPoint x: 86, endPoint y: 146, distance: 6.2
click at [89, 143] on div "Procurar ge" at bounding box center [97, 148] width 113 height 15
click at [77, 151] on input "ge" at bounding box center [97, 149] width 86 height 9
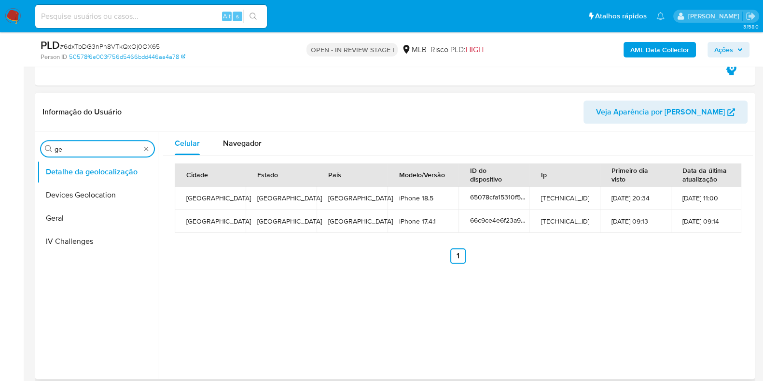
click at [77, 151] on input "ge" at bounding box center [97, 149] width 86 height 9
type input "res"
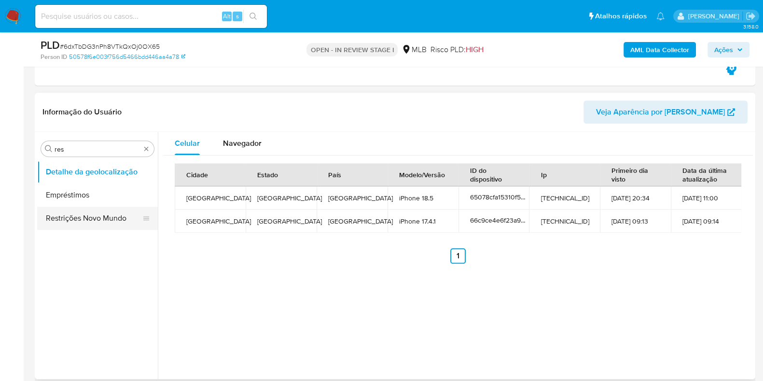
click at [72, 220] on button "Restrições Novo Mundo" at bounding box center [93, 217] width 113 height 23
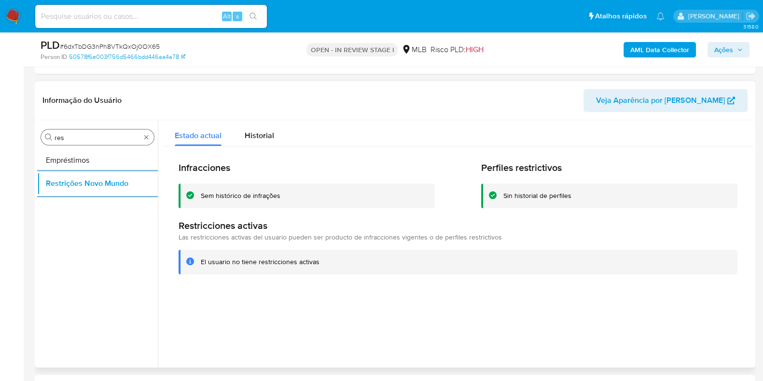
click at [73, 134] on input "res" at bounding box center [97, 137] width 86 height 9
type input "po"
click at [68, 145] on div "Procurar po Dispositivos Point Restrições Novo Mundo" at bounding box center [97, 244] width 121 height 245
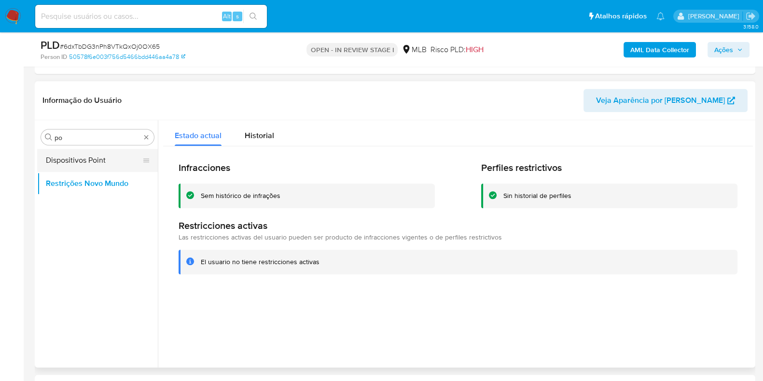
click at [77, 158] on button "Dispositivos Point" at bounding box center [93, 160] width 113 height 23
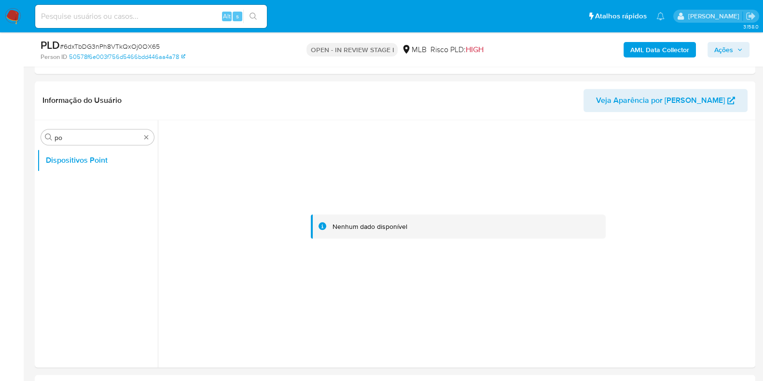
click at [664, 42] on b "AML Data Collector" at bounding box center [659, 49] width 59 height 15
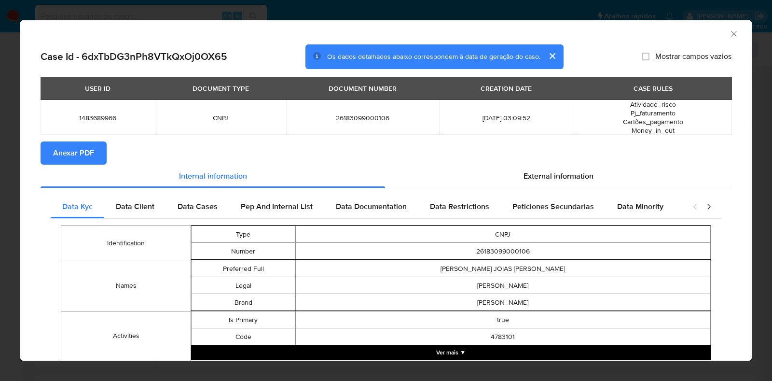
click at [75, 142] on span "Anexar PDF" at bounding box center [73, 152] width 41 height 21
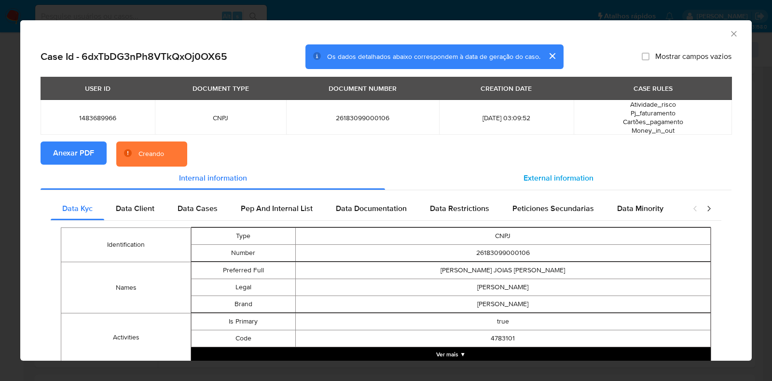
click at [559, 170] on div "External information" at bounding box center [558, 177] width 346 height 23
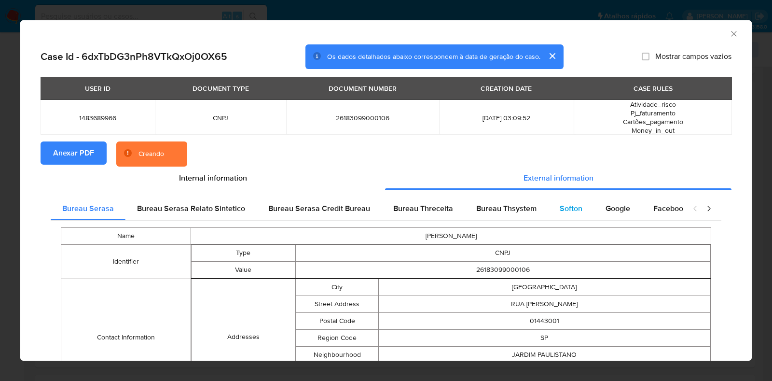
click at [548, 208] on div "Softon" at bounding box center [571, 208] width 46 height 23
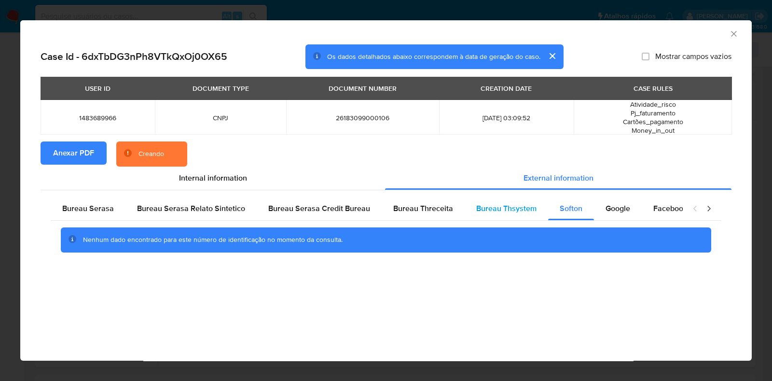
click at [505, 214] on div "Bureau Thsystem" at bounding box center [505, 208] width 83 height 23
click at [411, 211] on span "Bureau Threceita" at bounding box center [423, 208] width 60 height 11
click at [319, 230] on div "Nenhum dado encontrado para este número de identificação no momento da consulta." at bounding box center [386, 239] width 650 height 25
click at [96, 225] on div "Nenhum dado encontrado para este número de identificação no momento da consulta." at bounding box center [386, 239] width 670 height 39
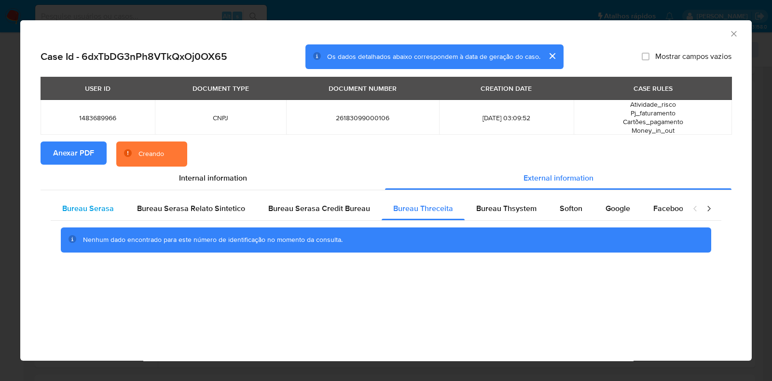
click at [96, 218] on div "Bureau Serasa" at bounding box center [88, 208] width 75 height 23
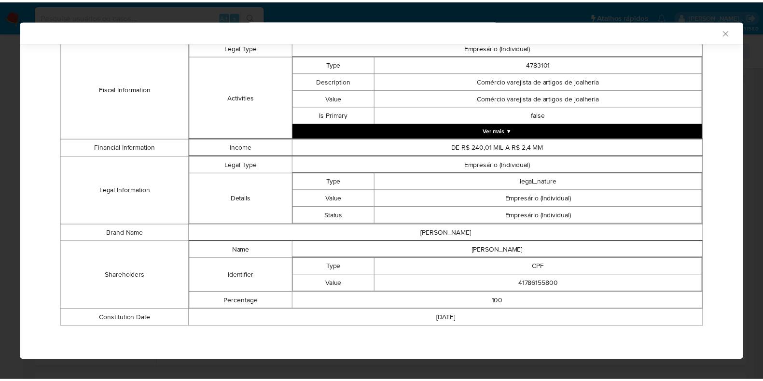
scroll to position [357, 0]
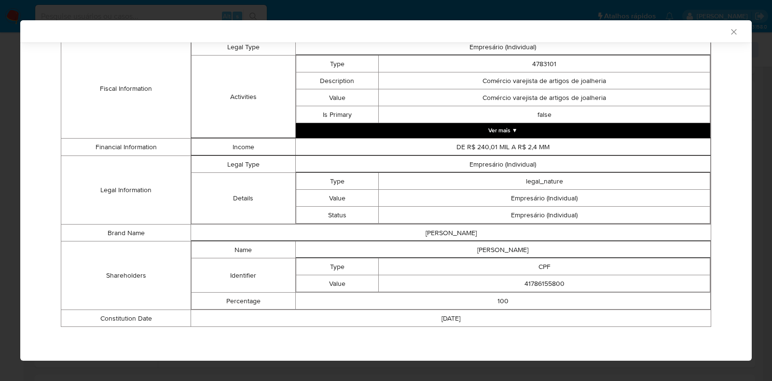
click at [0, 148] on div "AML Data Collector Case Id - 6dxTbDG3nPh8VTkQxOj0OX65 Os dados detalhados abaix…" at bounding box center [386, 190] width 772 height 381
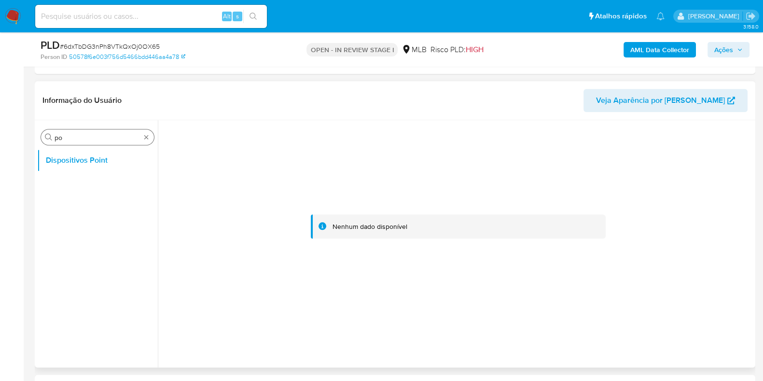
click at [89, 141] on div "Procurar po" at bounding box center [97, 136] width 113 height 15
click at [659, 47] on b "AML Data Collector" at bounding box center [659, 49] width 59 height 15
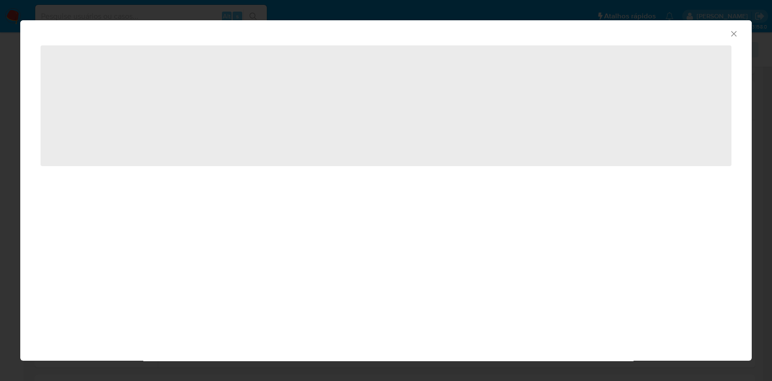
click at [0, 184] on div "AML Data Collector ‌" at bounding box center [386, 190] width 772 height 381
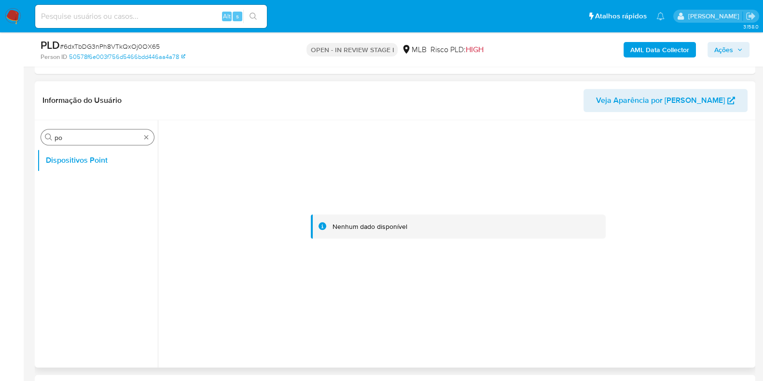
click at [68, 136] on input "po" at bounding box center [97, 137] width 86 height 9
type input "ky"
click at [39, 184] on button "KYC" at bounding box center [93, 183] width 113 height 23
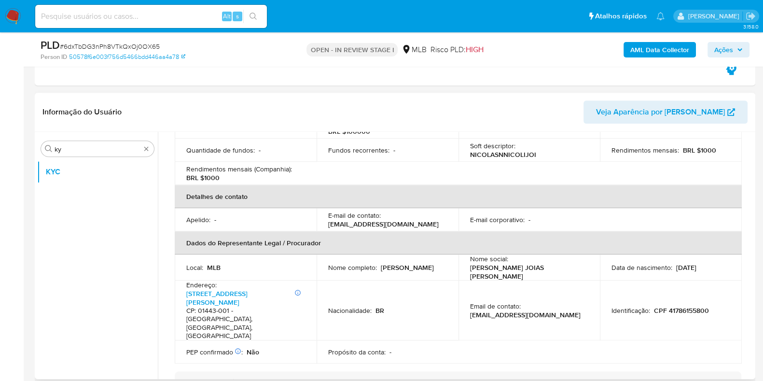
scroll to position [241, 0]
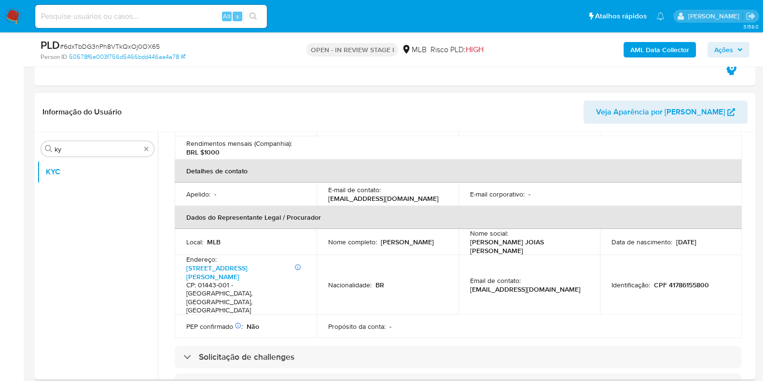
drag, startPoint x: 403, startPoint y: 226, endPoint x: 324, endPoint y: 226, distance: 79.1
click at [324, 229] on td "Nome completo : Nicolas Nicolich Nicoli" at bounding box center [387, 242] width 142 height 26
copy p "Nicolas Nicolich Nicoli"
click at [386, 255] on td "Nacionalidade : BR" at bounding box center [387, 285] width 142 height 60
click at [688, 280] on p "CPF 41786155800" at bounding box center [681, 284] width 55 height 9
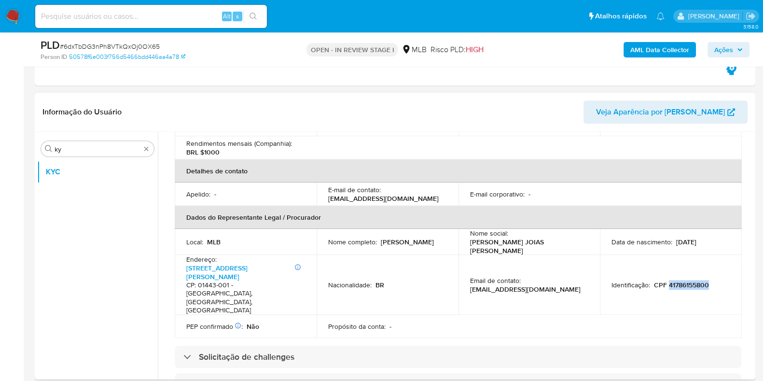
click at [688, 280] on p "CPF 41786155800" at bounding box center [681, 284] width 55 height 9
copy p "41786155800"
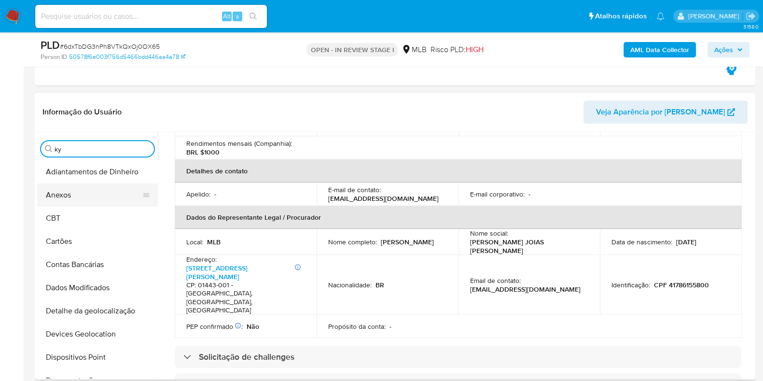
click at [84, 194] on button "Anexos" at bounding box center [93, 194] width 113 height 23
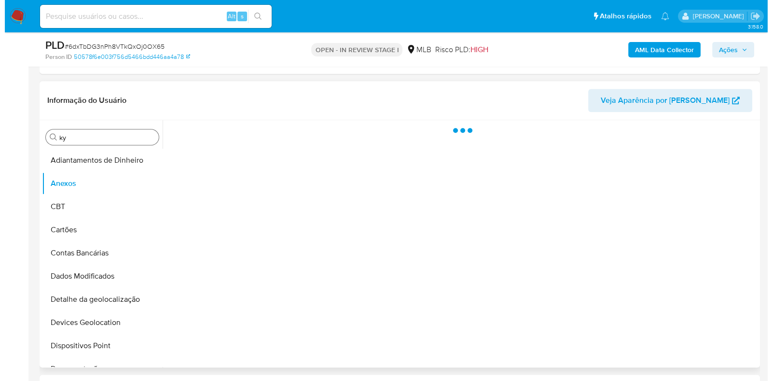
scroll to position [0, 0]
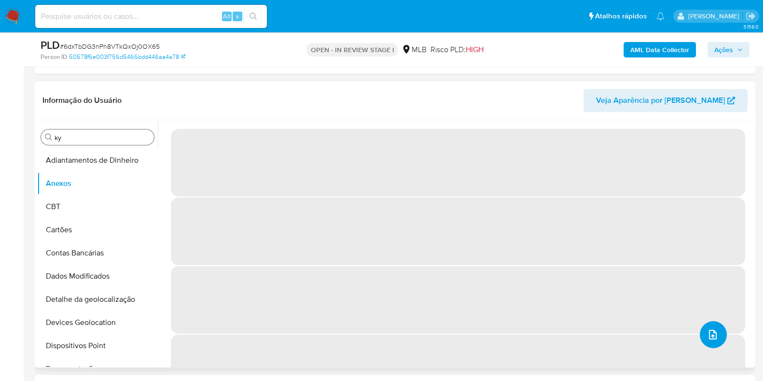
click at [709, 329] on icon "upload-file" at bounding box center [713, 334] width 12 height 12
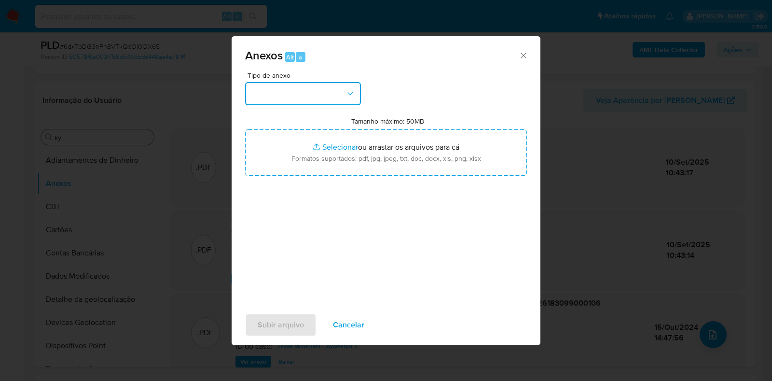
click at [277, 94] on button "button" at bounding box center [303, 93] width 116 height 23
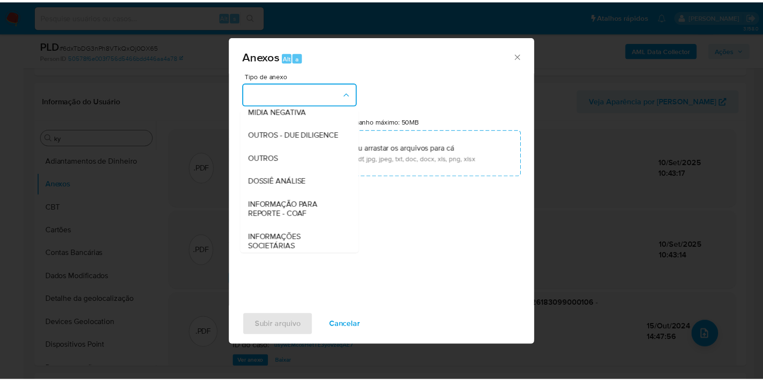
scroll to position [149, 0]
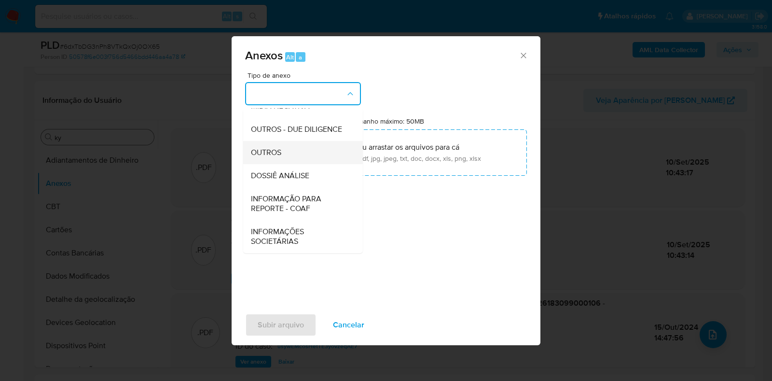
click at [278, 151] on span "OUTROS" at bounding box center [266, 153] width 30 height 10
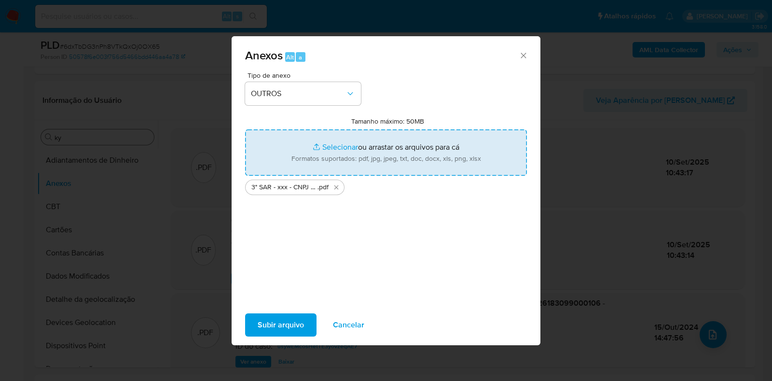
type input "C:\fakepath\Mulan 1483689966_2025_09_10_07_02_35.xlsx"
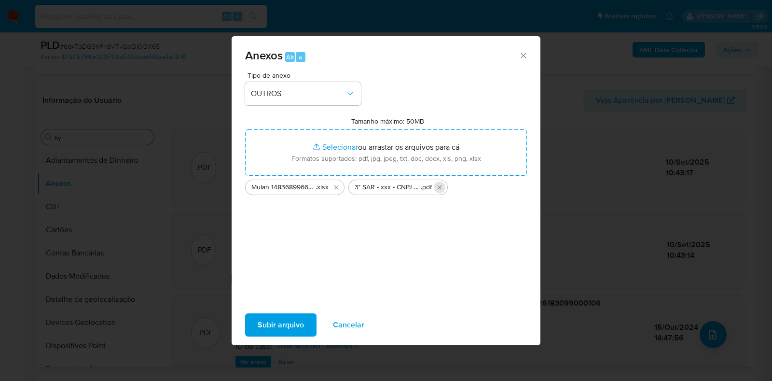
click at [438, 184] on icon "Excluir 3° SAR - xxx - CNPJ 26183099000106 - NICOLAS N. NICOLI JOIAS.pdf" at bounding box center [440, 187] width 8 height 8
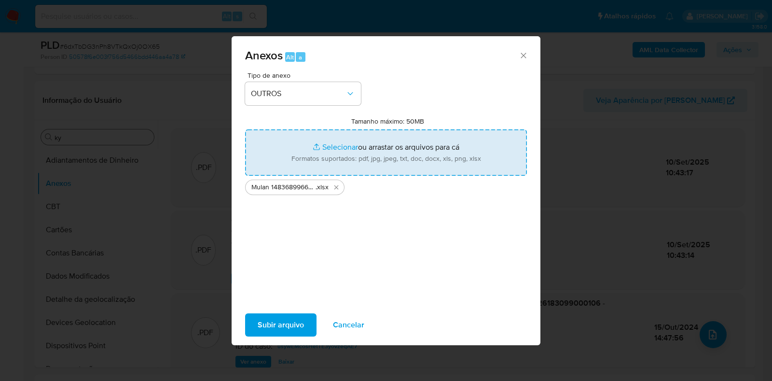
type input "C:\fakepath\3° SAR - xxx - CNPJ 26183099000106 - NICOLAS N. NICOLI JOIAS.pdf"
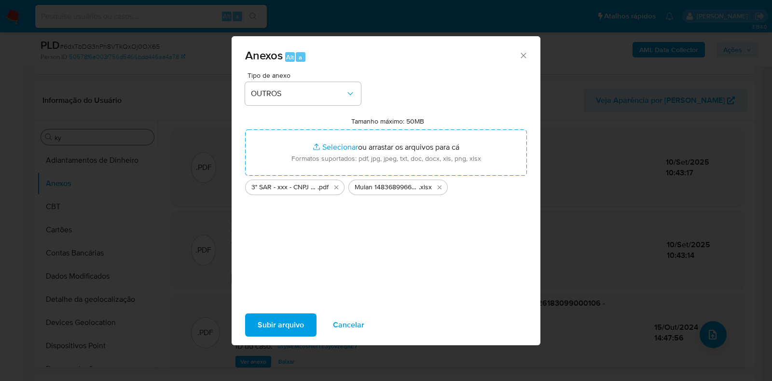
click at [299, 322] on span "Subir arquivo" at bounding box center [281, 324] width 46 height 21
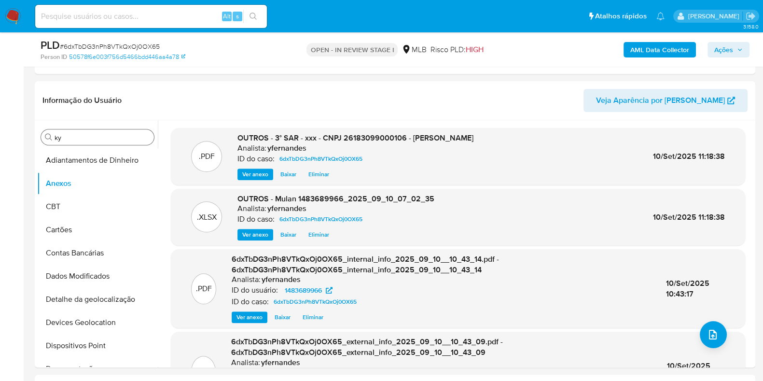
click at [727, 43] on span "Ações" at bounding box center [723, 49] width 19 height 15
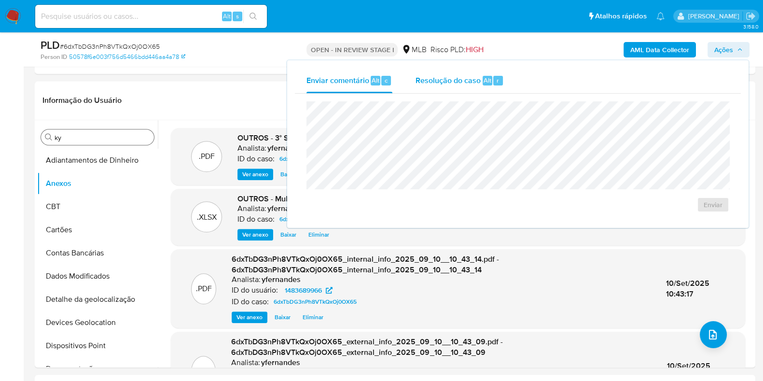
click at [485, 88] on div "Resolução do caso Alt r" at bounding box center [459, 80] width 88 height 25
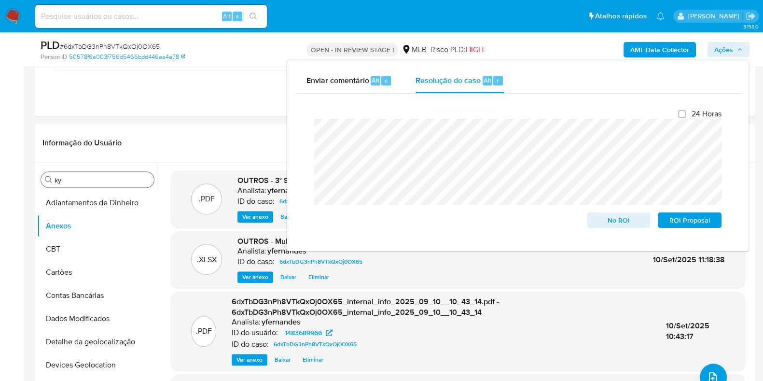
scroll to position [1025, 0]
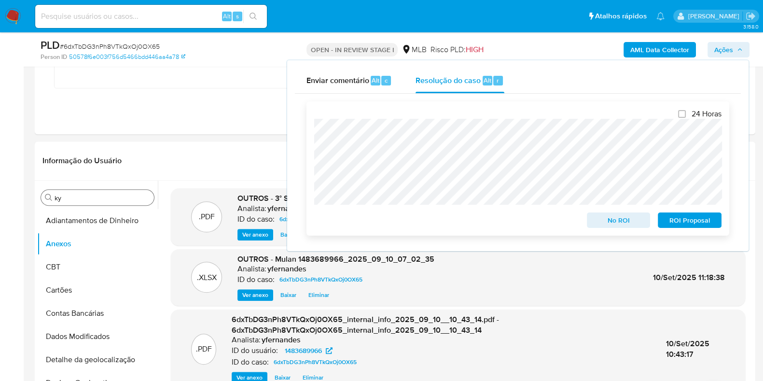
click at [682, 220] on span "ROI Proposal" at bounding box center [689, 220] width 50 height 14
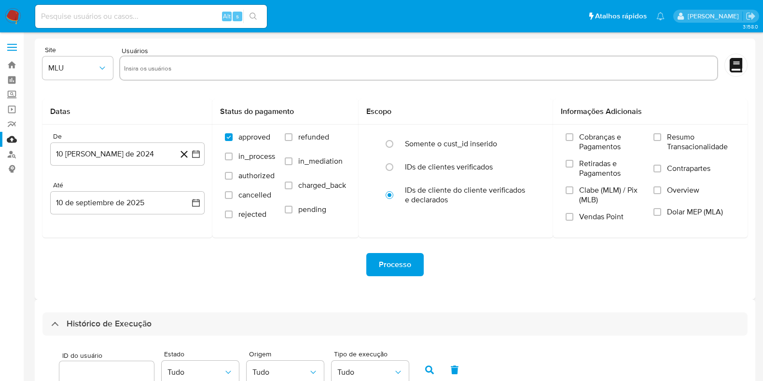
select select "10"
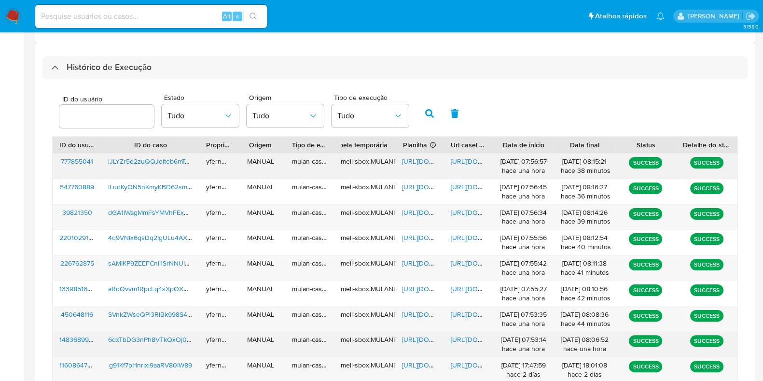
click at [411, 335] on span "https://docs.google.com/spreadsheets/d/1Uaq3qL6ZwpZiHWT1iNZJEKS7yj9LnnGvju44T3f…" at bounding box center [435, 339] width 67 height 10
click at [472, 336] on span "https://docs.google.com/document/d/16ym4nMlARbbcDzb1WlvcxIfc0v2utmEl5MYKT40S9Ow…" at bounding box center [483, 339] width 67 height 10
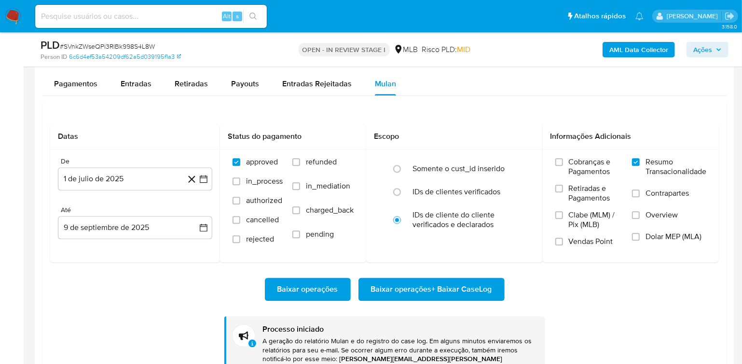
scroll to position [453, 0]
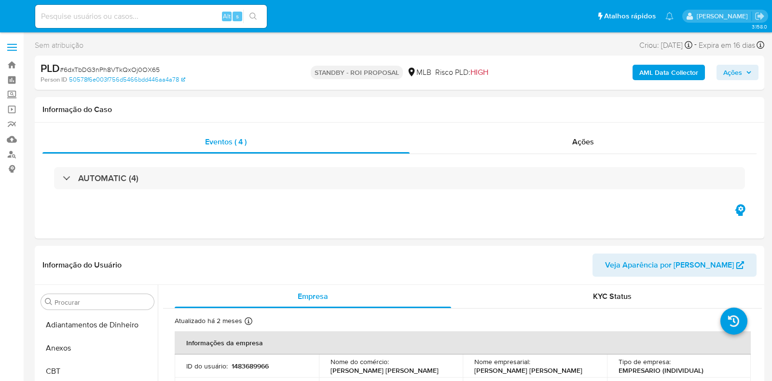
select select "10"
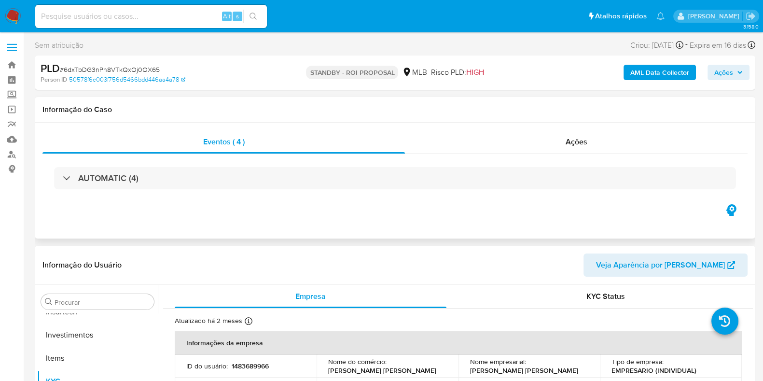
scroll to position [453, 0]
click at [443, 148] on div "Ações" at bounding box center [576, 141] width 342 height 23
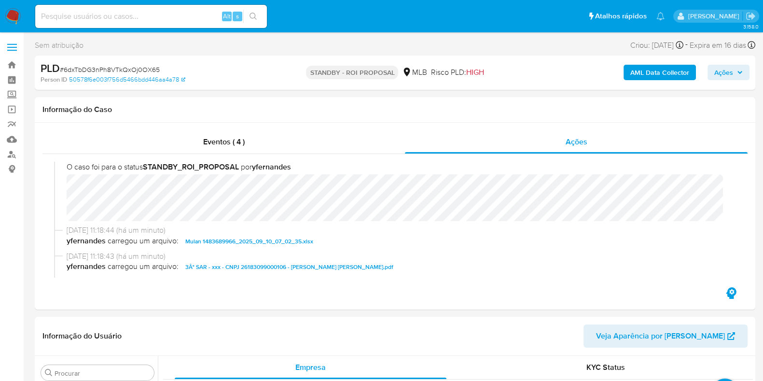
scroll to position [0, 0]
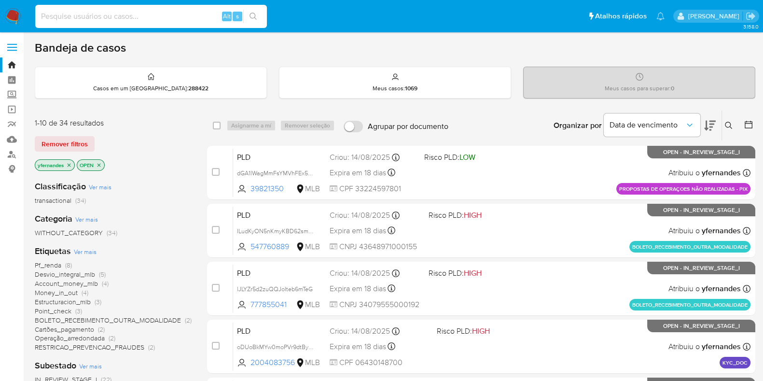
click at [106, 17] on input at bounding box center [151, 16] width 232 height 13
paste input "2122068119"
type input "2122068119"
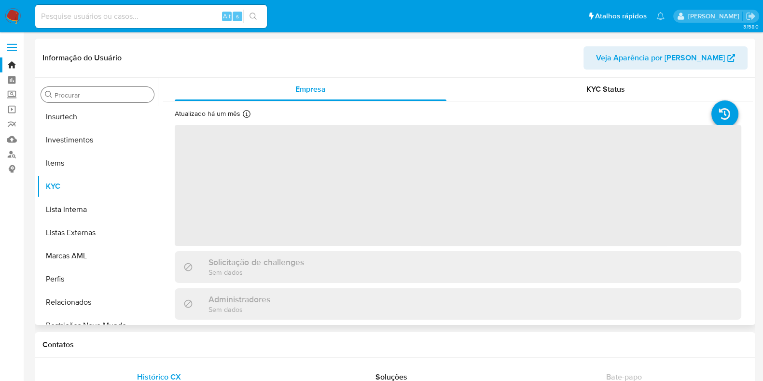
drag, startPoint x: 56, startPoint y: 100, endPoint x: 75, endPoint y: 89, distance: 21.2
click at [57, 100] on div "Procurar" at bounding box center [97, 94] width 113 height 15
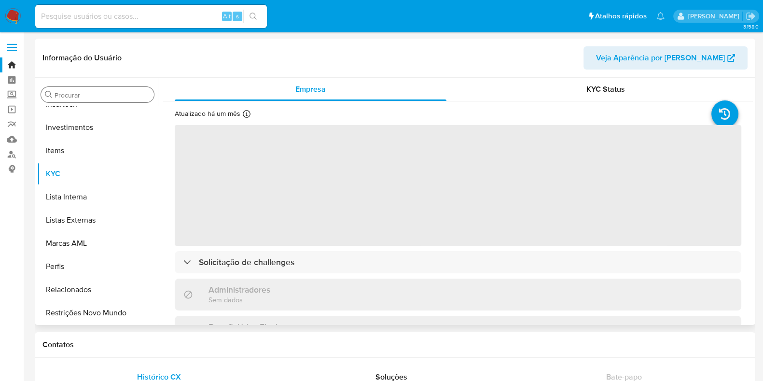
click at [75, 89] on div "Procurar" at bounding box center [97, 94] width 113 height 15
click at [79, 92] on input "Procurar" at bounding box center [101, 95] width 95 height 9
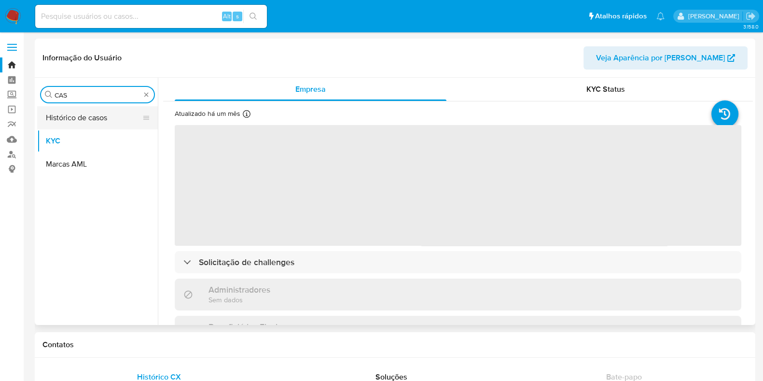
type input "CAS"
click at [67, 123] on button "Histórico de casos" at bounding box center [93, 117] width 113 height 23
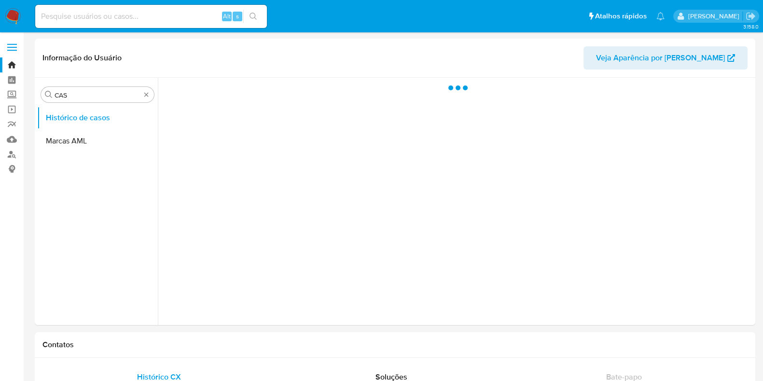
select select "10"
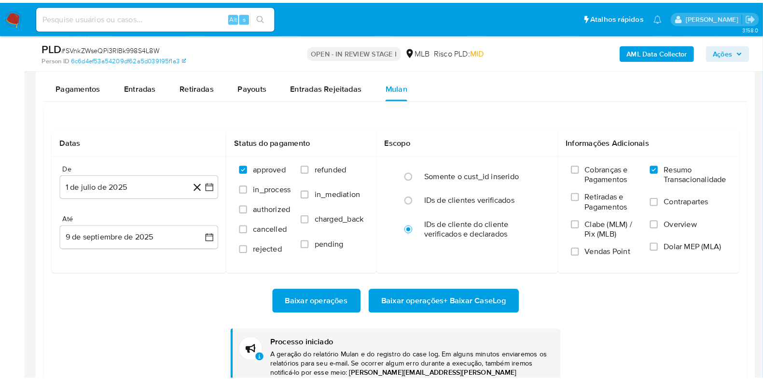
scroll to position [453, 0]
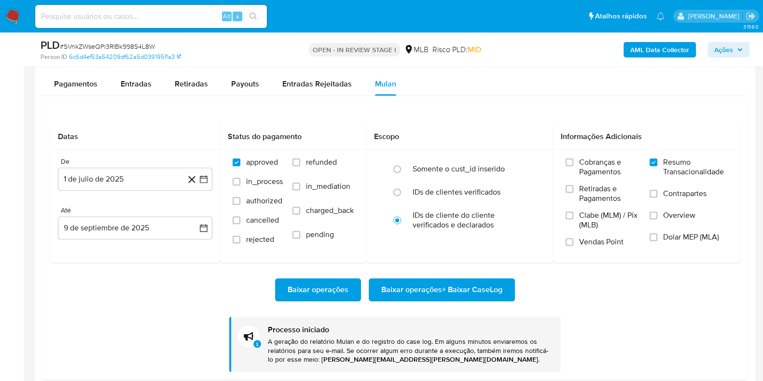
click at [128, 45] on span "# SVnkZWseQPi3RlBk998S4L8W" at bounding box center [107, 46] width 95 height 10
copy span "SVnkZWseQPi3RlBk998S4L8W"
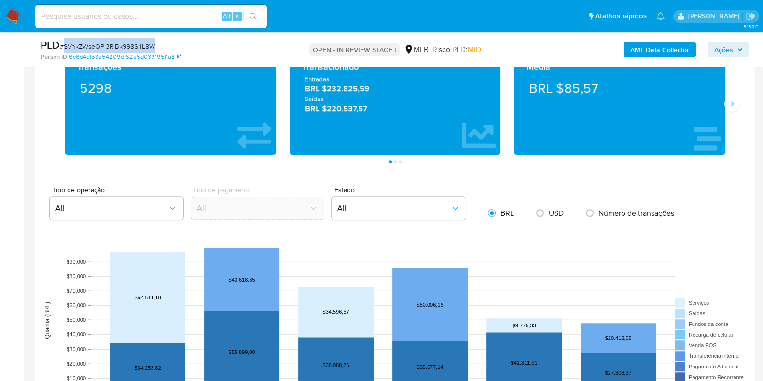
scroll to position [904, 0]
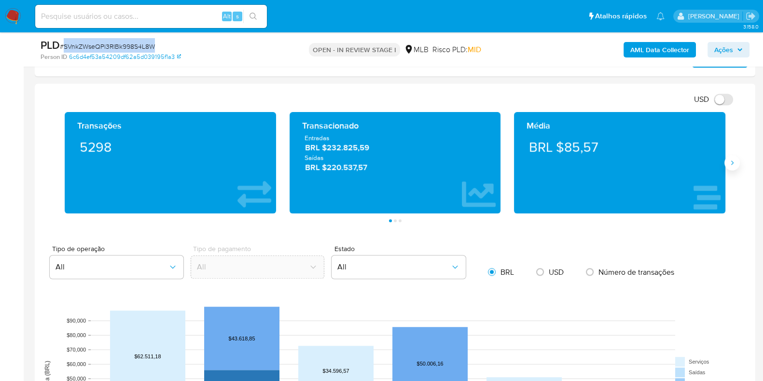
click at [738, 164] on button "Siguiente" at bounding box center [731, 162] width 15 height 15
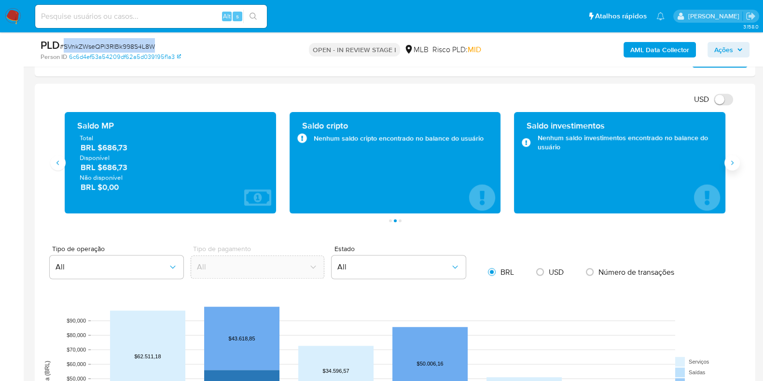
click at [738, 164] on button "Siguiente" at bounding box center [731, 162] width 15 height 15
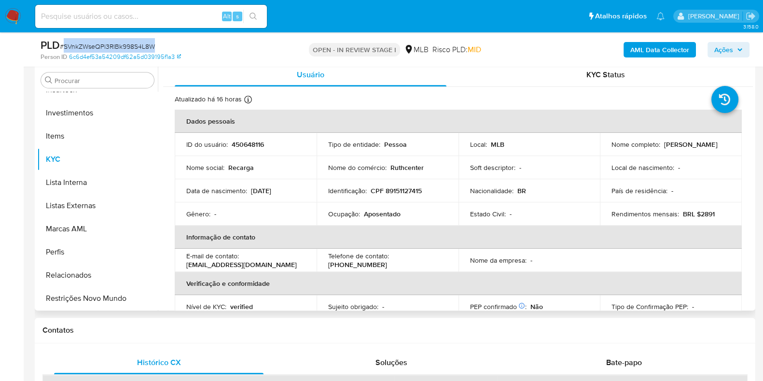
scroll to position [482, 0]
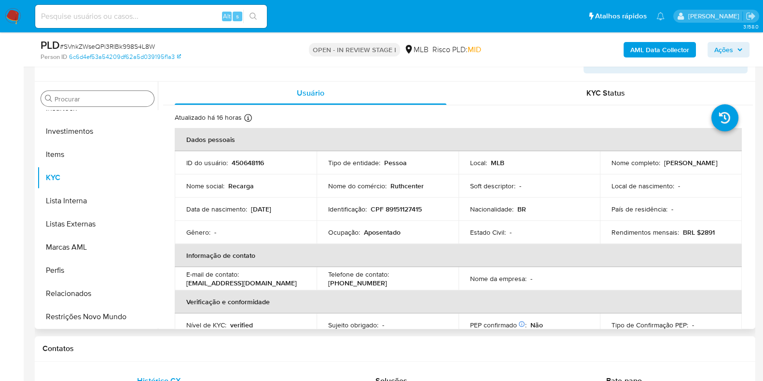
click at [109, 101] on input "Procurar" at bounding box center [101, 99] width 95 height 9
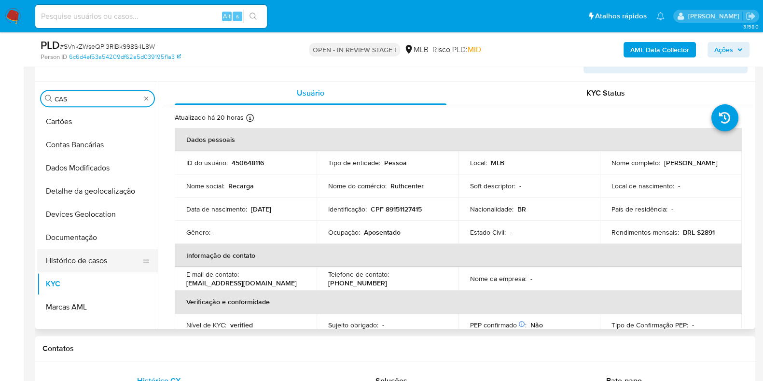
scroll to position [0, 0]
click at [72, 249] on button "Histórico de casos" at bounding box center [93, 260] width 113 height 23
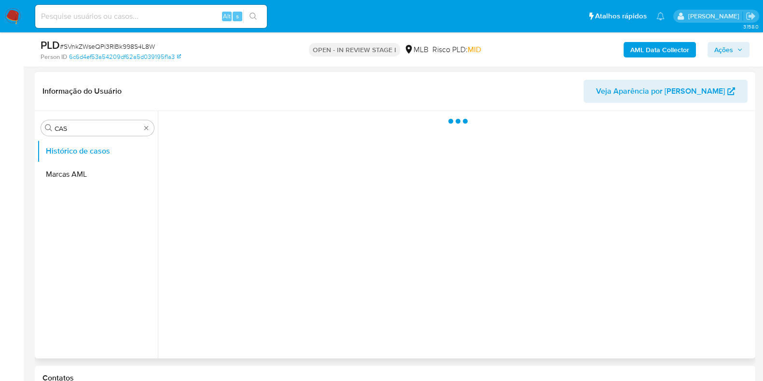
scroll to position [422, 0]
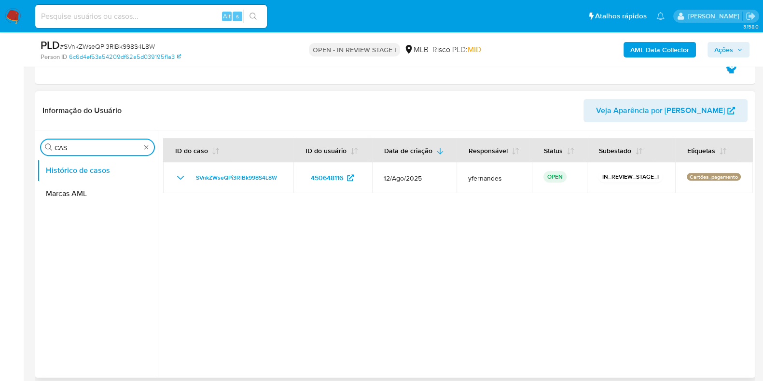
click at [96, 146] on input "CAS" at bounding box center [97, 147] width 86 height 9
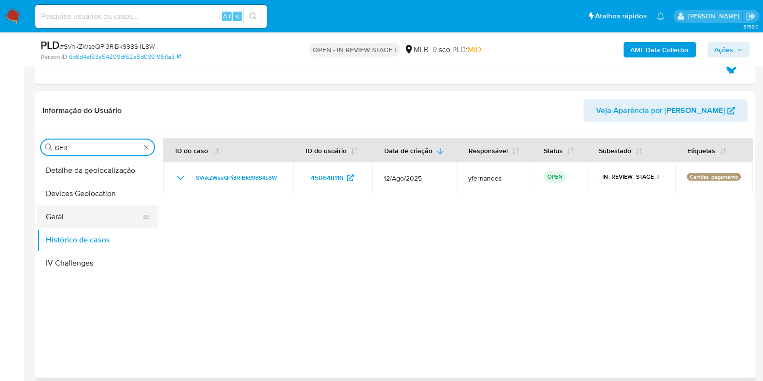
type input "GER"
click at [80, 205] on button "Geral" at bounding box center [93, 216] width 113 height 23
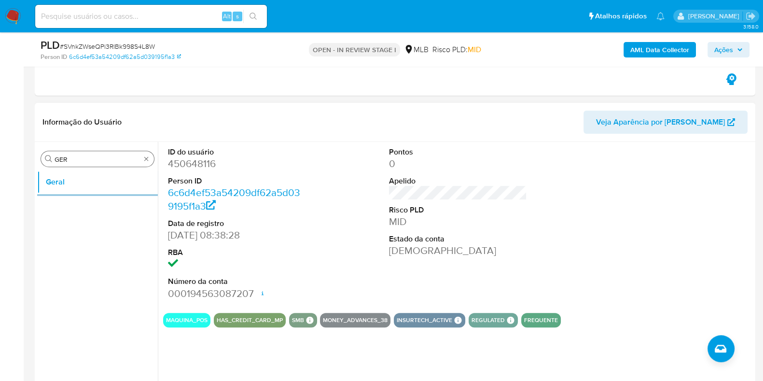
click at [79, 159] on input "GER" at bounding box center [97, 159] width 86 height 9
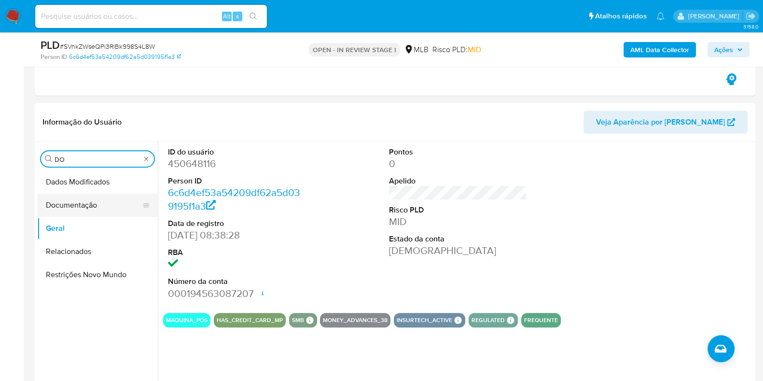
type input "DO"
click at [80, 194] on button "Documentação" at bounding box center [93, 204] width 113 height 23
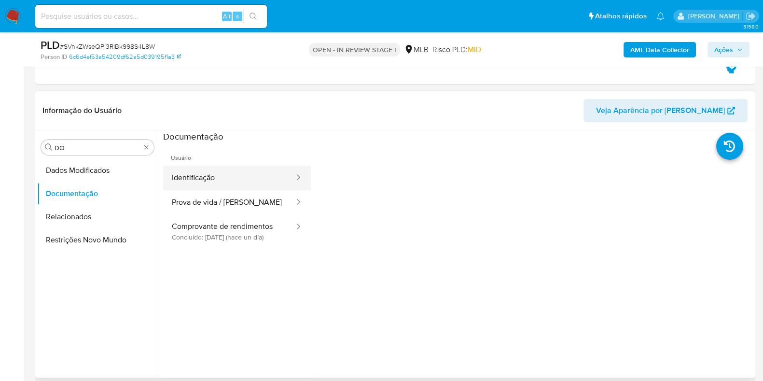
click at [230, 172] on button "Identificação" at bounding box center [229, 177] width 132 height 25
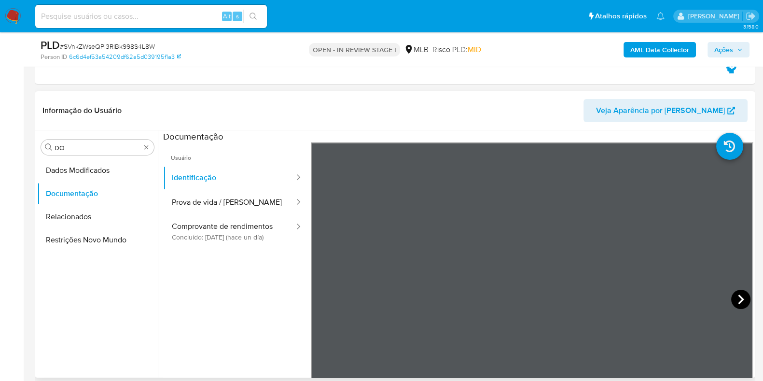
click at [731, 298] on icon at bounding box center [740, 298] width 19 height 19
click at [229, 198] on button "Prova de vida / [PERSON_NAME]" at bounding box center [229, 202] width 132 height 25
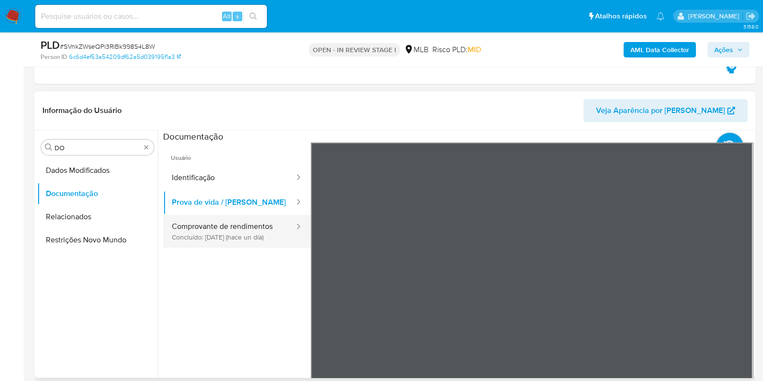
click at [255, 228] on button "Comprovante de rendimentos Concluído: [DATE] (hace un día)" at bounding box center [229, 231] width 132 height 33
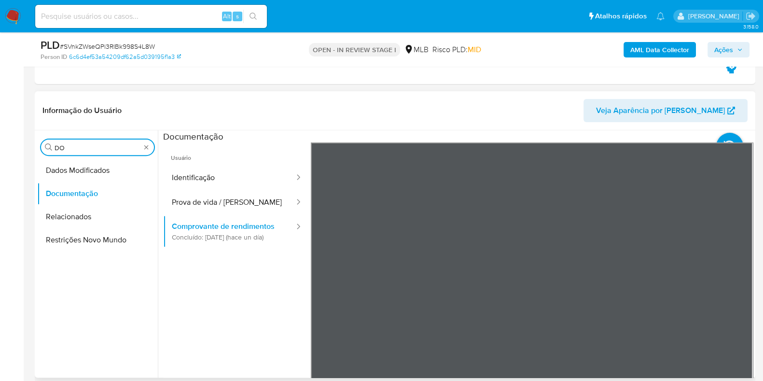
click at [96, 150] on input "DO" at bounding box center [97, 147] width 86 height 9
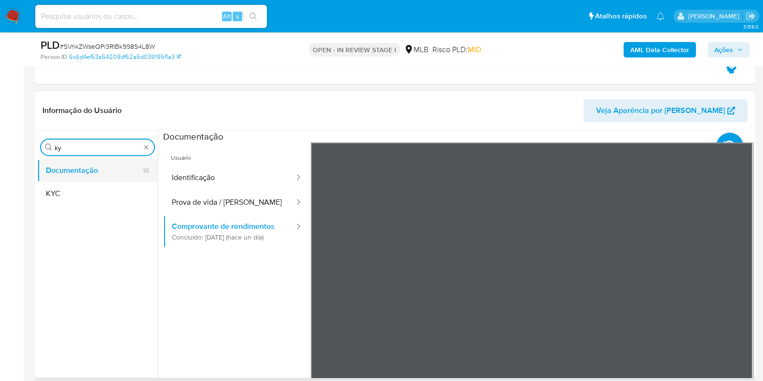
type input "ky"
click at [85, 179] on button "Documentação" at bounding box center [93, 170] width 113 height 23
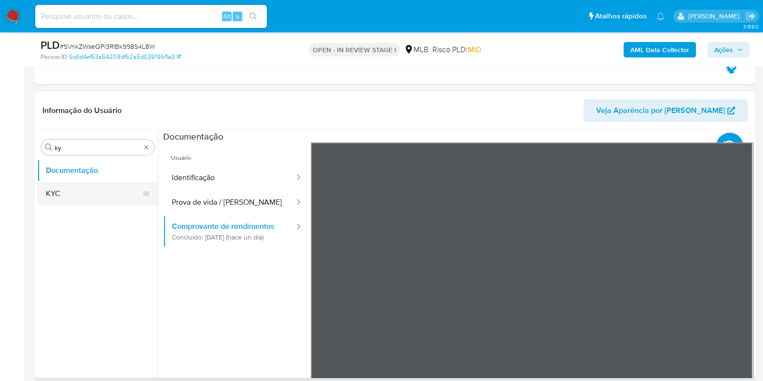
click at [111, 197] on button "KYC" at bounding box center [93, 193] width 113 height 23
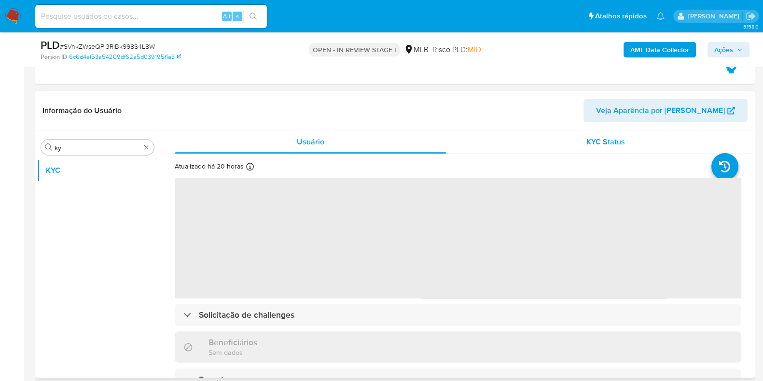
click at [560, 152] on div "KYC Status" at bounding box center [605, 141] width 272 height 23
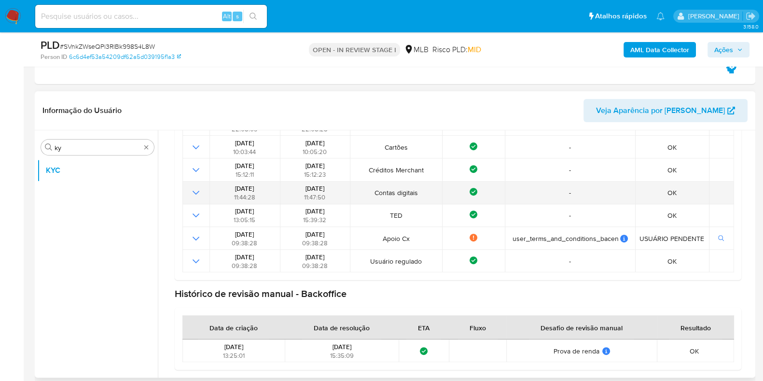
click at [390, 191] on span "Contas digitais" at bounding box center [396, 192] width 86 height 9
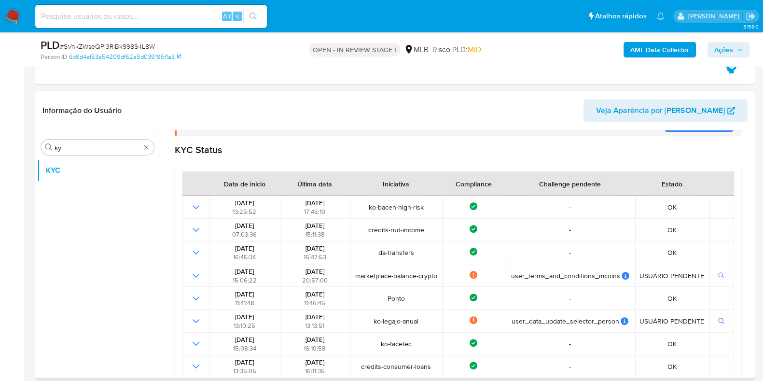
scroll to position [0, 0]
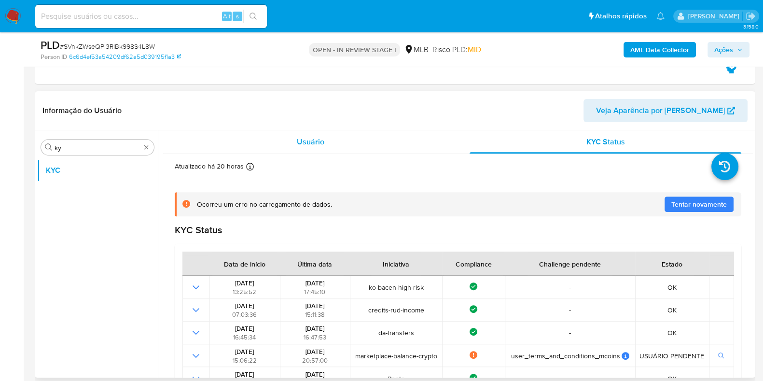
click at [288, 146] on div "Usuário" at bounding box center [311, 141] width 272 height 23
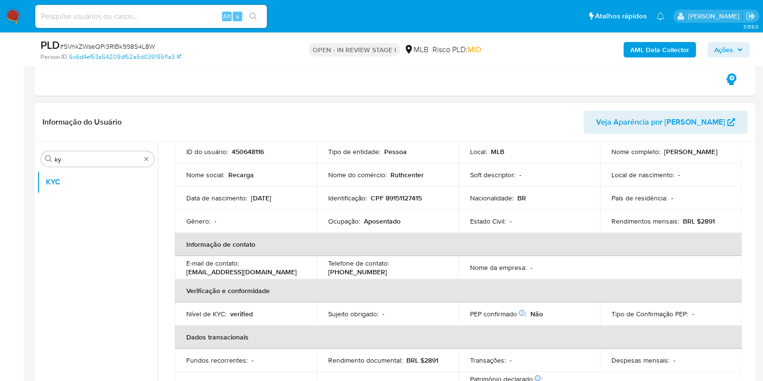
scroll to position [78, 0]
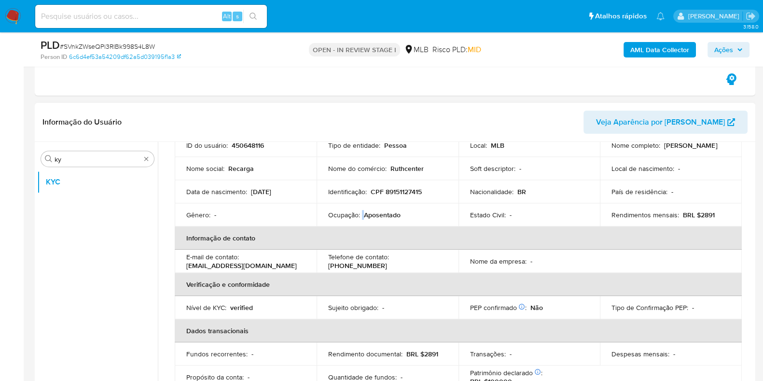
click at [361, 211] on div "Ocupação : Aposentado" at bounding box center [387, 214] width 119 height 9
copy div "Ocupação : Aposentado"
click at [379, 219] on td "Ocupação : Aposentado" at bounding box center [387, 214] width 142 height 23
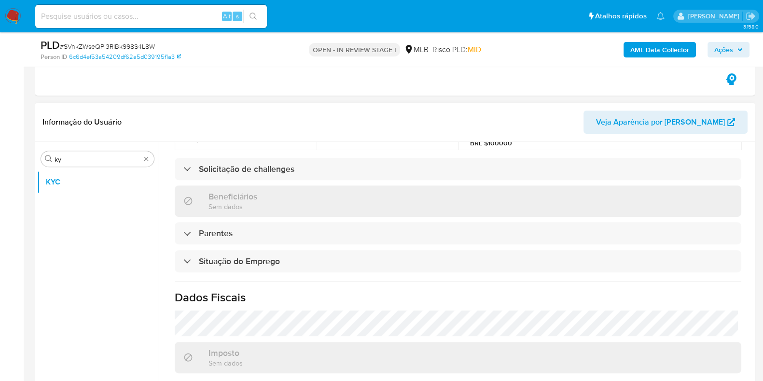
scroll to position [419, 0]
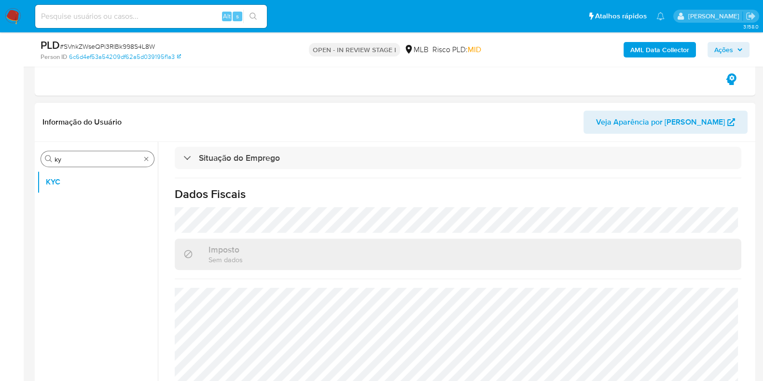
click at [83, 156] on input "ky" at bounding box center [97, 159] width 86 height 9
click at [84, 156] on input "ky" at bounding box center [97, 159] width 86 height 9
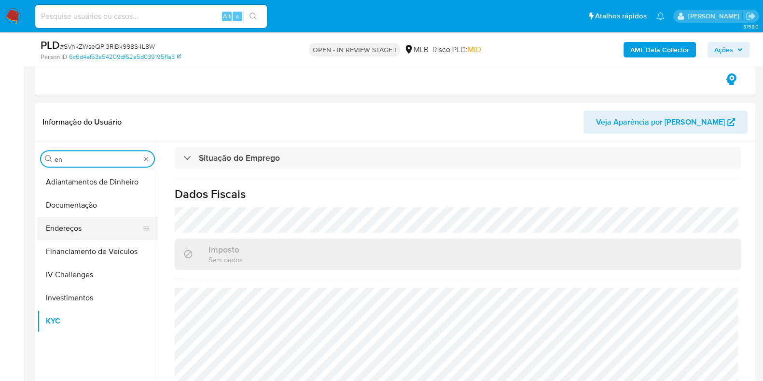
type input "en"
click at [82, 232] on button "Endereços" at bounding box center [93, 228] width 113 height 23
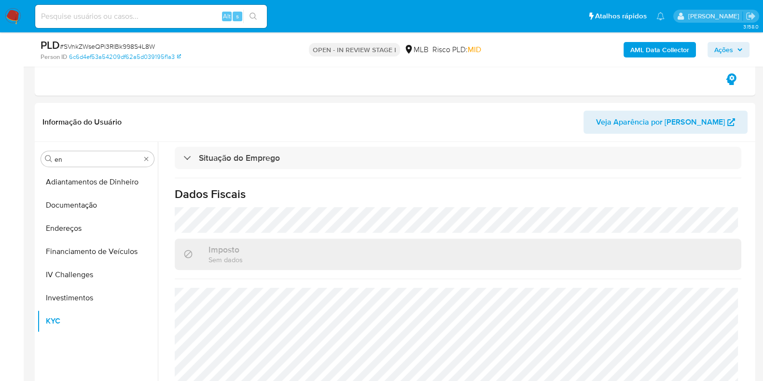
scroll to position [0, 0]
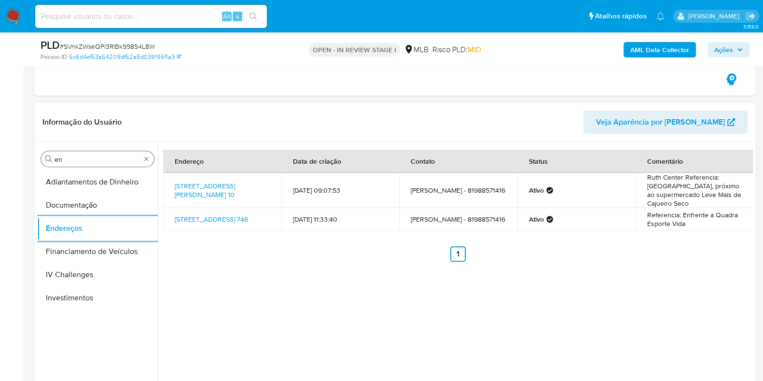
click at [87, 157] on input "en" at bounding box center [97, 159] width 86 height 9
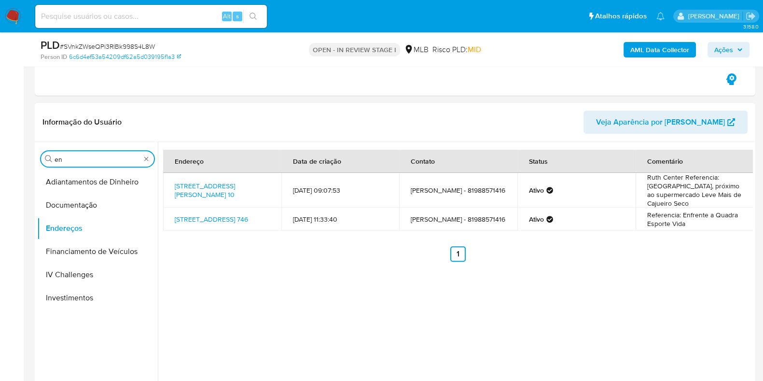
click at [87, 157] on input "en" at bounding box center [97, 159] width 86 height 9
type input "ge"
click at [77, 181] on button "Detalhe da geolocalização" at bounding box center [93, 181] width 113 height 23
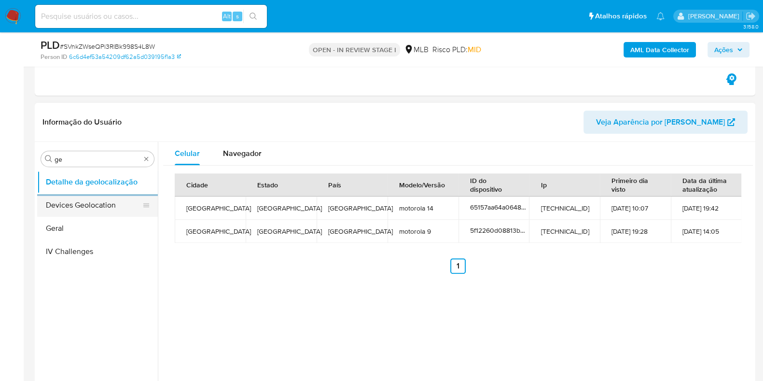
click at [80, 196] on button "Devices Geolocation" at bounding box center [93, 204] width 113 height 23
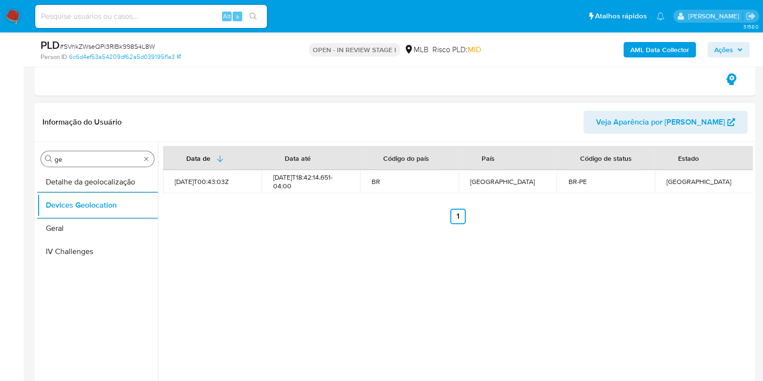
click at [111, 156] on input "ge" at bounding box center [97, 159] width 86 height 9
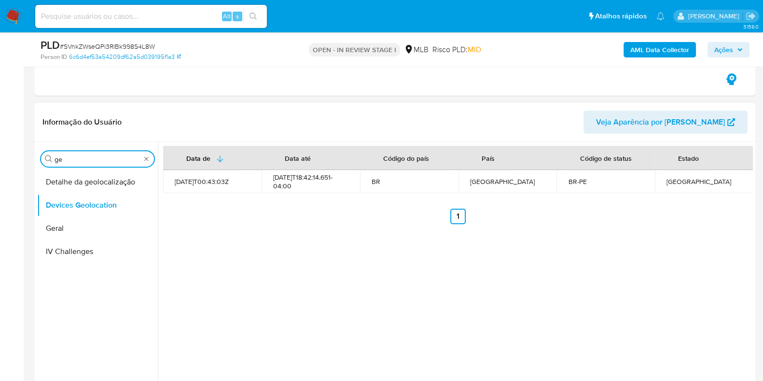
click at [107, 156] on input "ge" at bounding box center [97, 159] width 86 height 9
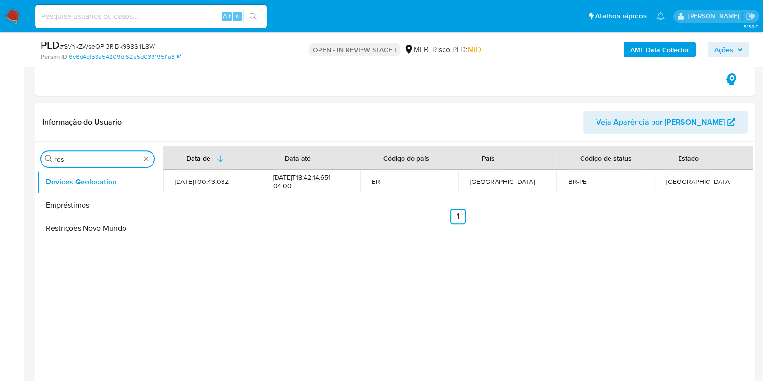
type input "res"
click at [84, 222] on button "Restrições Novo Mundo" at bounding box center [97, 228] width 121 height 23
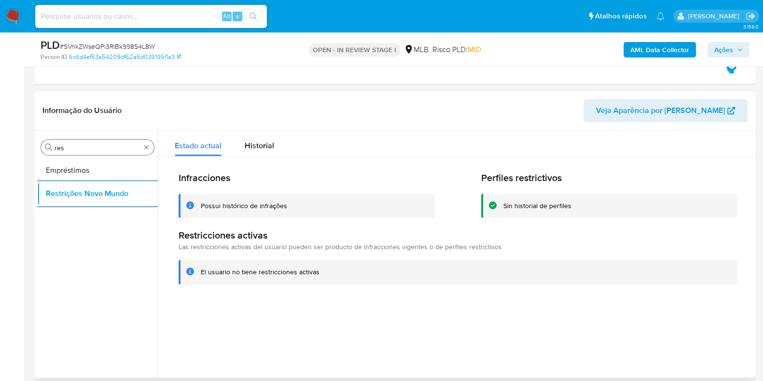
click at [90, 145] on input "res" at bounding box center [97, 147] width 86 height 9
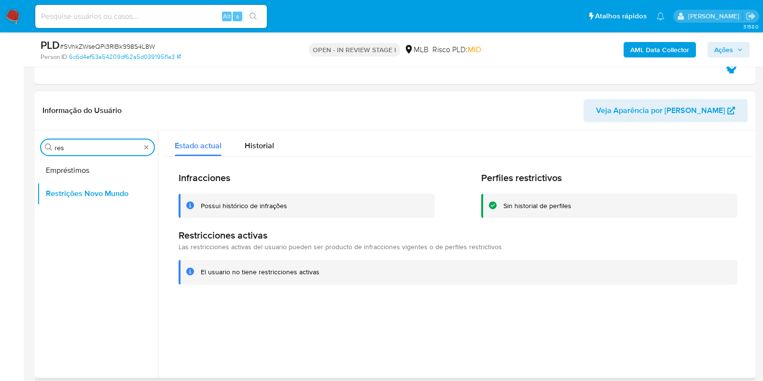
click at [90, 145] on input "res" at bounding box center [97, 147] width 86 height 9
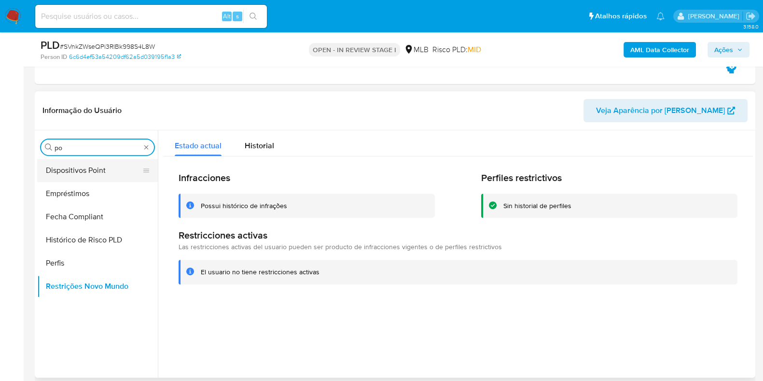
type input "po"
click at [77, 164] on button "Dispositivos Point" at bounding box center [93, 170] width 113 height 23
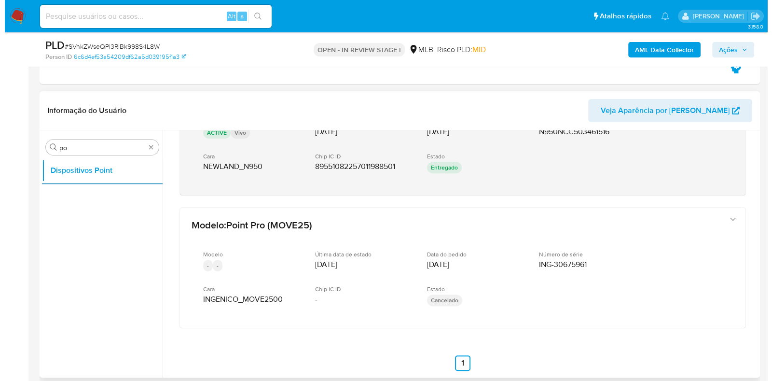
scroll to position [75, 0]
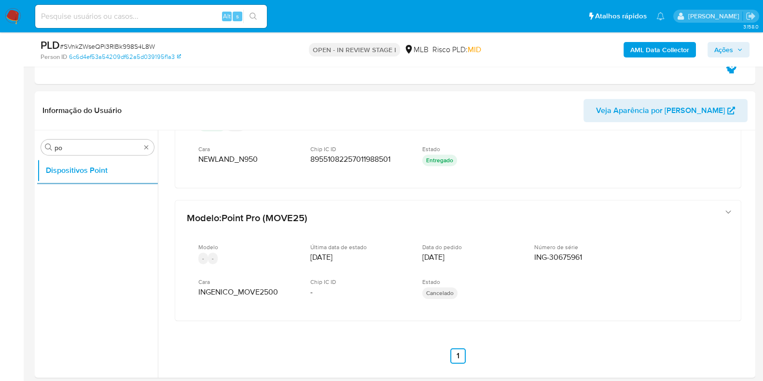
click at [655, 48] on b "AML Data Collector" at bounding box center [659, 49] width 59 height 15
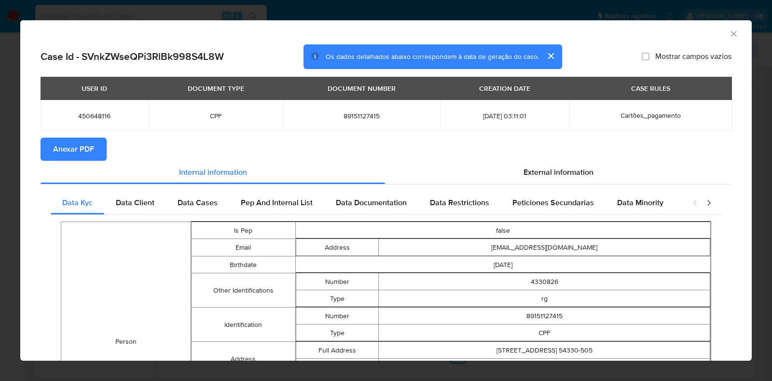
click at [80, 148] on span "Anexar PDF" at bounding box center [73, 148] width 41 height 21
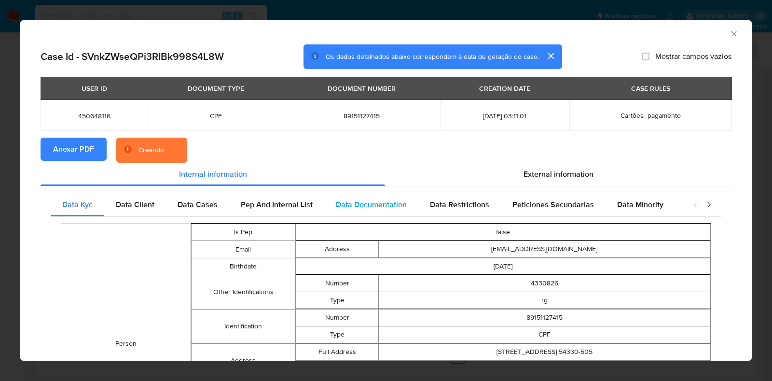
click at [517, 180] on div "External information" at bounding box center [558, 174] width 346 height 23
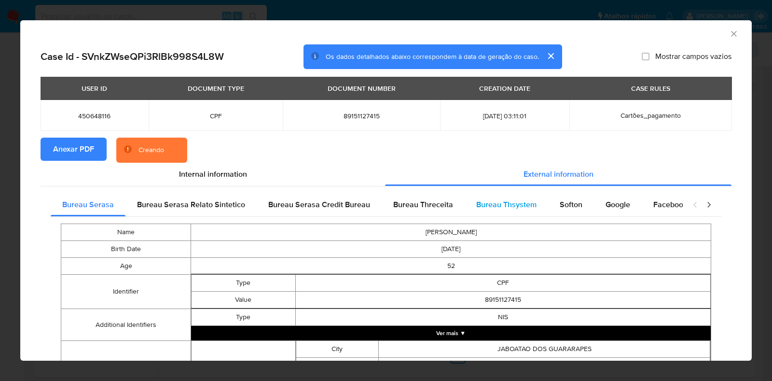
click at [526, 208] on span "Bureau Thsystem" at bounding box center [506, 204] width 60 height 11
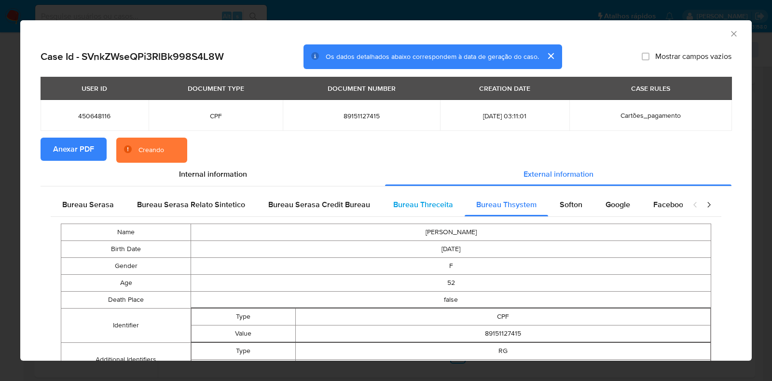
click at [451, 208] on div "Bureau Threceita" at bounding box center [422, 204] width 83 height 23
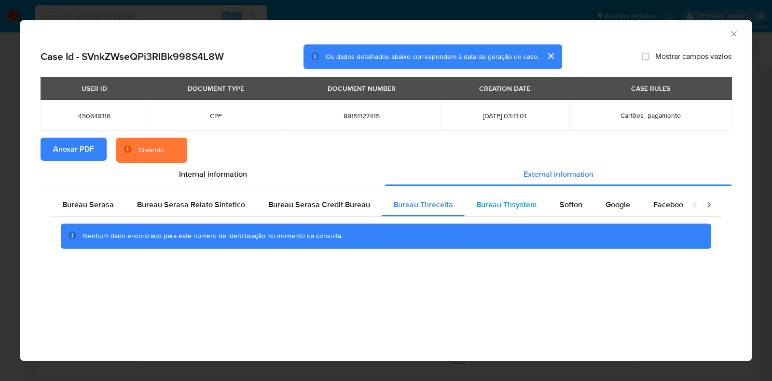
click at [483, 201] on span "Bureau Thsystem" at bounding box center [506, 204] width 60 height 11
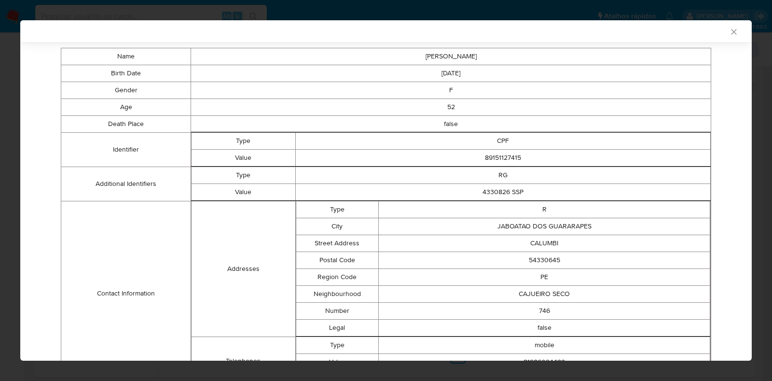
scroll to position [388, 0]
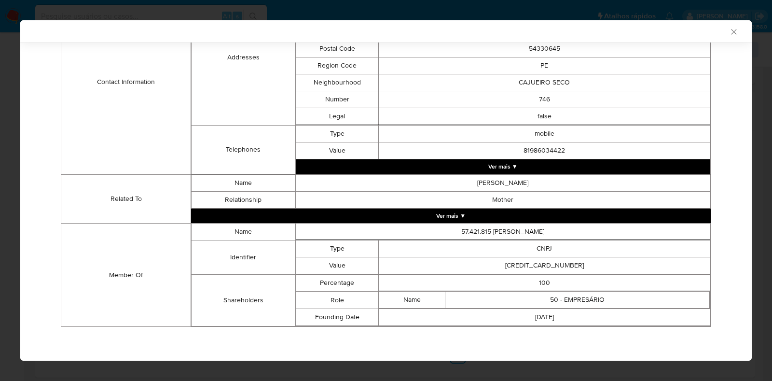
click at [543, 268] on td "[CREDIT_CARD_NUMBER]" at bounding box center [544, 265] width 331 height 17
copy td "[CREDIT_CARD_NUMBER]"
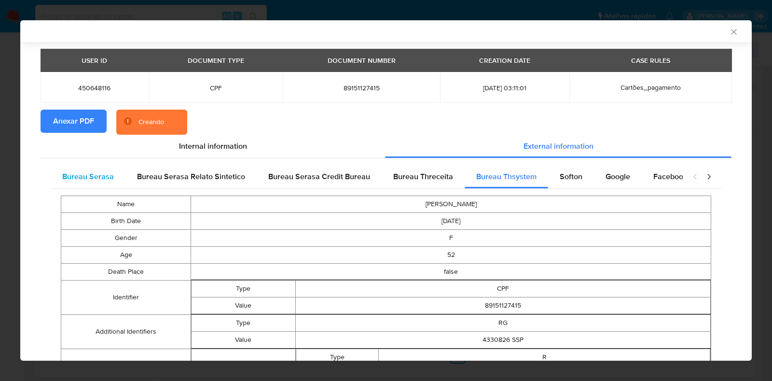
click at [87, 180] on span "Bureau Serasa" at bounding box center [88, 176] width 52 height 11
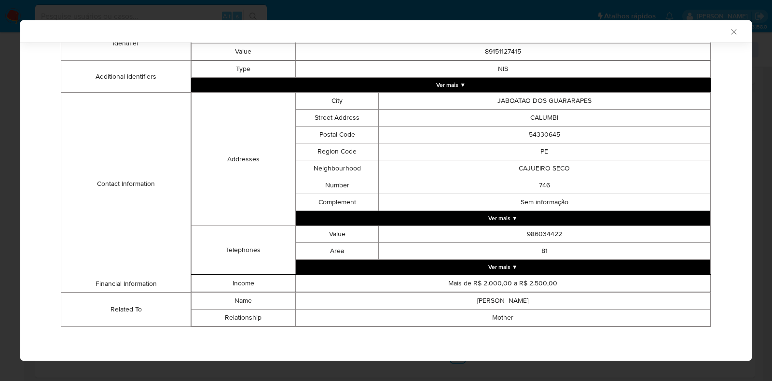
scroll to position [246, 0]
click at [0, 207] on div "AML Data Collector Case Id - SVnkZWseQPi3RlBk998S4L8W Os dados detalhados abaix…" at bounding box center [386, 190] width 772 height 381
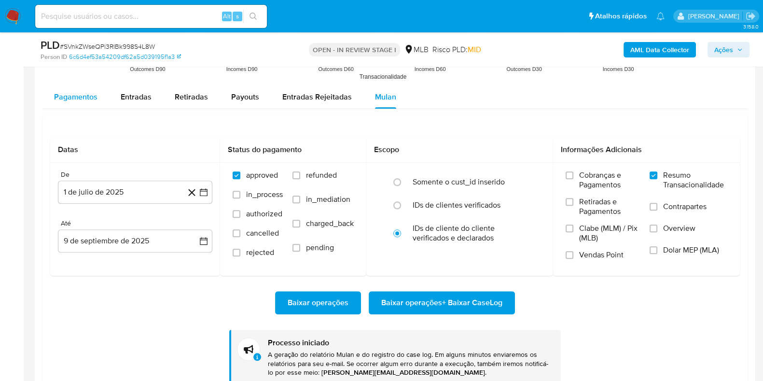
scroll to position [1266, 0]
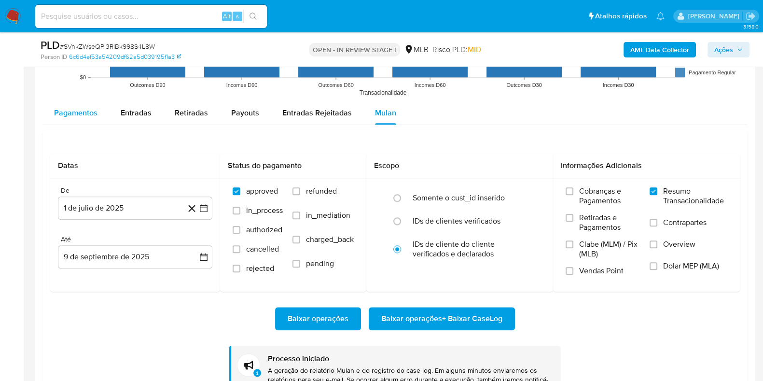
click at [70, 116] on span "Pagamentos" at bounding box center [75, 112] width 43 height 11
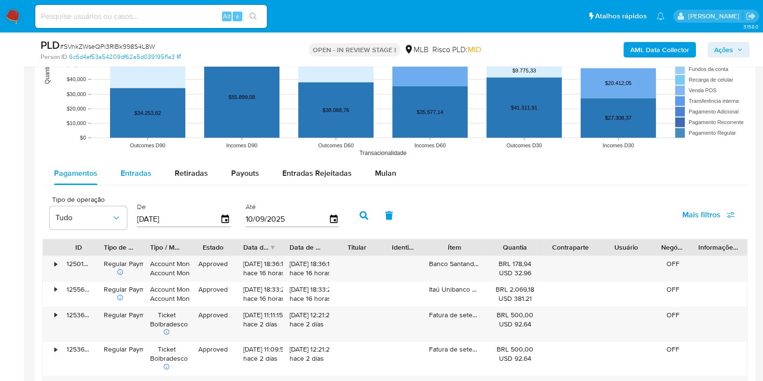
click at [129, 176] on span "Entradas" at bounding box center [136, 172] width 31 height 11
select select "10"
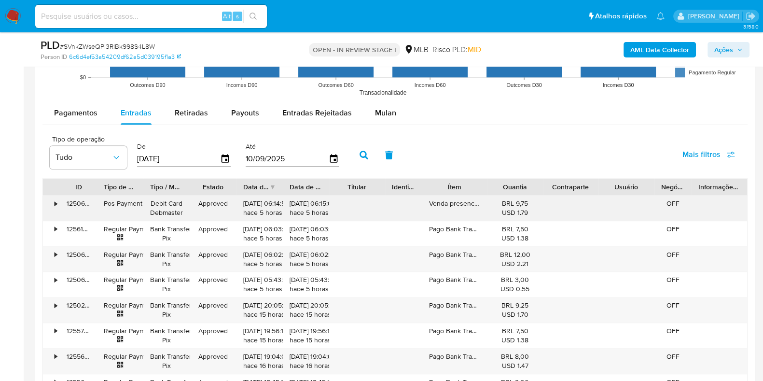
click at [58, 201] on div "•" at bounding box center [51, 207] width 17 height 25
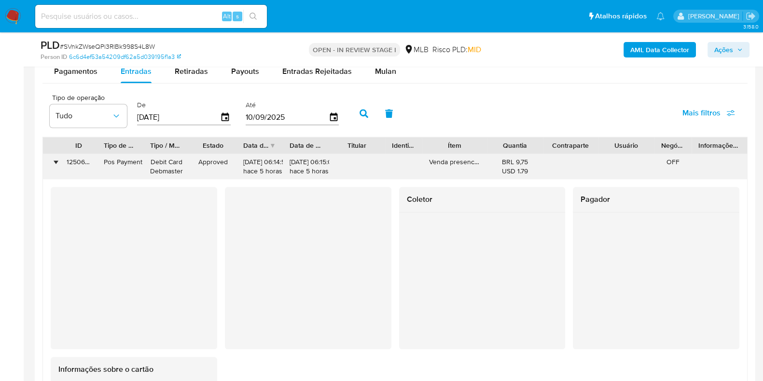
scroll to position [1326, 0]
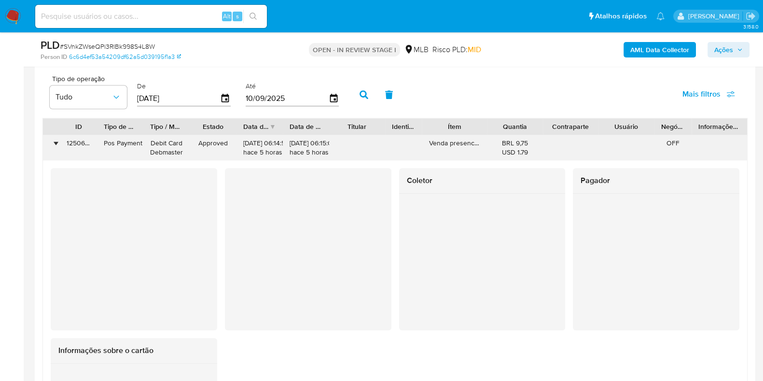
click at [52, 145] on div "•" at bounding box center [51, 147] width 17 height 25
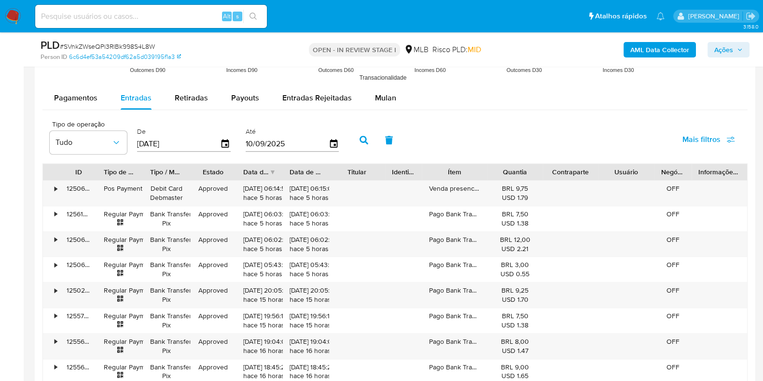
scroll to position [1266, 0]
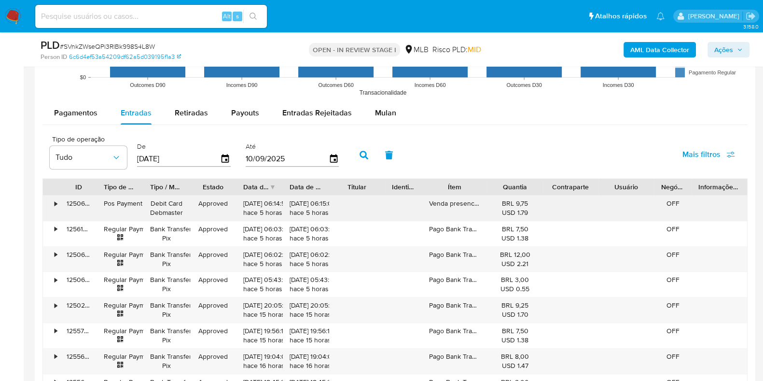
click at [58, 207] on div "•" at bounding box center [51, 207] width 17 height 25
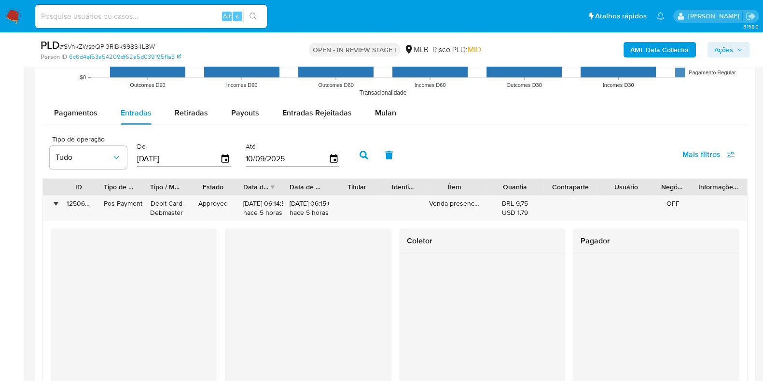
drag, startPoint x: 0, startPoint y: 131, endPoint x: 18, endPoint y: 135, distance: 18.8
click at [0, 131] on aside "Bandeja Painel Screening Pesquisa em Listas Watchlist Ferramentas Operações em …" at bounding box center [12, 31] width 24 height 2594
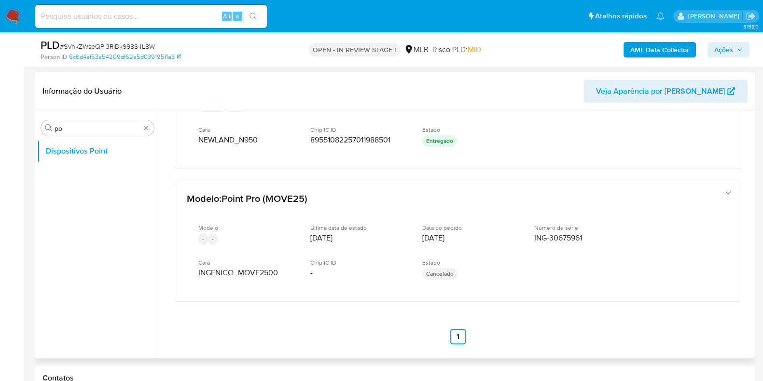
scroll to position [422, 0]
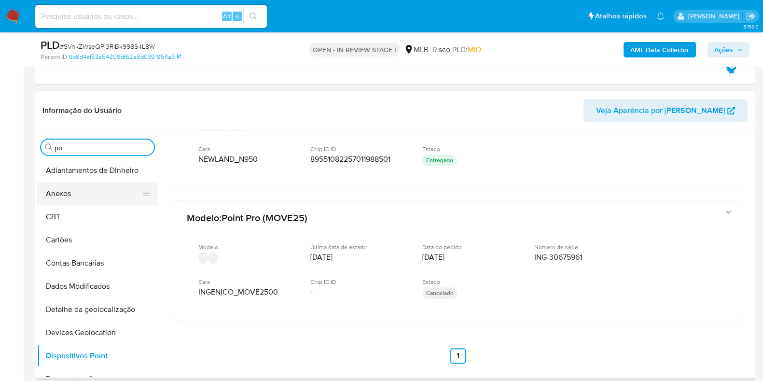
click at [88, 188] on button "Anexos" at bounding box center [93, 193] width 113 height 23
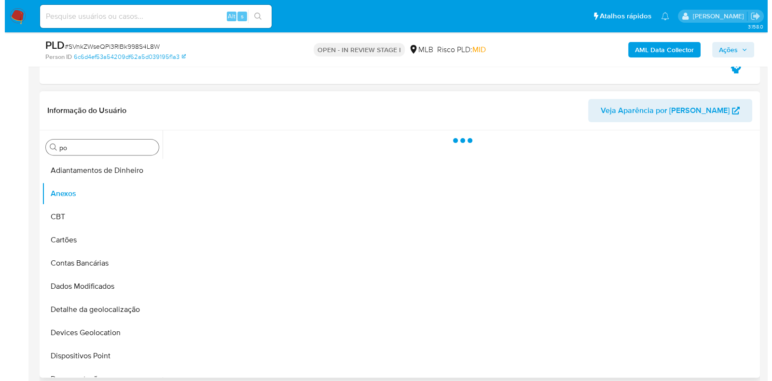
scroll to position [0, 0]
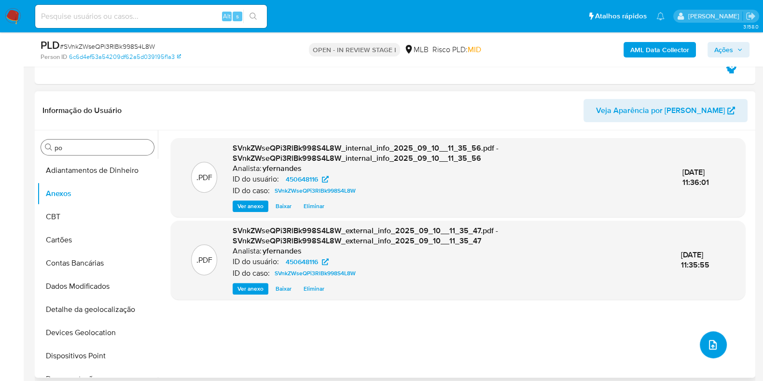
click at [711, 346] on icon "upload-file" at bounding box center [713, 345] width 12 height 12
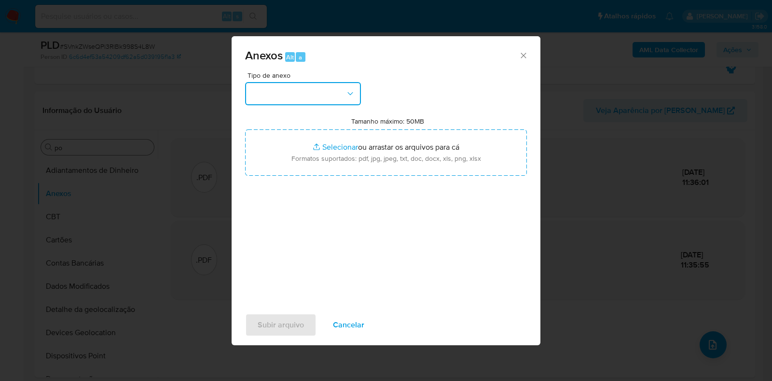
click at [276, 100] on button "button" at bounding box center [303, 93] width 116 height 23
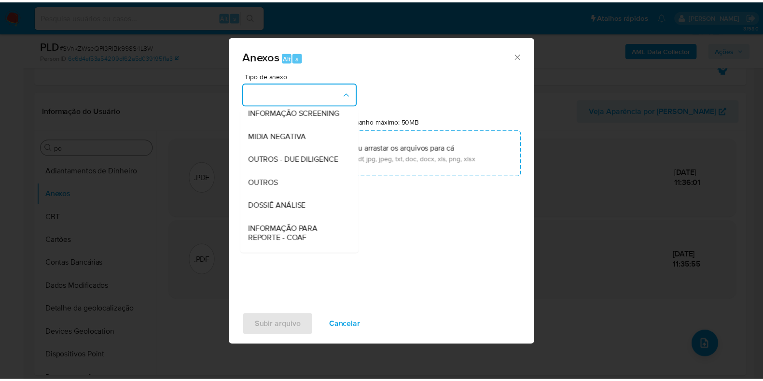
scroll to position [149, 0]
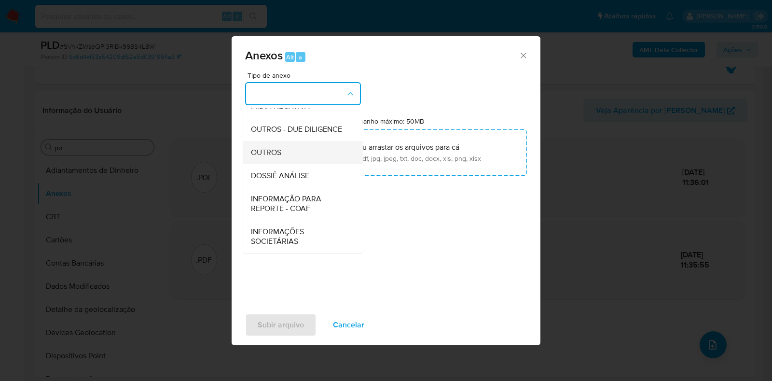
click at [270, 158] on div "OUTROS" at bounding box center [300, 152] width 98 height 23
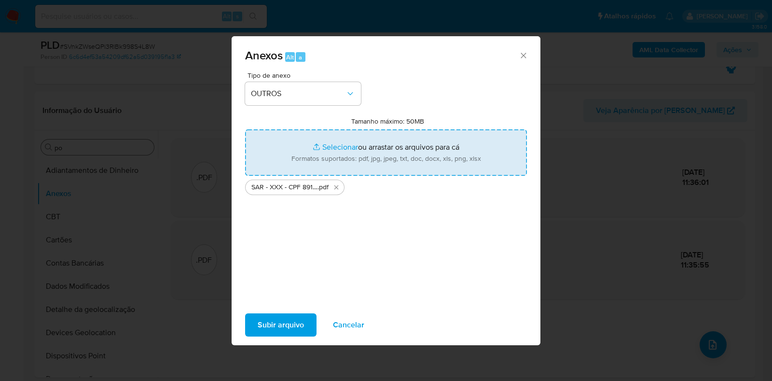
type input "C:\fakepath\Mulan 450648116_2025_09_10_07_03_32.xlsx"
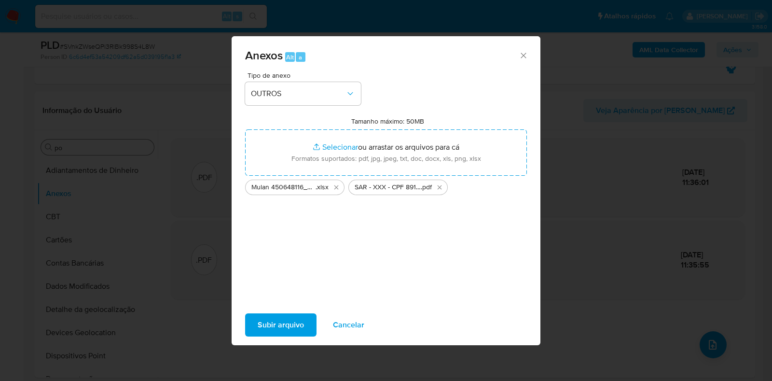
click at [280, 324] on span "Subir arquivo" at bounding box center [281, 324] width 46 height 21
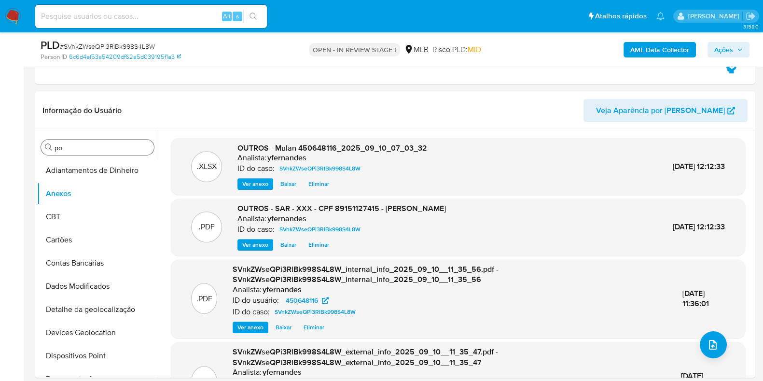
click at [726, 50] on span "Ações" at bounding box center [723, 49] width 19 height 15
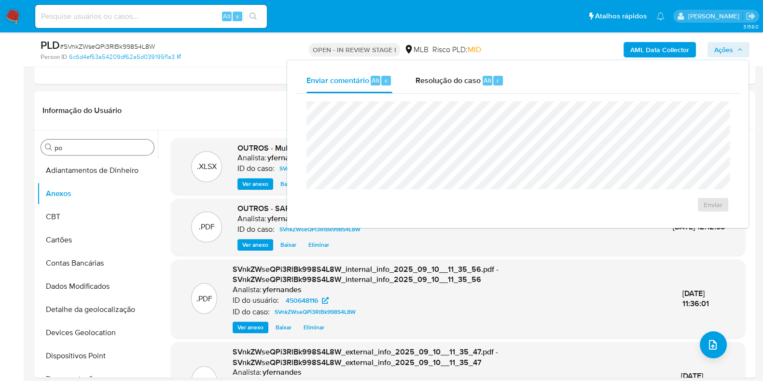
click at [461, 100] on div "Enviar comentário Alt c Resolução do caso Alt r Enviar" at bounding box center [518, 144] width 446 height 152
click at [456, 94] on div "Enviar" at bounding box center [518, 157] width 446 height 126
click at [436, 67] on div "Enviar comentário Alt c Resolução do caso Alt r Enviar" at bounding box center [517, 143] width 461 height 167
click at [433, 83] on span "Resolução do caso" at bounding box center [447, 79] width 65 height 11
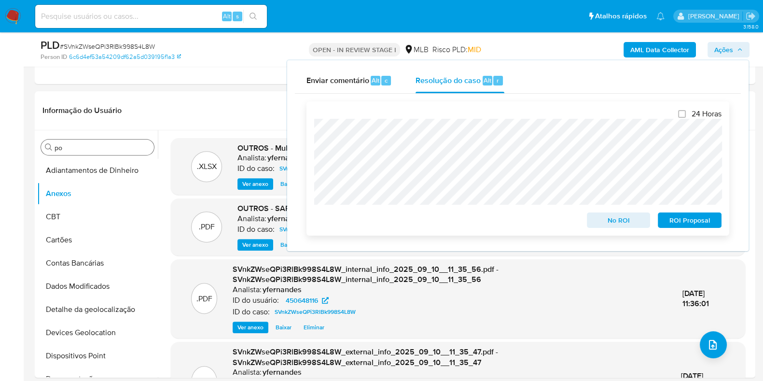
click at [689, 225] on span "ROI Proposal" at bounding box center [689, 220] width 50 height 14
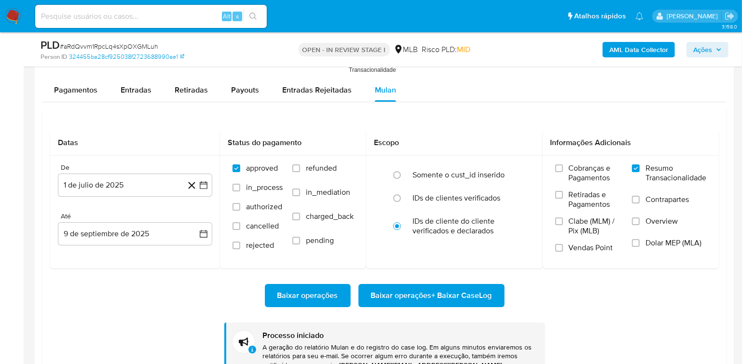
scroll to position [453, 0]
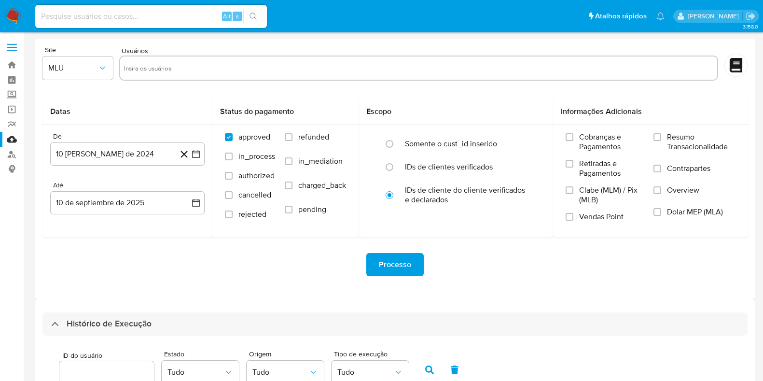
select select "10"
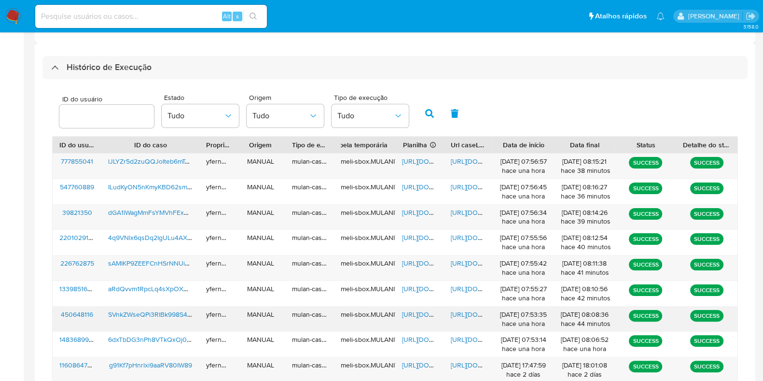
click at [417, 310] on span "[URL][DOMAIN_NAME]" at bounding box center [435, 314] width 67 height 10
click at [463, 309] on span "[URL][DOMAIN_NAME]" at bounding box center [483, 314] width 67 height 10
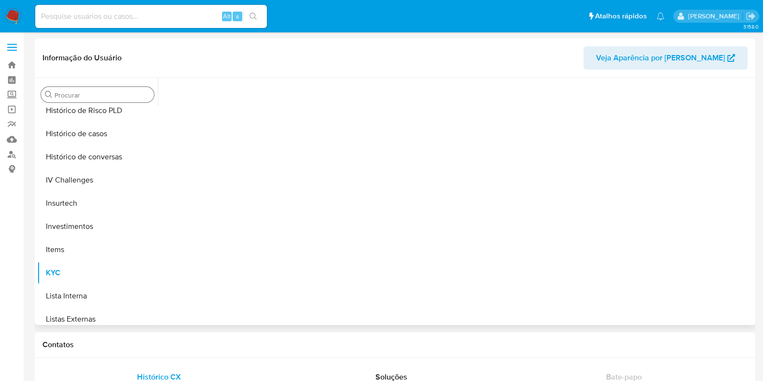
click at [85, 96] on input "Procurar" at bounding box center [101, 95] width 95 height 9
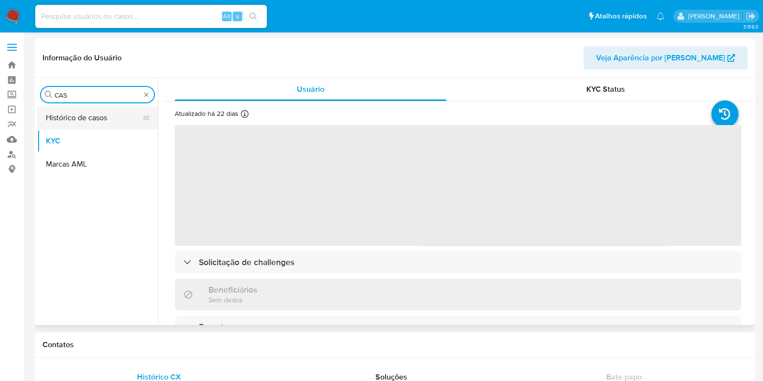
type input "CAS"
click at [76, 119] on button "Histórico de casos" at bounding box center [93, 117] width 113 height 23
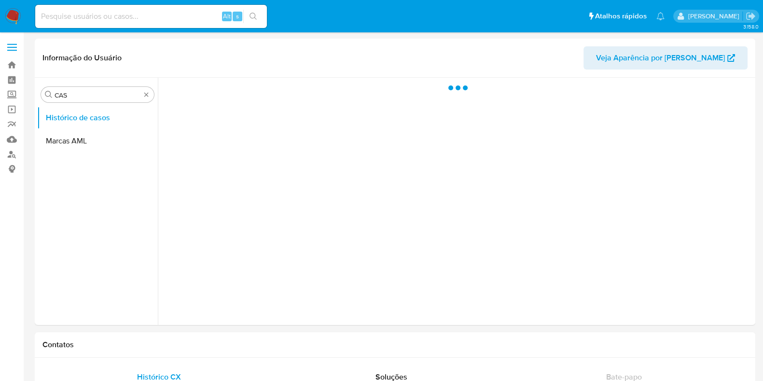
select select "10"
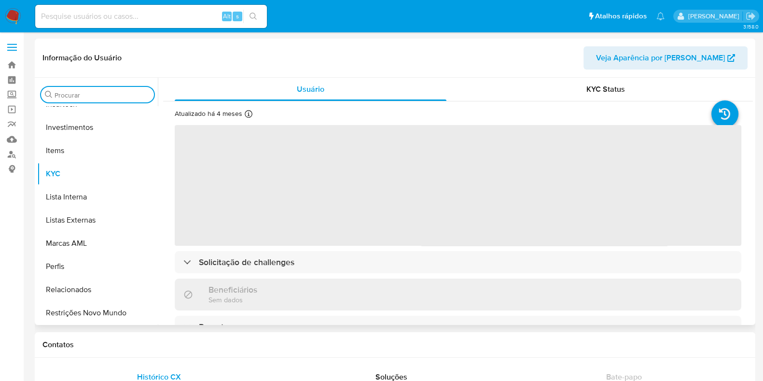
click at [75, 97] on input "Procurar" at bounding box center [101, 95] width 95 height 9
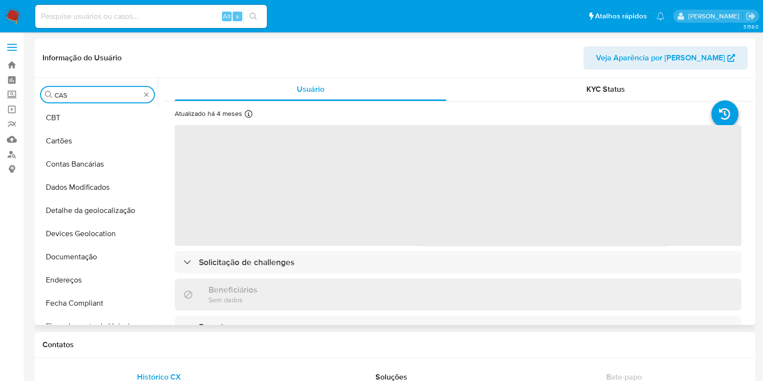
type input "CAS"
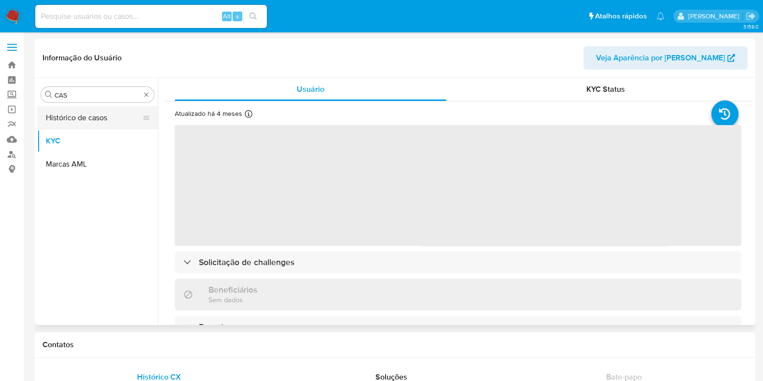
click at [65, 122] on button "Histórico de casos" at bounding box center [93, 117] width 113 height 23
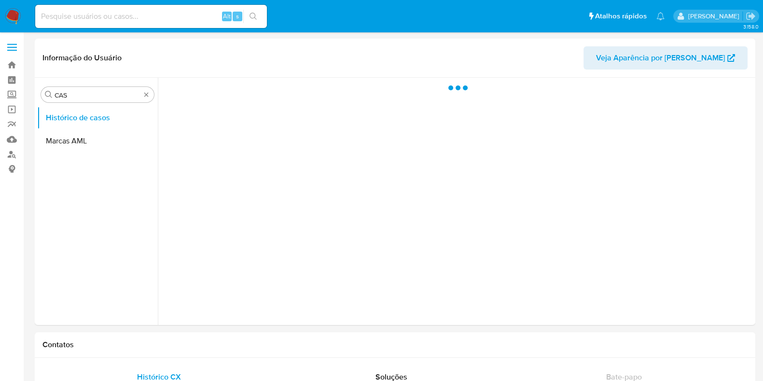
select select "10"
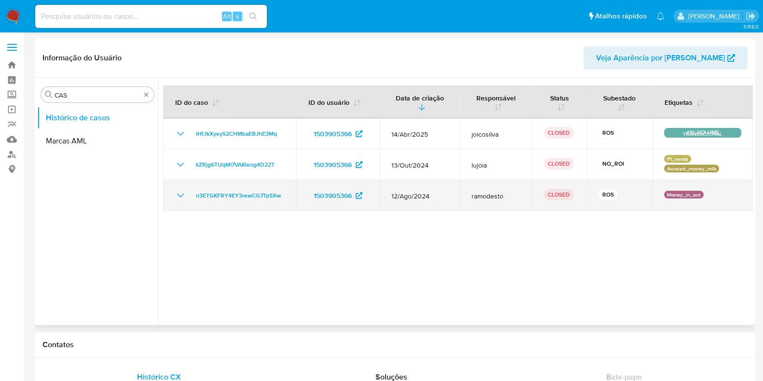
click at [174, 192] on td "n3ETGKFRY4EY3rewCG7TpSXw" at bounding box center [229, 195] width 133 height 31
click at [175, 197] on icon "Mostrar/Ocultar" at bounding box center [181, 196] width 12 height 12
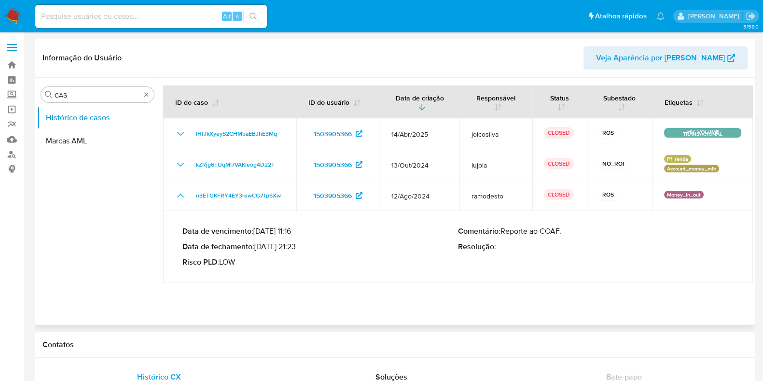
drag, startPoint x: 271, startPoint y: 247, endPoint x: 299, endPoint y: 246, distance: 27.5
click at [299, 246] on p "Data de fechamento : [DATE] 21:23" at bounding box center [319, 247] width 275 height 10
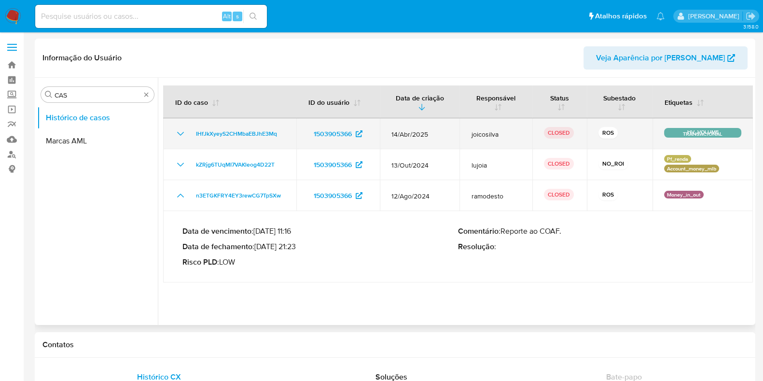
click at [179, 129] on icon "Mostrar/Ocultar" at bounding box center [181, 134] width 12 height 12
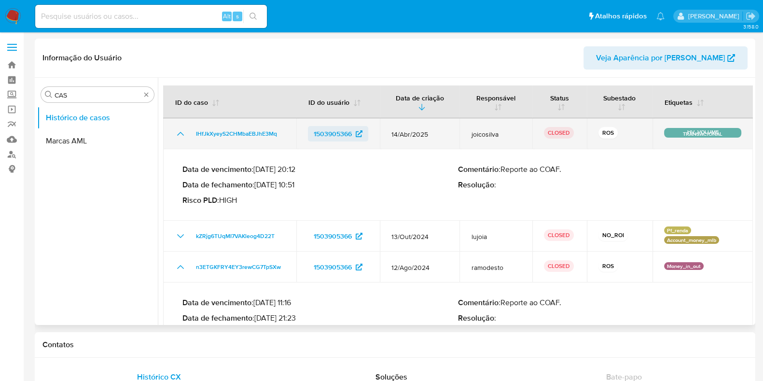
drag, startPoint x: 272, startPoint y: 183, endPoint x: 346, endPoint y: 129, distance: 91.6
click at [300, 184] on p "Data de fechamento : [DATE] 10:51" at bounding box center [319, 185] width 275 height 10
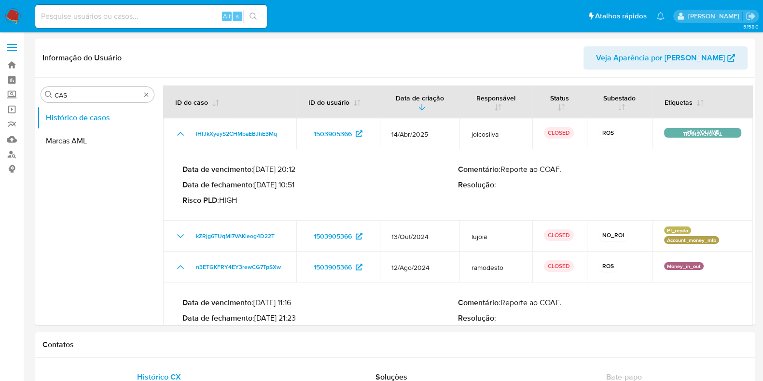
click at [7, 18] on img at bounding box center [13, 16] width 16 height 16
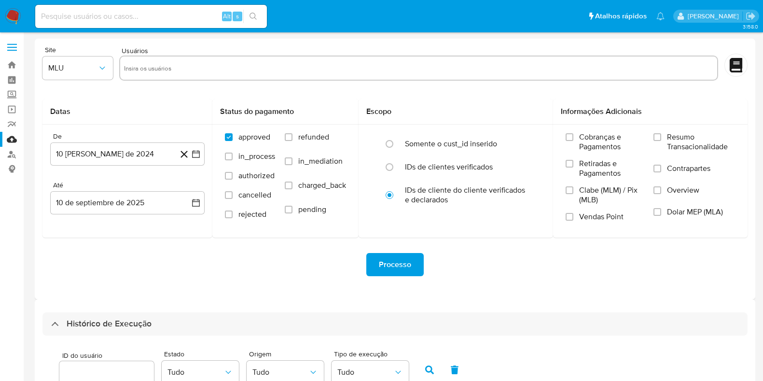
select select "10"
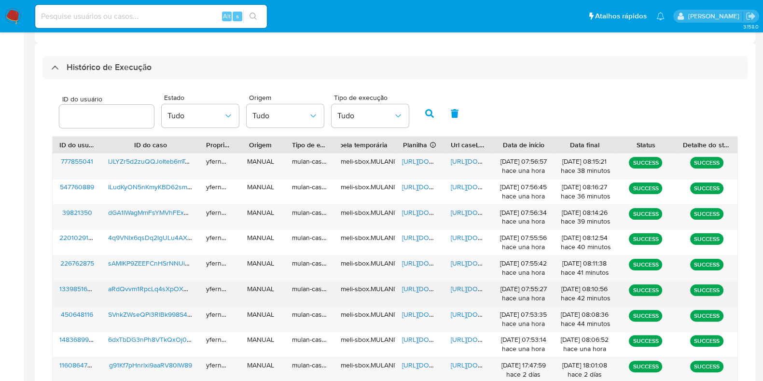
click at [409, 287] on span "[URL][DOMAIN_NAME]" at bounding box center [435, 289] width 67 height 10
click at [456, 288] on span "[URL][DOMAIN_NAME]" at bounding box center [483, 289] width 67 height 10
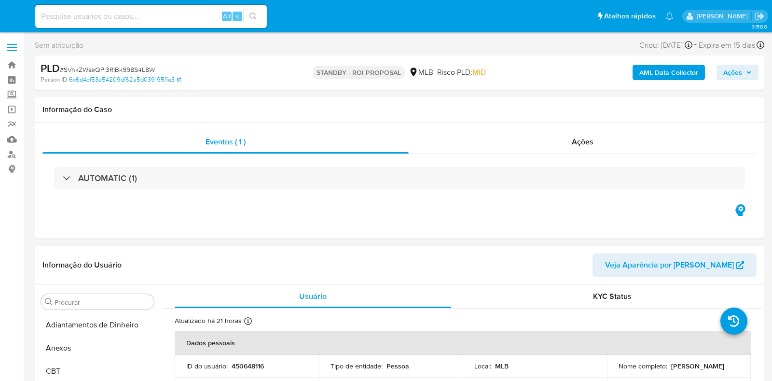
select select "10"
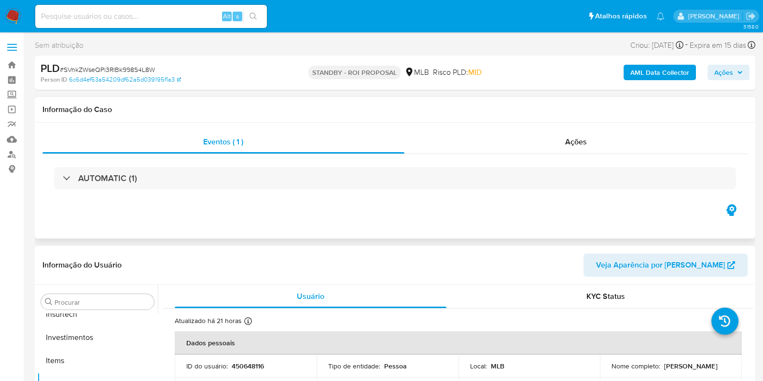
scroll to position [453, 0]
click at [511, 143] on div "Ações" at bounding box center [575, 141] width 343 height 23
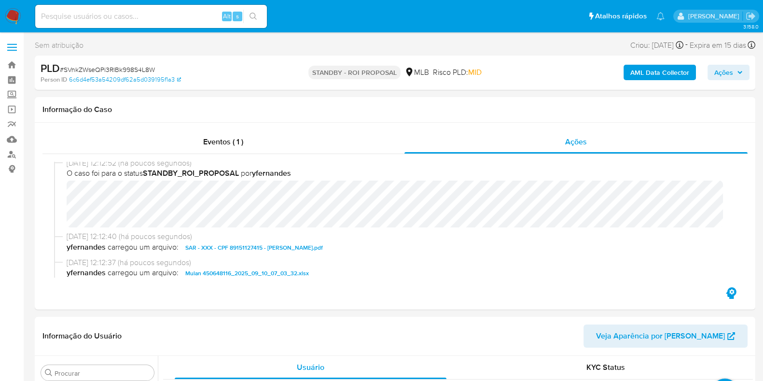
scroll to position [0, 0]
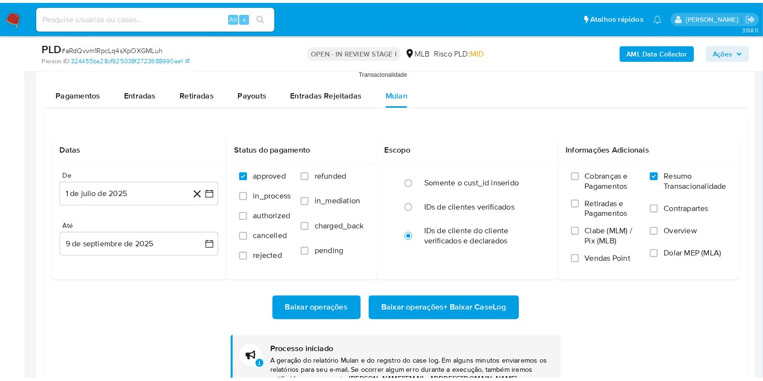
scroll to position [453, 0]
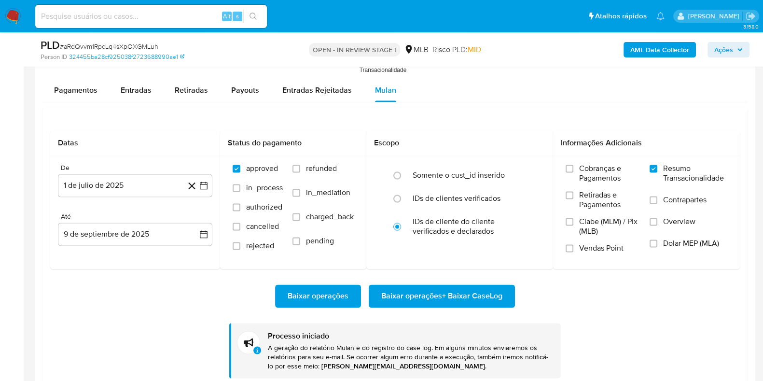
click at [150, 41] on div "PLD # aRdQvvm1RpcLq4sXpOXGMLuh" at bounding box center [157, 45] width 232 height 14
click at [150, 41] on span "# aRdQvvm1RpcLq4sXpOXGMLuh" at bounding box center [109, 46] width 98 height 10
copy span "aRdQvvm1RpcLq4sXpOXGMLuh"
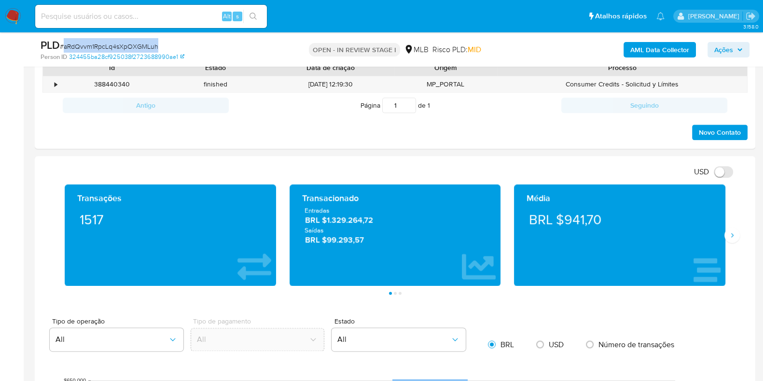
scroll to position [1447, 0]
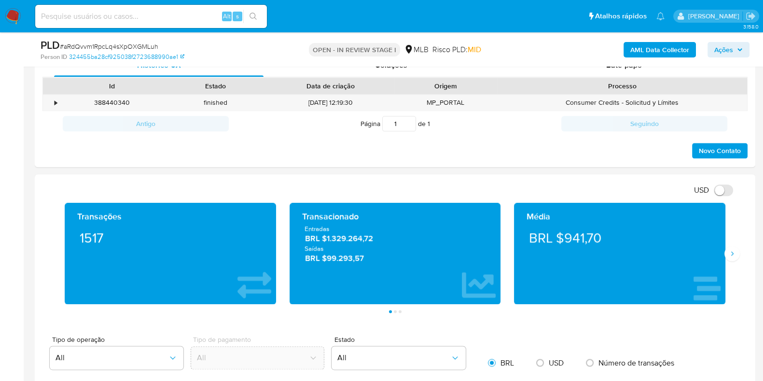
click at [738, 259] on div "Transações 1517 Transacionado Entradas BRL $1.329.264,72 Saídas BRL $99.293,57 …" at bounding box center [394, 258] width 705 height 110
click at [736, 258] on div "Transações 1517 Transacionado Entradas BRL $1.329.264,72 Saídas BRL $99.293,57 …" at bounding box center [394, 258] width 705 height 110
click at [736, 256] on button "Siguiente" at bounding box center [731, 252] width 15 height 15
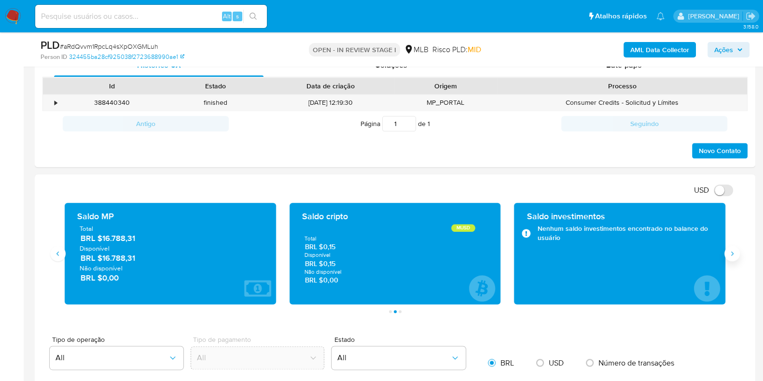
click at [736, 256] on button "Siguiente" at bounding box center [731, 252] width 15 height 15
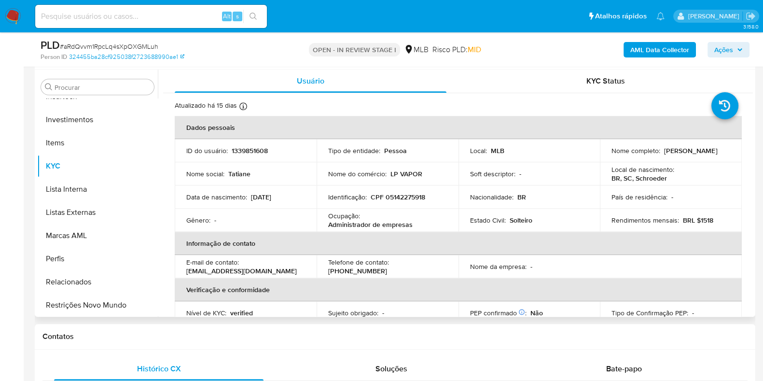
scroll to position [1085, 0]
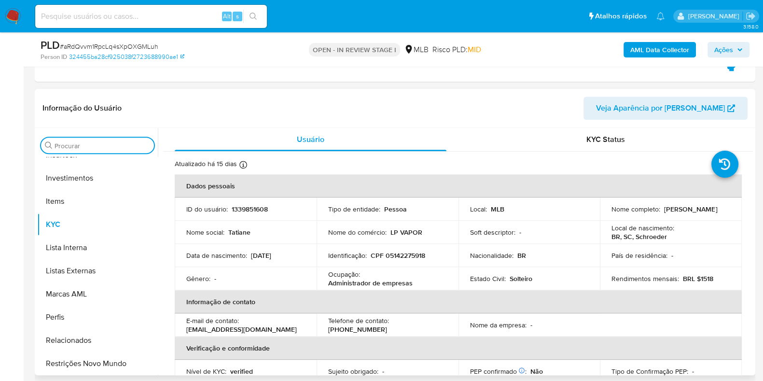
click at [87, 149] on div "Procurar" at bounding box center [97, 144] width 113 height 15
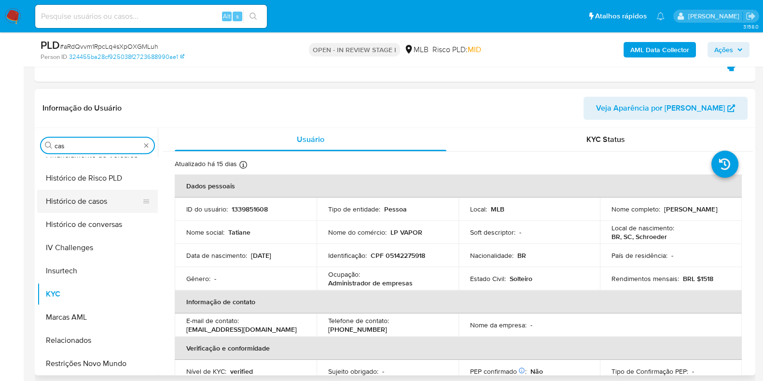
scroll to position [0, 0]
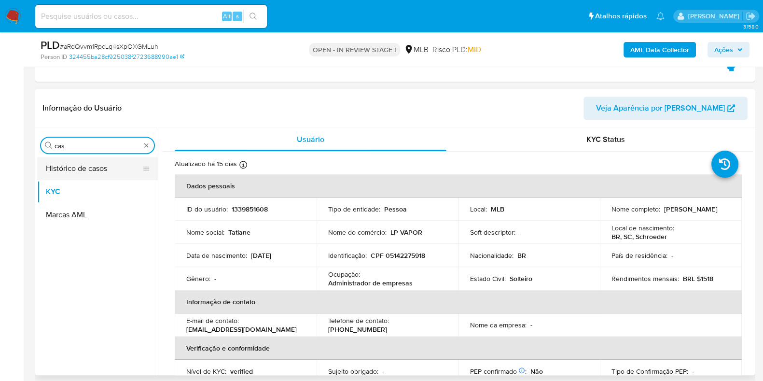
click at [65, 160] on button "Histórico de casos" at bounding box center [93, 168] width 113 height 23
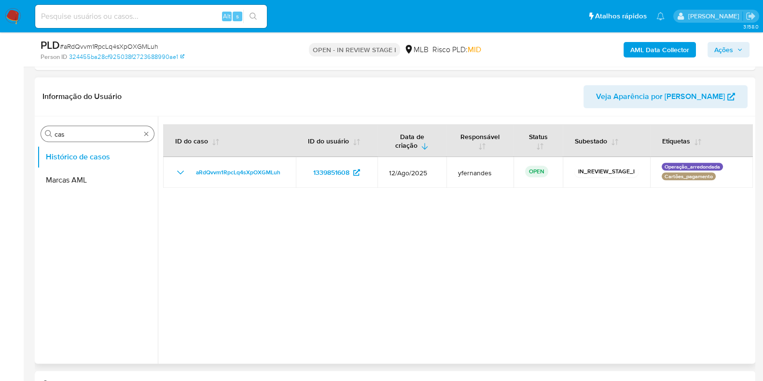
click at [103, 130] on input "cas" at bounding box center [97, 134] width 86 height 9
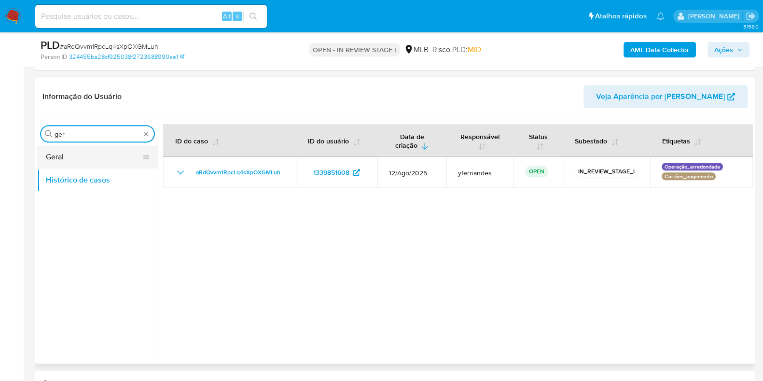
type input "ger"
click at [69, 150] on button "Geral" at bounding box center [93, 156] width 113 height 23
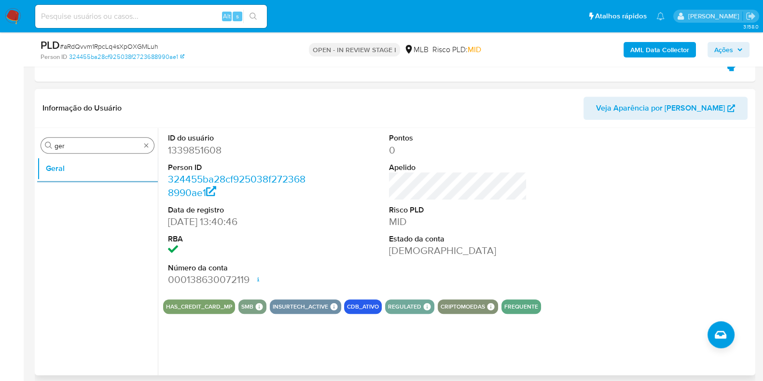
click at [70, 142] on input "ger" at bounding box center [97, 145] width 86 height 9
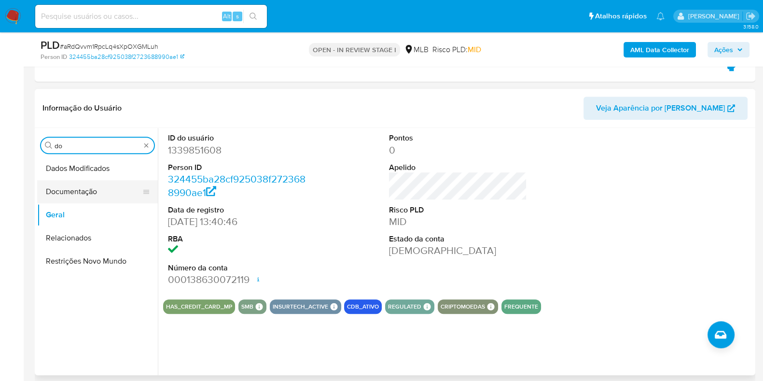
click at [83, 185] on button "Documentação" at bounding box center [93, 191] width 113 height 23
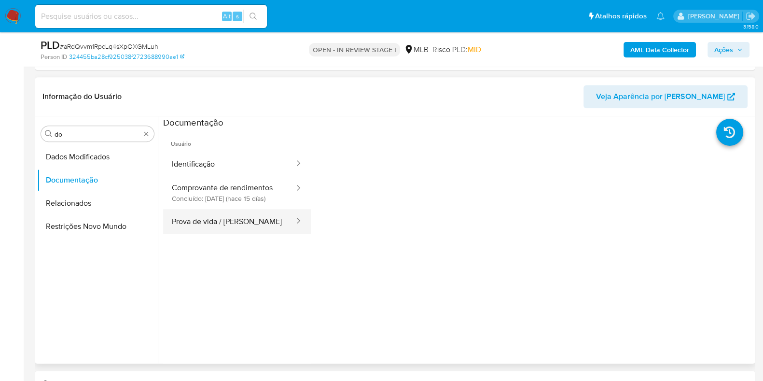
click at [232, 238] on button "Prova de vida / Selfie" at bounding box center [229, 230] width 132 height 25
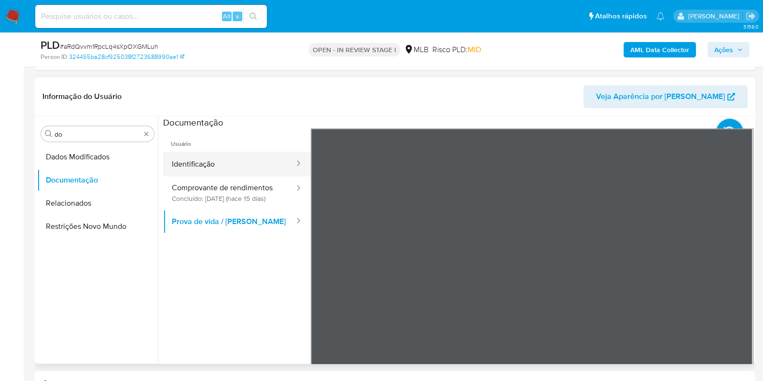
click at [240, 164] on button "Identificação" at bounding box center [229, 163] width 132 height 25
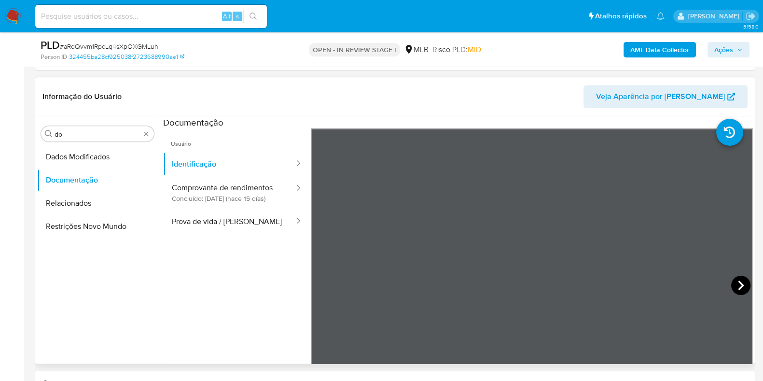
click at [733, 289] on icon at bounding box center [740, 284] width 19 height 19
click at [217, 194] on button "Comprovante de rendimentos Concluído: 26/08/2025 (hace 15 días)" at bounding box center [229, 196] width 132 height 41
click at [87, 136] on input "do" at bounding box center [97, 134] width 86 height 9
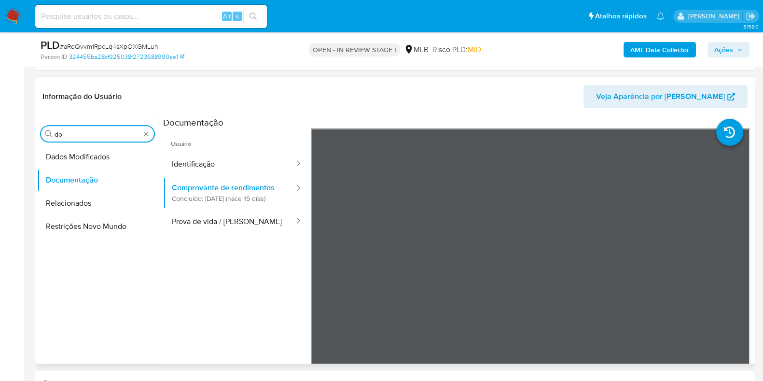
click at [87, 136] on input "do" at bounding box center [97, 134] width 86 height 9
click at [234, 158] on button "Identificação" at bounding box center [229, 163] width 132 height 25
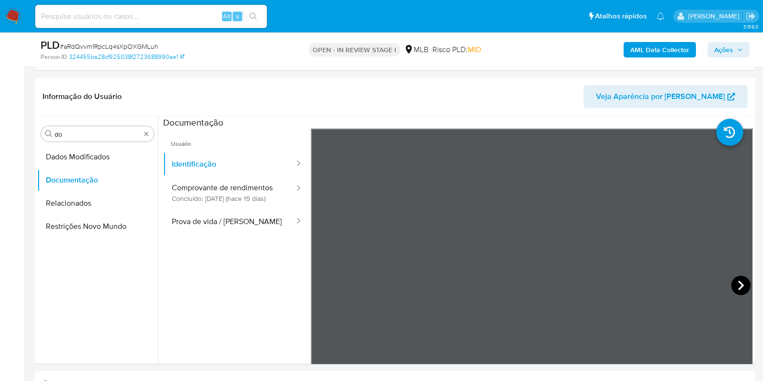
click at [732, 285] on icon at bounding box center [740, 284] width 19 height 19
click at [114, 134] on input "do" at bounding box center [97, 134] width 86 height 9
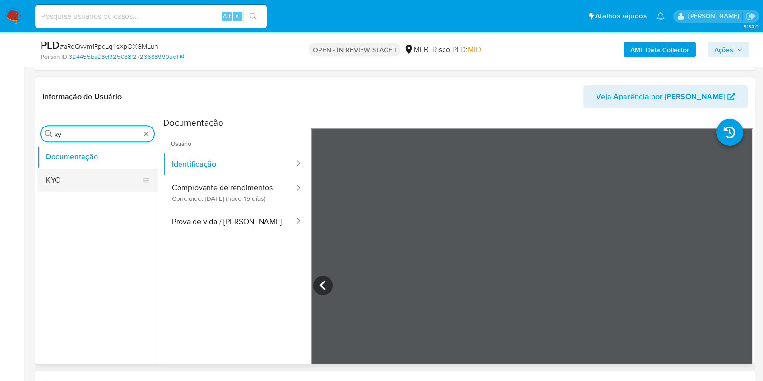
type input "ky"
click at [63, 185] on button "KYC" at bounding box center [93, 179] width 113 height 23
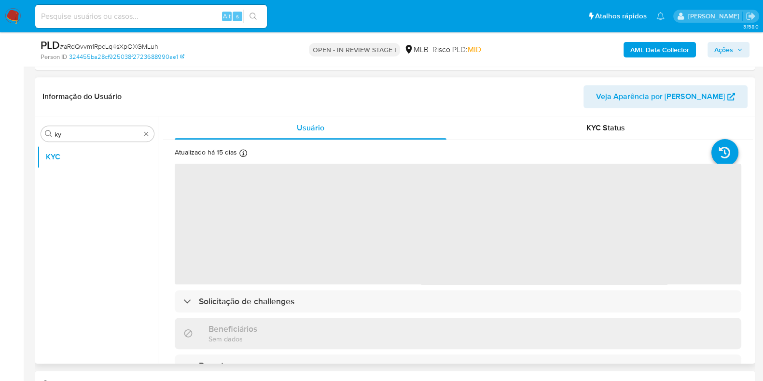
click at [611, 141] on div "Atualizado há 15 dias Criado: 27/03/2023 14:40:47 Atualizado: 26/08/2025 16:01:…" at bounding box center [457, 382] width 589 height 484
click at [604, 132] on span "KYC Status" at bounding box center [605, 127] width 39 height 11
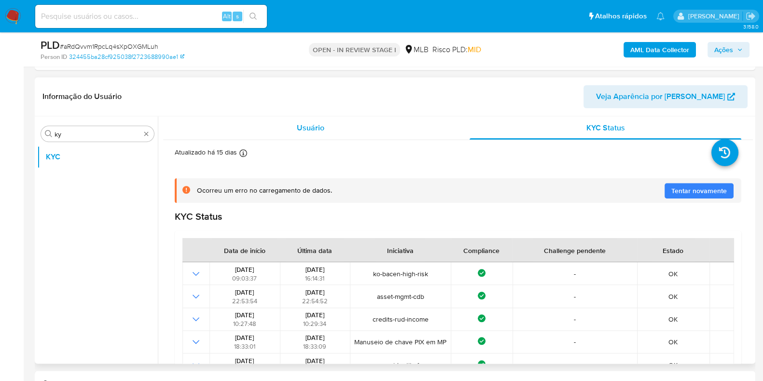
click at [314, 134] on div "Usuário" at bounding box center [311, 127] width 272 height 23
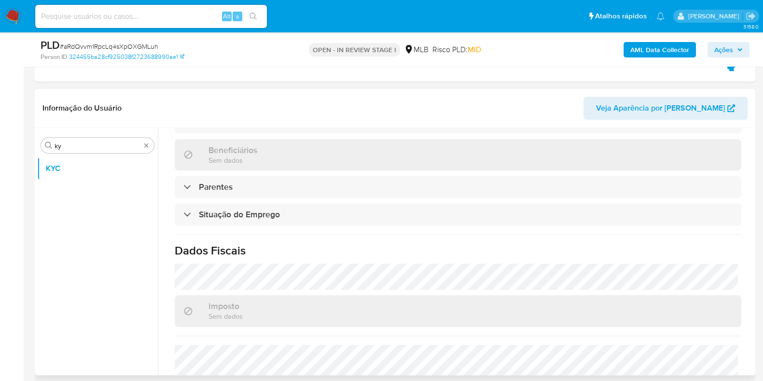
scroll to position [419, 0]
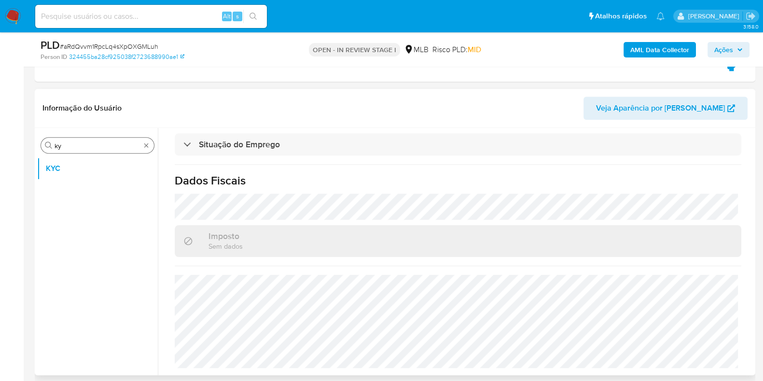
click at [94, 138] on div "Procurar ky" at bounding box center [97, 144] width 113 height 15
click at [79, 145] on input "ky" at bounding box center [97, 145] width 86 height 9
click at [78, 145] on input "ky" at bounding box center [97, 145] width 86 height 9
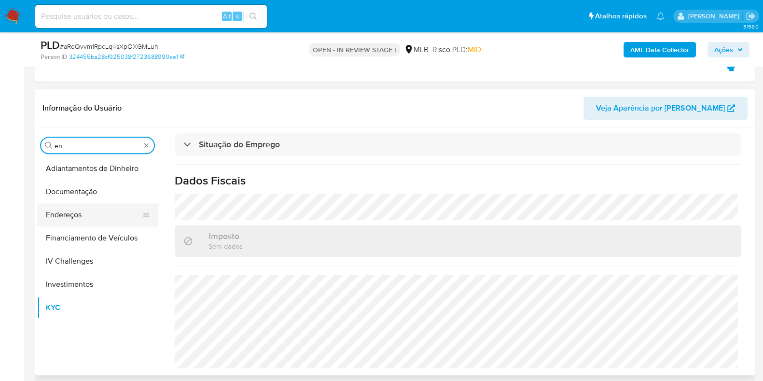
type input "en"
click at [94, 208] on button "Endereços" at bounding box center [93, 214] width 113 height 23
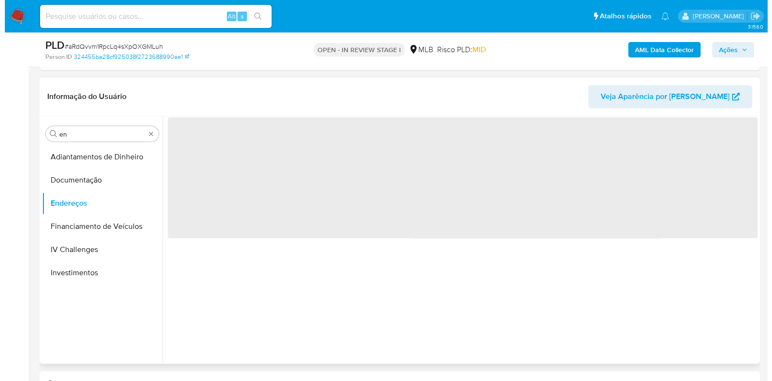
scroll to position [0, 0]
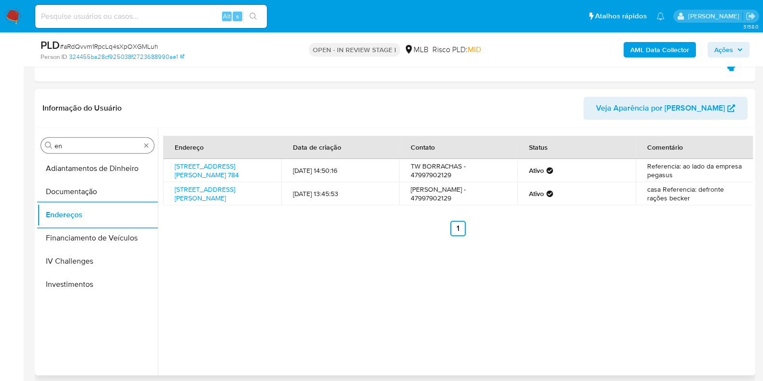
click at [78, 143] on input "en" at bounding box center [97, 145] width 86 height 9
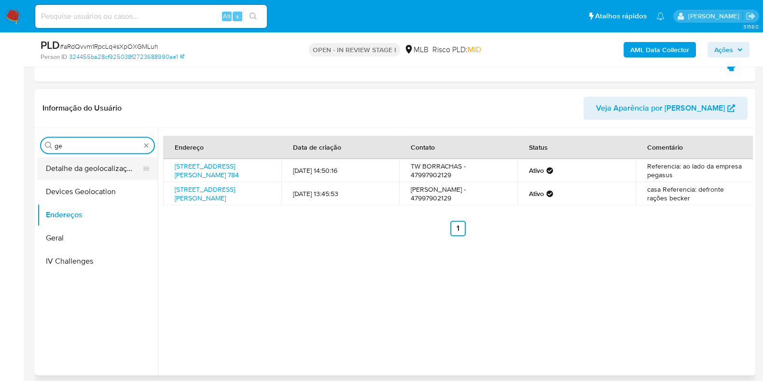
type input "ge"
click at [87, 164] on button "Detalhe da geolocalização" at bounding box center [93, 168] width 113 height 23
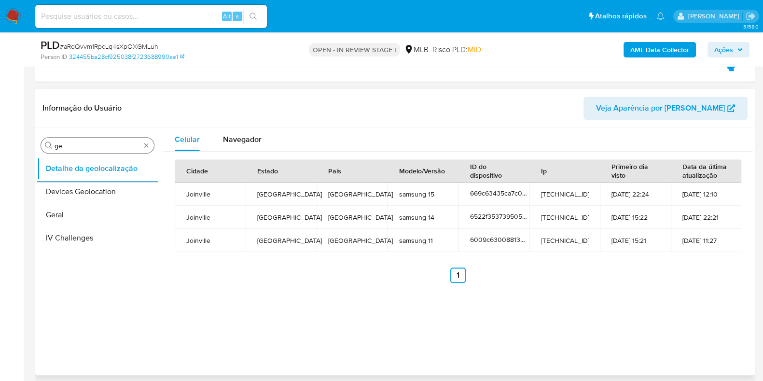
click at [92, 141] on input "ge" at bounding box center [97, 145] width 86 height 9
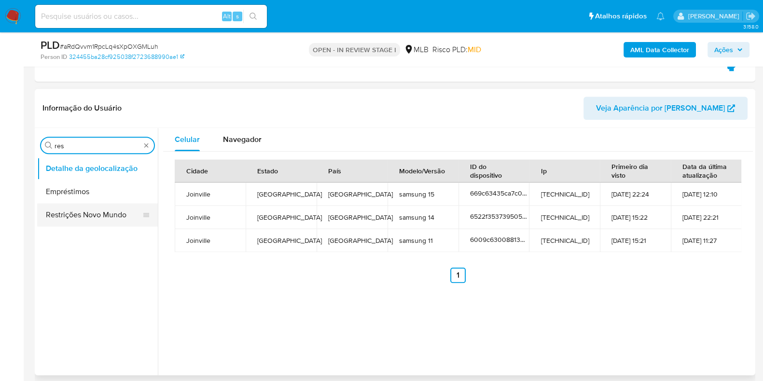
type input "res"
click at [66, 212] on button "Restrições Novo Mundo" at bounding box center [93, 214] width 113 height 23
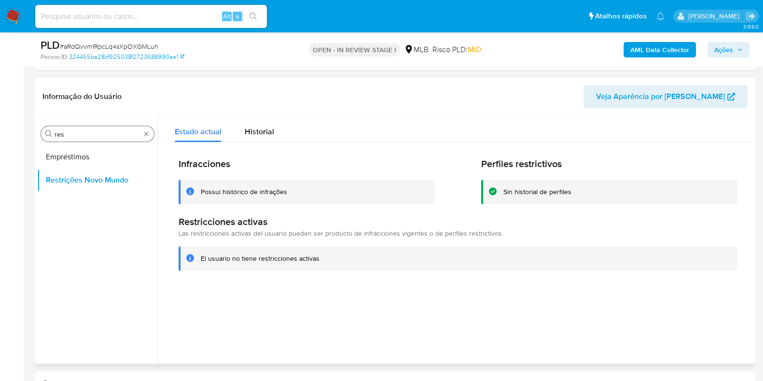
click at [95, 126] on div "Procurar res" at bounding box center [97, 133] width 113 height 15
click at [68, 132] on input "res" at bounding box center [97, 134] width 86 height 9
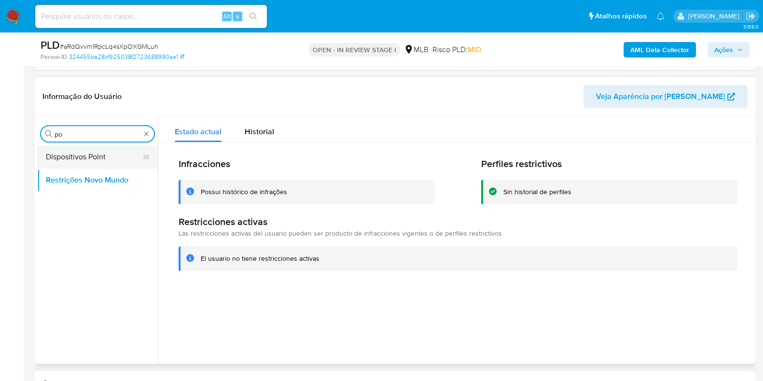
type input "po"
click at [76, 158] on button "Dispositivos Point" at bounding box center [93, 156] width 113 height 23
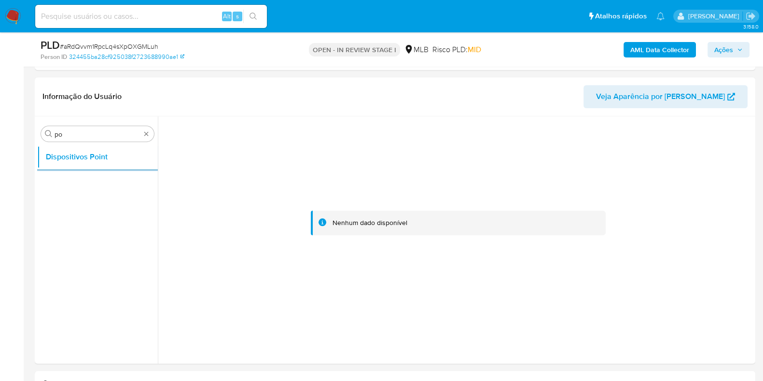
click at [654, 40] on div "AML Data Collector Ações" at bounding box center [632, 49] width 233 height 23
click at [659, 53] on b "AML Data Collector" at bounding box center [659, 49] width 59 height 15
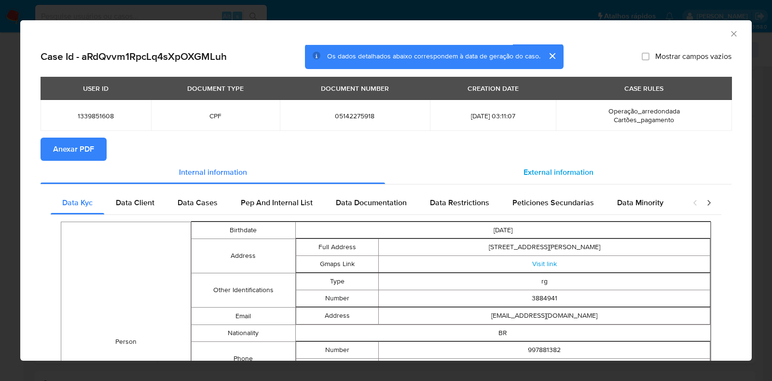
click at [74, 155] on span "Anexar PDF" at bounding box center [73, 148] width 41 height 21
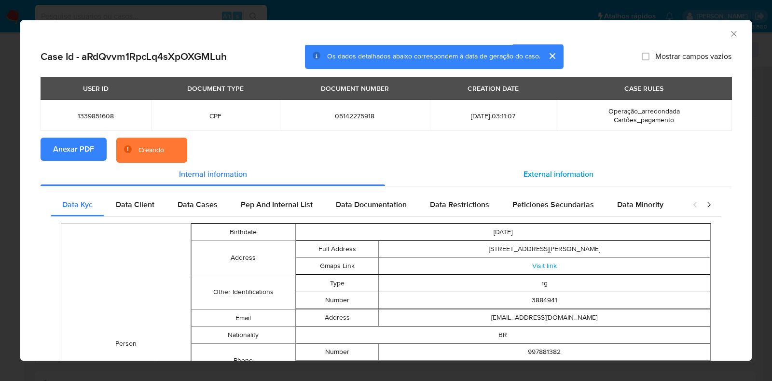
click at [551, 175] on span "External information" at bounding box center [558, 173] width 70 height 11
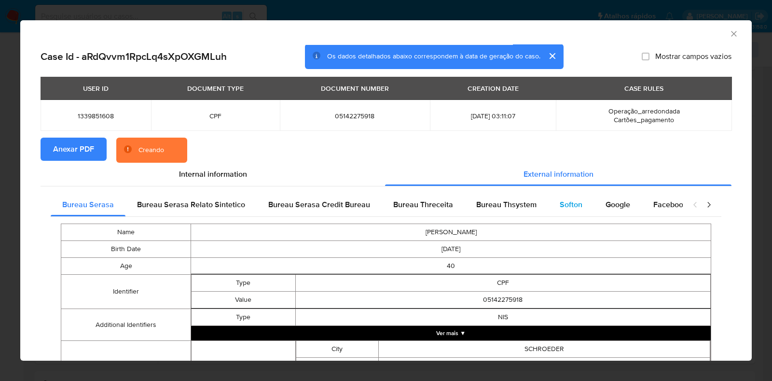
click at [559, 204] on span "Softon" at bounding box center [570, 204] width 23 height 11
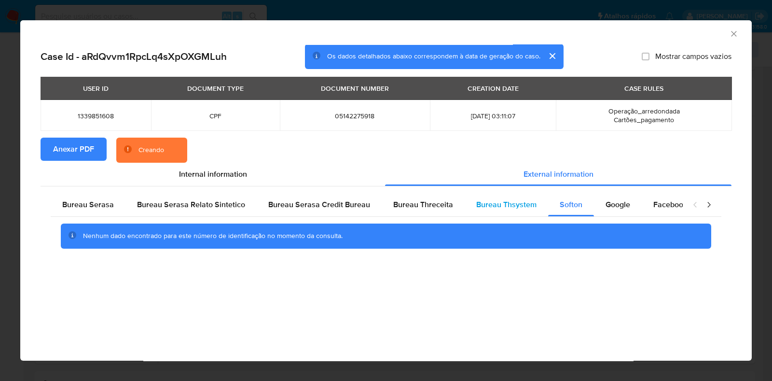
click at [523, 200] on span "Bureau Thsystem" at bounding box center [506, 204] width 60 height 11
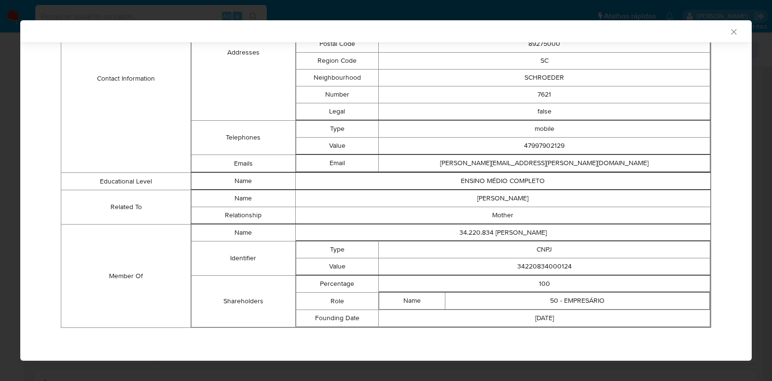
scroll to position [444, 0]
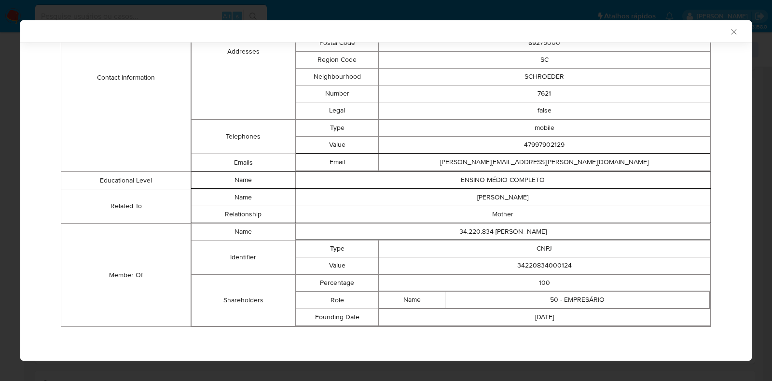
click at [535, 264] on td "34220834000124" at bounding box center [544, 265] width 331 height 17
copy td "34220834000124"
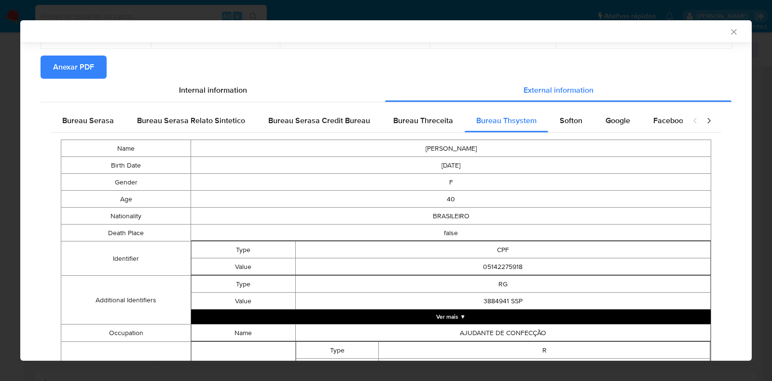
drag, startPoint x: 106, startPoint y: 122, endPoint x: 285, endPoint y: 270, distance: 232.2
click at [106, 122] on span "Bureau Serasa" at bounding box center [88, 120] width 52 height 11
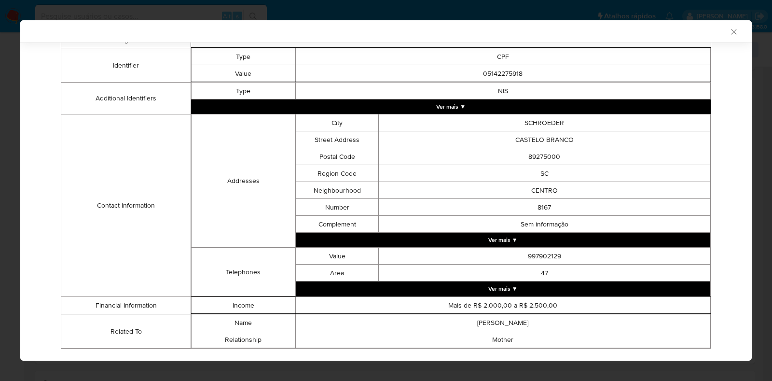
scroll to position [246, 0]
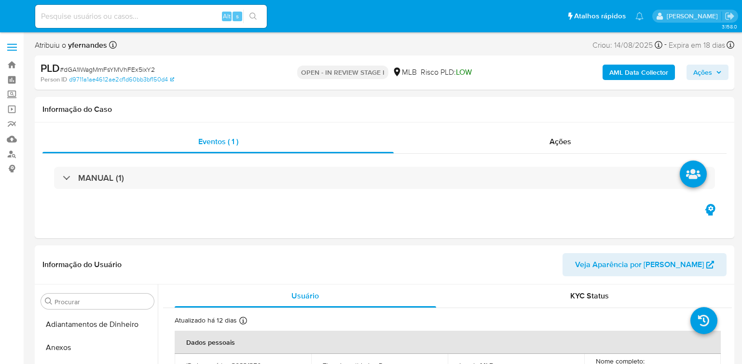
select select "10"
